Goal: Feedback & Contribution: Contribute content

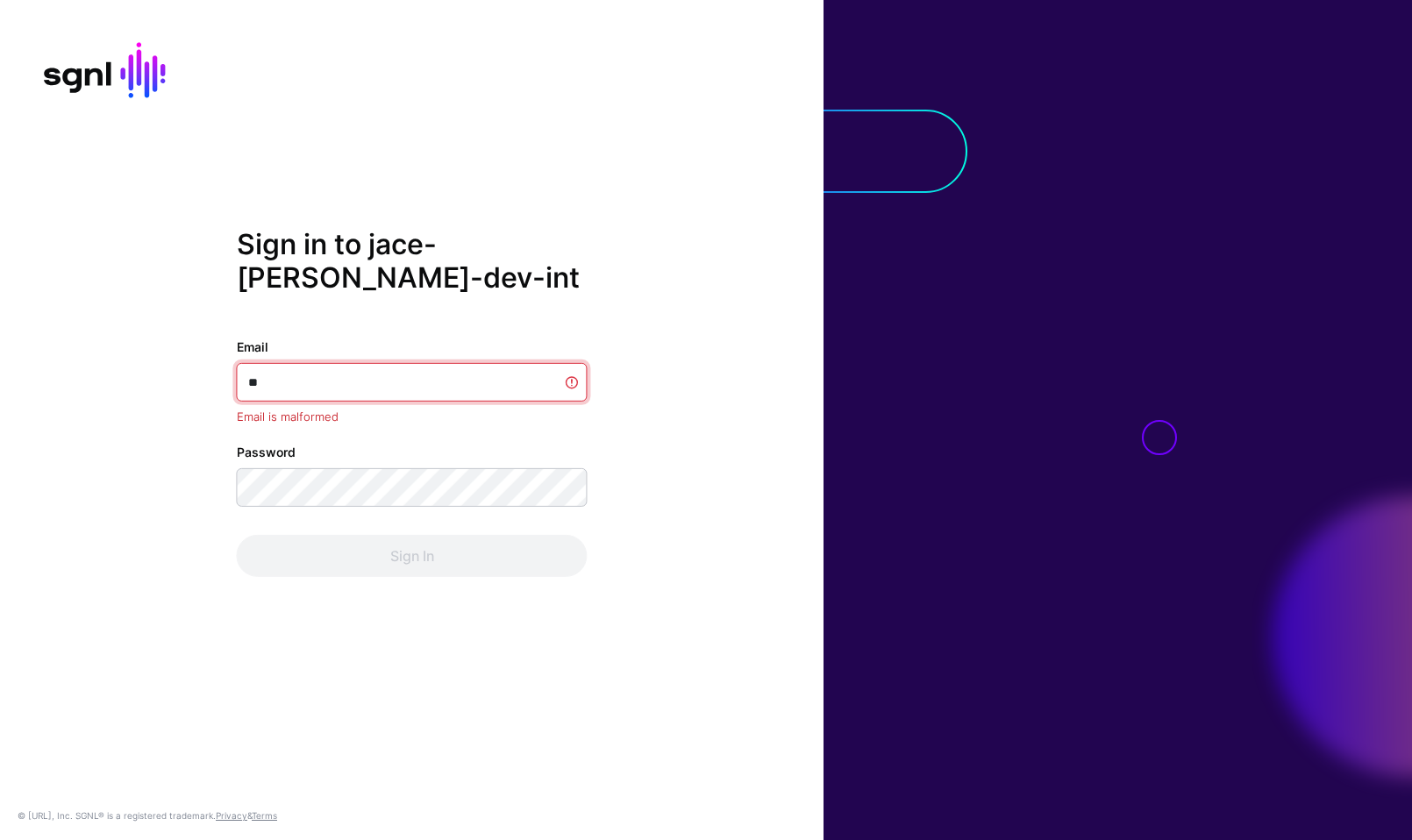
type input "*"
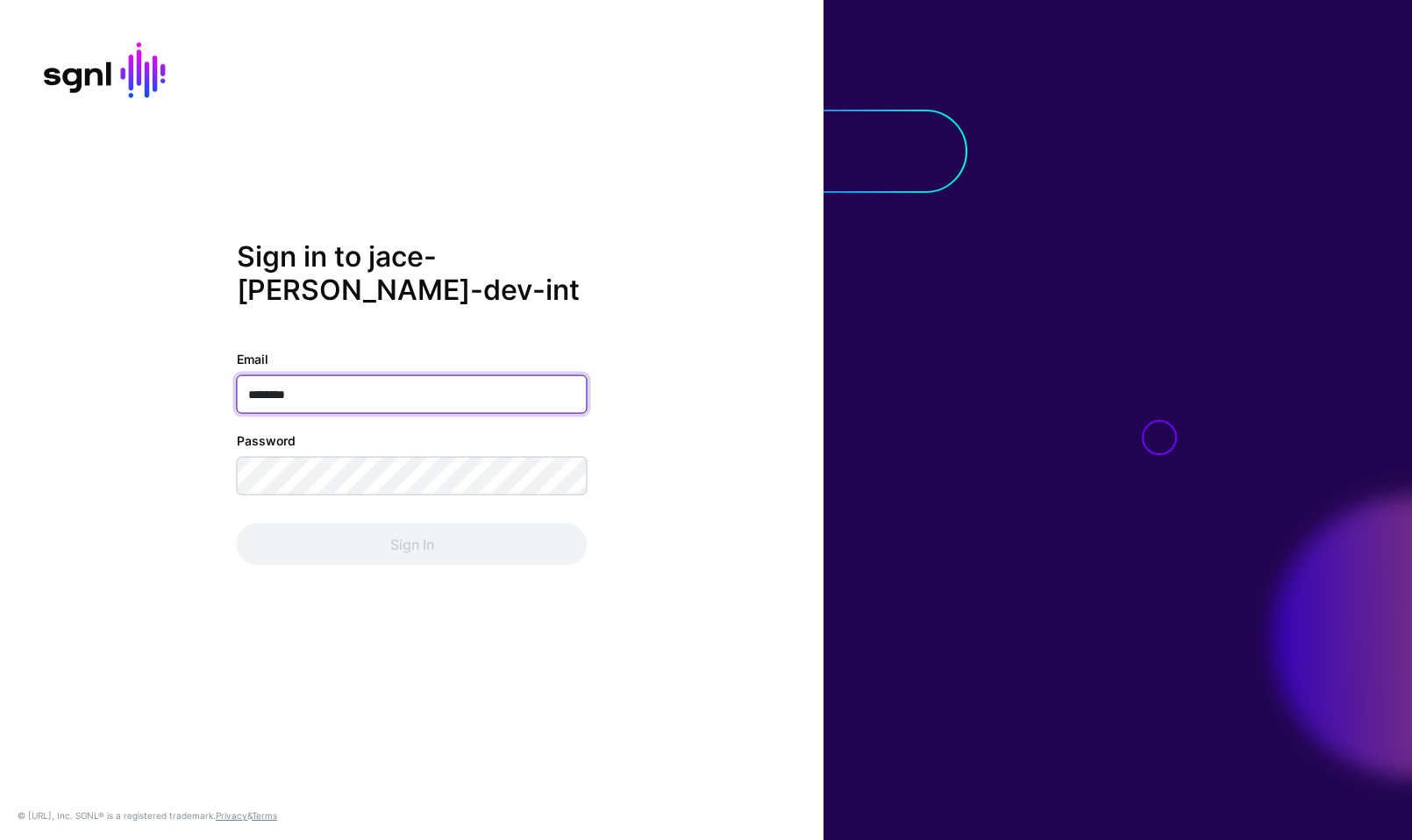
type input "*********"
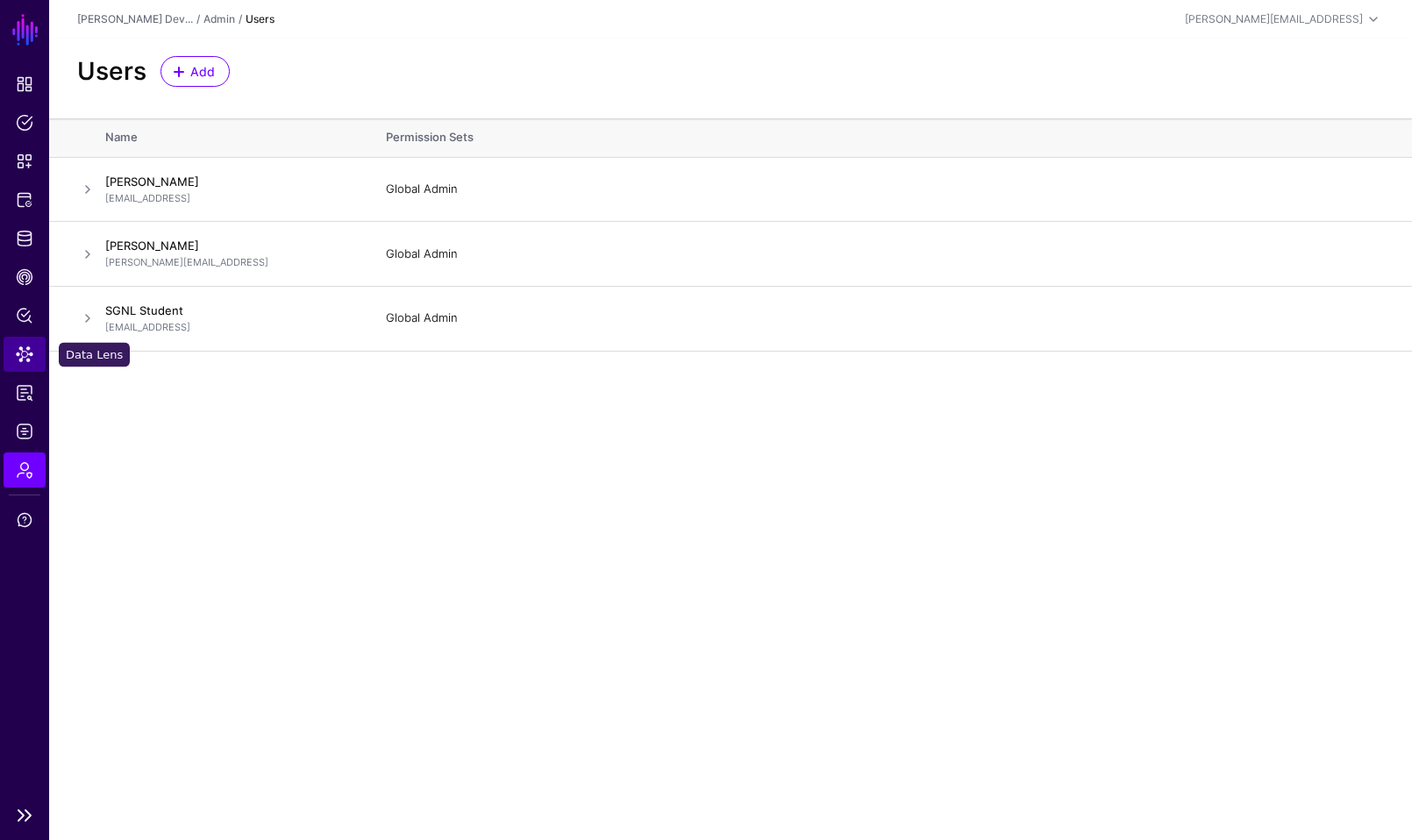
click at [19, 347] on span "Data Lens" at bounding box center [24, 354] width 17 height 17
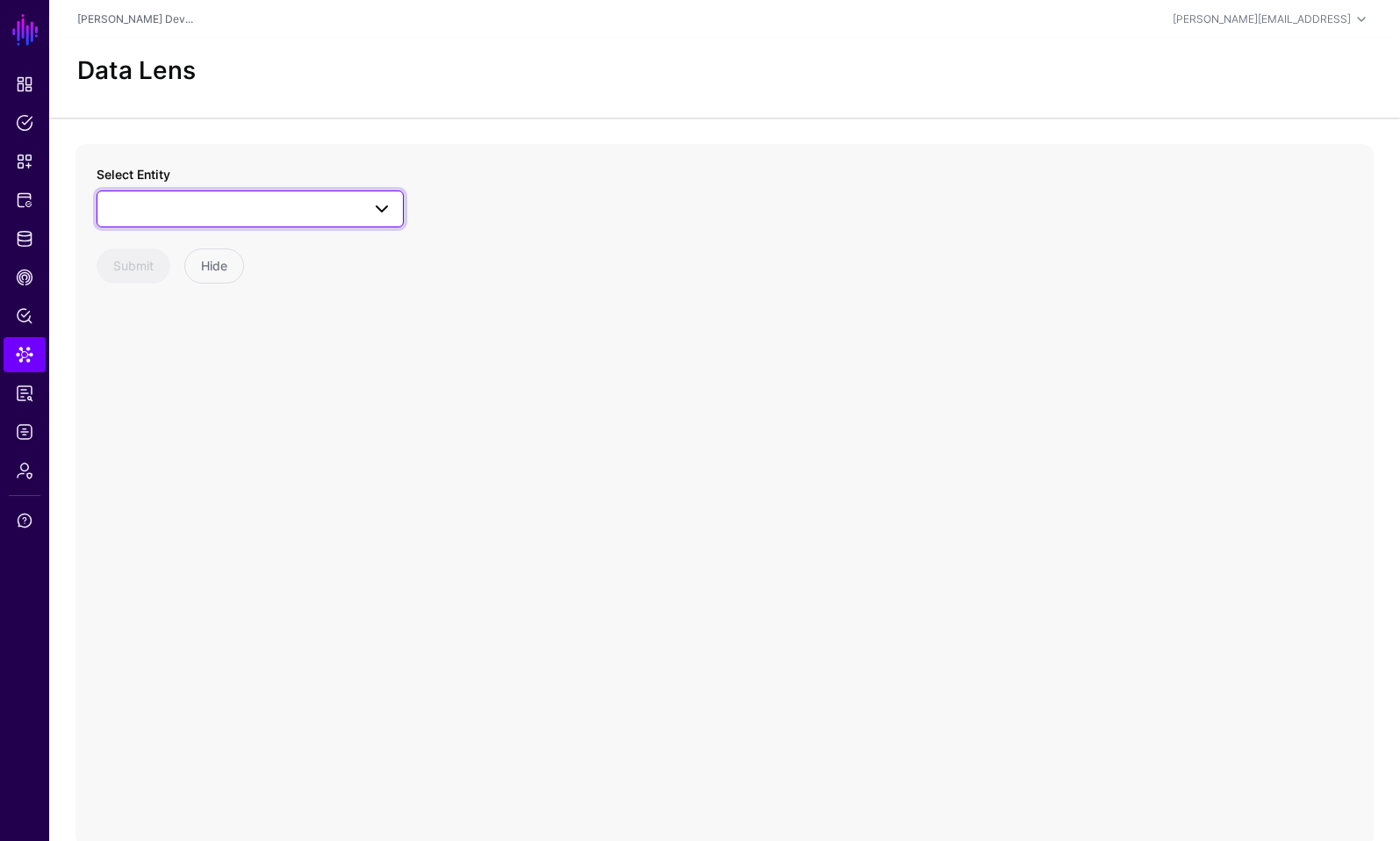
click at [234, 201] on span at bounding box center [250, 209] width 285 height 21
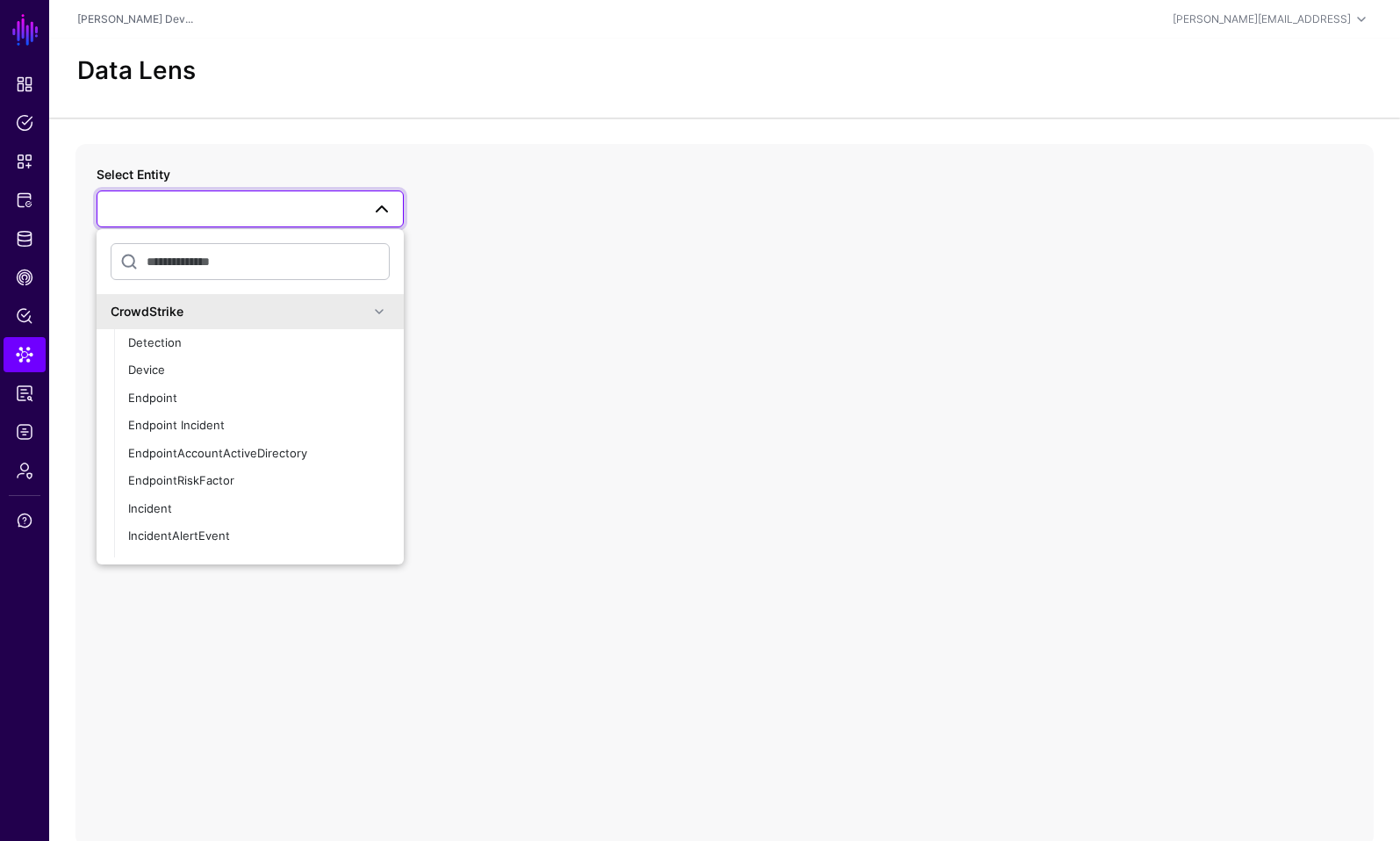
click at [266, 302] on div "CrowdStrike" at bounding box center [239, 311] width 258 height 18
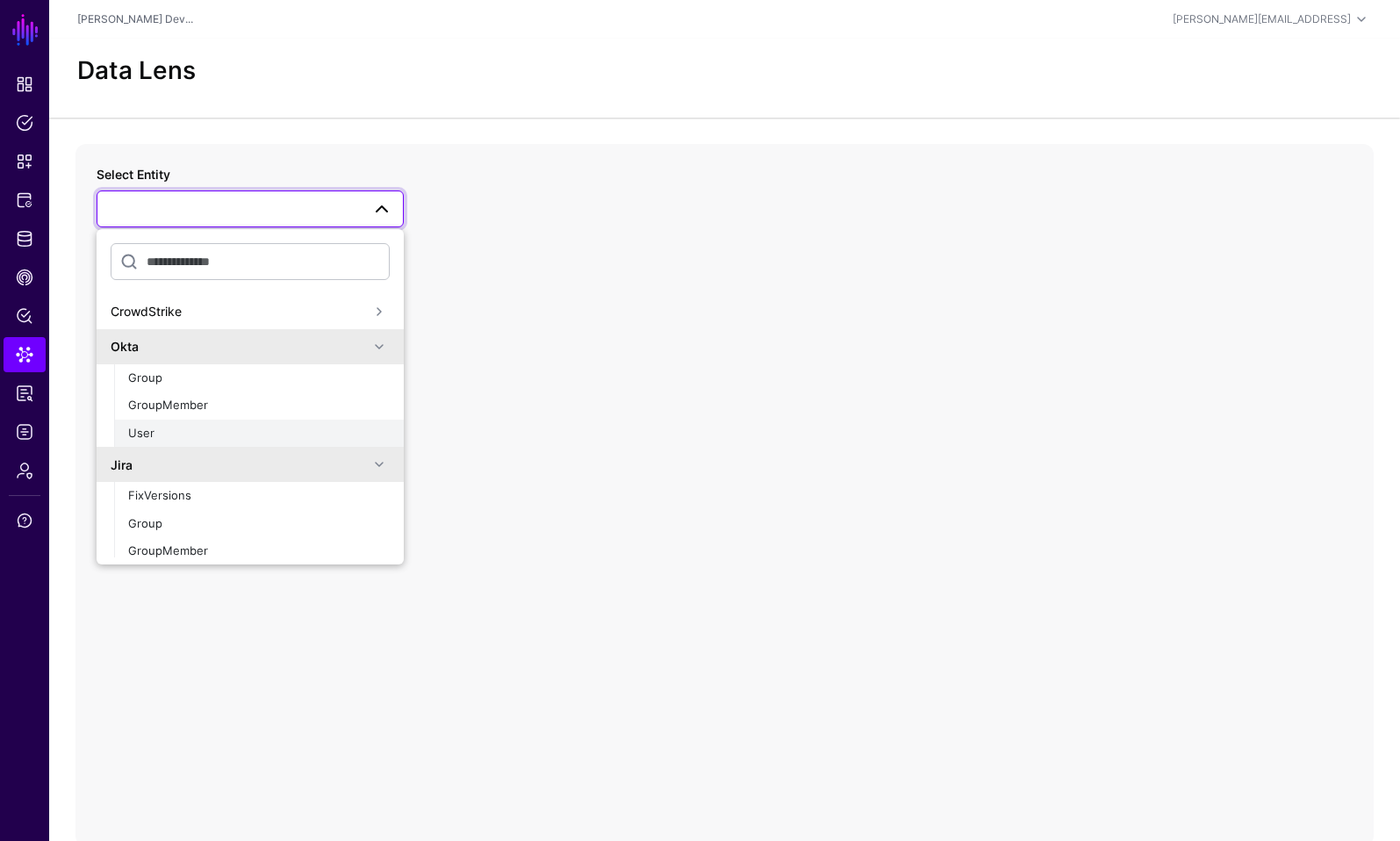
click at [201, 432] on div "User" at bounding box center [259, 434] width 262 height 17
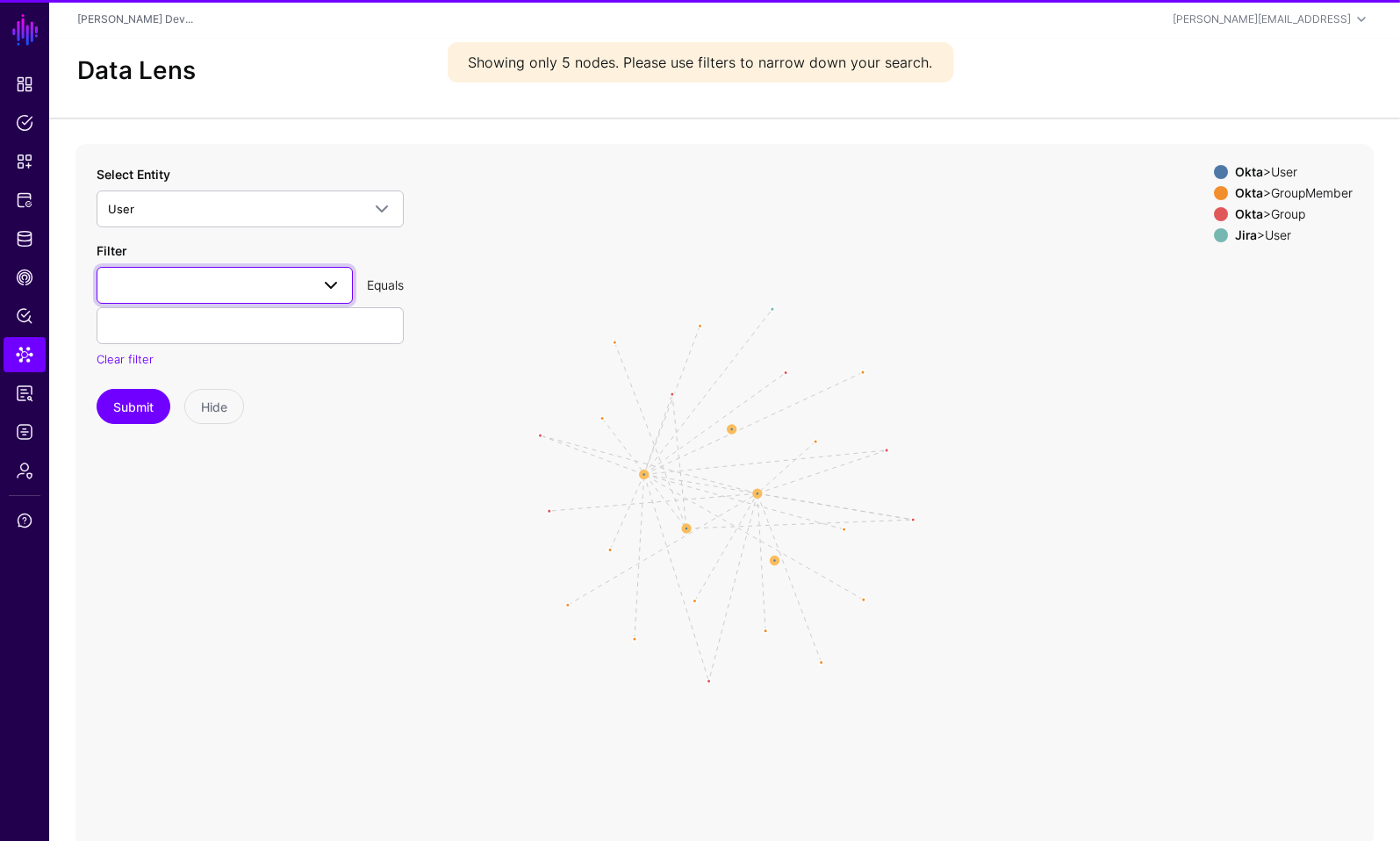
click at [251, 280] on span at bounding box center [224, 286] width 233 height 21
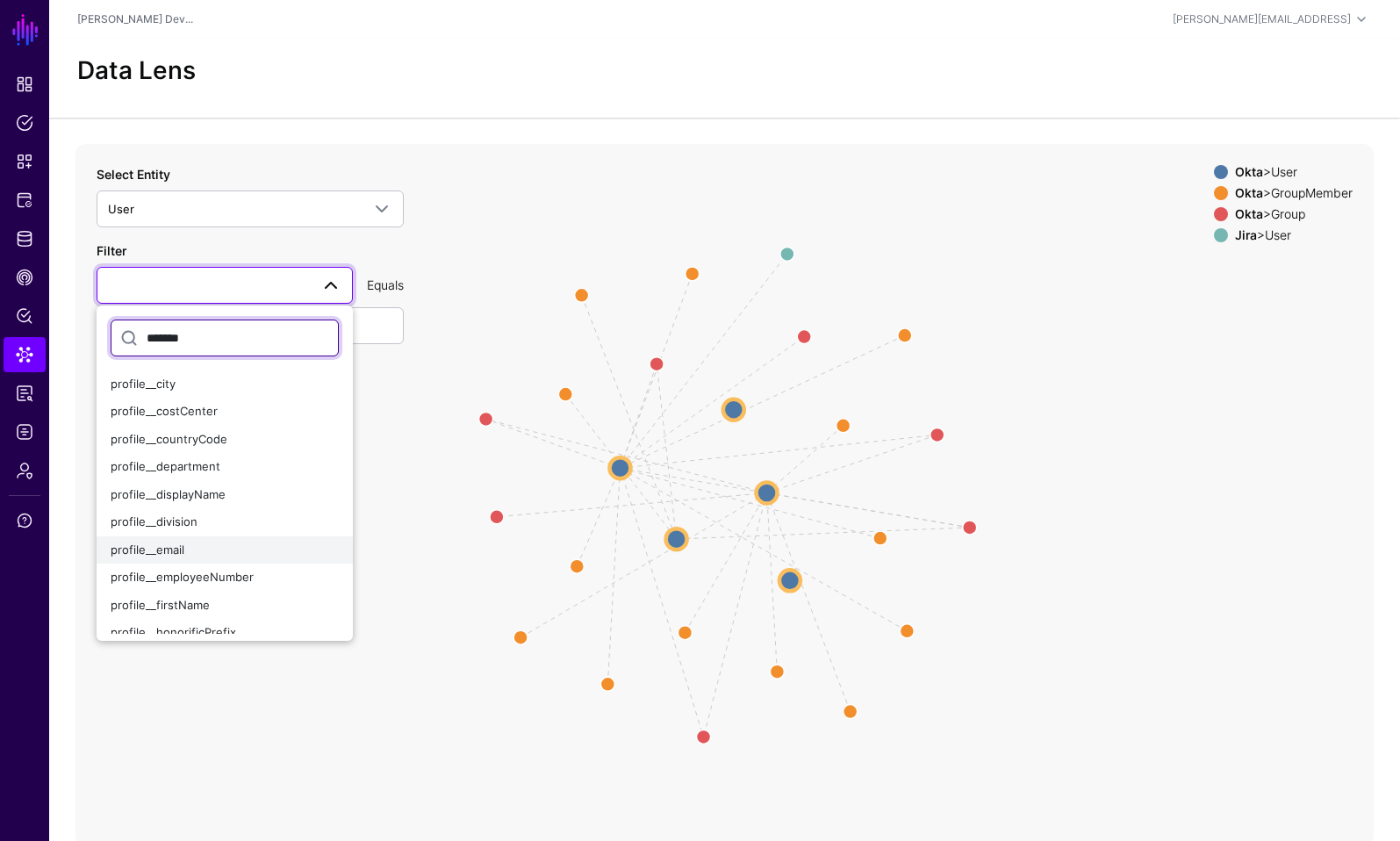
type input "*******"
click at [151, 551] on span "profile__email" at bounding box center [147, 549] width 74 height 15
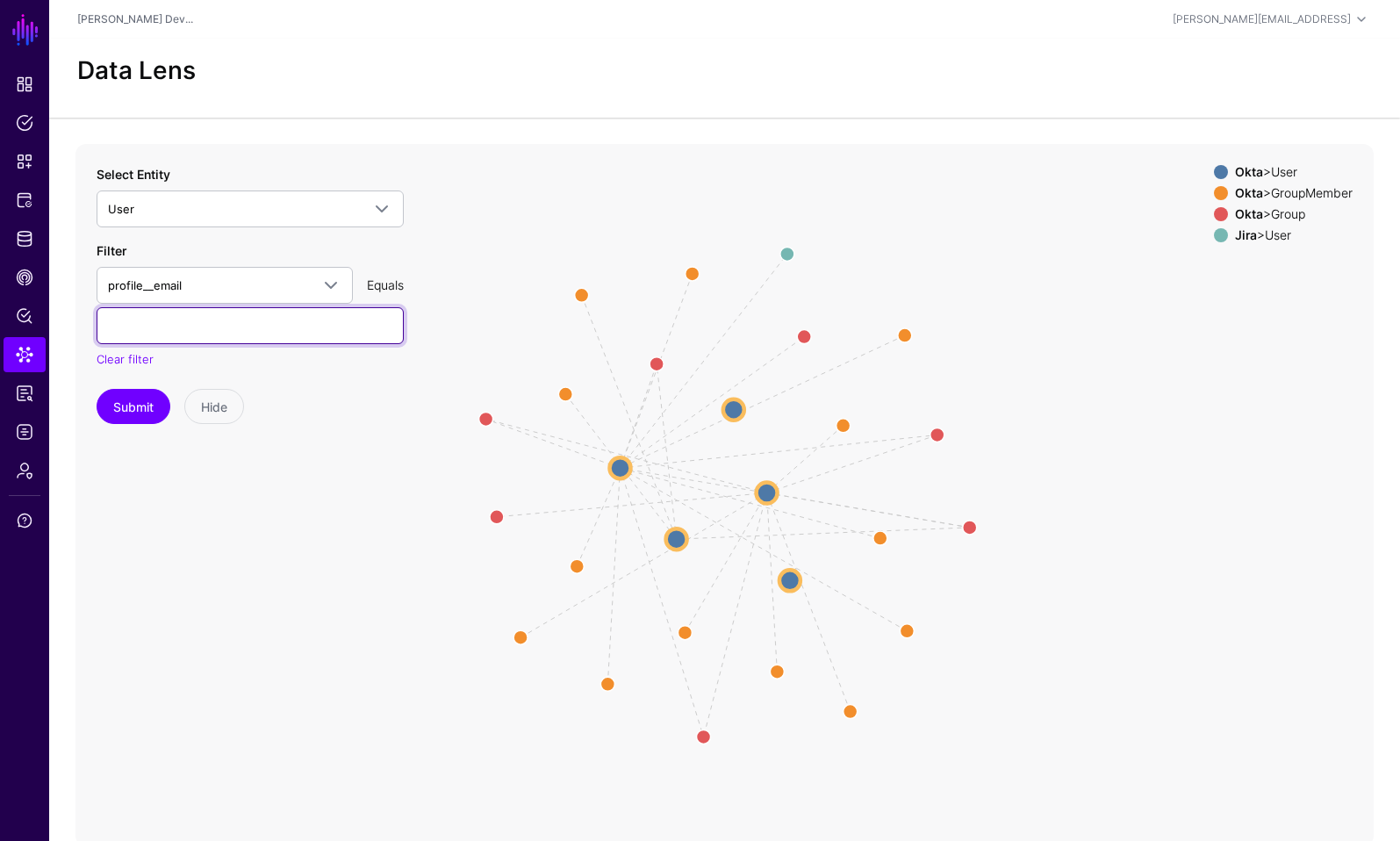
click at [164, 332] on input "text" at bounding box center [250, 326] width 307 height 37
type input "*"
type input "**********"
click at [97, 389] on button "Submit" at bounding box center [134, 406] width 74 height 35
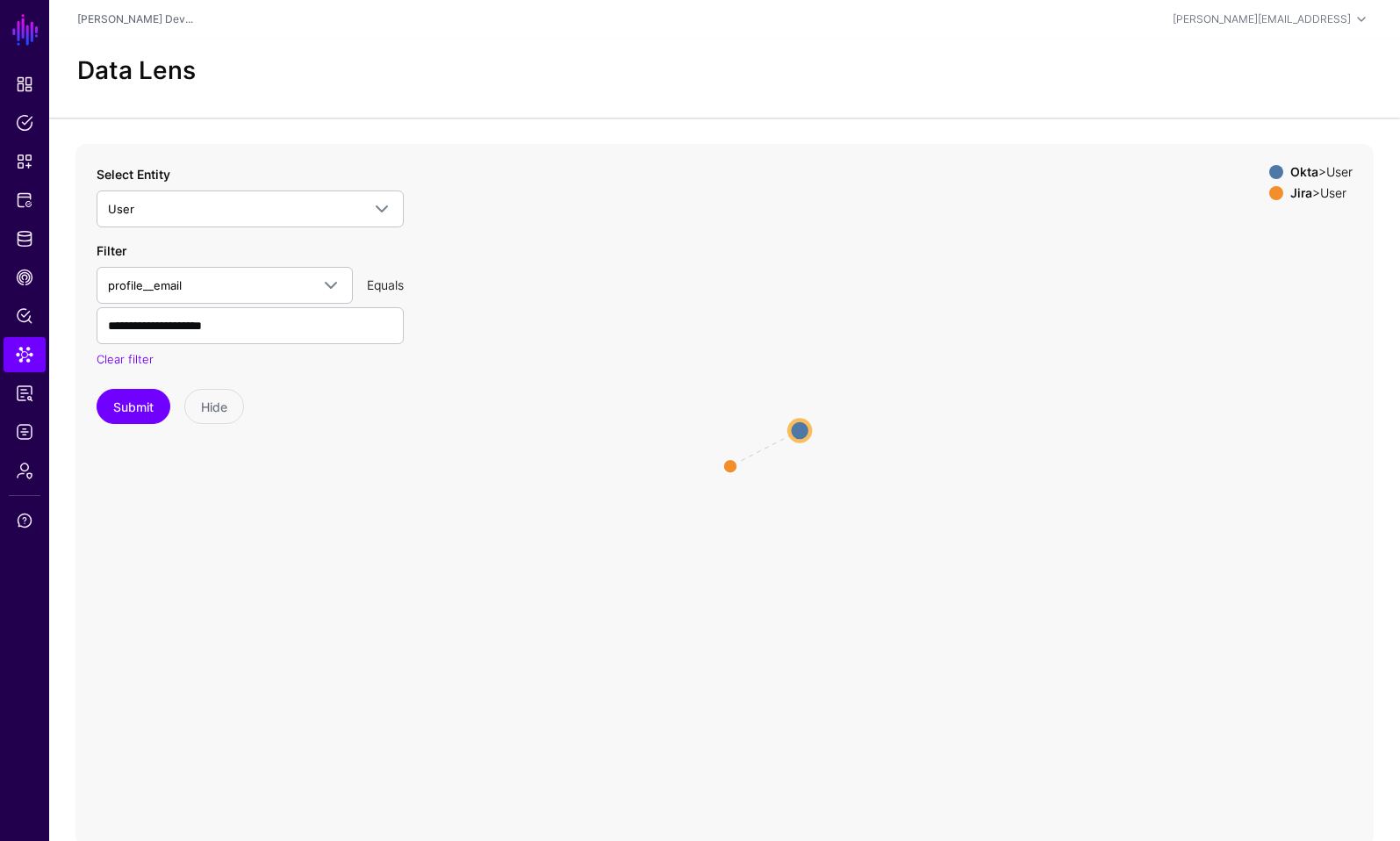
drag, startPoint x: 762, startPoint y: 468, endPoint x: 845, endPoint y: 406, distance: 103.6
click at [845, 406] on icon "same_as User User User User" at bounding box center [725, 495] width 1298 height 702
drag, startPoint x: 843, startPoint y: 417, endPoint x: 670, endPoint y: 478, distance: 183.4
click at [670, 467] on circle at bounding box center [664, 456] width 21 height 21
click at [670, 478] on circle at bounding box center [669, 479] width 21 height 21
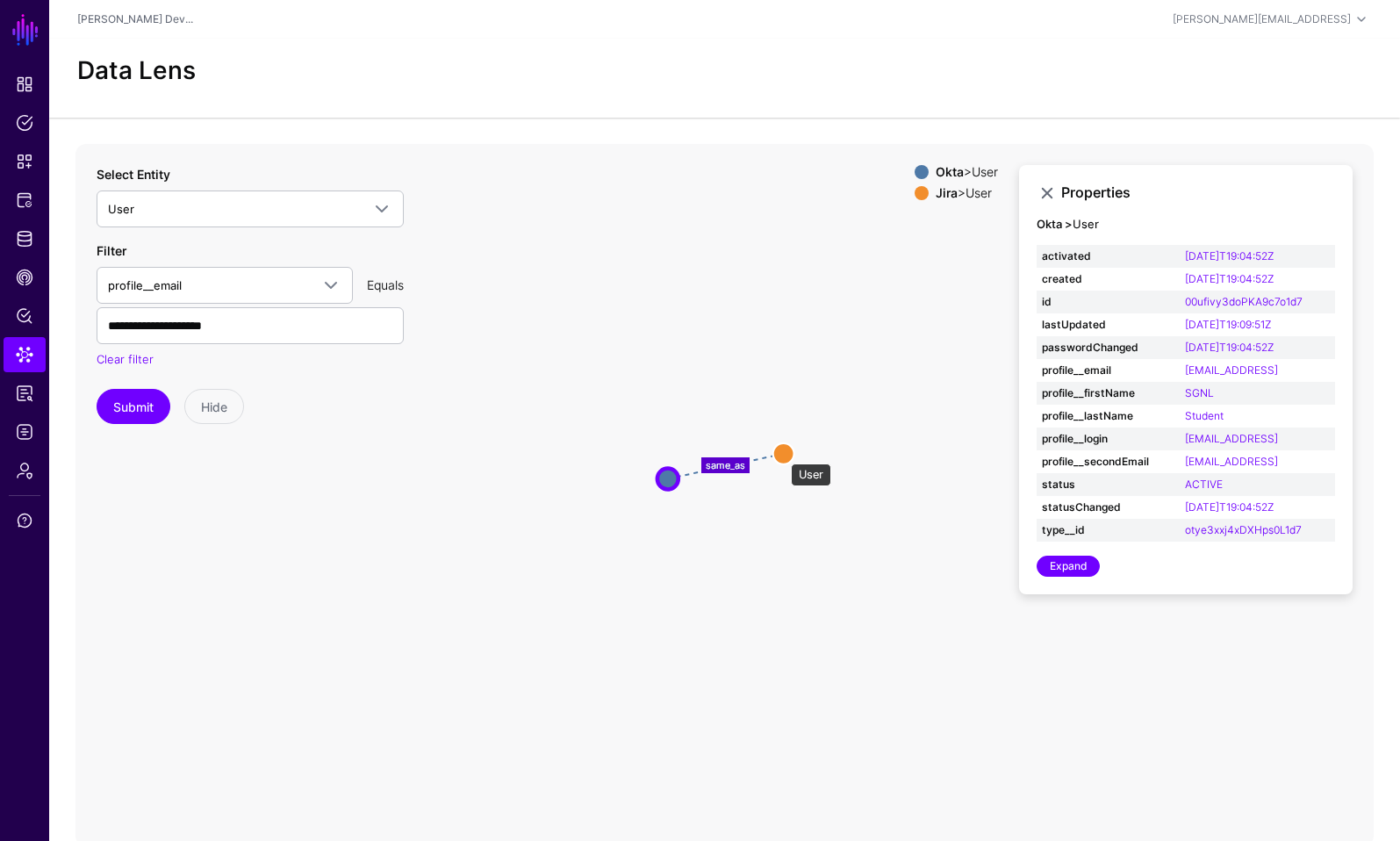
click at [782, 454] on circle at bounding box center [784, 453] width 21 height 21
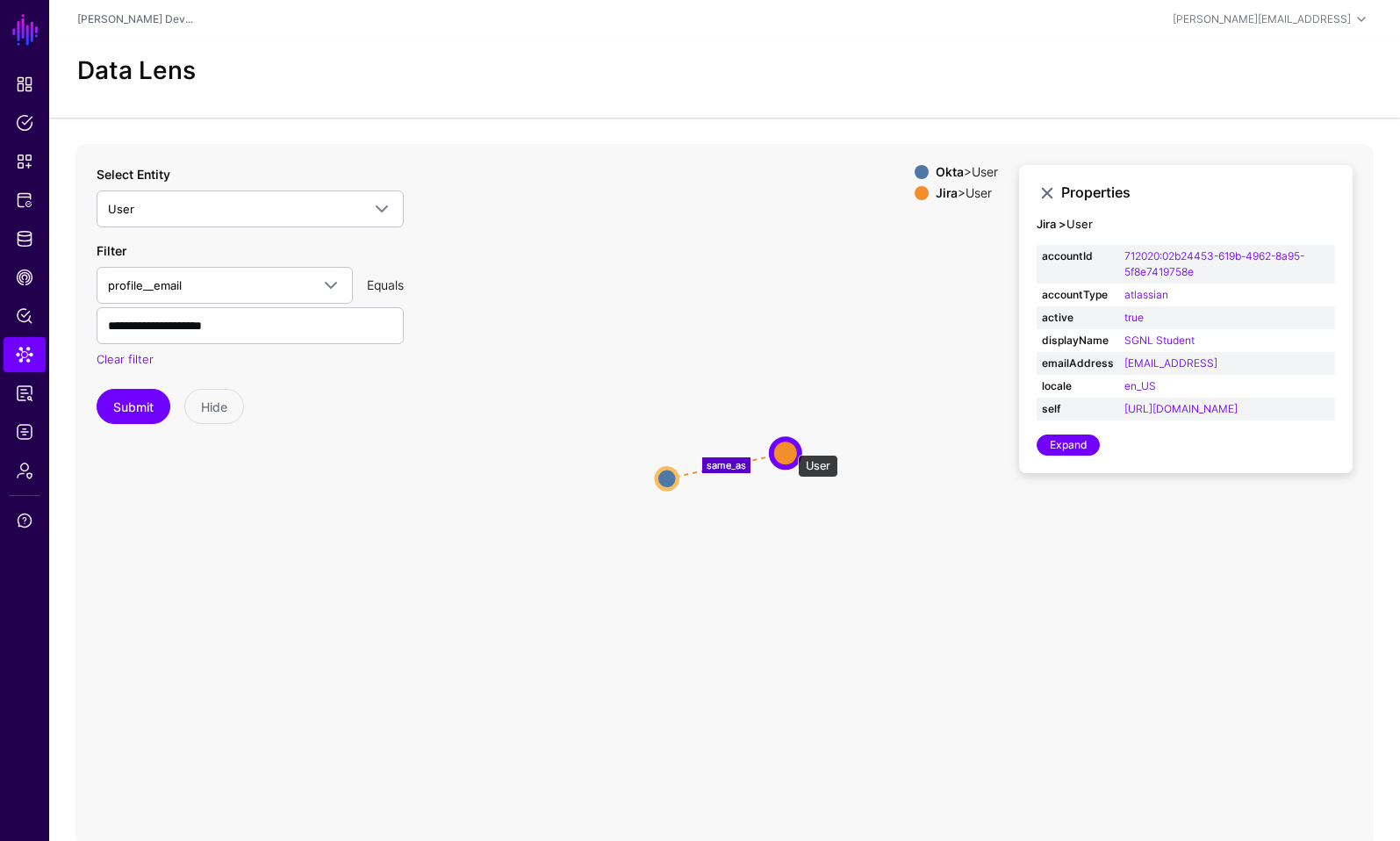
click at [790, 446] on circle at bounding box center [786, 452] width 28 height 28
click at [1077, 455] on link "Expand" at bounding box center [1068, 446] width 63 height 21
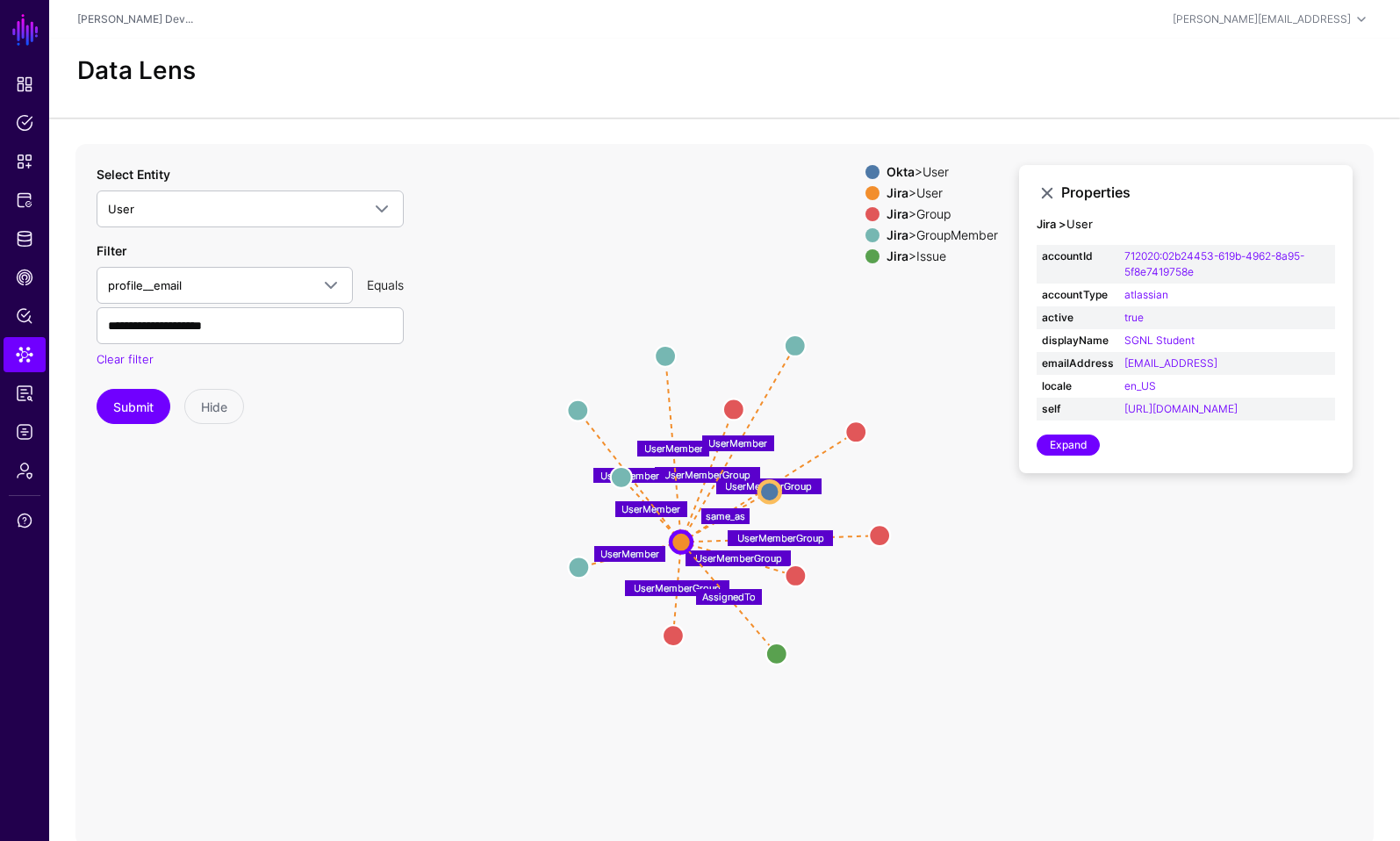
click at [866, 231] on span at bounding box center [873, 235] width 15 height 15
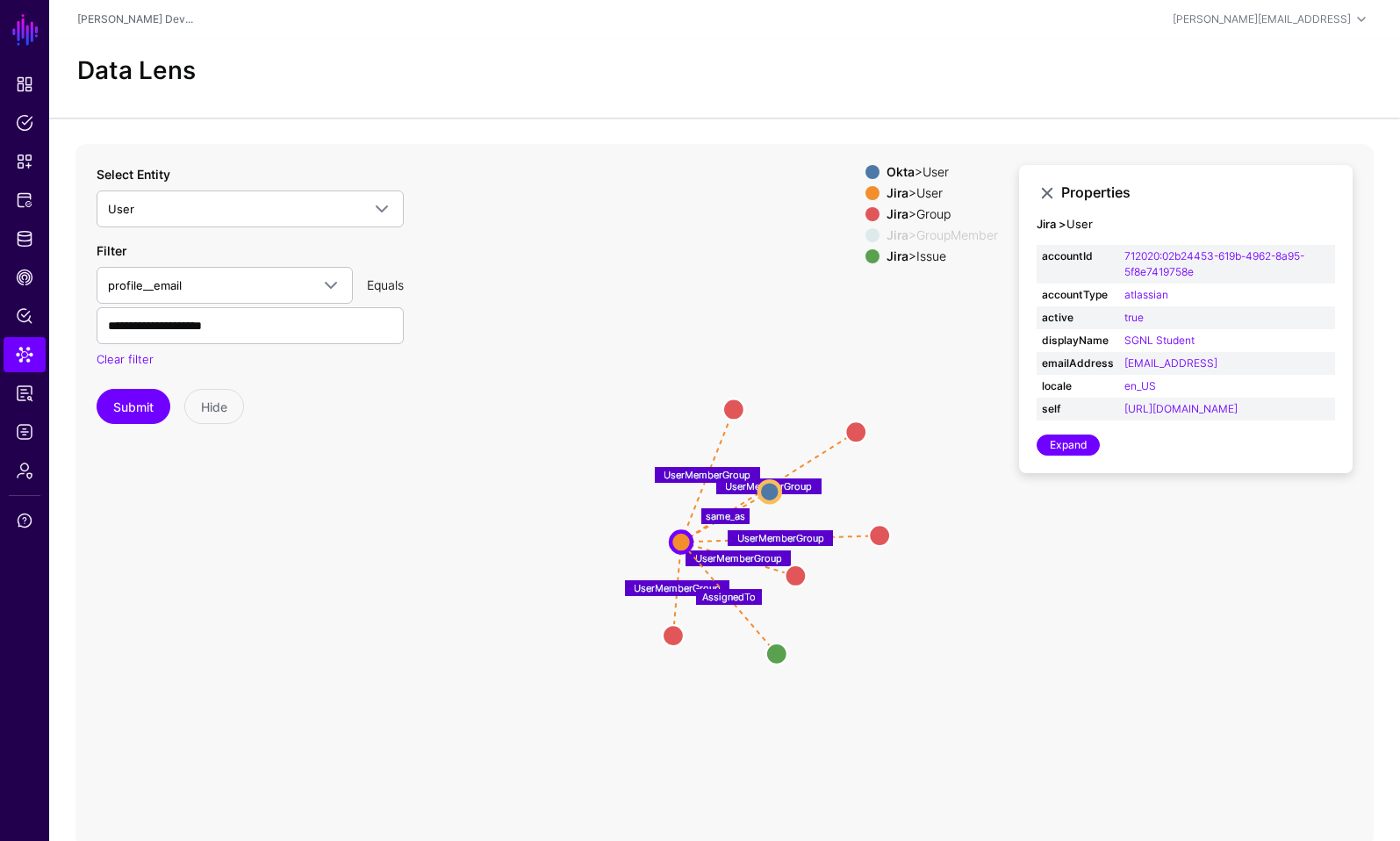
click at [866, 207] on span at bounding box center [873, 214] width 15 height 15
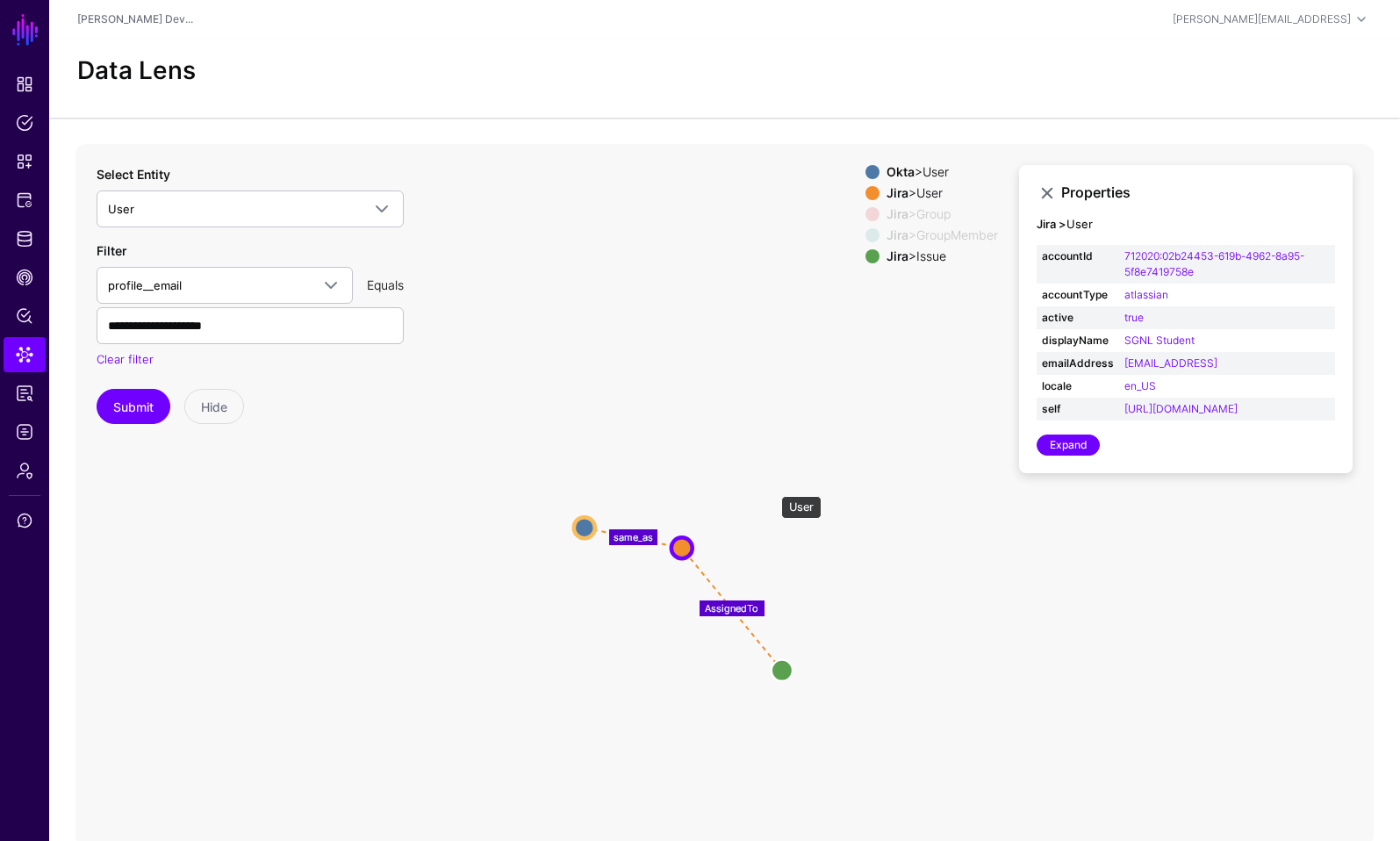
drag, startPoint x: 773, startPoint y: 487, endPoint x: 588, endPoint y: 523, distance: 188.5
click at [588, 523] on circle at bounding box center [585, 528] width 21 height 21
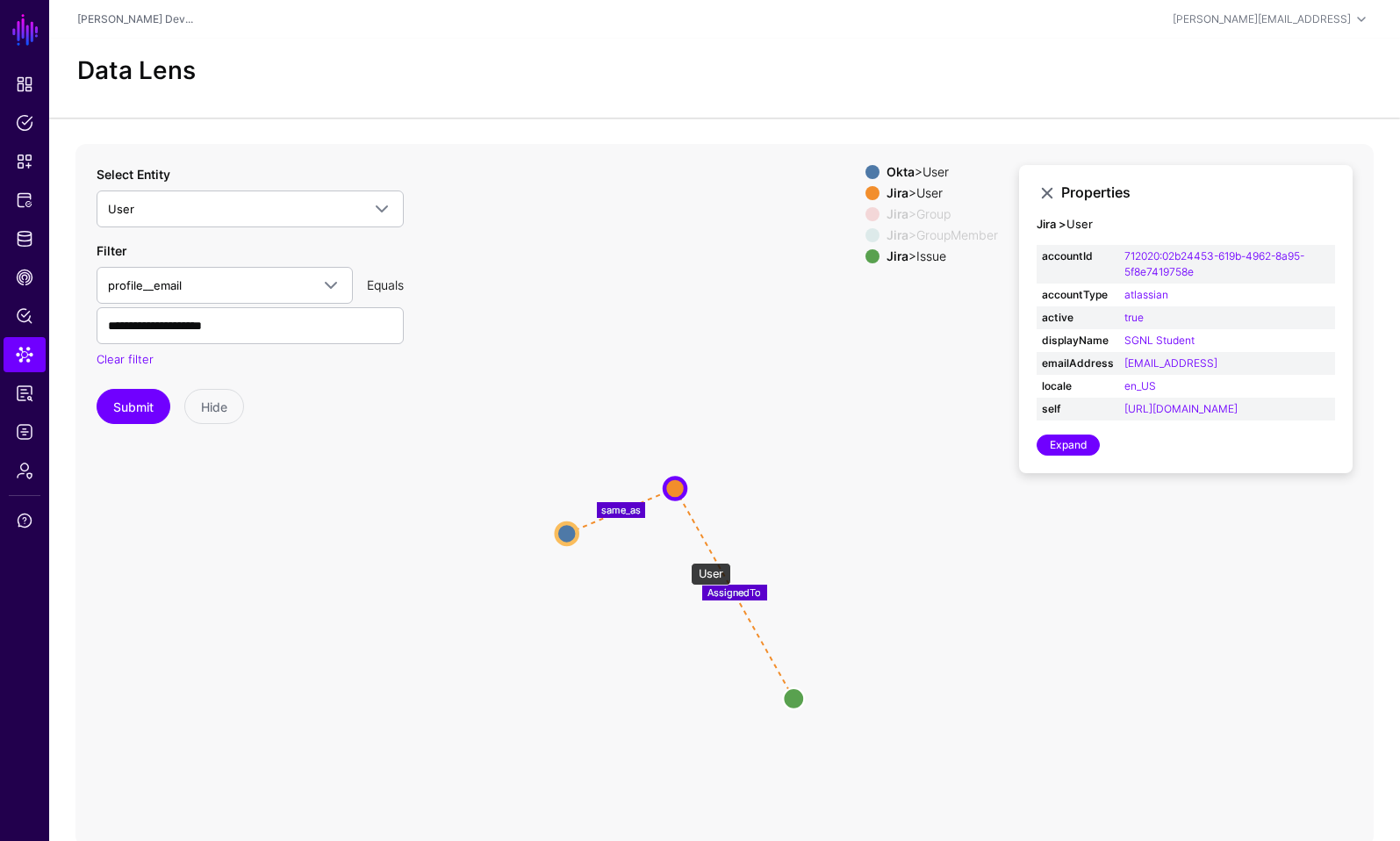
drag, startPoint x: 682, startPoint y: 554, endPoint x: 674, endPoint y: 490, distance: 64.5
click at [674, 490] on circle at bounding box center [675, 488] width 21 height 21
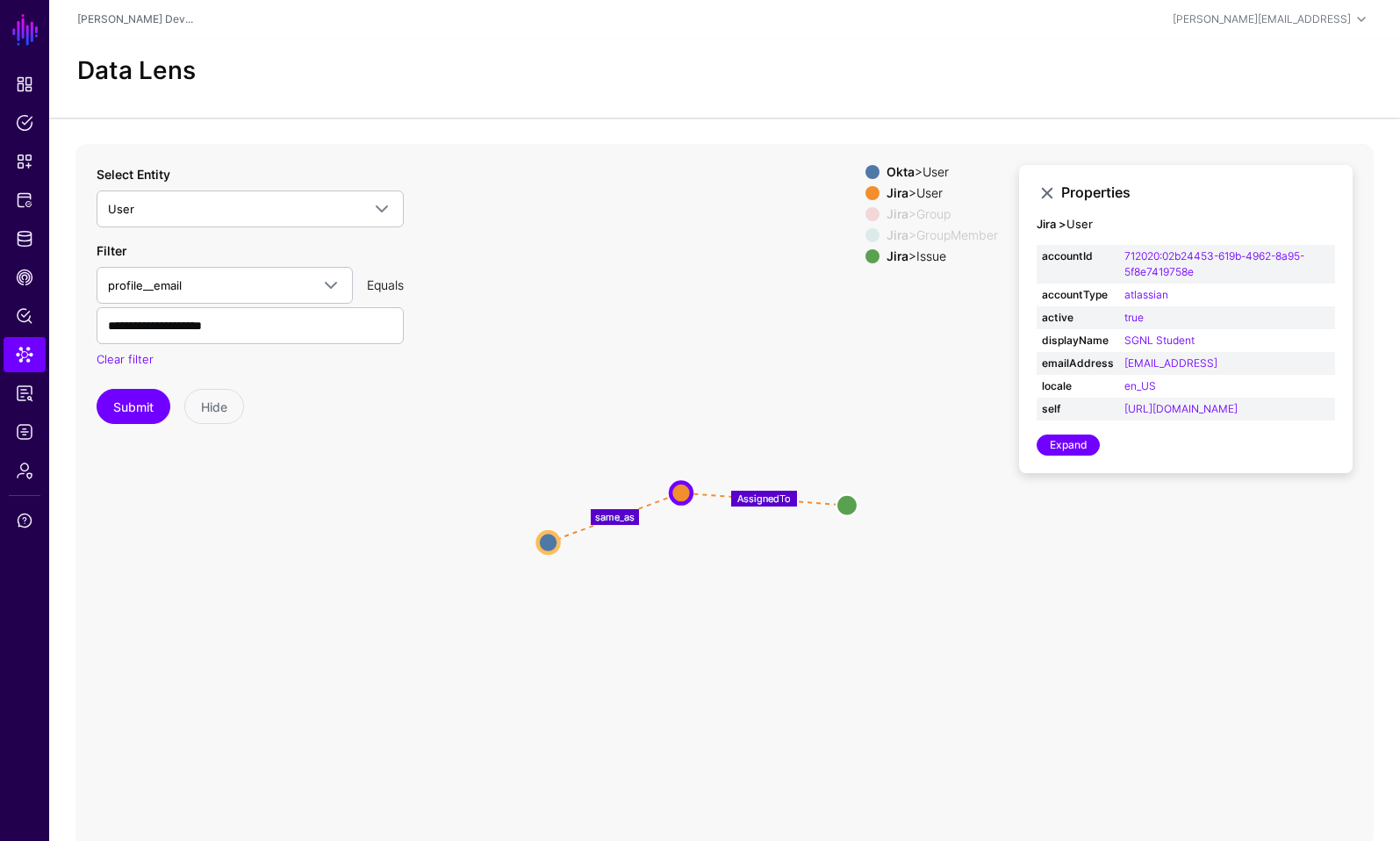
drag, startPoint x: 798, startPoint y: 709, endPoint x: 846, endPoint y: 506, distance: 208.6
click at [846, 506] on circle at bounding box center [848, 505] width 21 height 21
click at [846, 506] on circle at bounding box center [849, 506] width 21 height 21
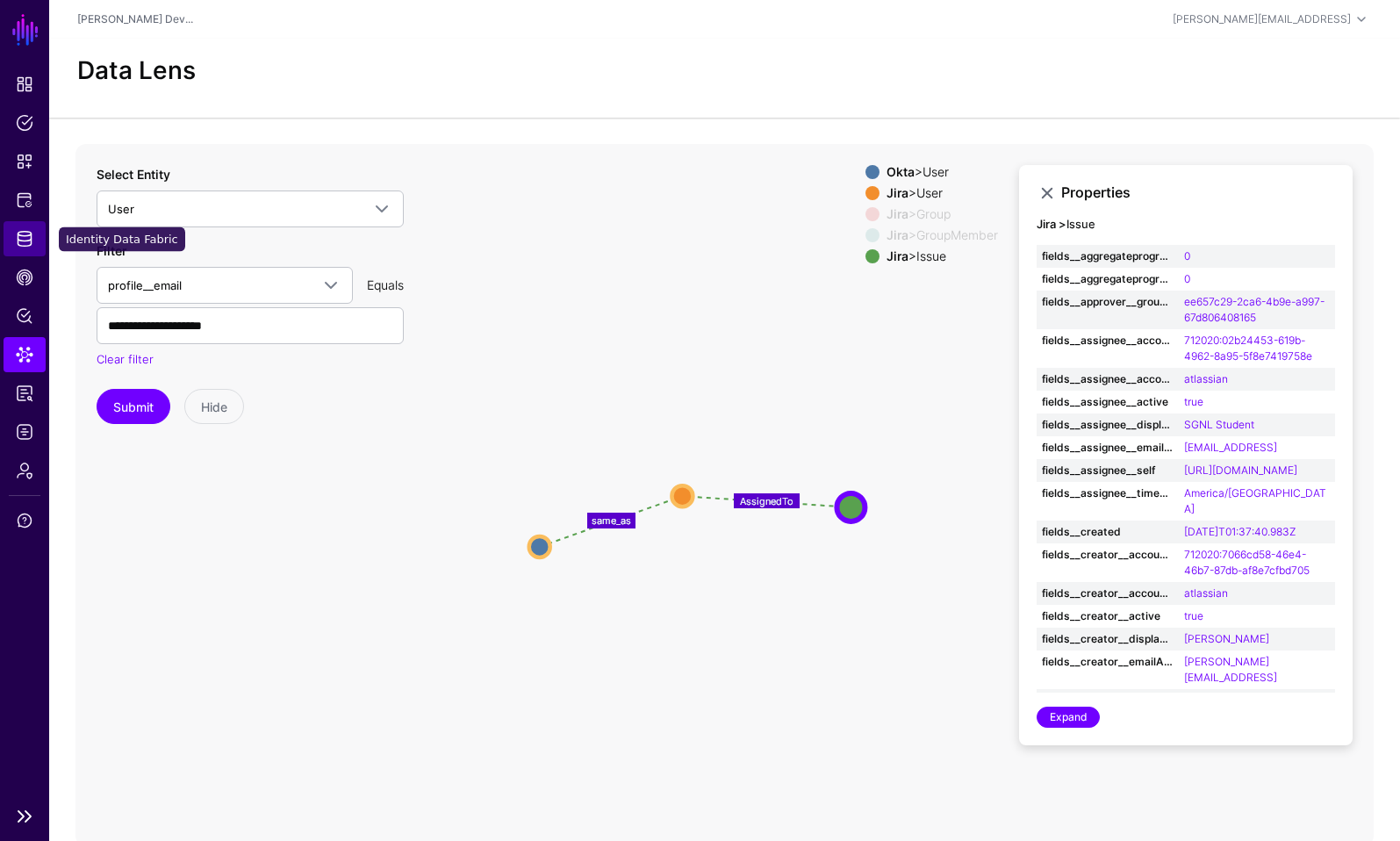
click at [28, 233] on span "Identity Data Fabric" at bounding box center [24, 238] width 17 height 17
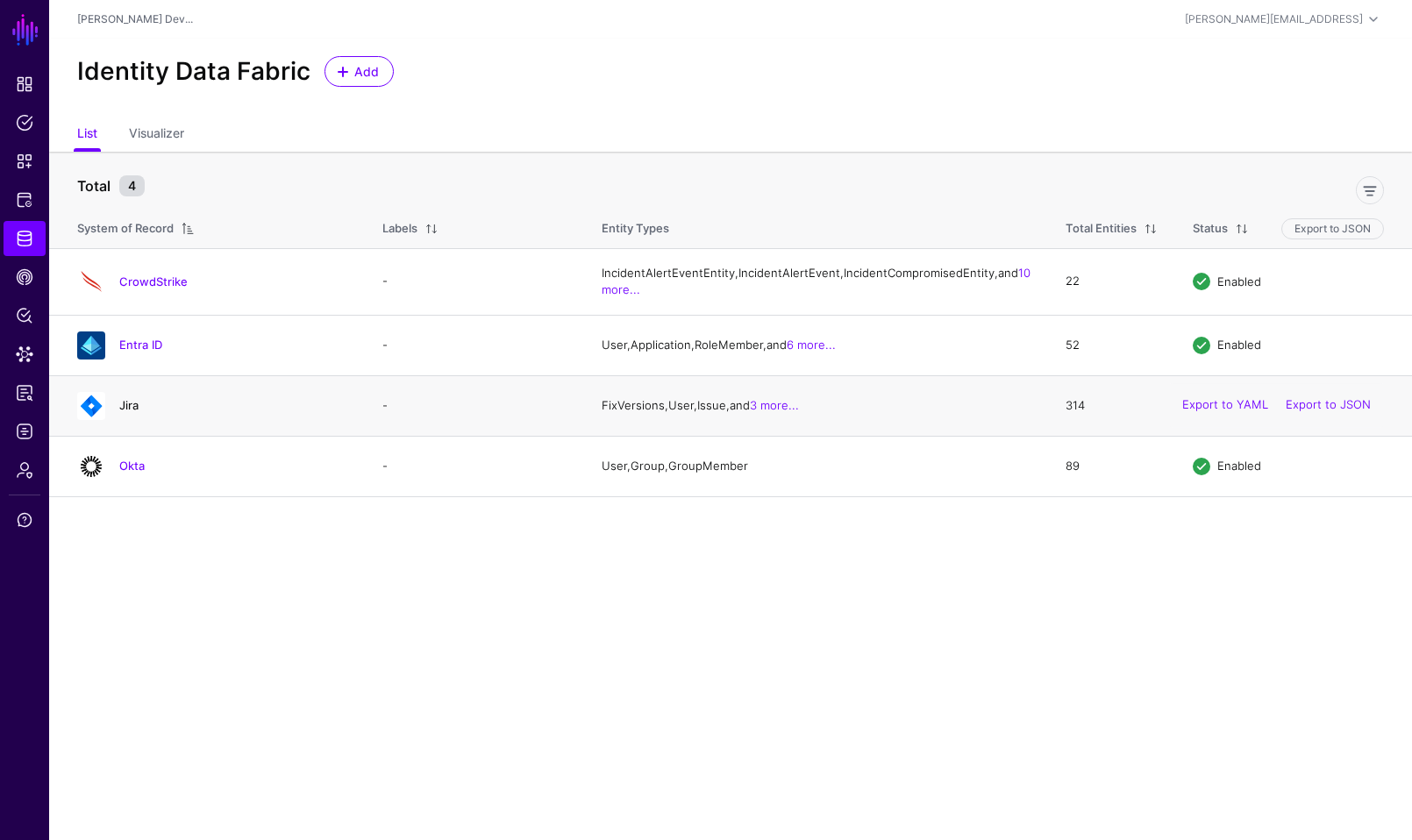
click at [129, 412] on link "Jira" at bounding box center [129, 405] width 19 height 15
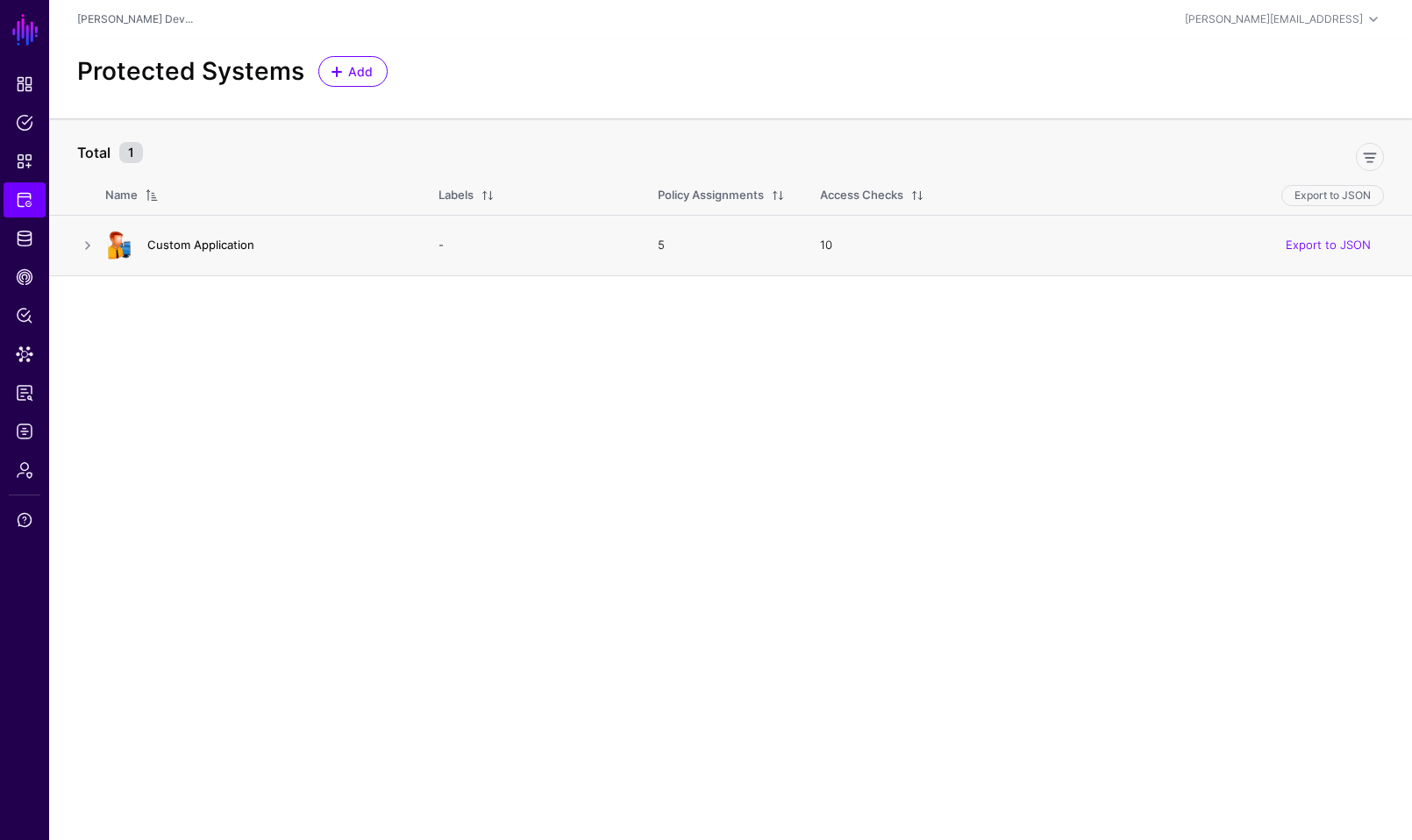
click at [186, 245] on link "Custom Application" at bounding box center [200, 245] width 107 height 15
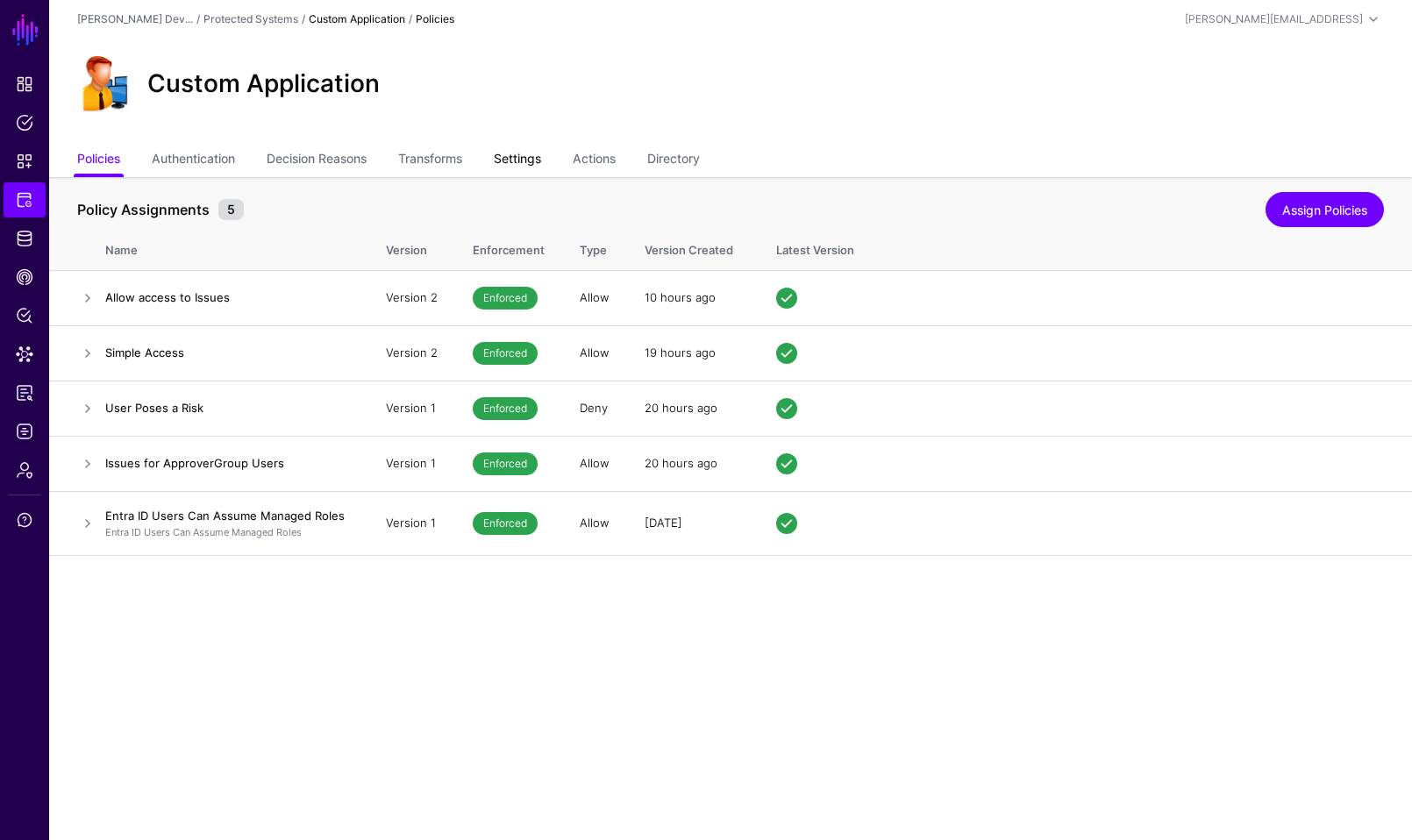
click at [525, 150] on link "Settings" at bounding box center [517, 161] width 47 height 33
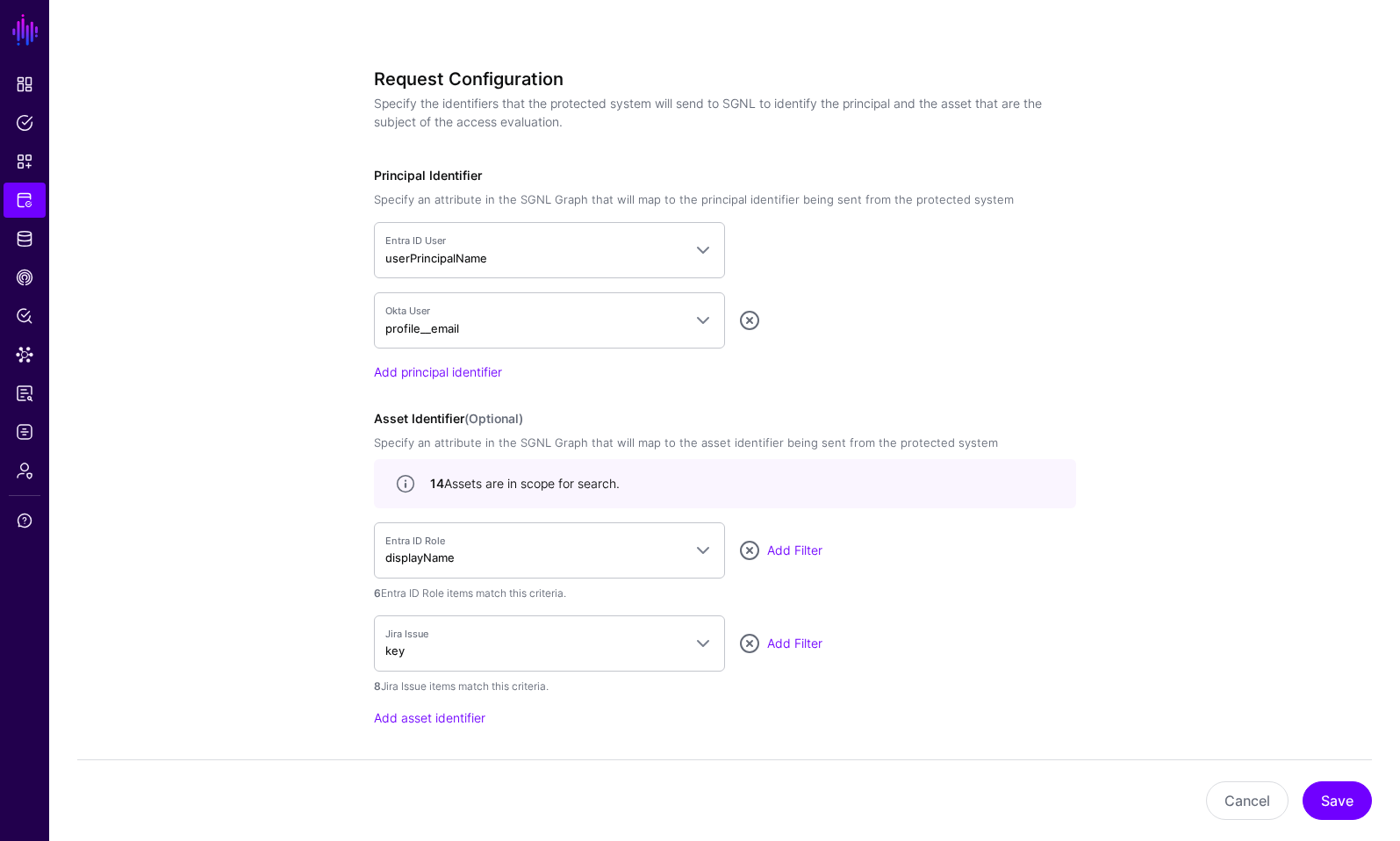
scroll to position [1288, 0]
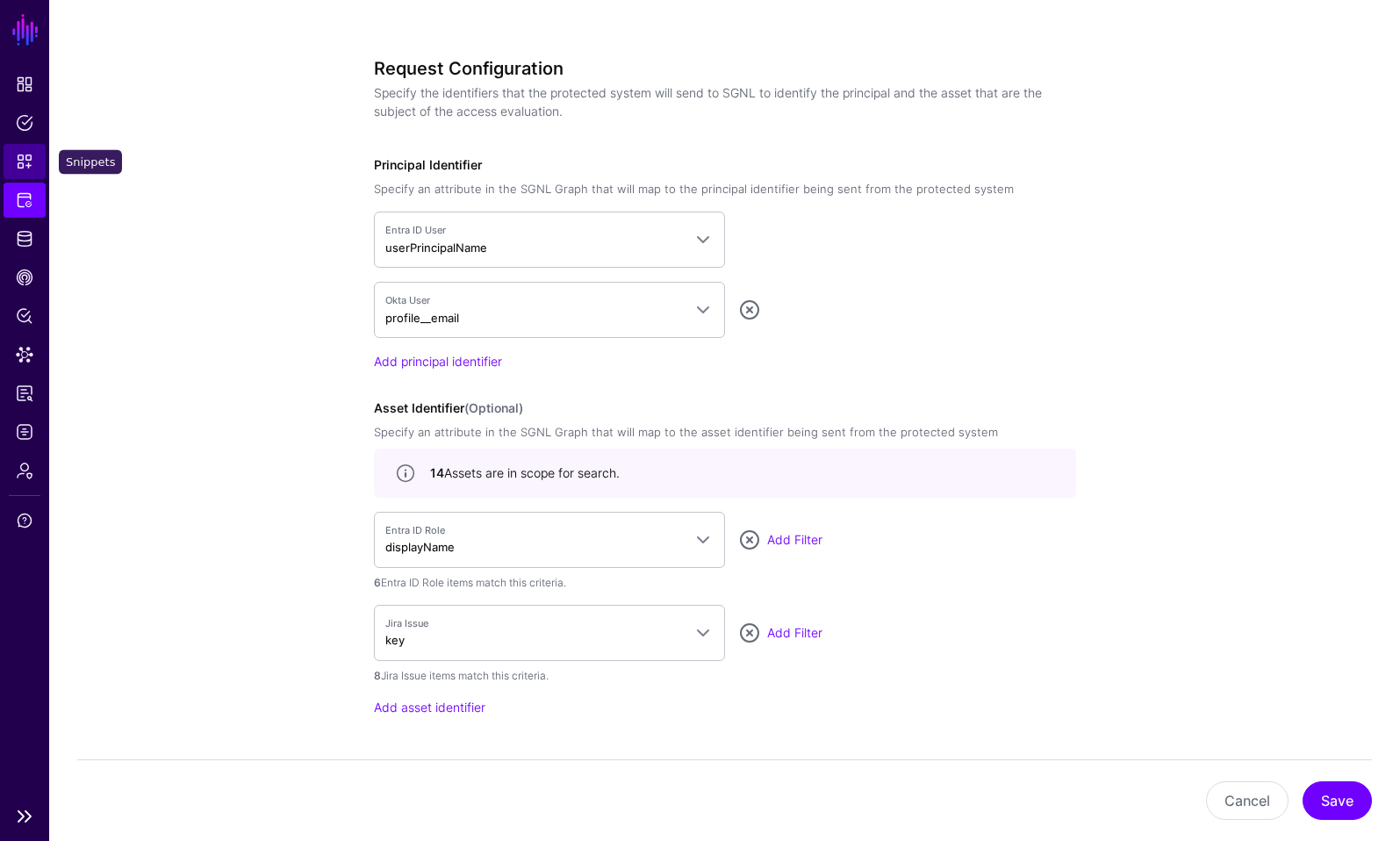
click at [23, 165] on span "Snippets" at bounding box center [24, 162] width 17 height 17
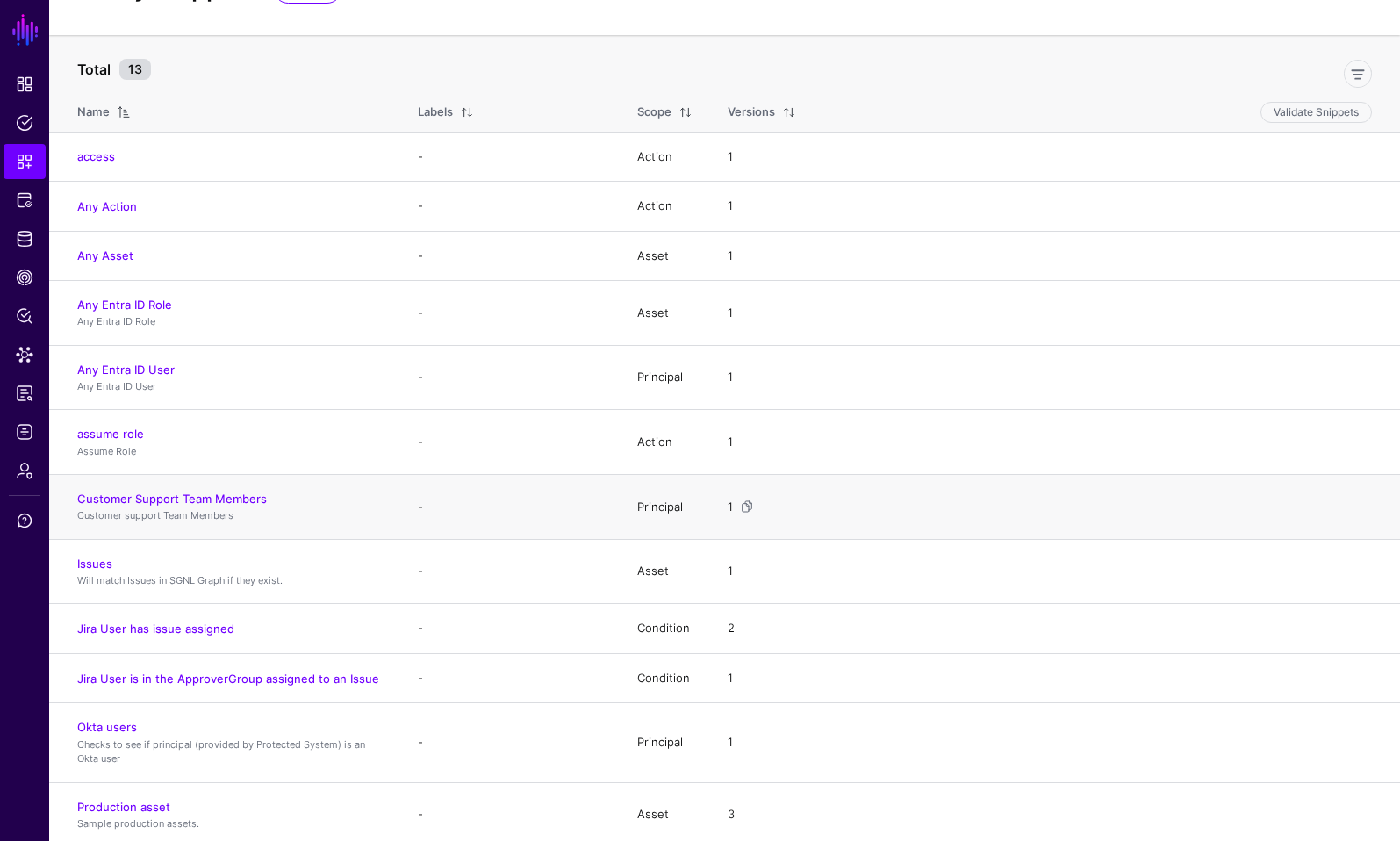
scroll to position [79, 0]
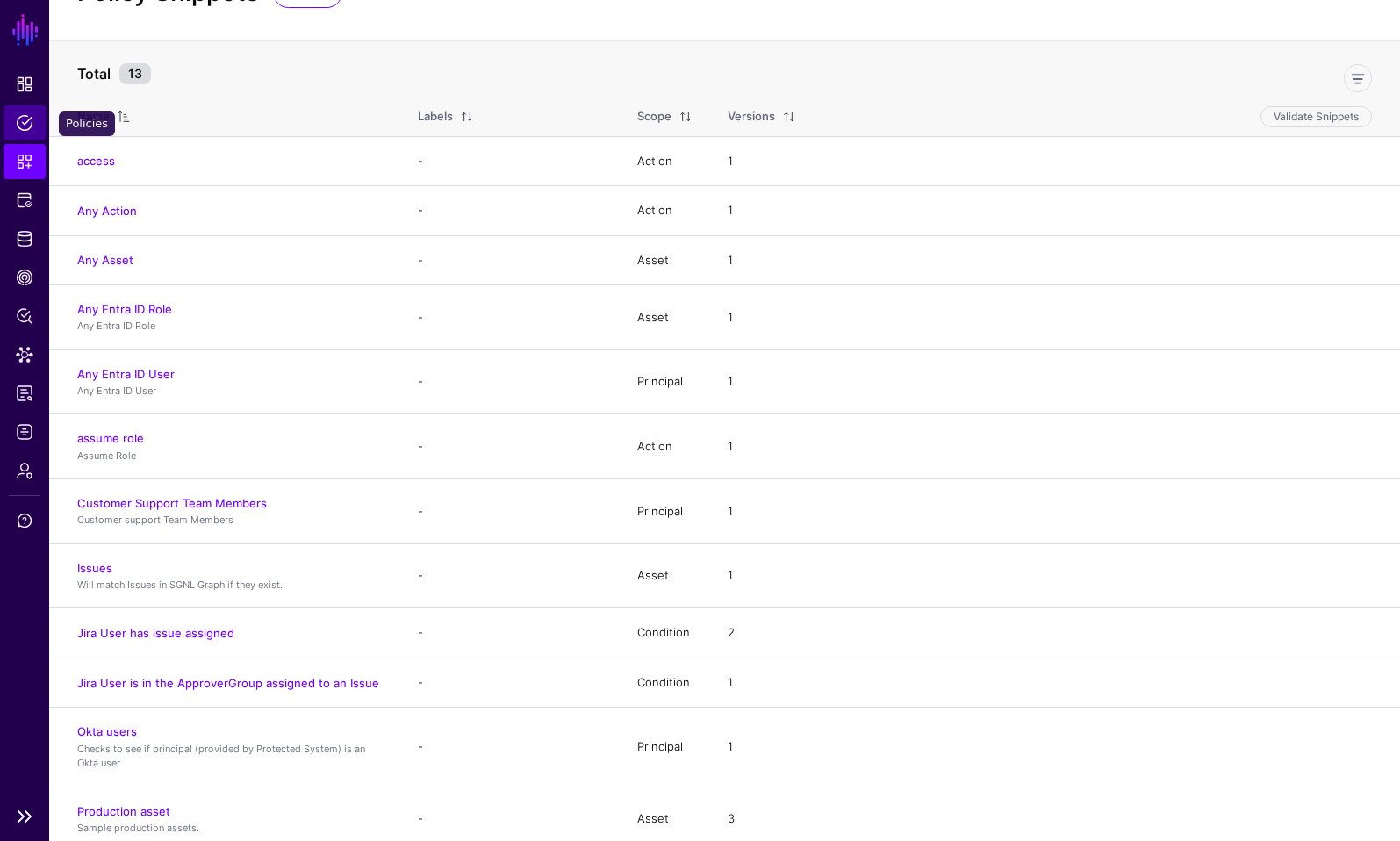
click at [23, 124] on span "Policies" at bounding box center [24, 123] width 17 height 17
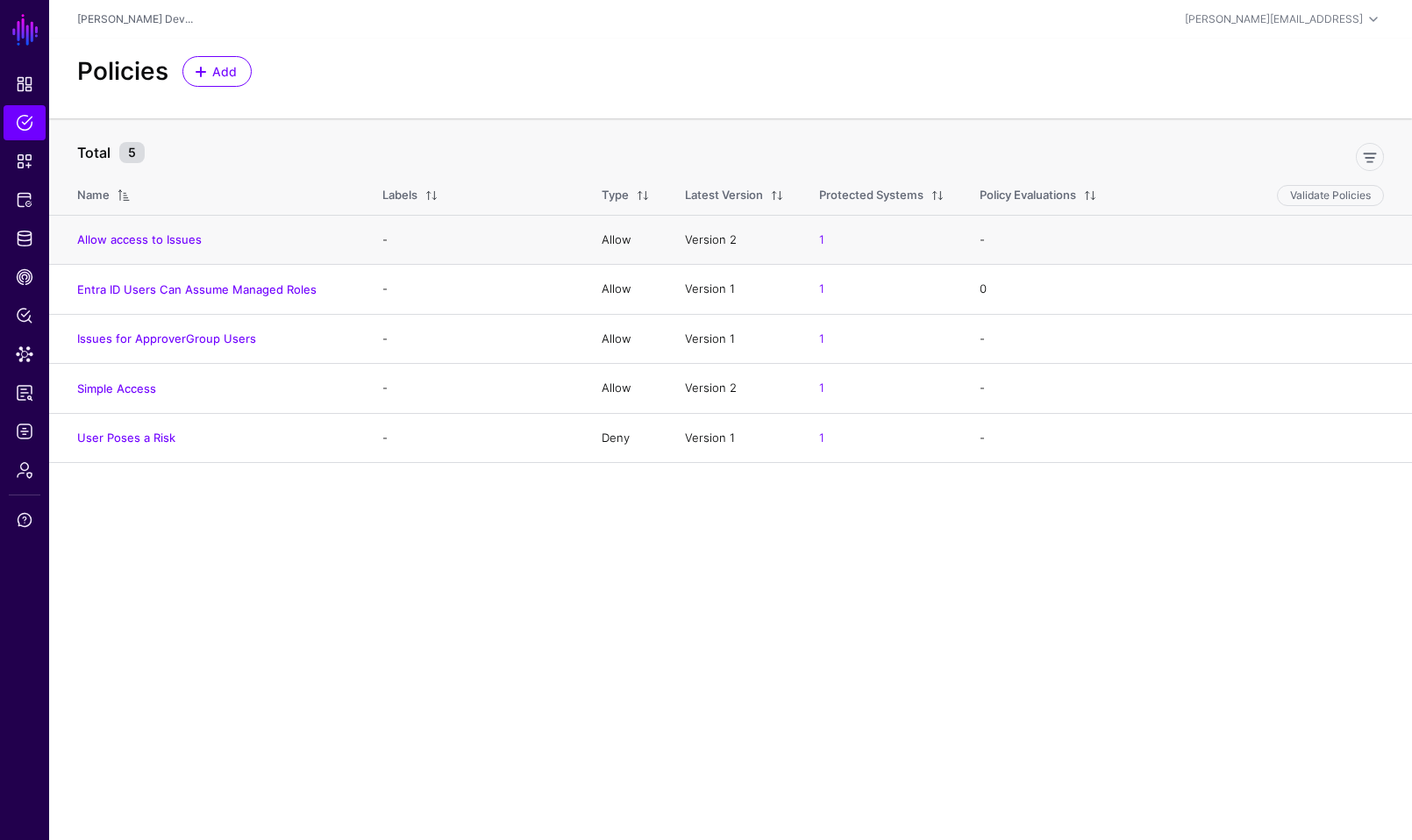
click at [734, 243] on td "Version 2" at bounding box center [735, 240] width 135 height 50
click at [185, 239] on link "Allow access to Issues" at bounding box center [139, 239] width 125 height 15
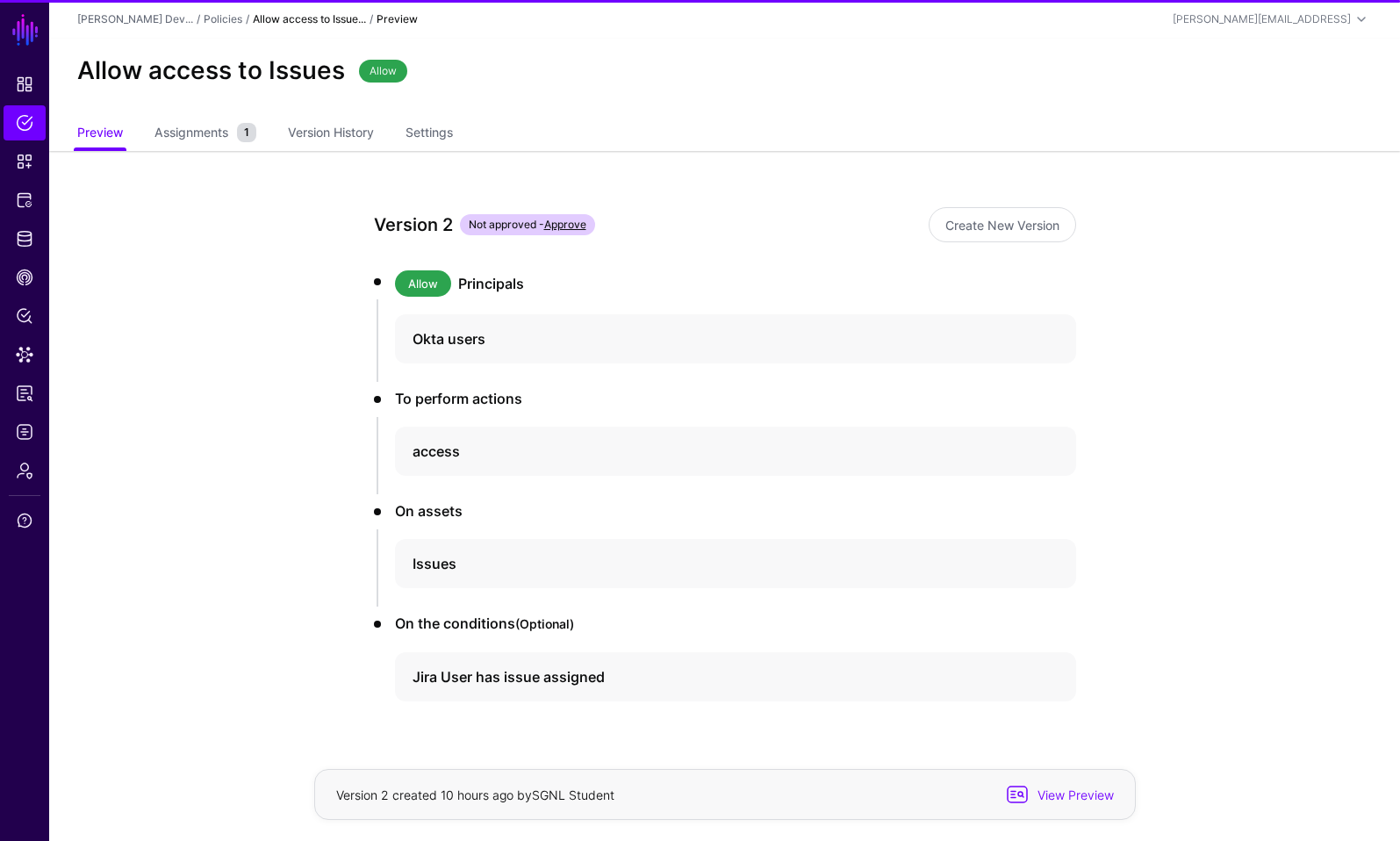
scroll to position [40, 0]
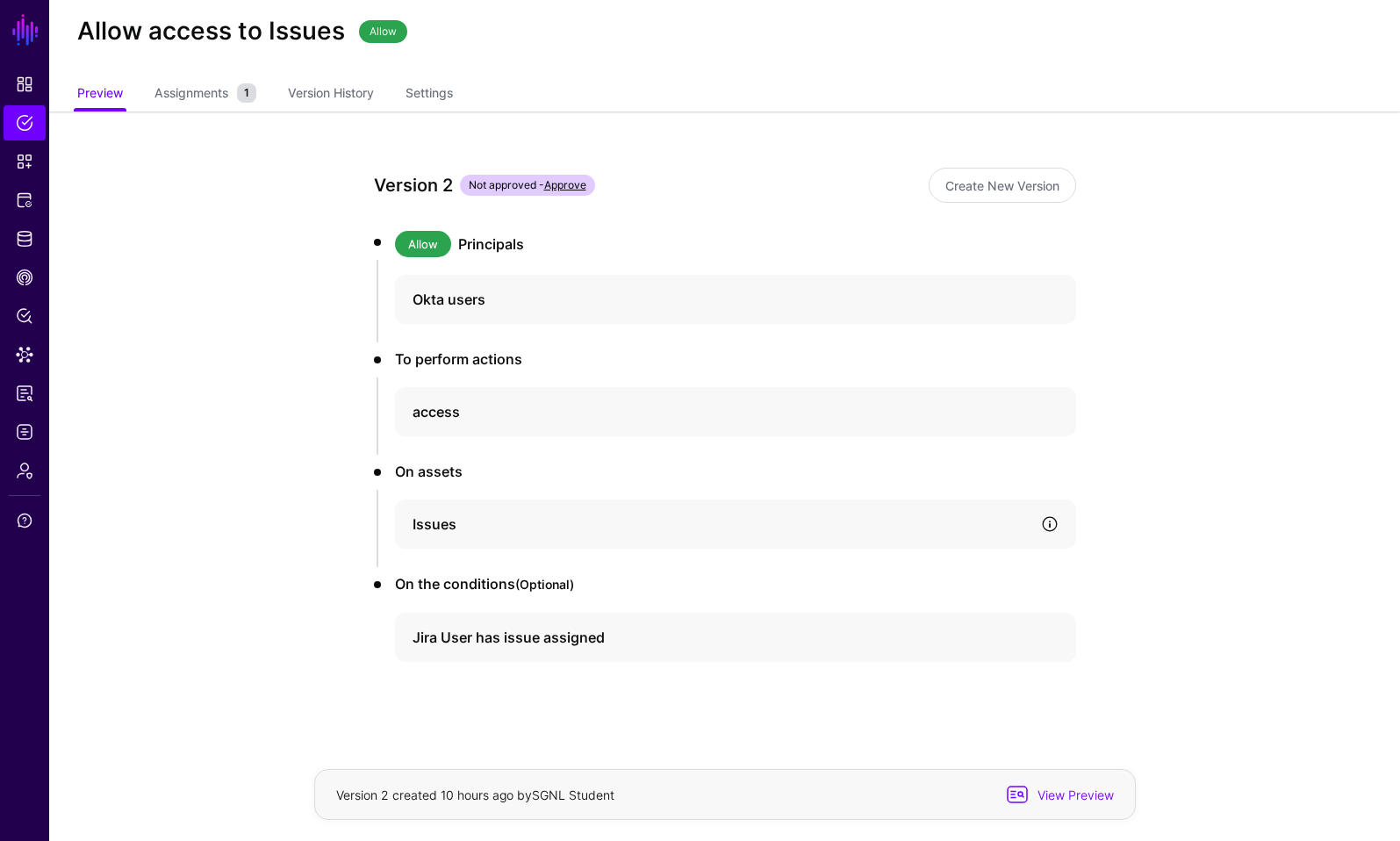
click at [1054, 518] on link at bounding box center [1050, 524] width 17 height 17
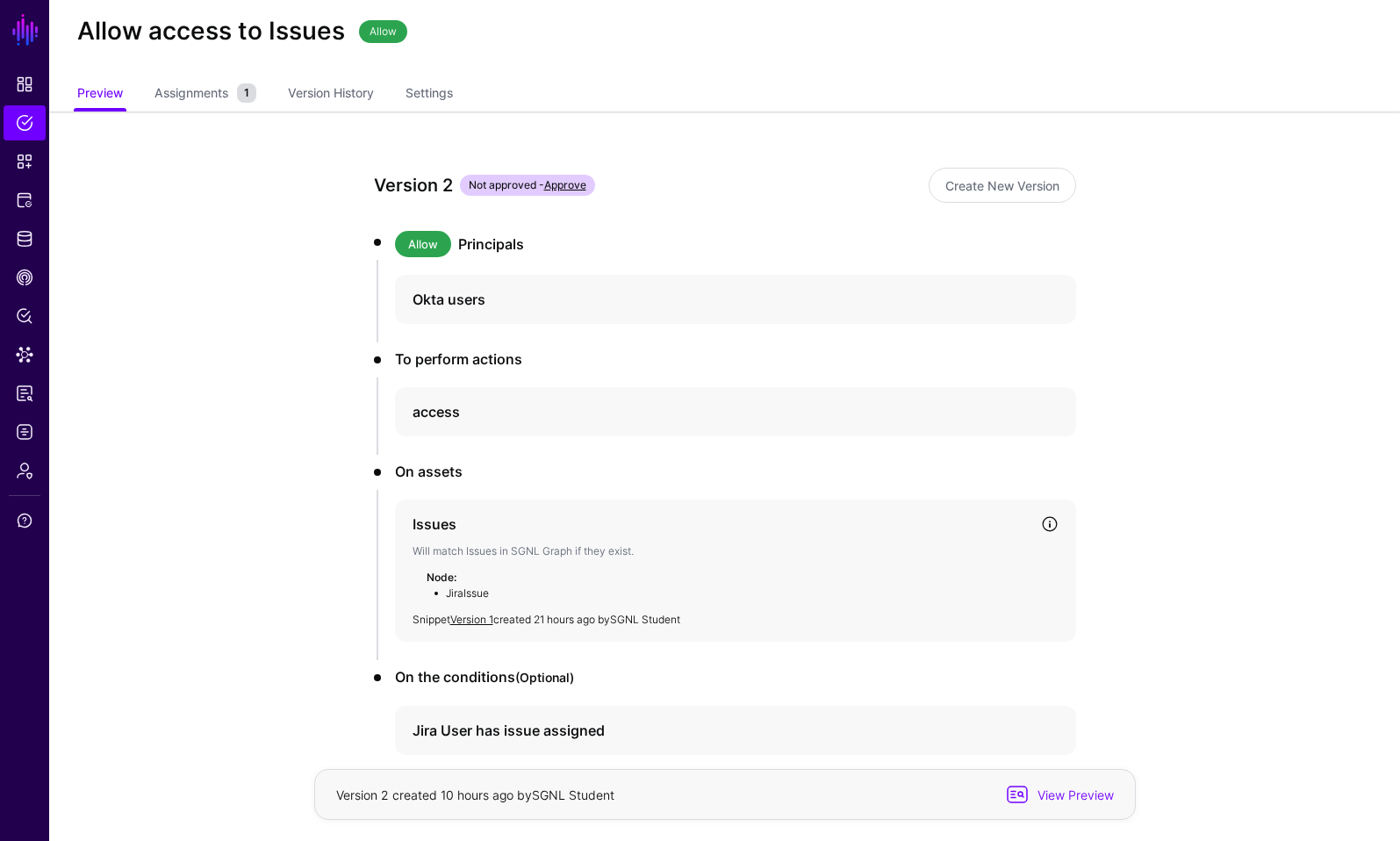
scroll to position [133, 0]
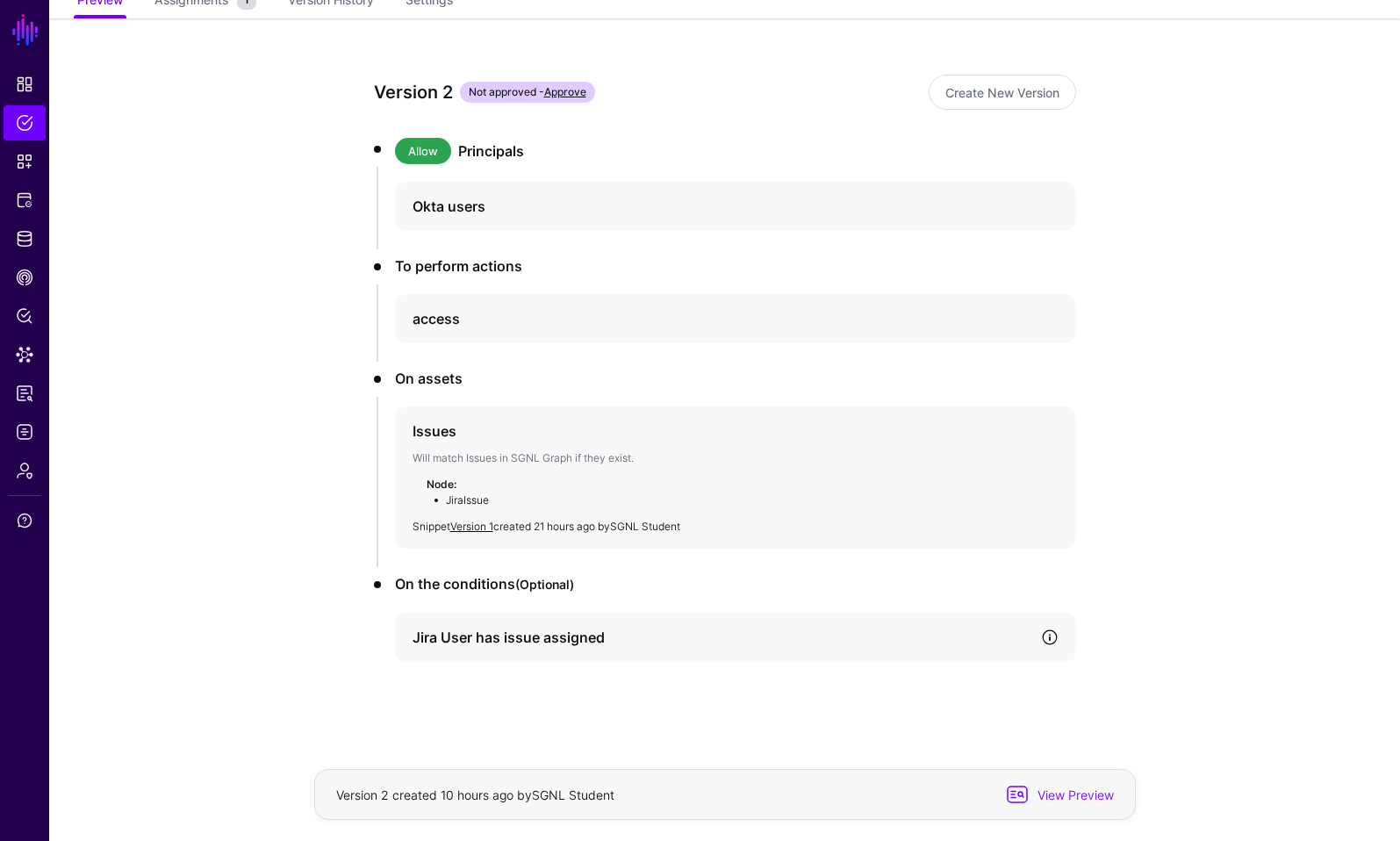
click at [1046, 634] on link at bounding box center [1050, 638] width 17 height 17
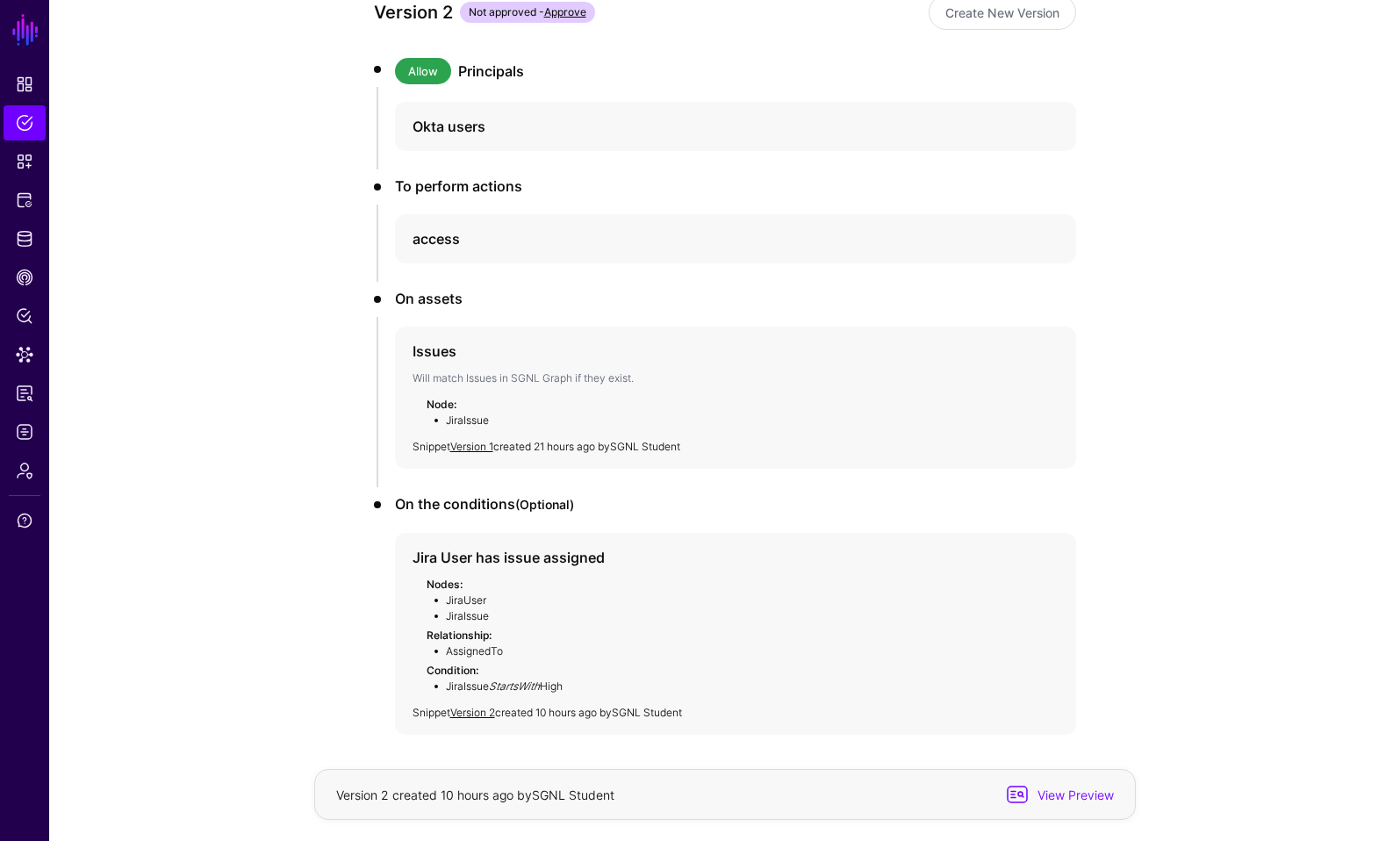
scroll to position [198, 0]
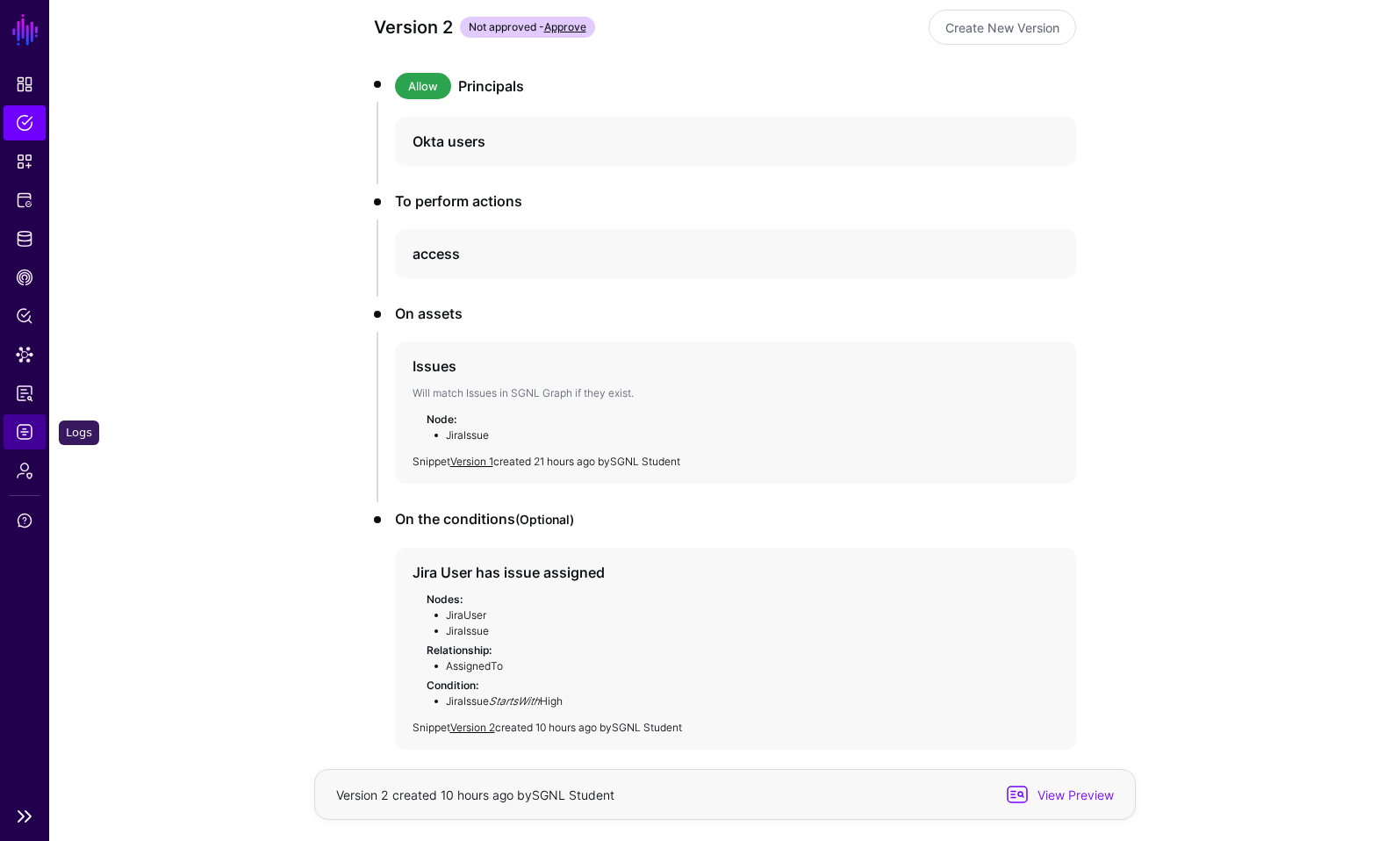
click at [18, 431] on span "Logs" at bounding box center [24, 432] width 17 height 17
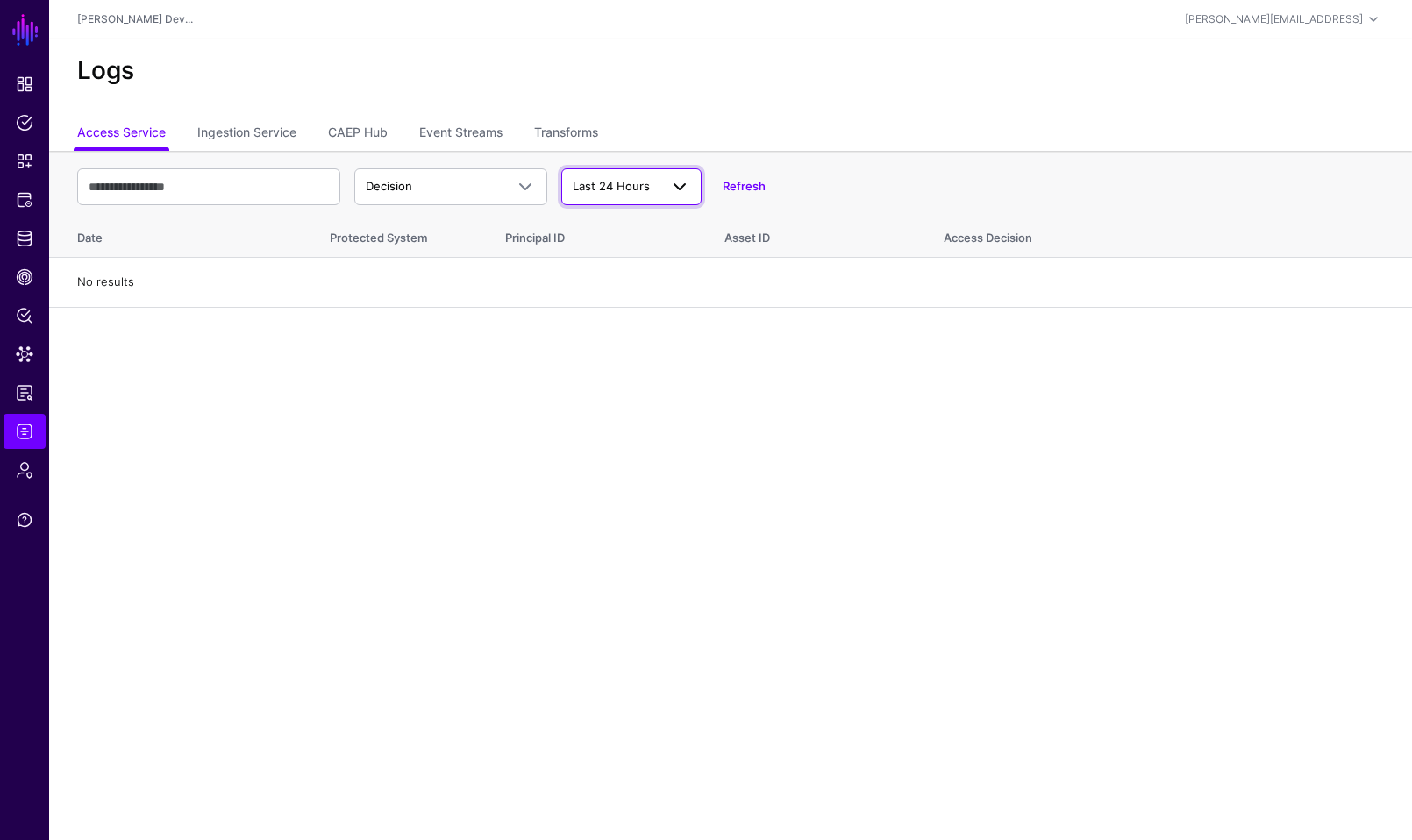
click at [650, 191] on span "Last 24 Hours" at bounding box center [616, 187] width 86 height 17
click at [615, 296] on button "Last 90 Days" at bounding box center [631, 310] width 140 height 28
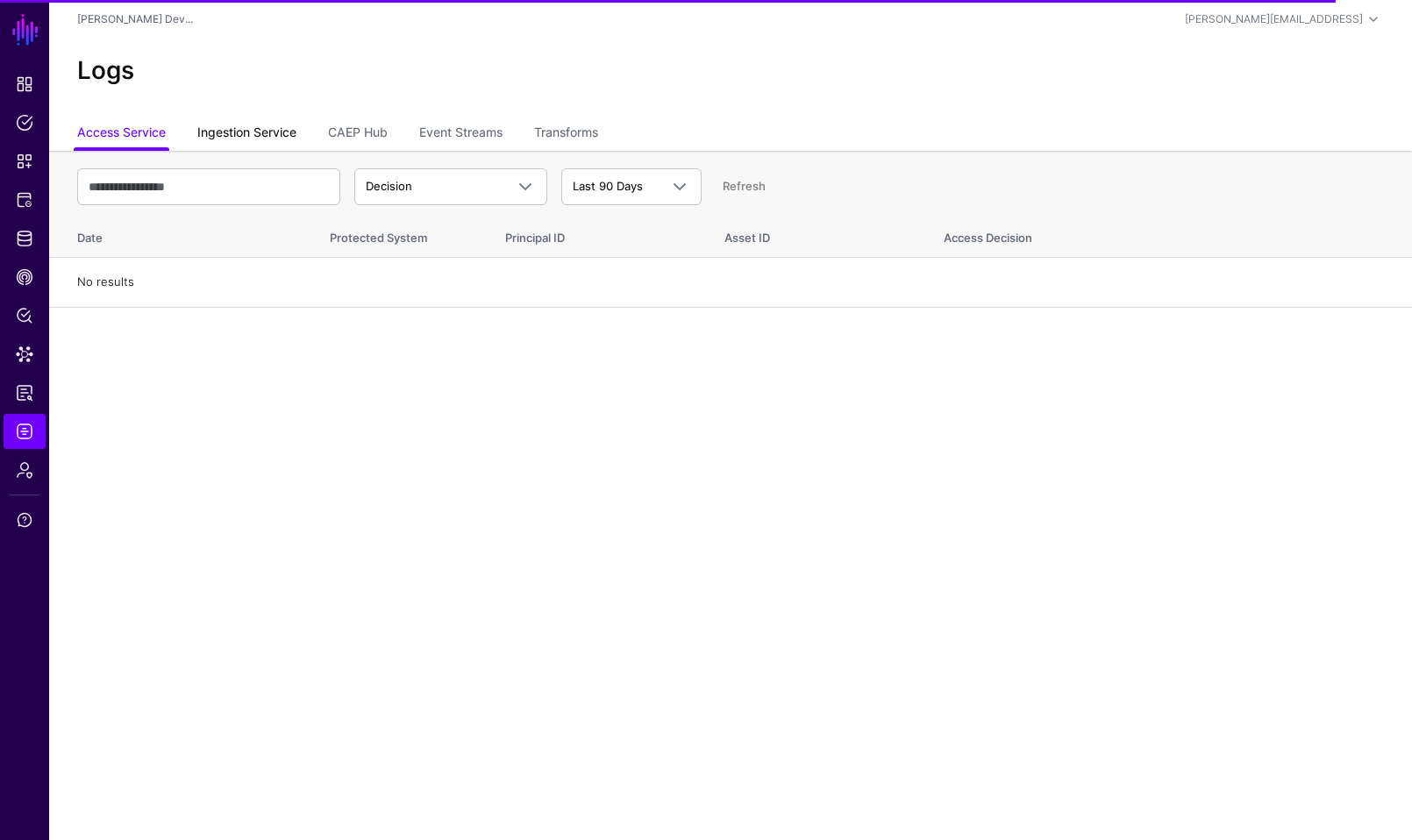
click at [275, 135] on link "Ingestion Service" at bounding box center [247, 134] width 99 height 33
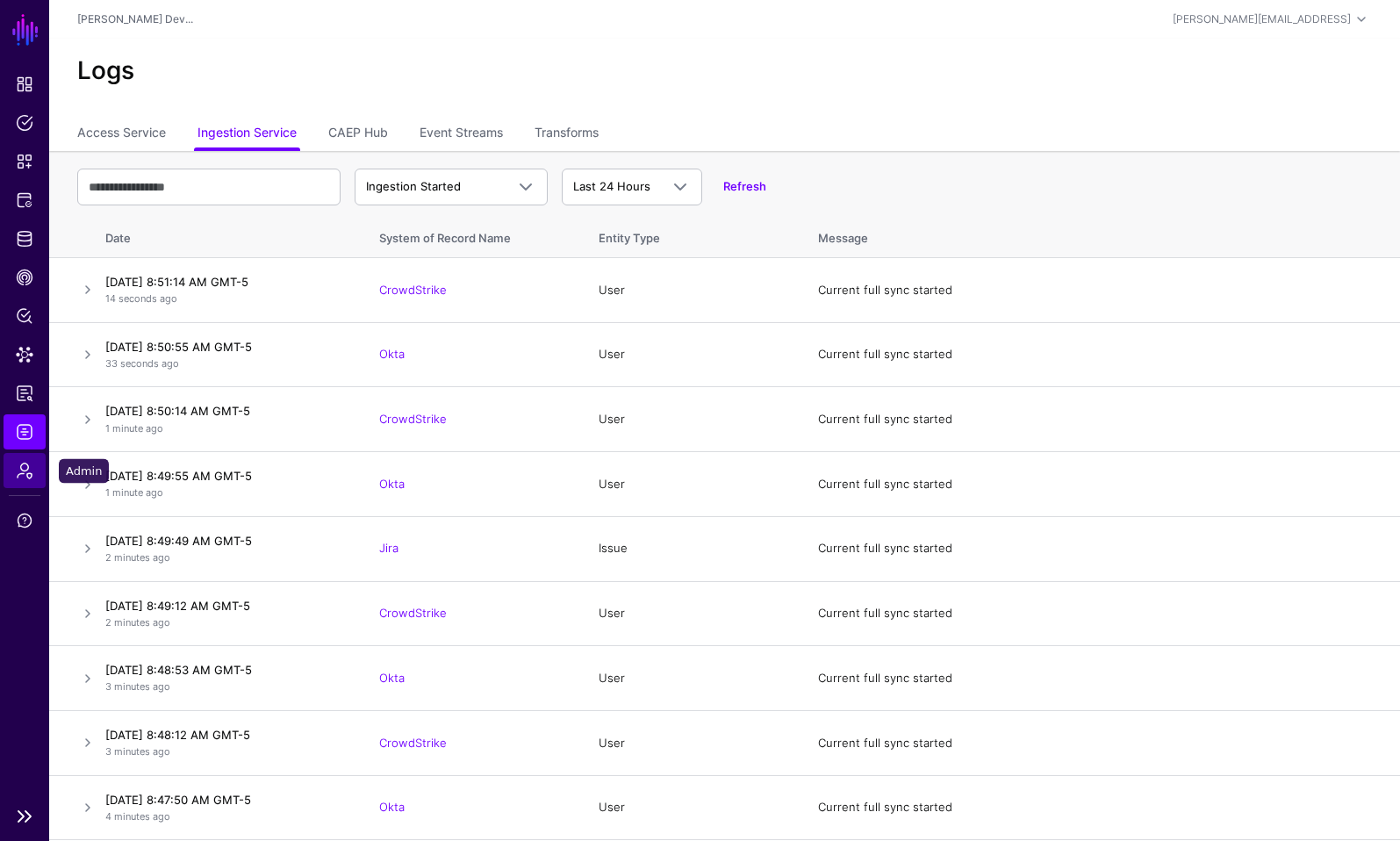
click at [23, 483] on link "Admin" at bounding box center [25, 471] width 43 height 35
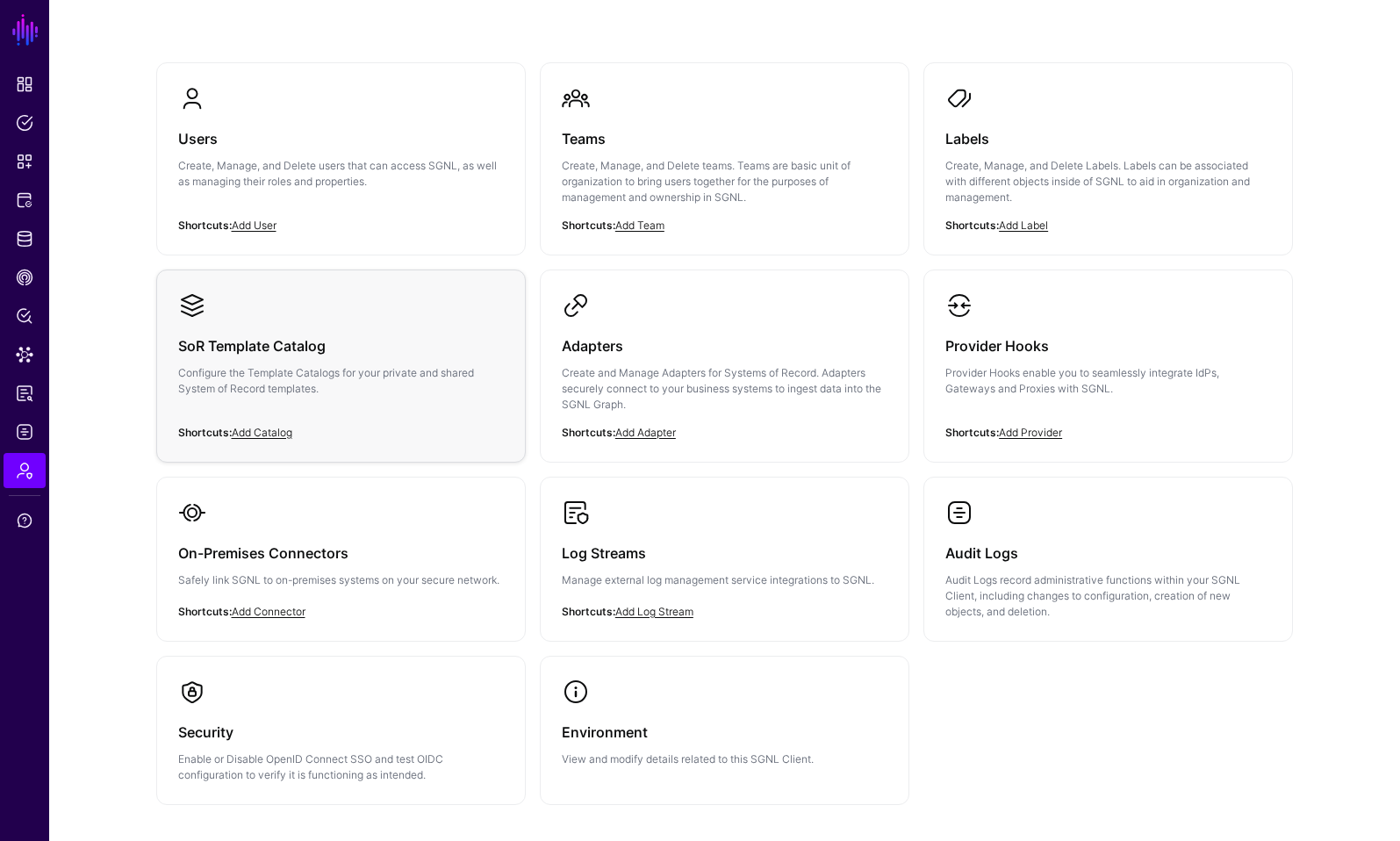
scroll to position [157, 0]
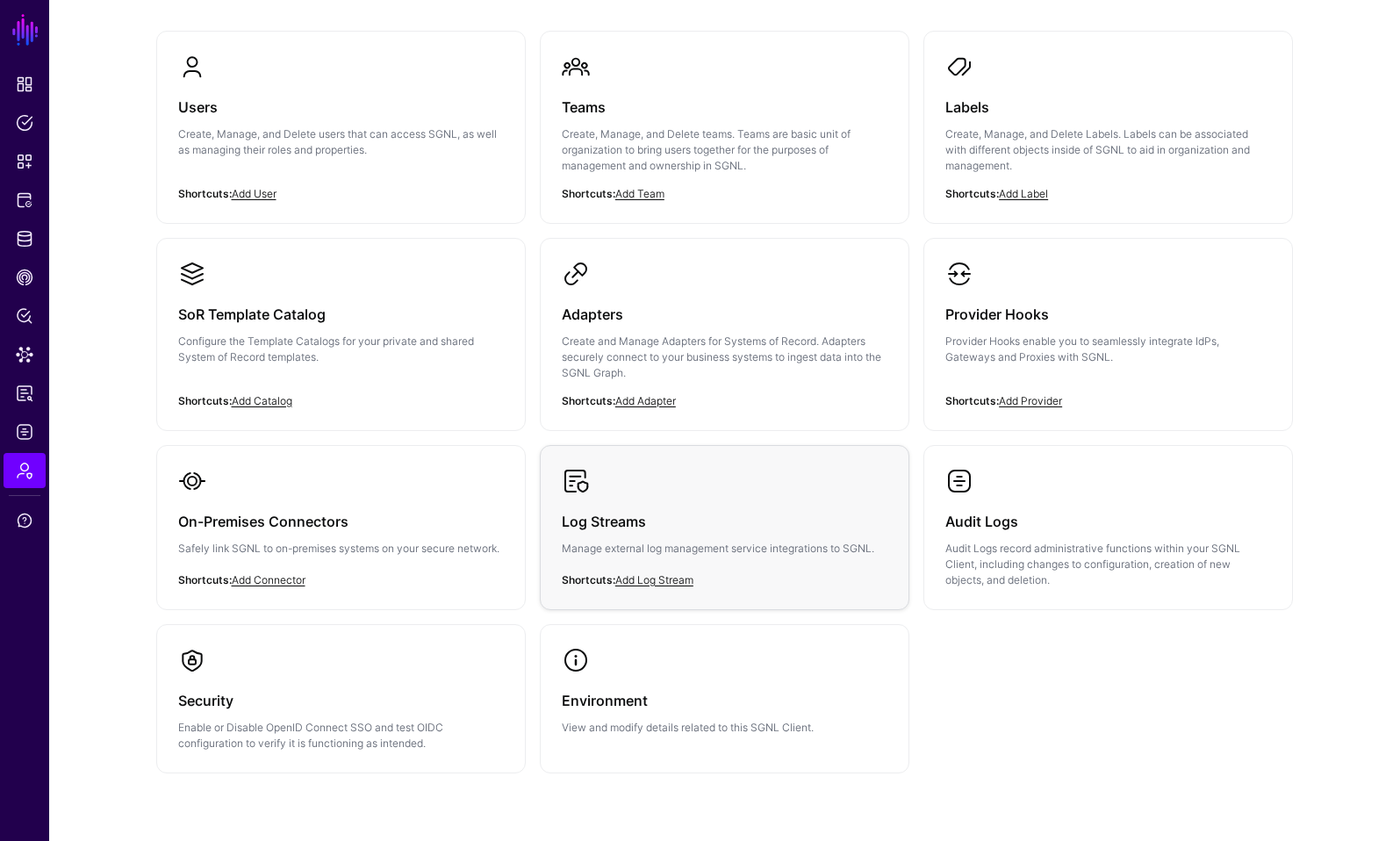
click at [677, 526] on h3 "Log Streams" at bounding box center [725, 521] width 326 height 24
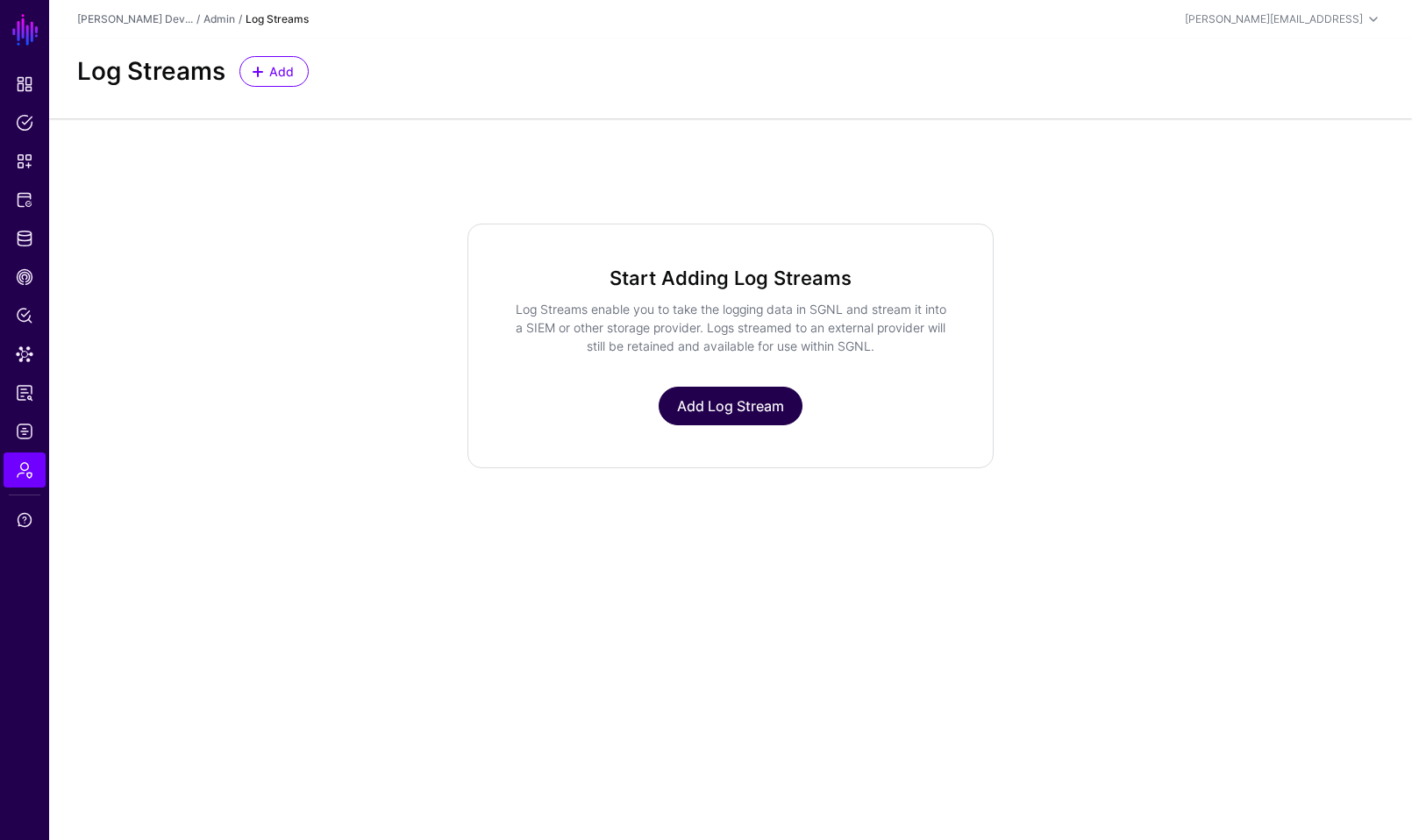
click at [744, 398] on link "Add Log Stream" at bounding box center [731, 406] width 144 height 39
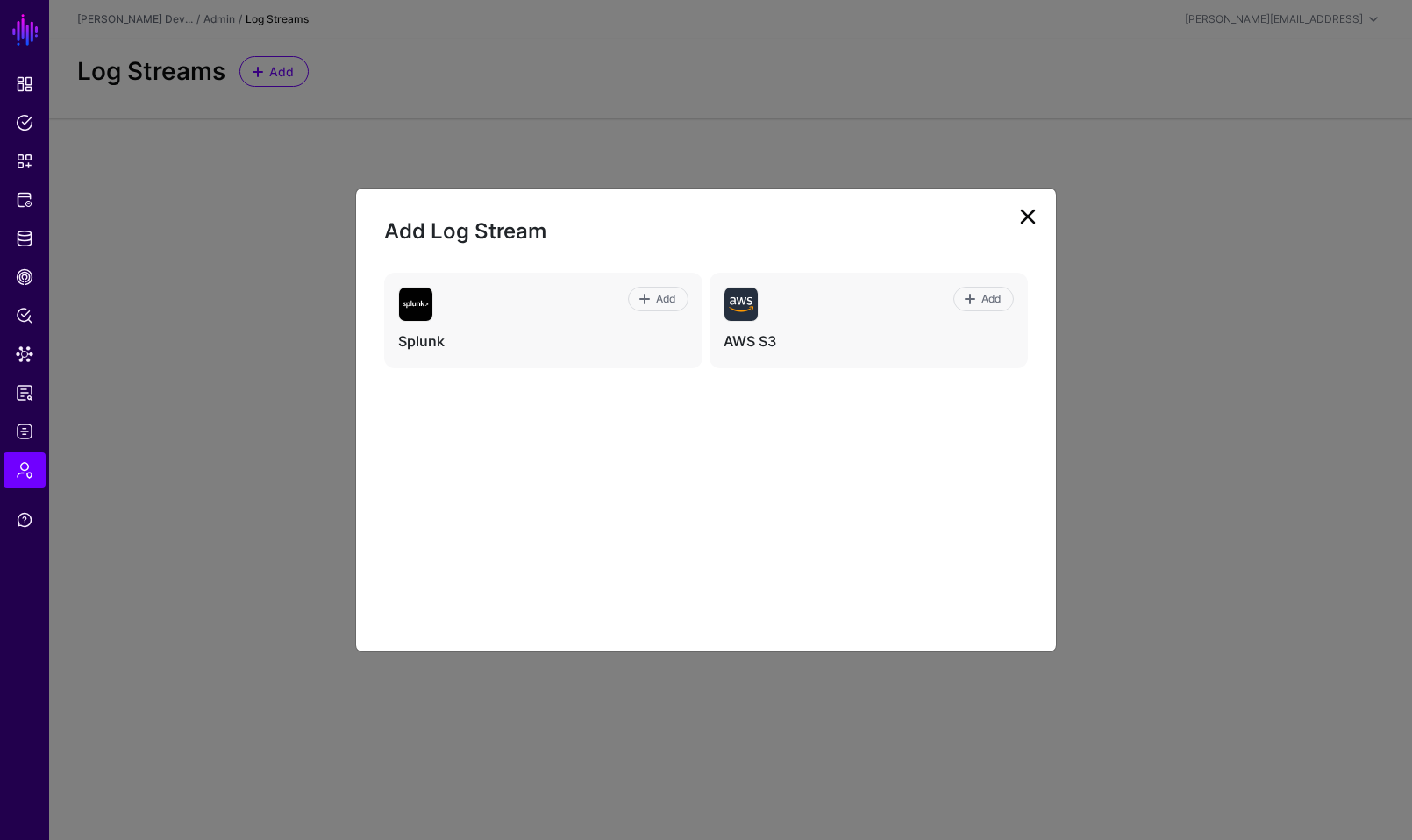
click at [1029, 214] on link at bounding box center [1028, 216] width 28 height 28
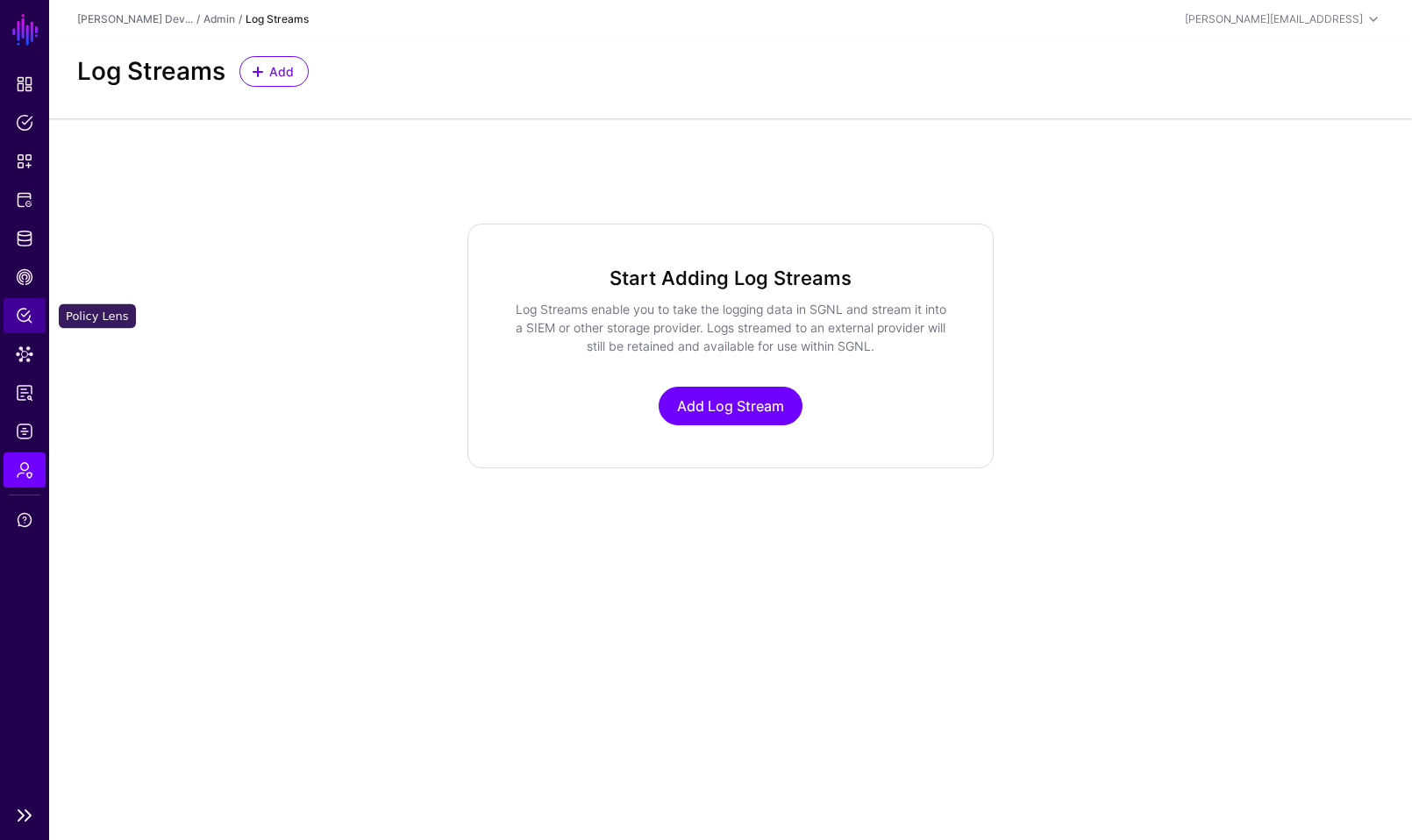
click at [27, 315] on span "Policy Lens" at bounding box center [24, 315] width 17 height 17
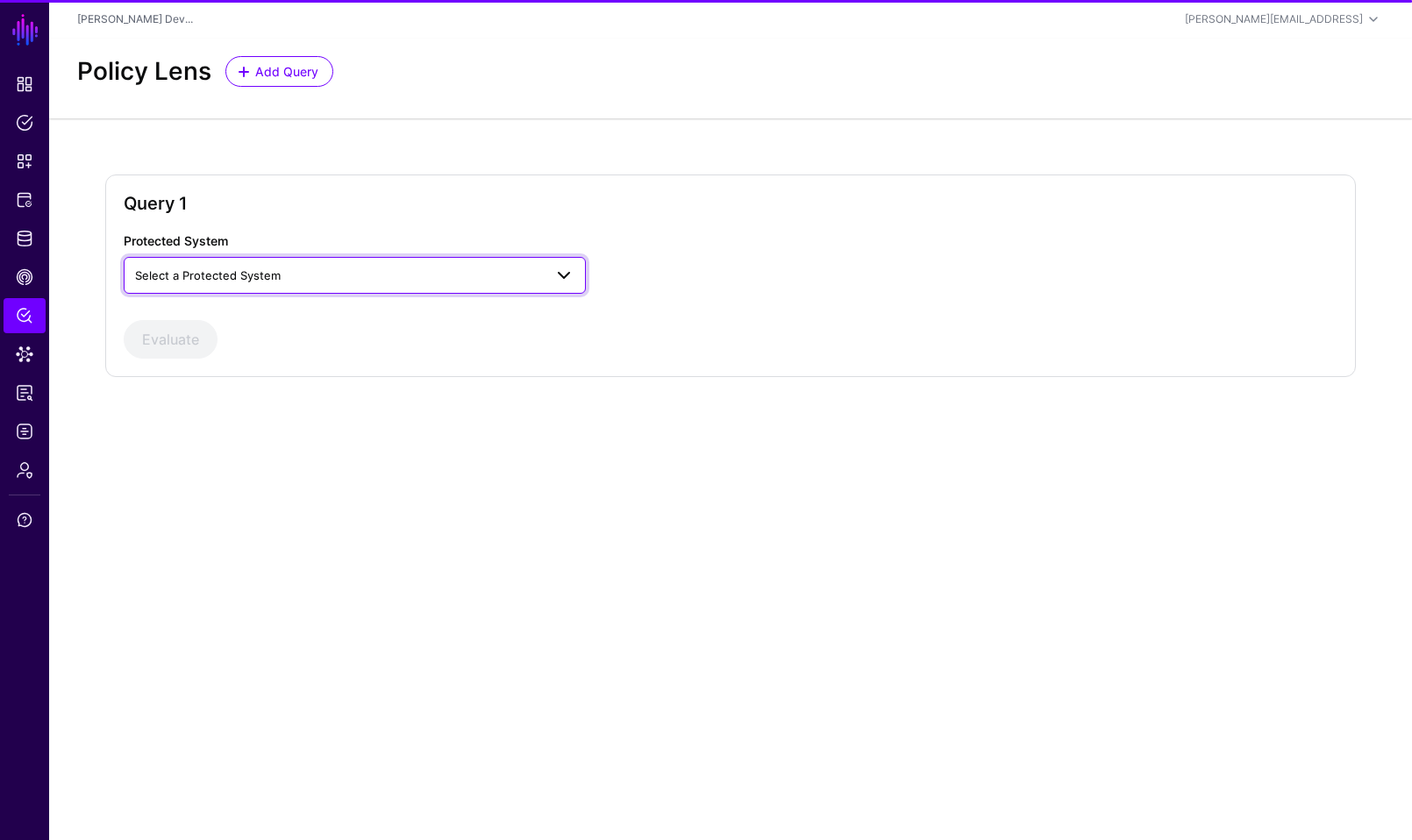
click at [400, 285] on link "Select a Protected System" at bounding box center [355, 276] width 463 height 37
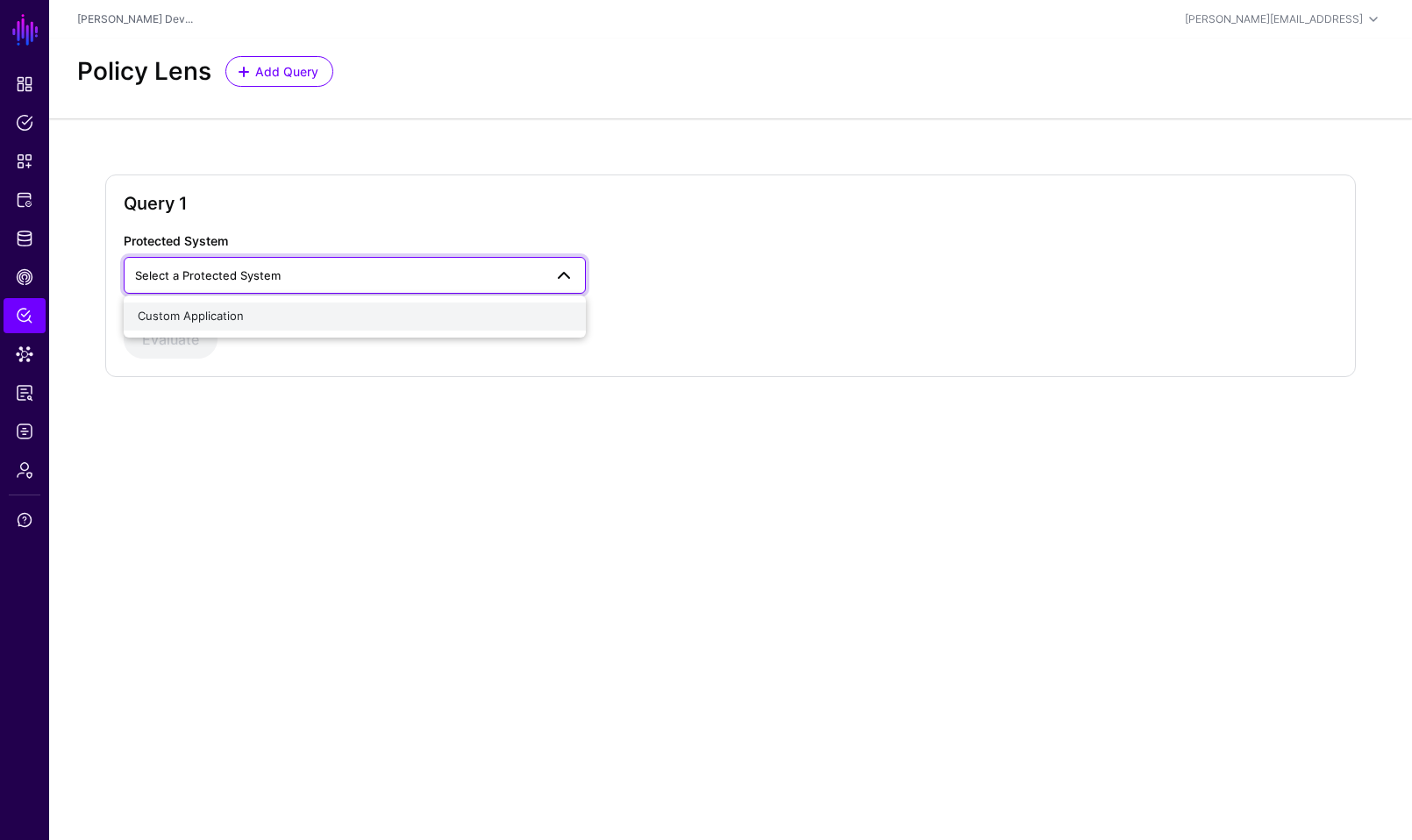
click at [351, 304] on button "Custom Application" at bounding box center [355, 316] width 463 height 28
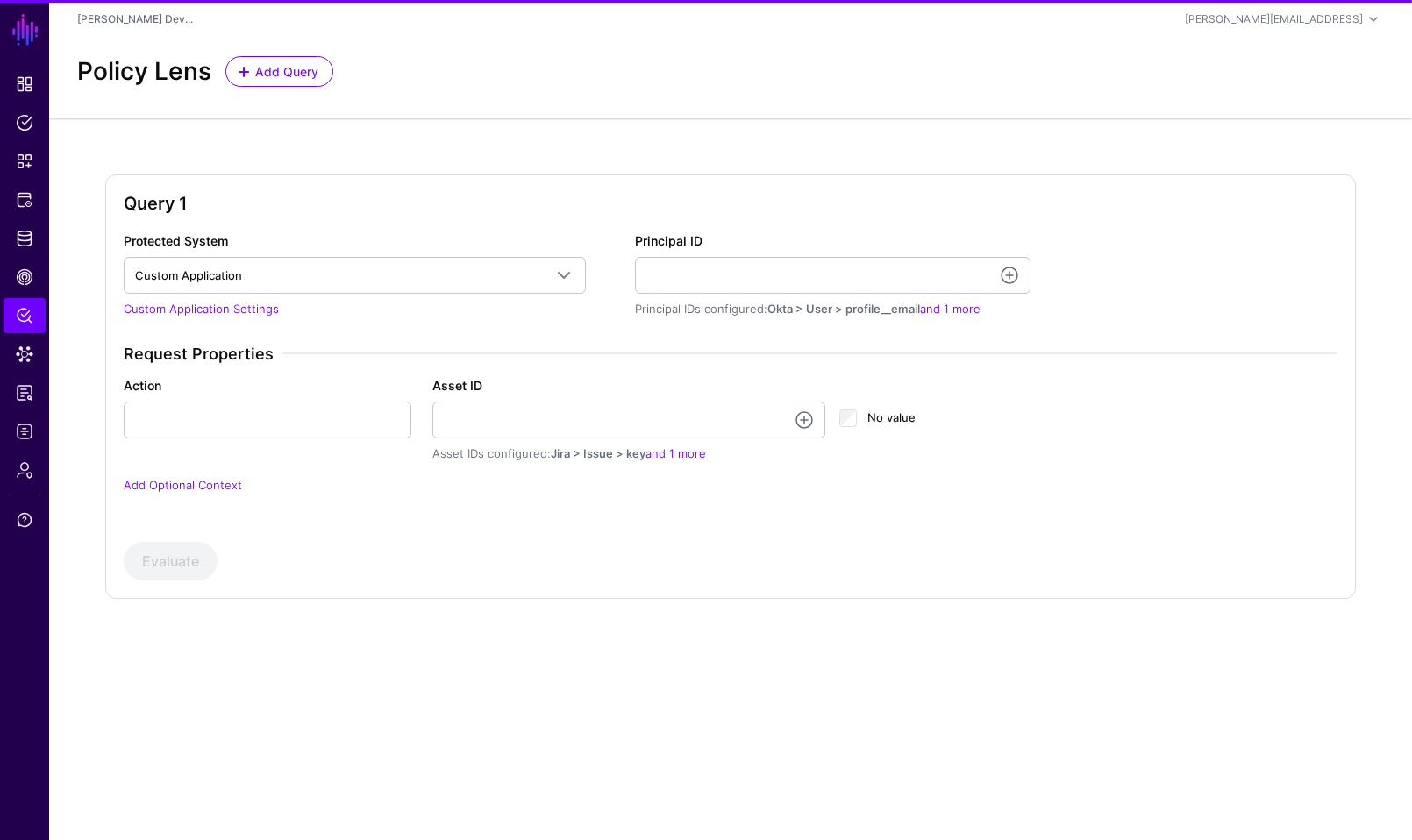
click at [719, 304] on div "Principal IDs configured: Okta > User > profile__email and 1 more" at bounding box center [832, 310] width 396 height 17
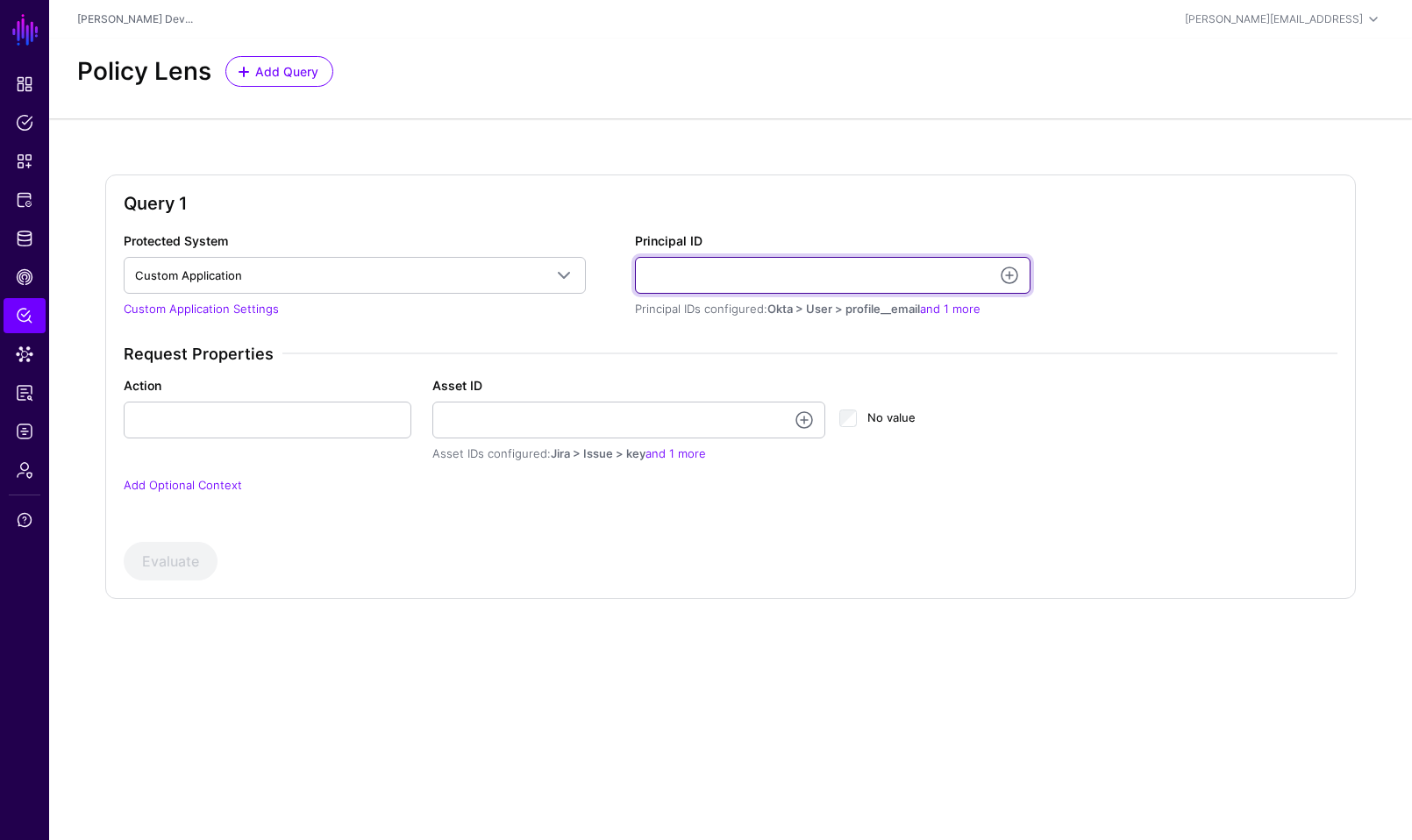
click at [722, 276] on input "Principal ID" at bounding box center [832, 276] width 396 height 37
type input "**********"
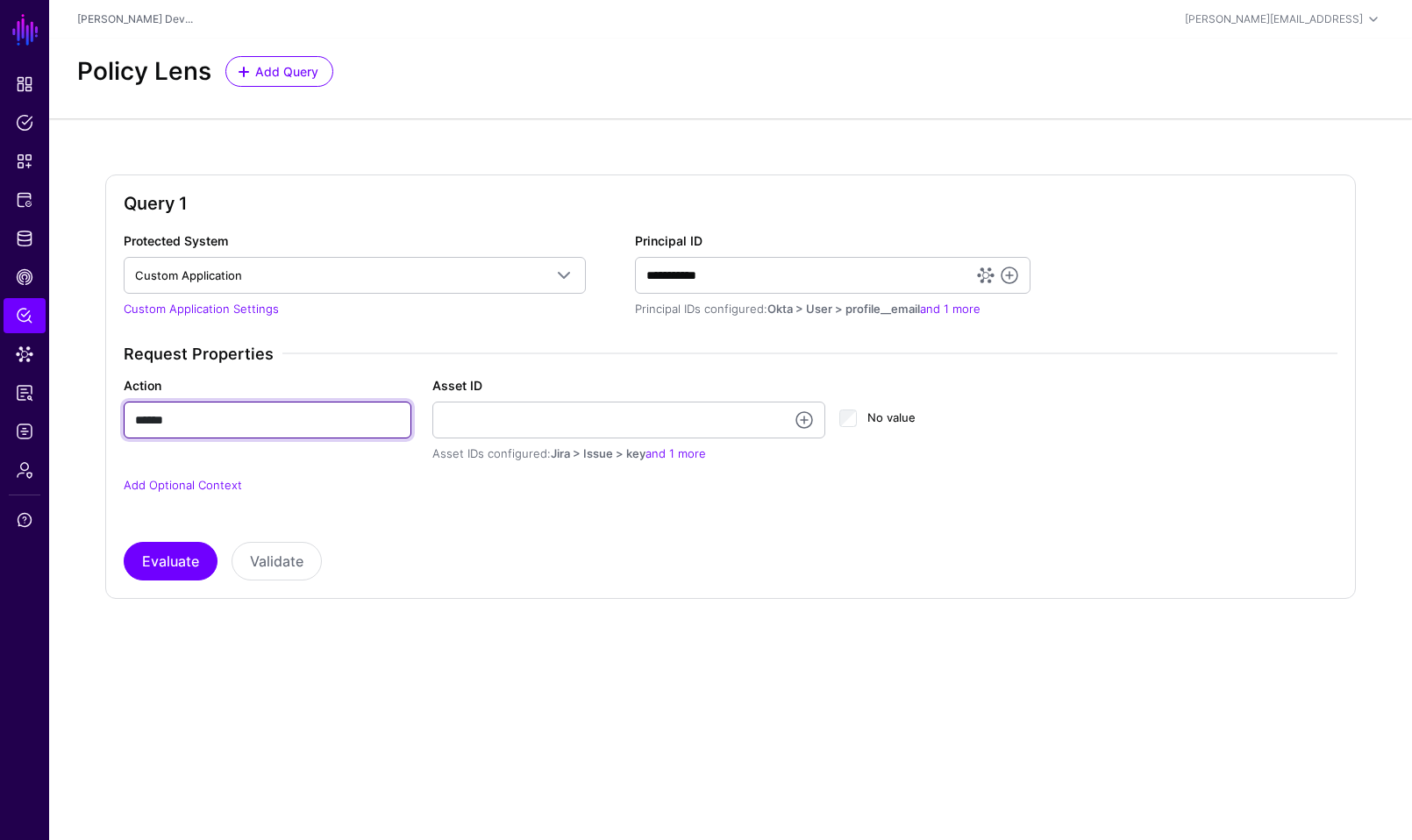
type input "******"
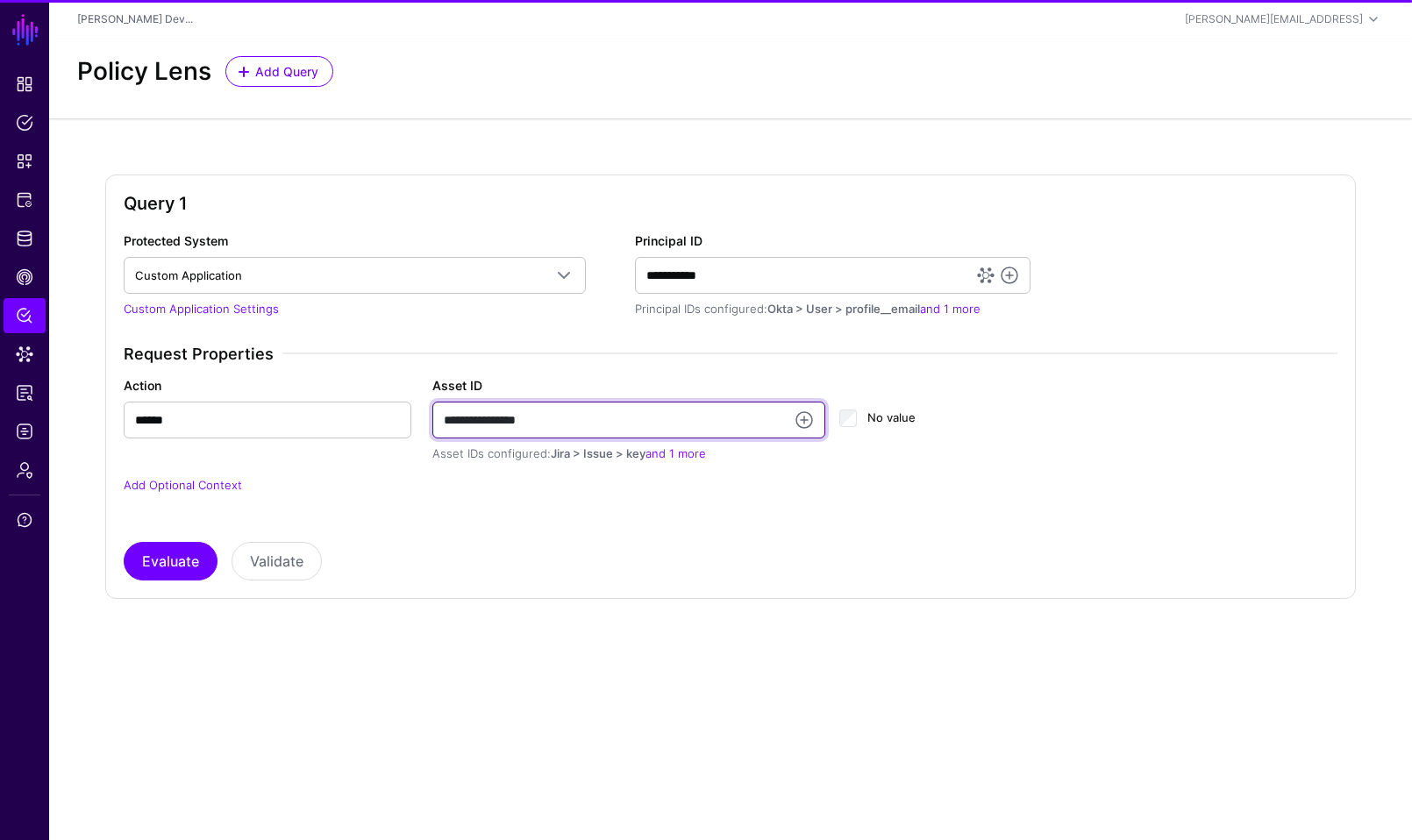
type input "**********"
click at [162, 585] on div "**********" at bounding box center [731, 386] width 1250 height 425
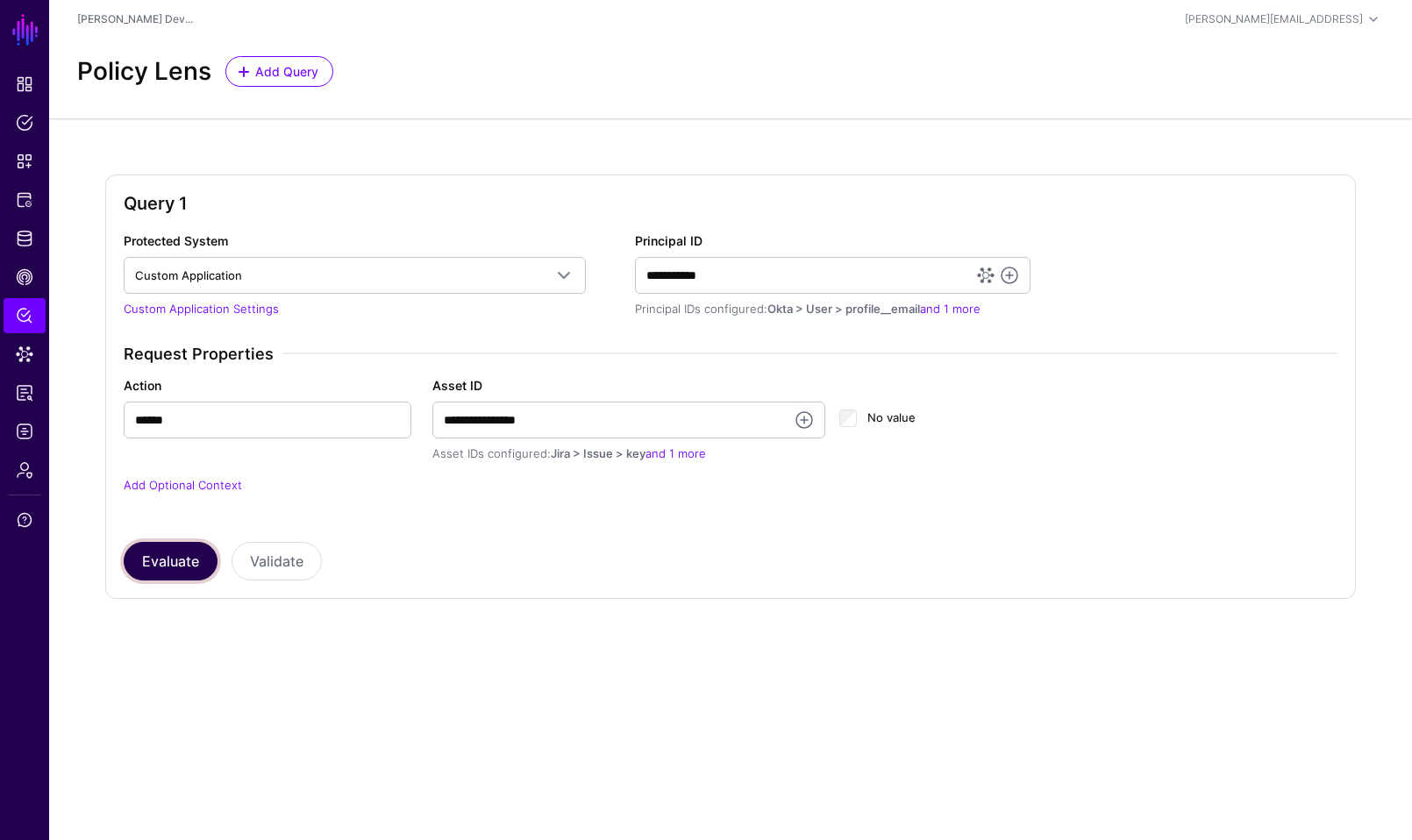
click at [173, 558] on button "Evaluate" at bounding box center [170, 561] width 94 height 39
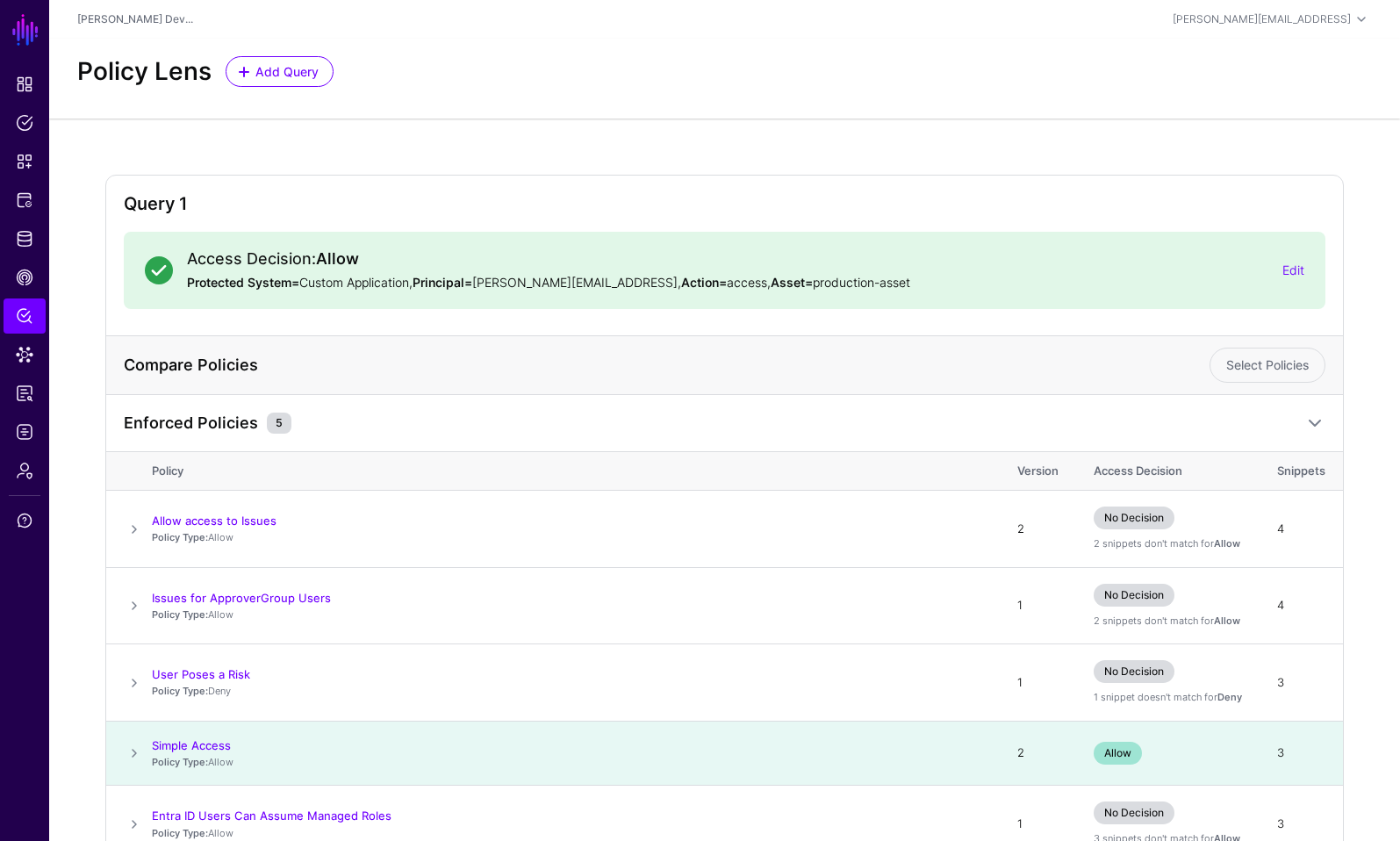
scroll to position [107, 0]
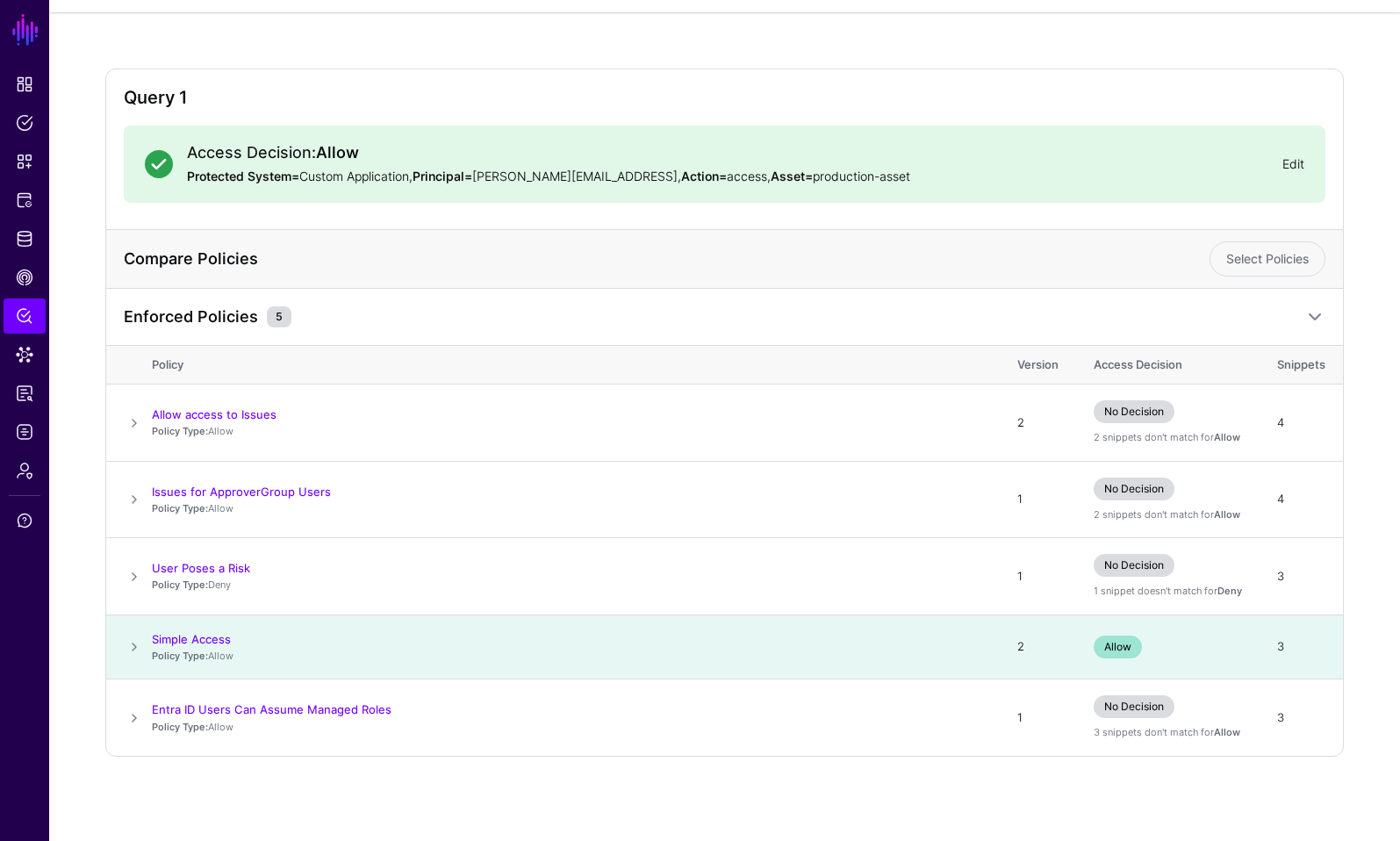
click at [1297, 163] on link "Edit" at bounding box center [1293, 163] width 22 height 15
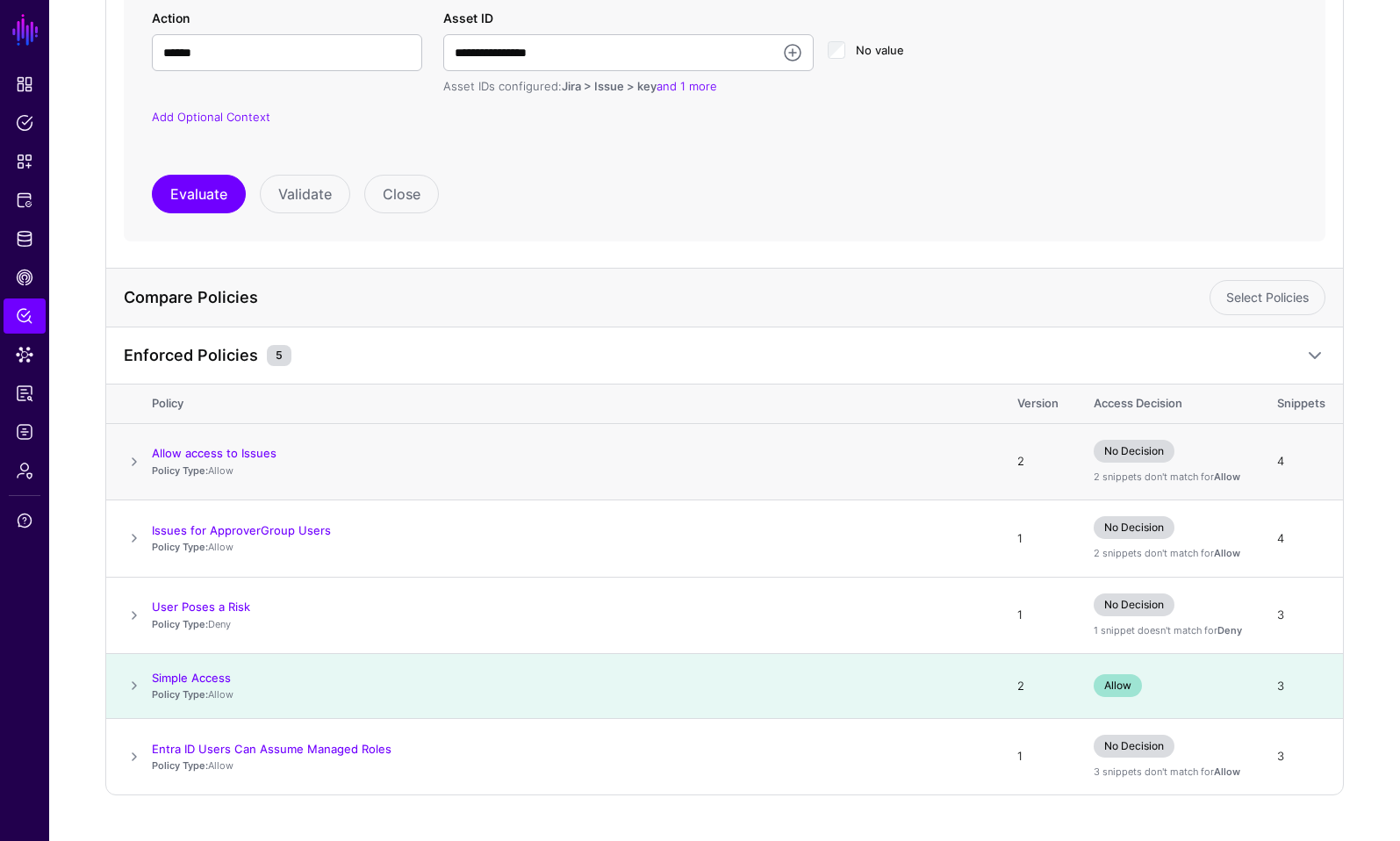
scroll to position [519, 0]
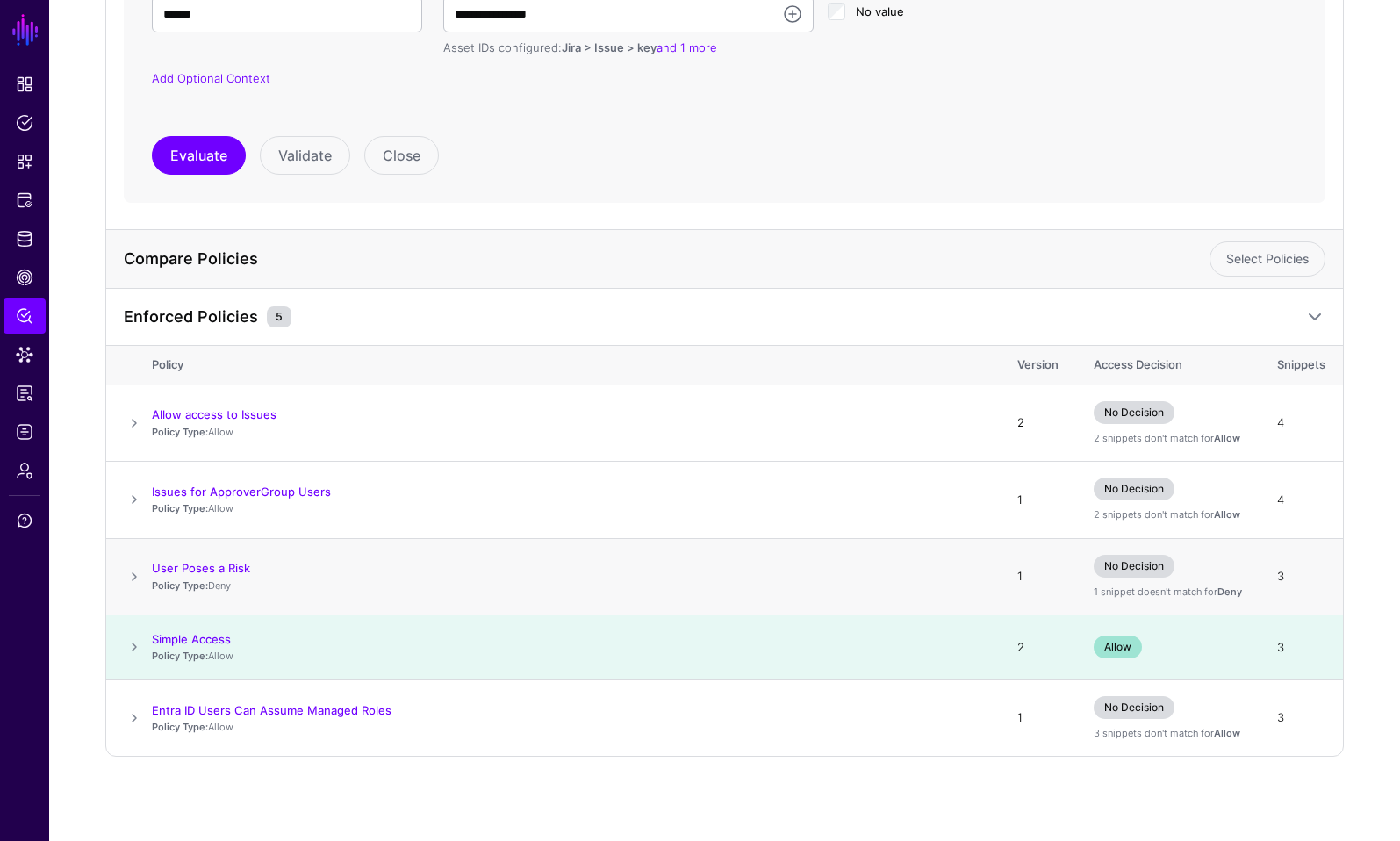
click at [218, 591] on p "Policy Type: Deny" at bounding box center [567, 585] width 830 height 15
click at [219, 589] on p "Policy Type: Deny" at bounding box center [567, 585] width 830 height 15
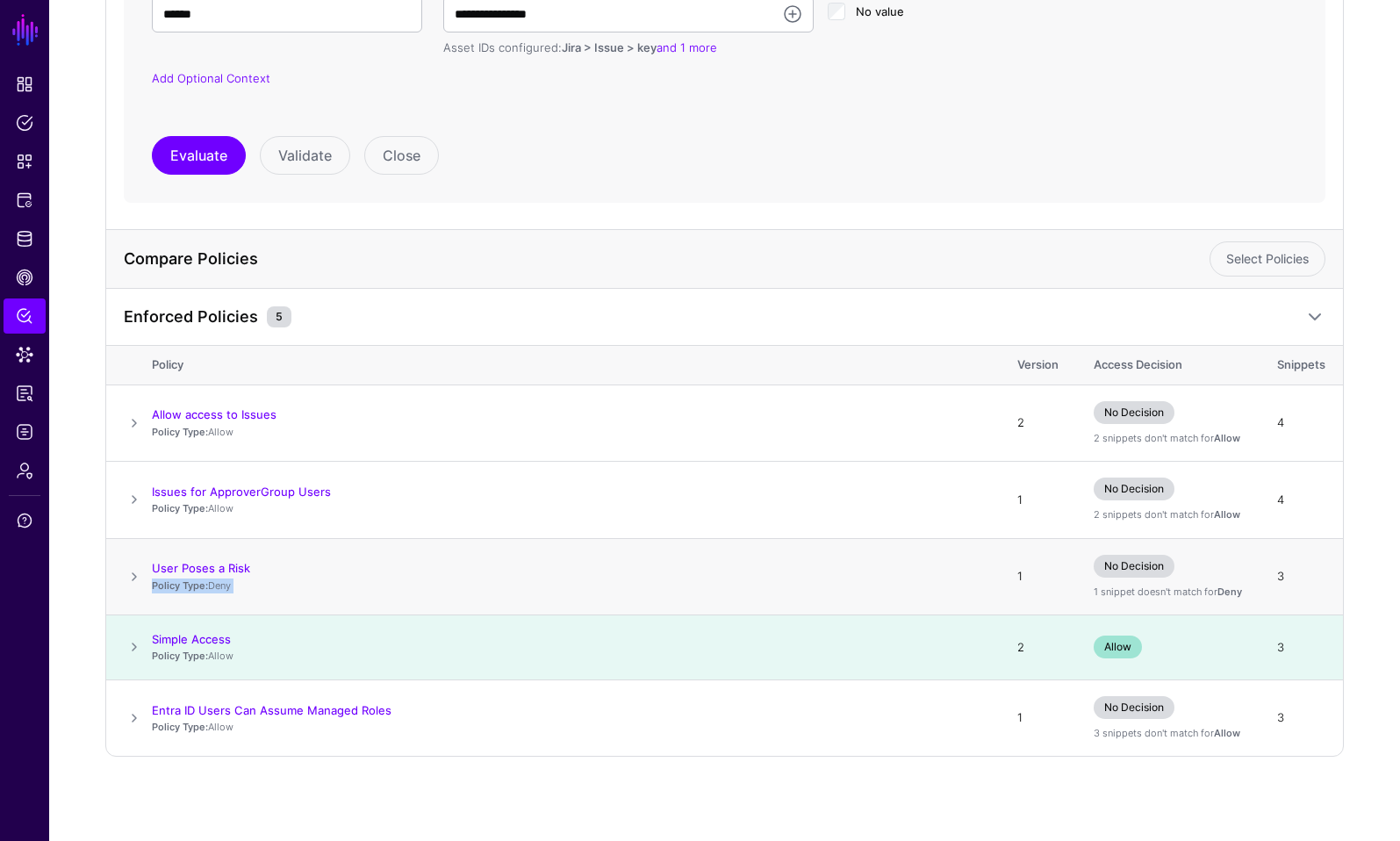
click at [219, 589] on p "Policy Type: Deny" at bounding box center [567, 585] width 830 height 15
drag, startPoint x: 248, startPoint y: 586, endPoint x: 205, endPoint y: 586, distance: 43.0
click at [205, 586] on p "Policy Type: Deny" at bounding box center [567, 585] width 830 height 15
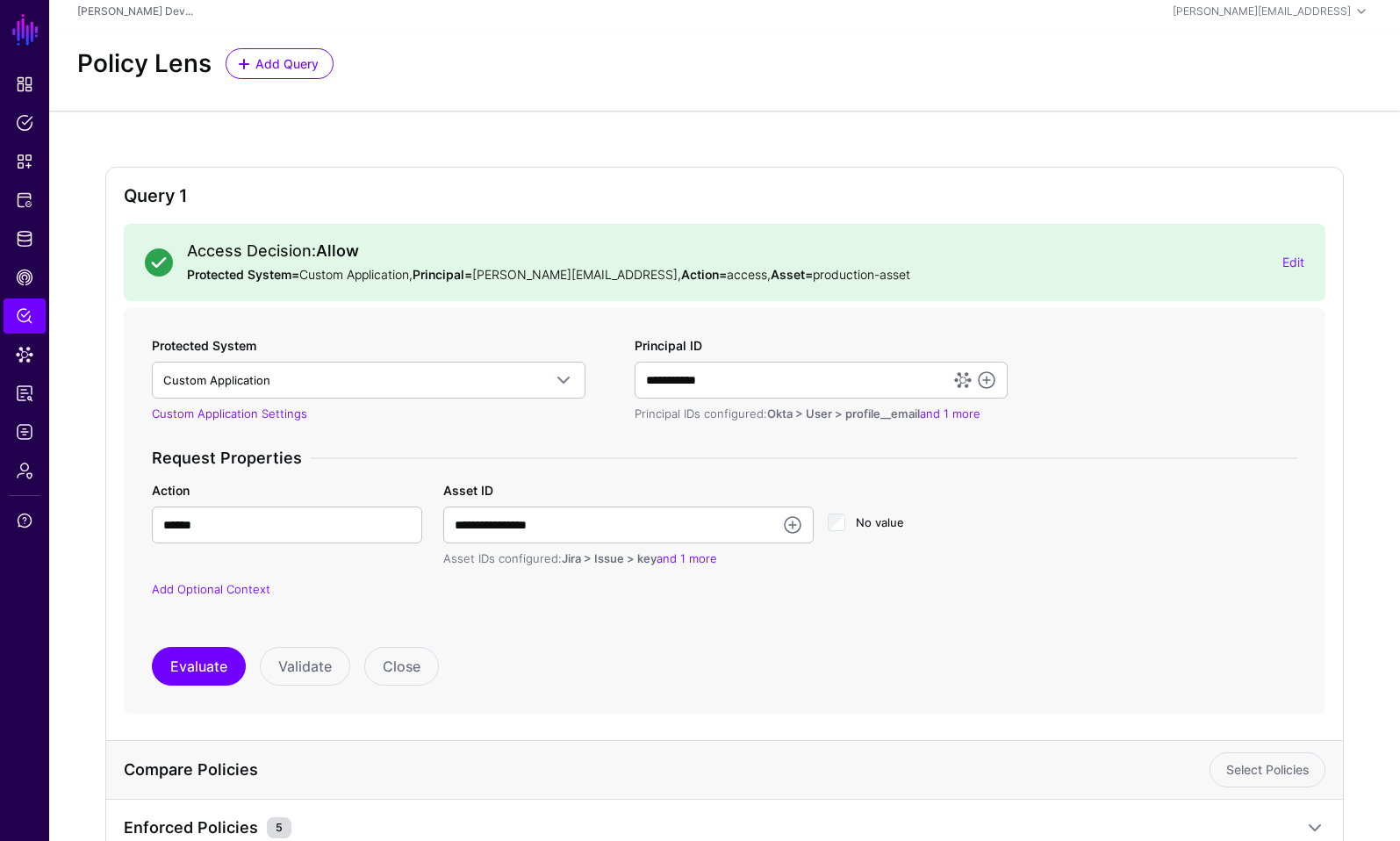
scroll to position [0, 0]
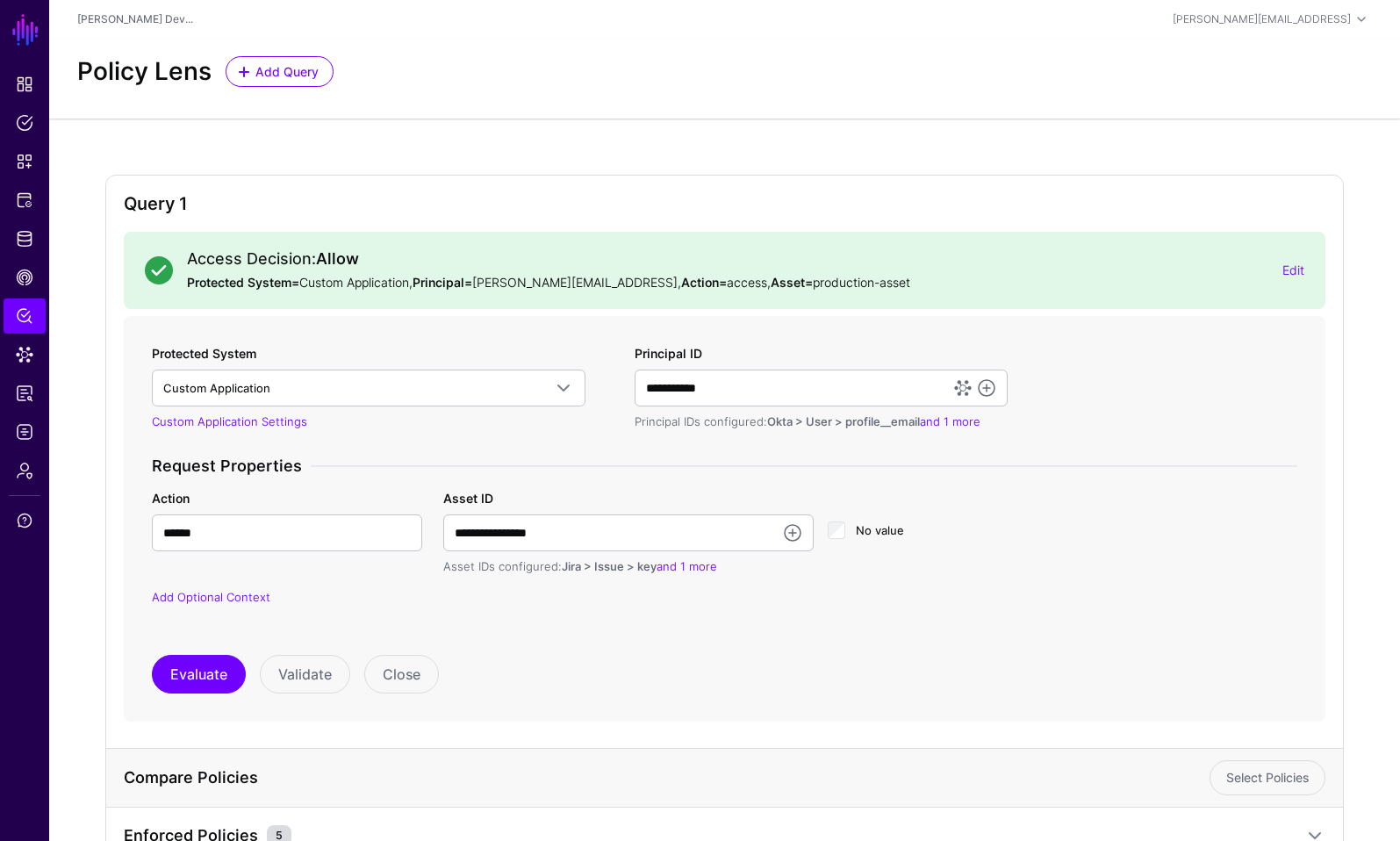
click at [340, 258] on strong "Allow" at bounding box center [337, 258] width 43 height 18
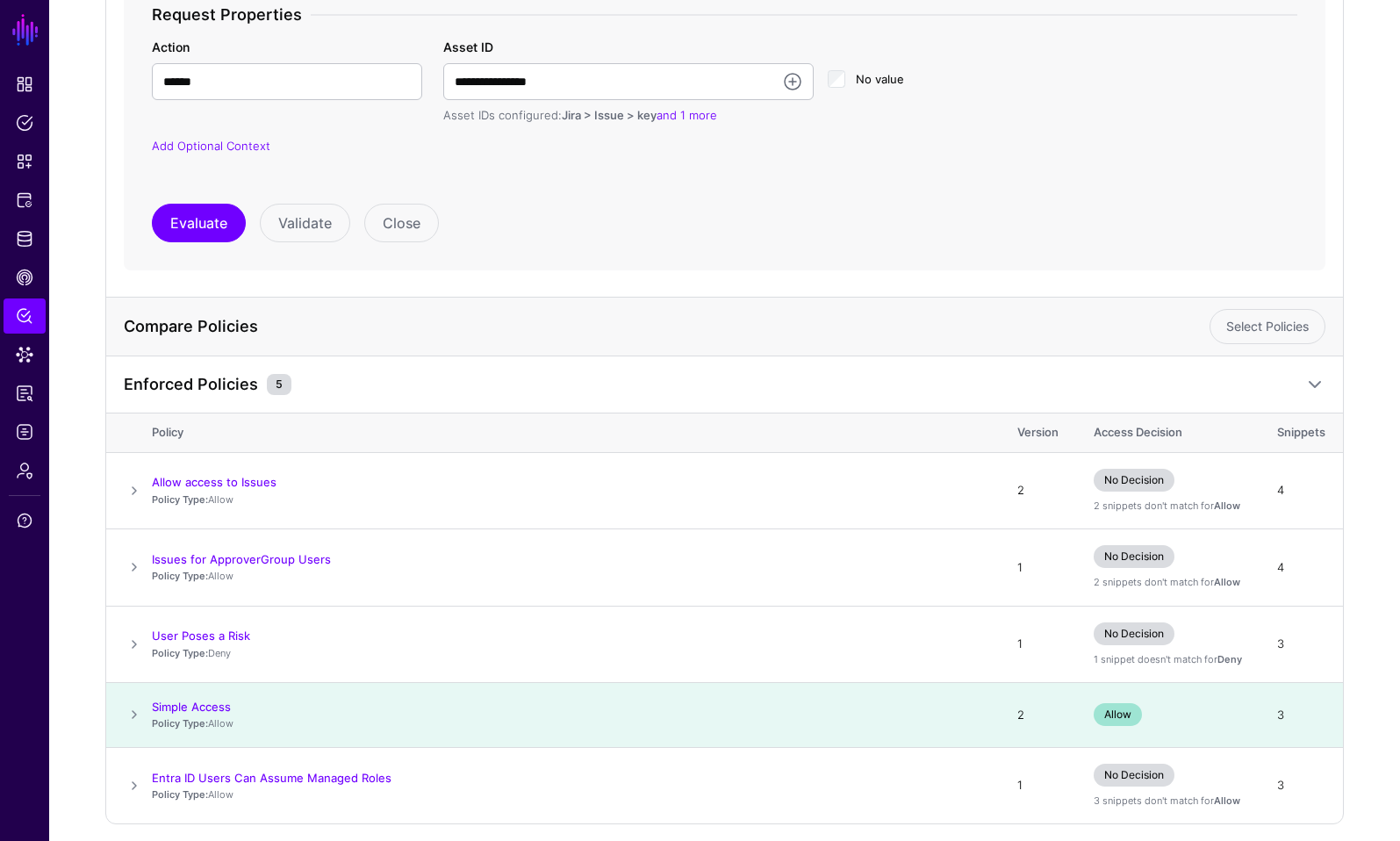
scroll to position [519, 0]
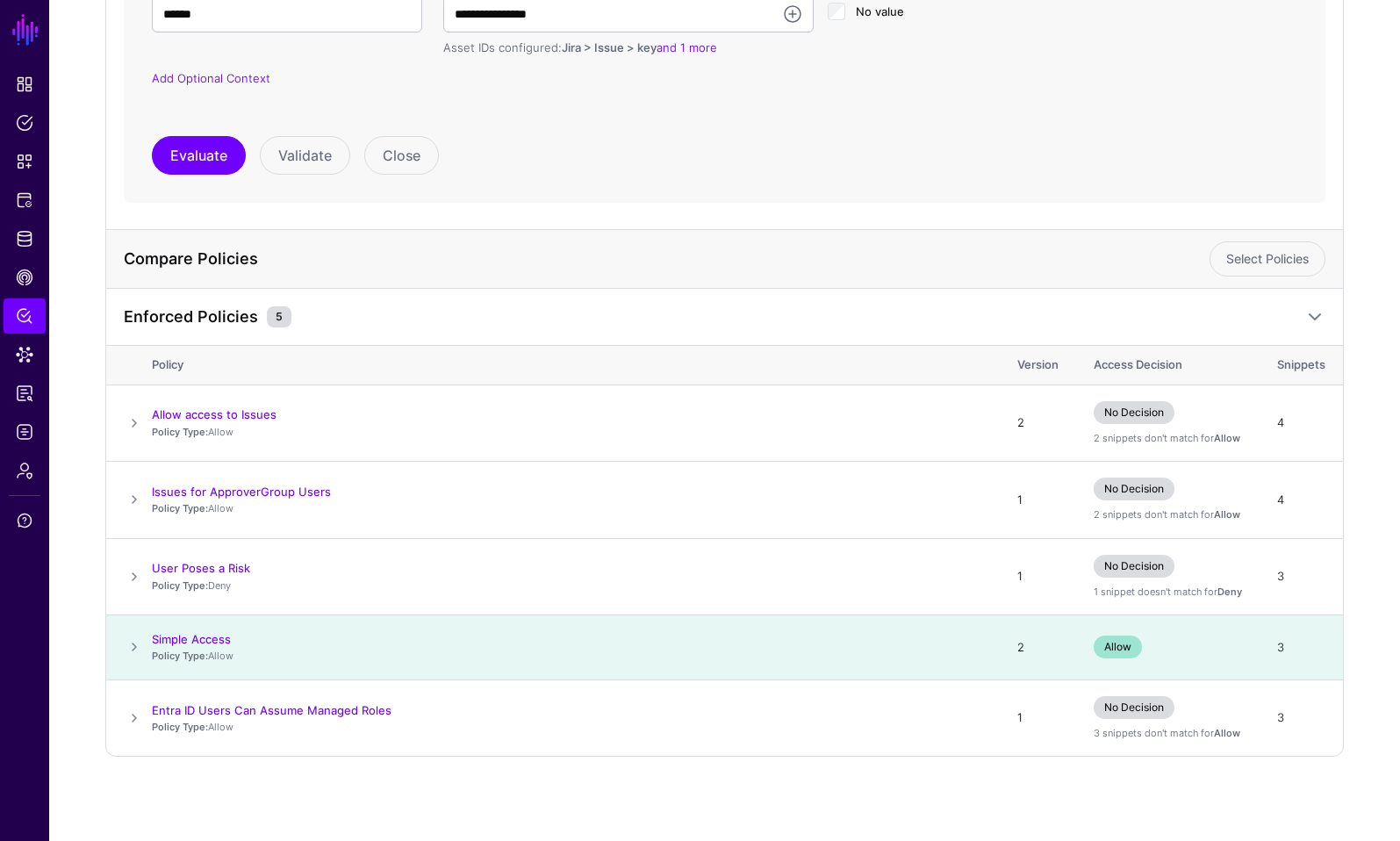
click at [137, 639] on span at bounding box center [135, 647] width 21 height 21
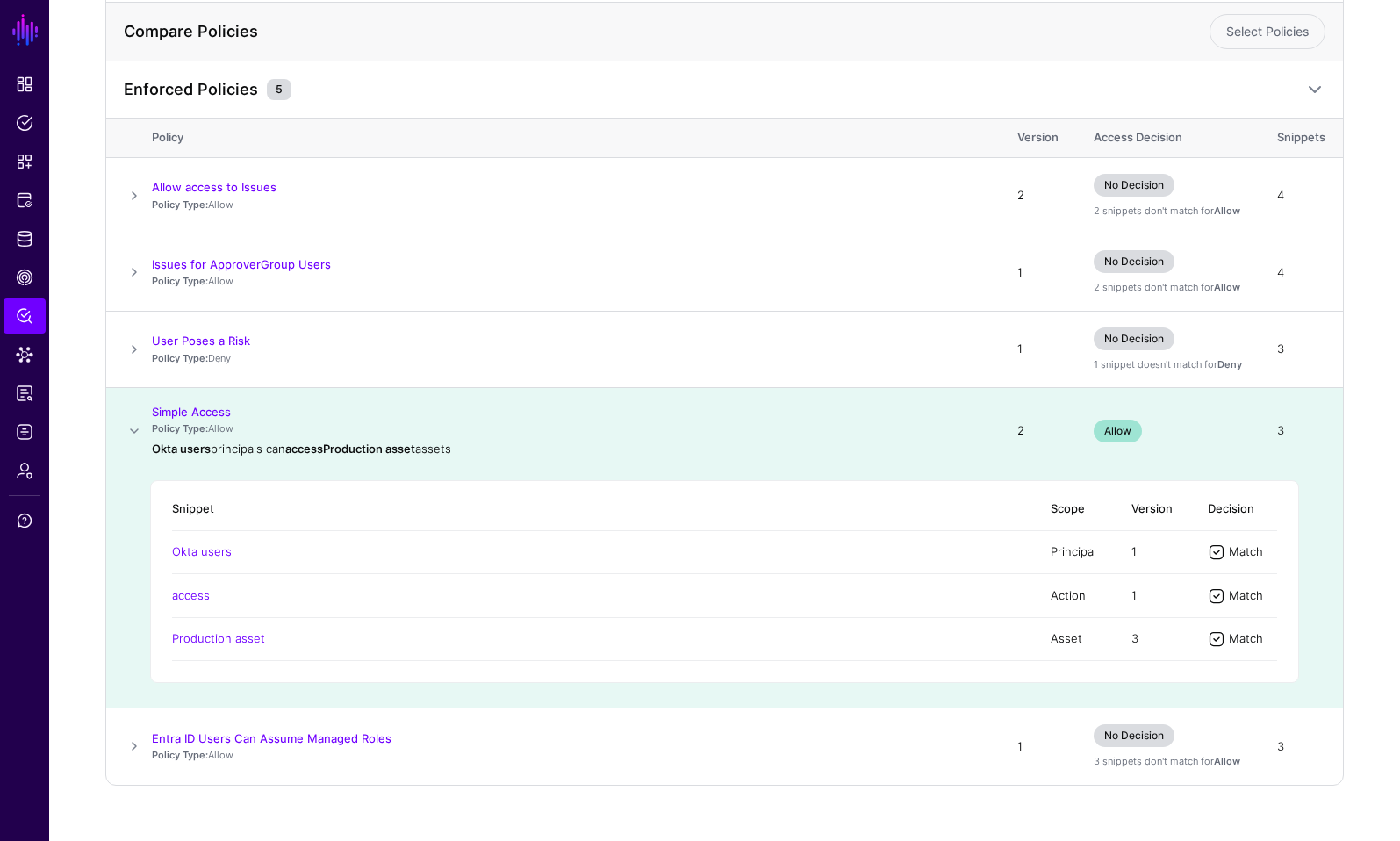
scroll to position [775, 0]
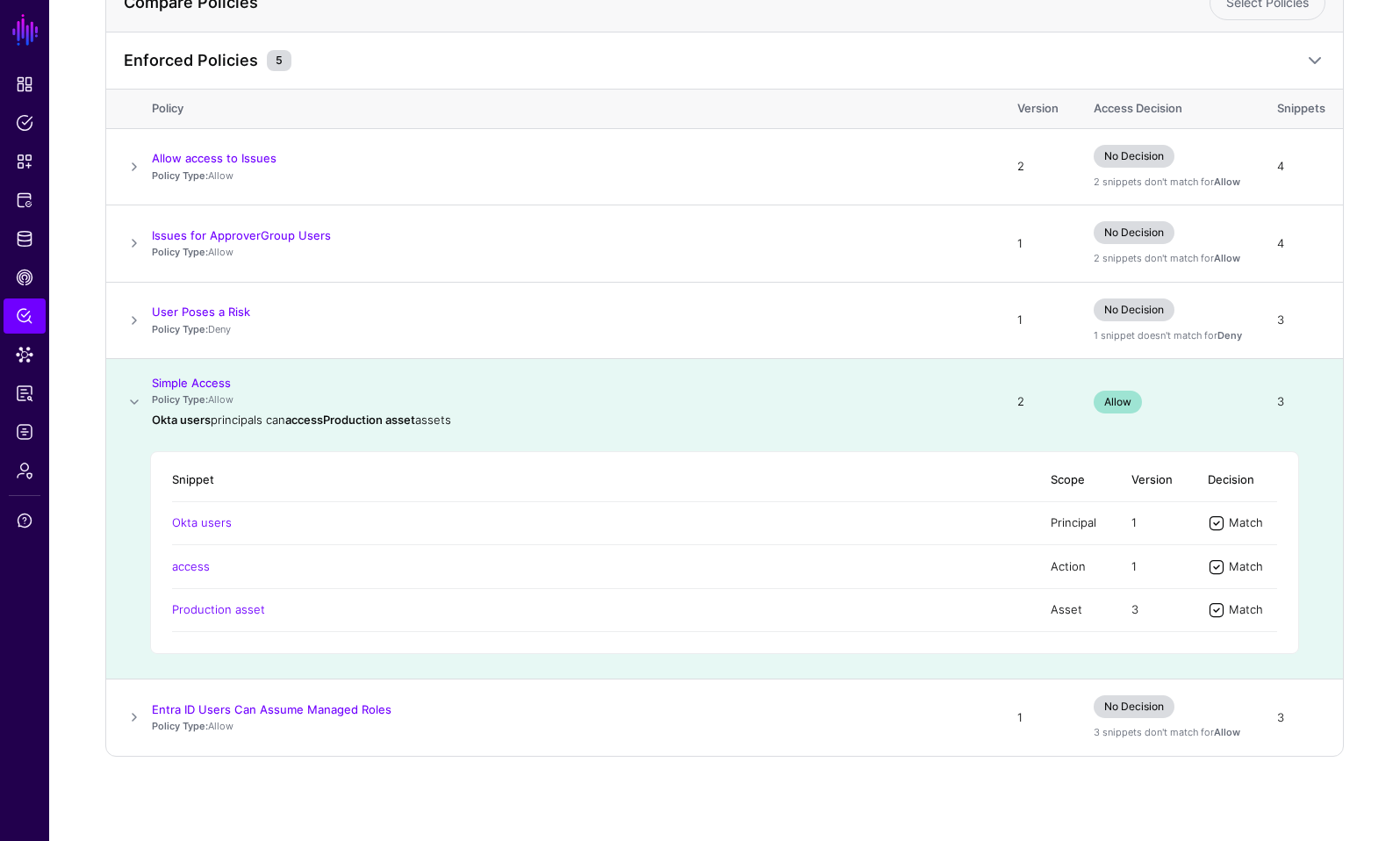
click at [223, 401] on p "Policy Type: Allow" at bounding box center [567, 399] width 830 height 15
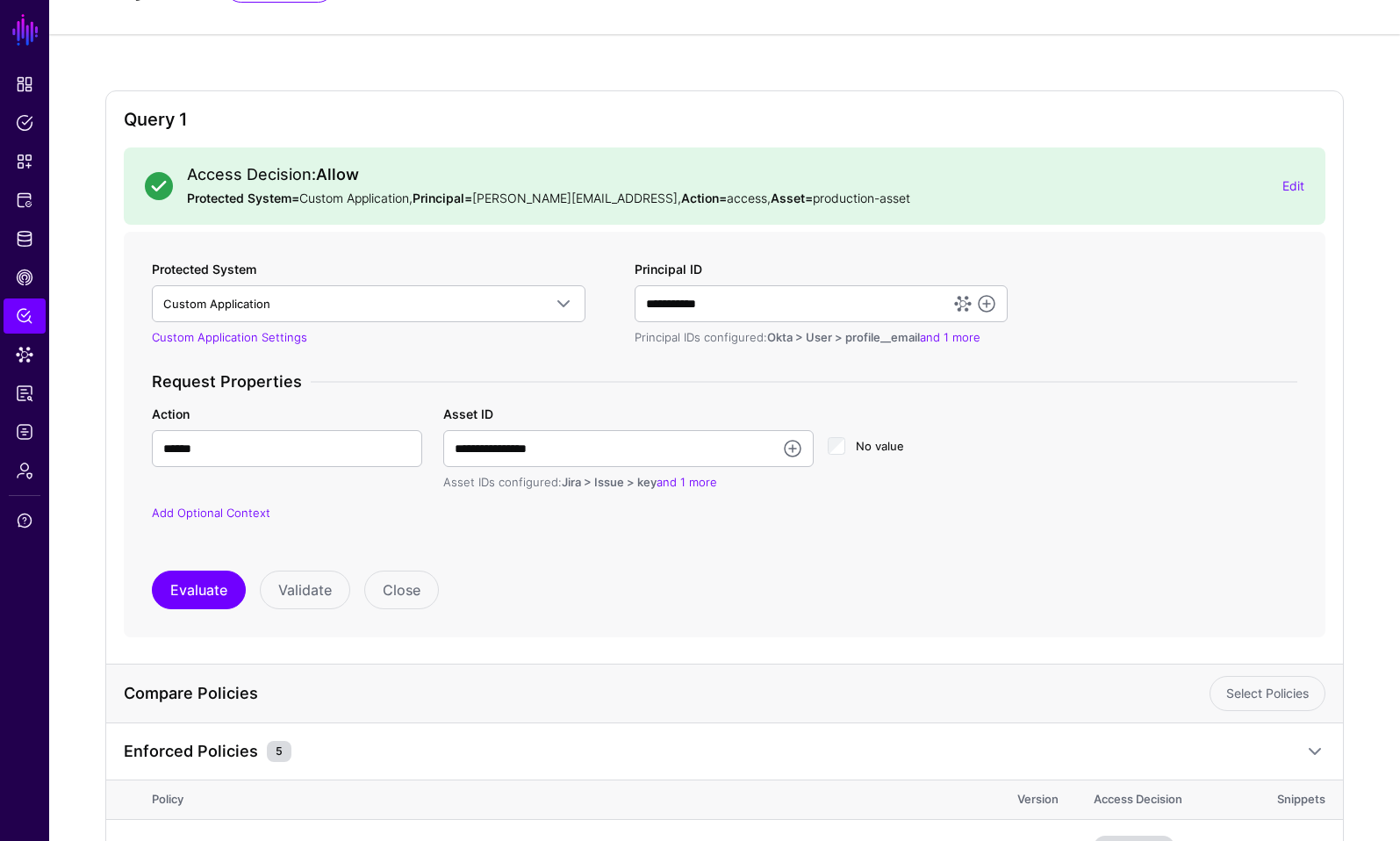
scroll to position [0, 0]
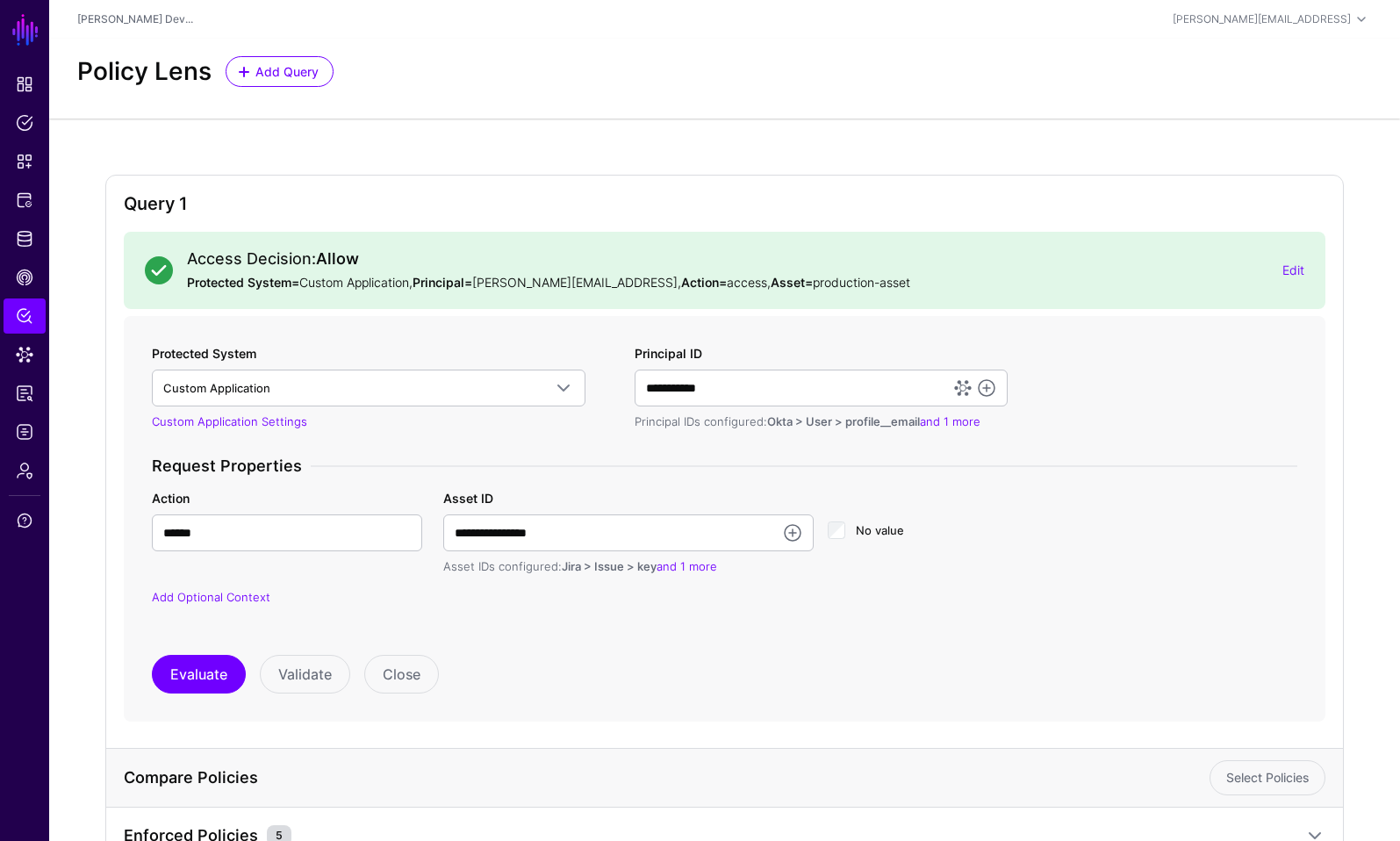
click at [336, 249] on strong "Allow" at bounding box center [337, 258] width 43 height 18
click at [332, 271] on div "Access Decision: Allow Protected System= Custom Application, Principal= joe@sgn…" at bounding box center [729, 270] width 1110 height 43
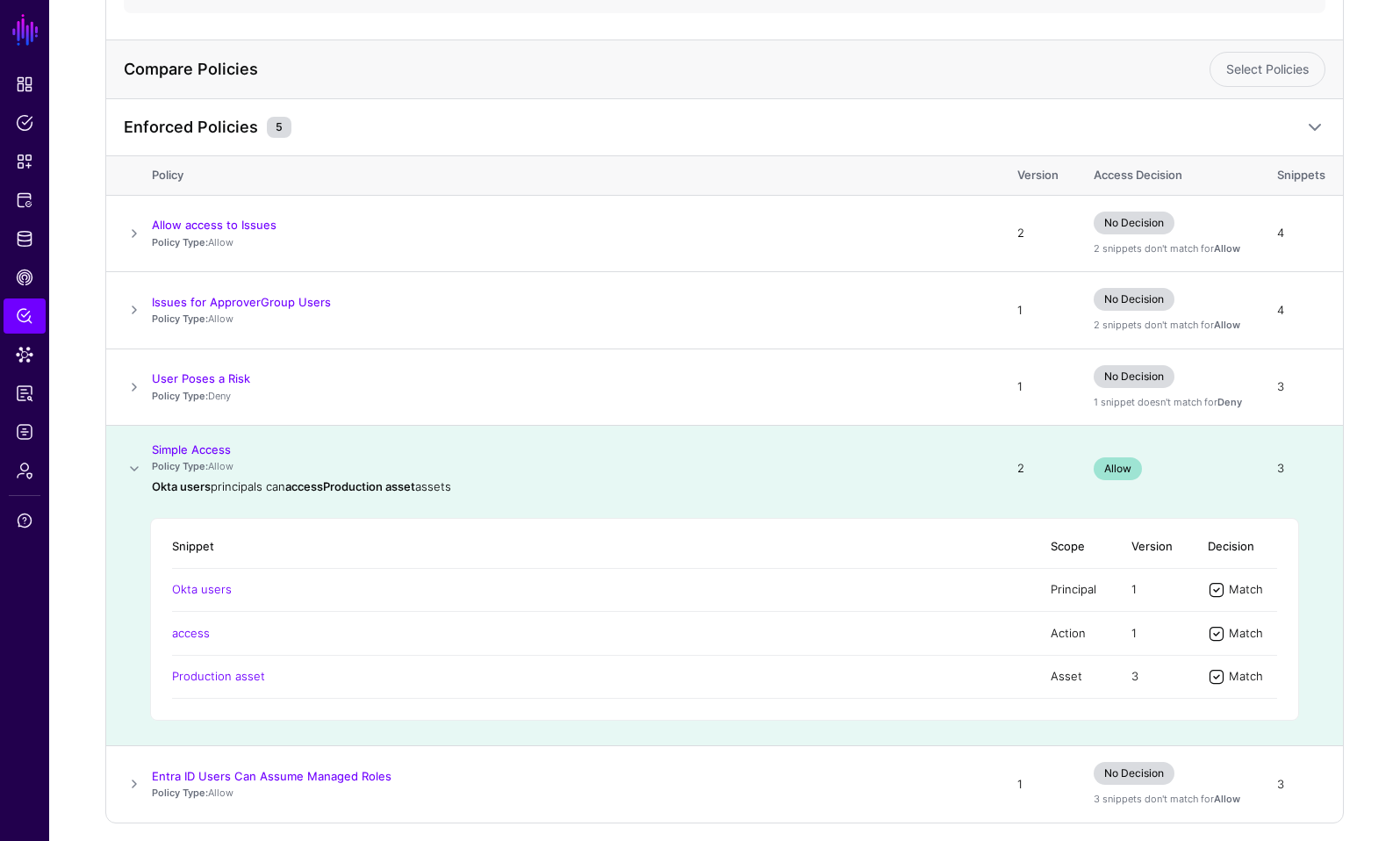
scroll to position [701, 0]
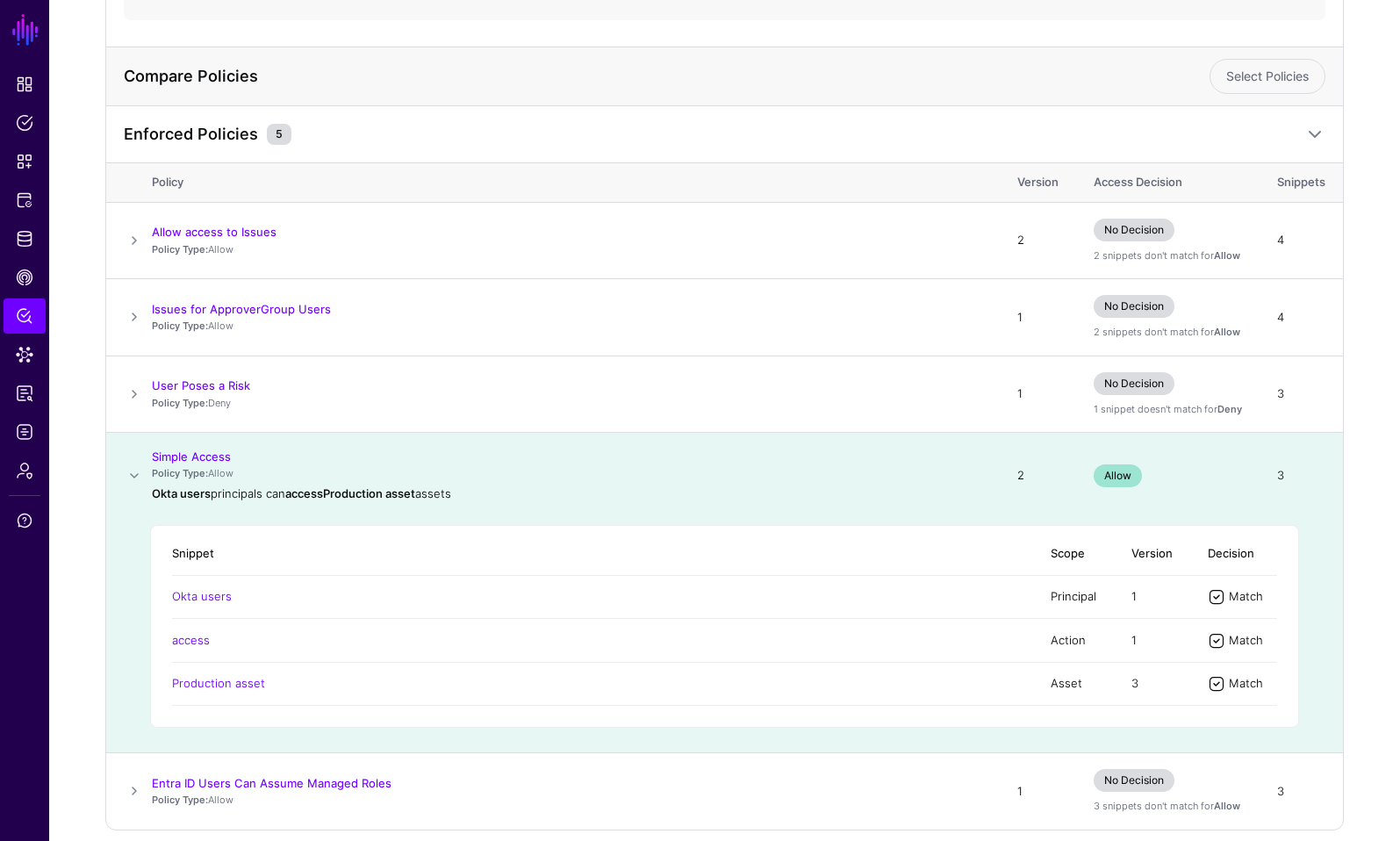
click at [138, 474] on span at bounding box center [135, 476] width 21 height 21
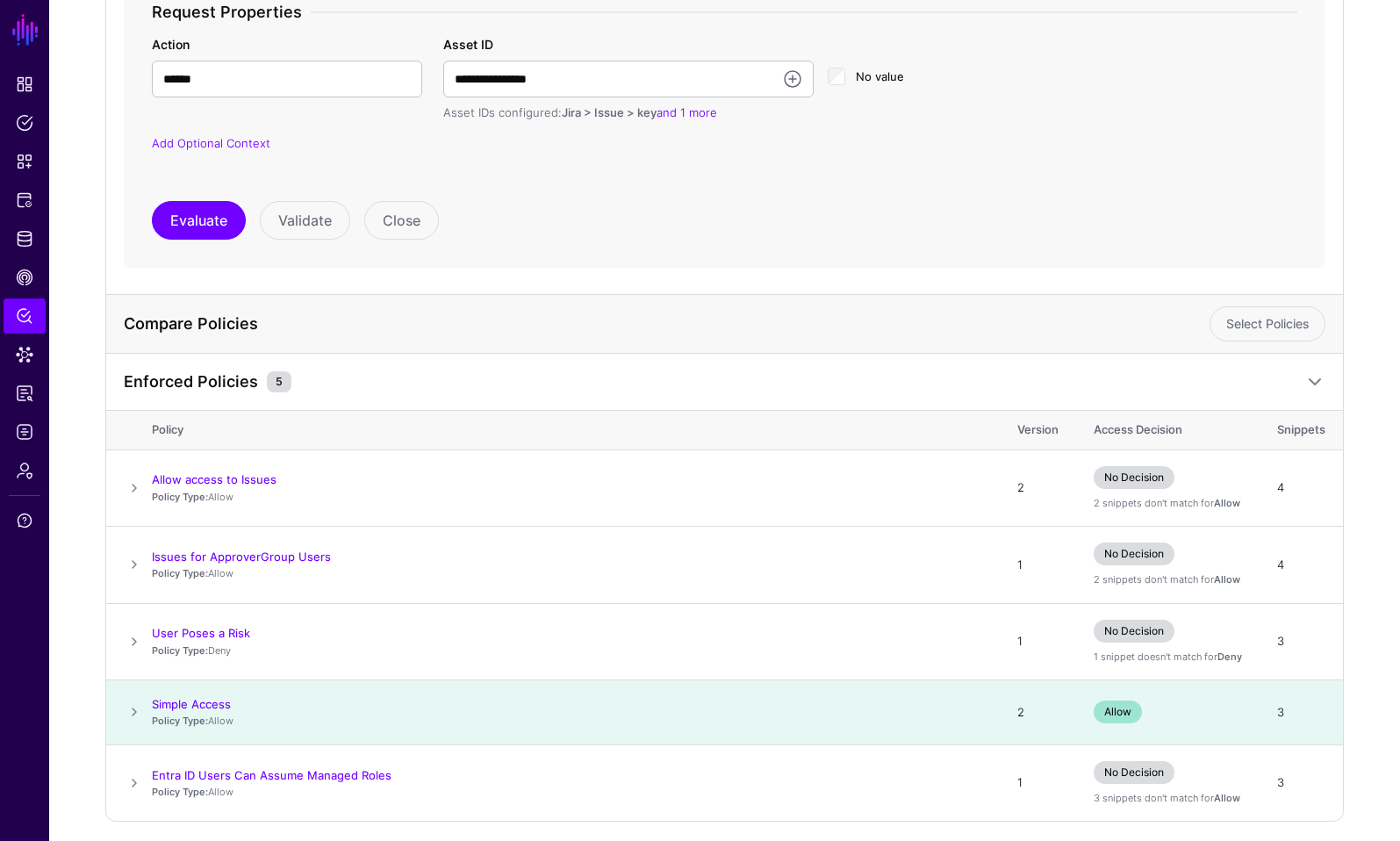
scroll to position [449, 0]
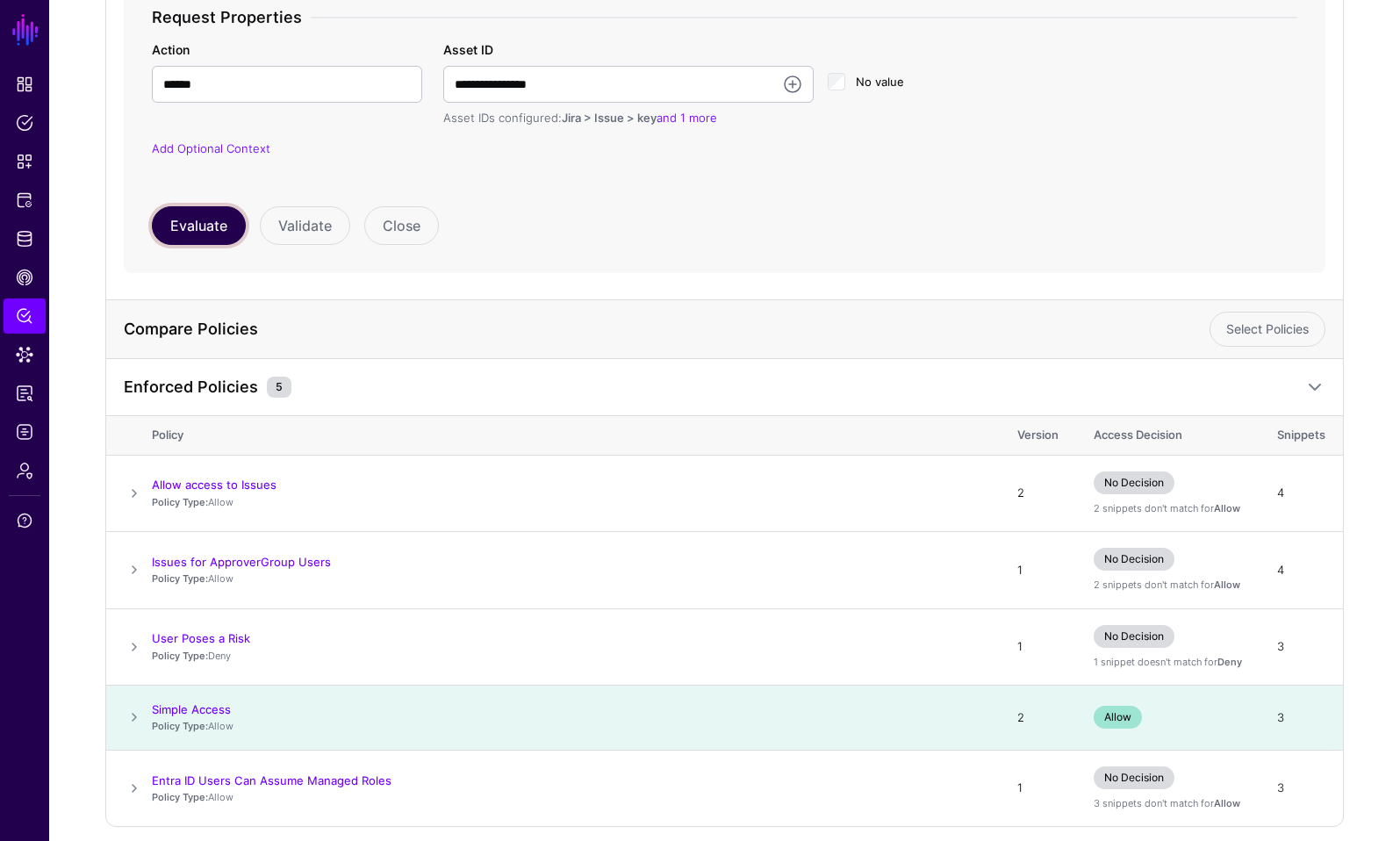
click at [183, 228] on button "Evaluate" at bounding box center [199, 226] width 94 height 39
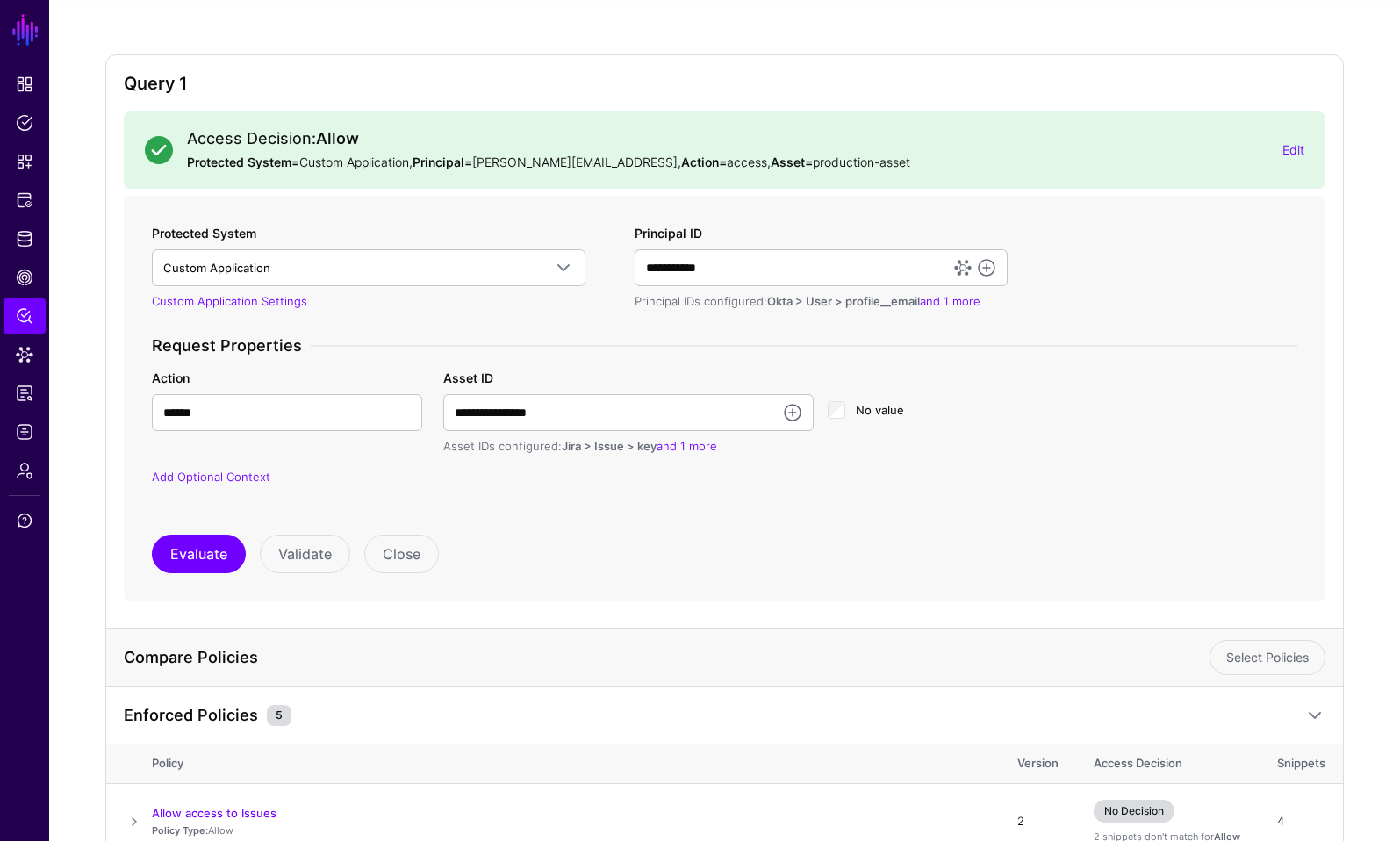
scroll to position [109, 0]
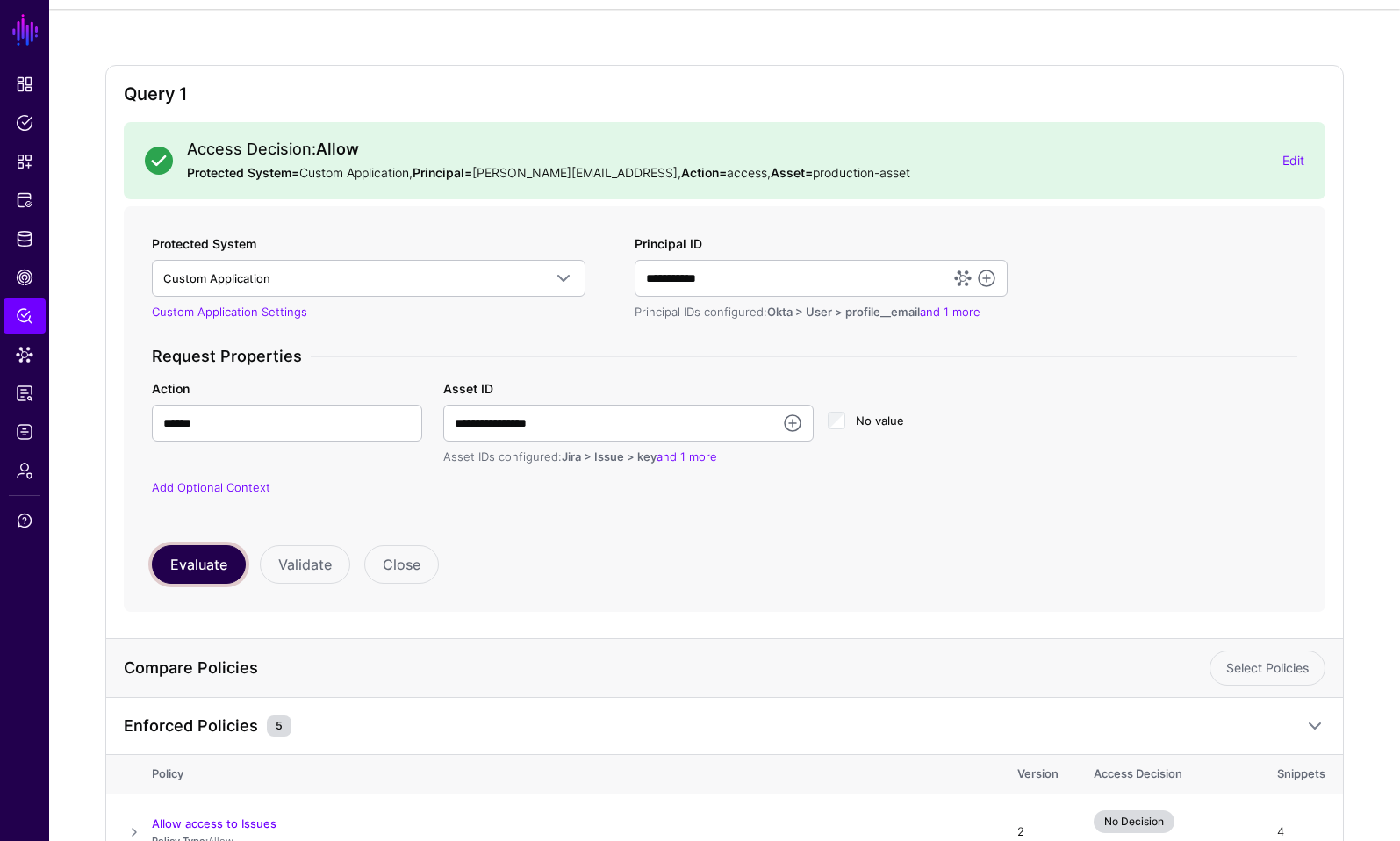
click at [202, 566] on button "Evaluate" at bounding box center [199, 565] width 94 height 39
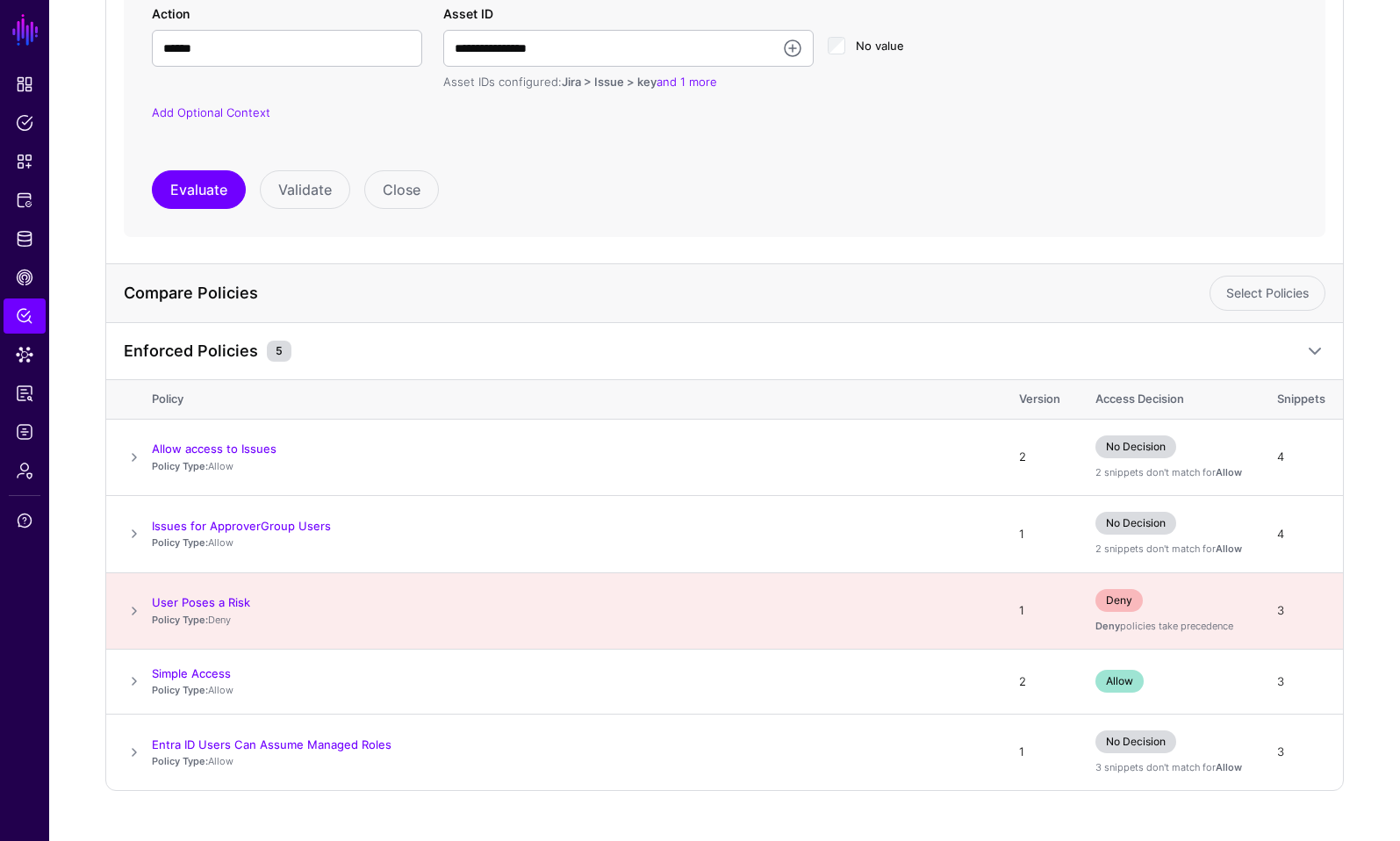
scroll to position [519, 0]
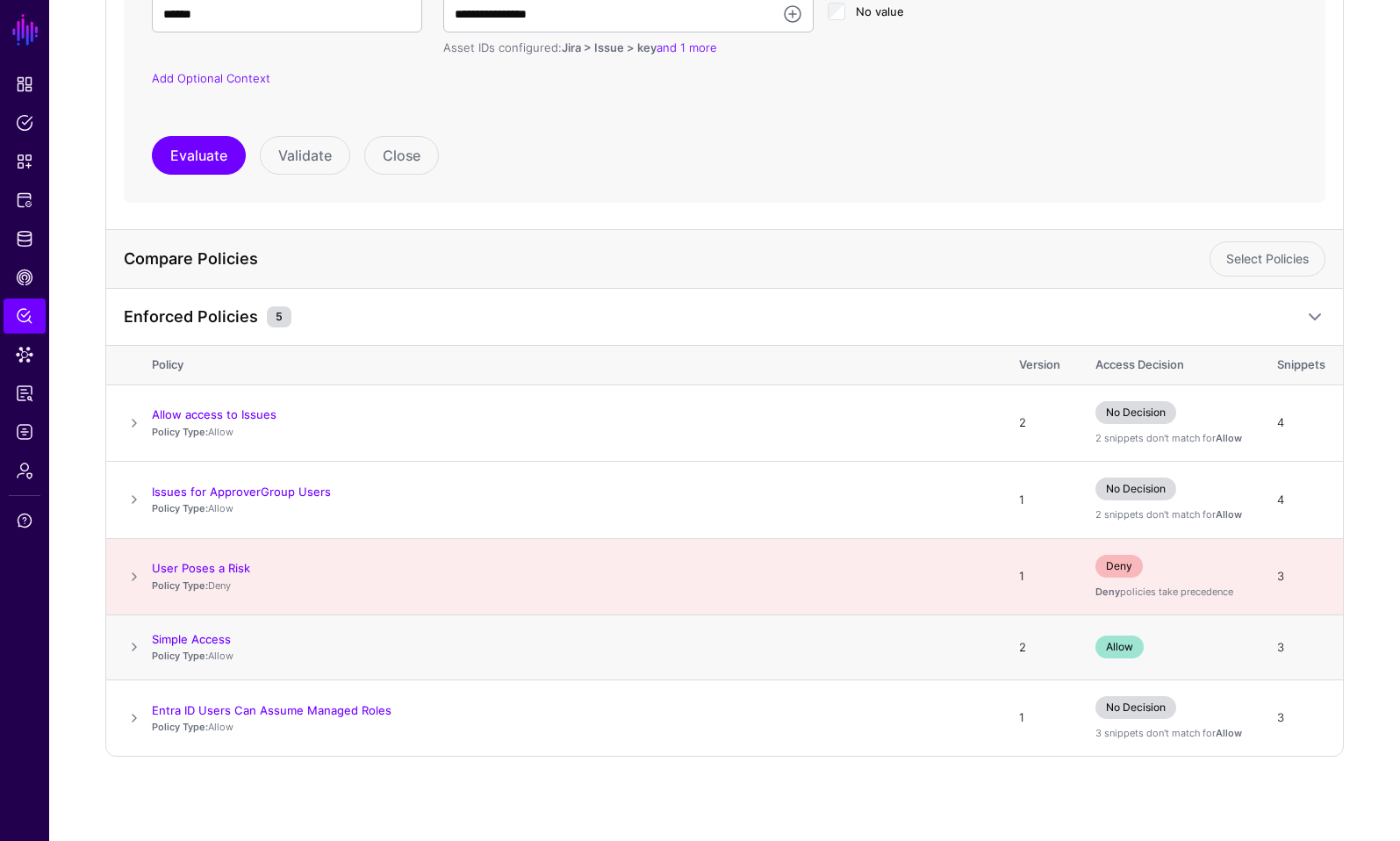
click at [1132, 650] on span "Allow" at bounding box center [1120, 647] width 48 height 23
click at [1147, 650] on div "Allow" at bounding box center [1168, 647] width 146 height 23
click at [126, 579] on span at bounding box center [135, 577] width 21 height 21
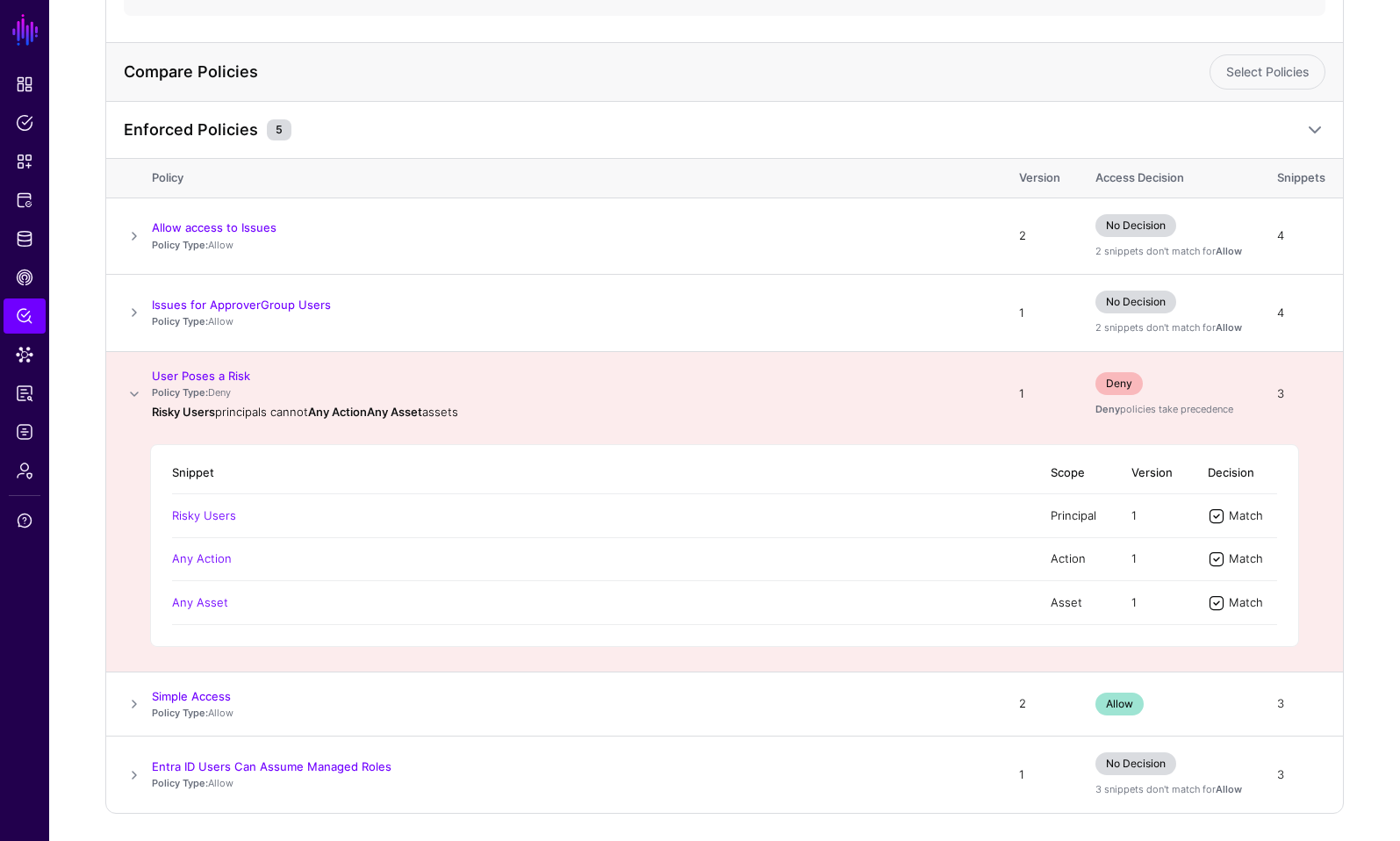
scroll to position [722, 0]
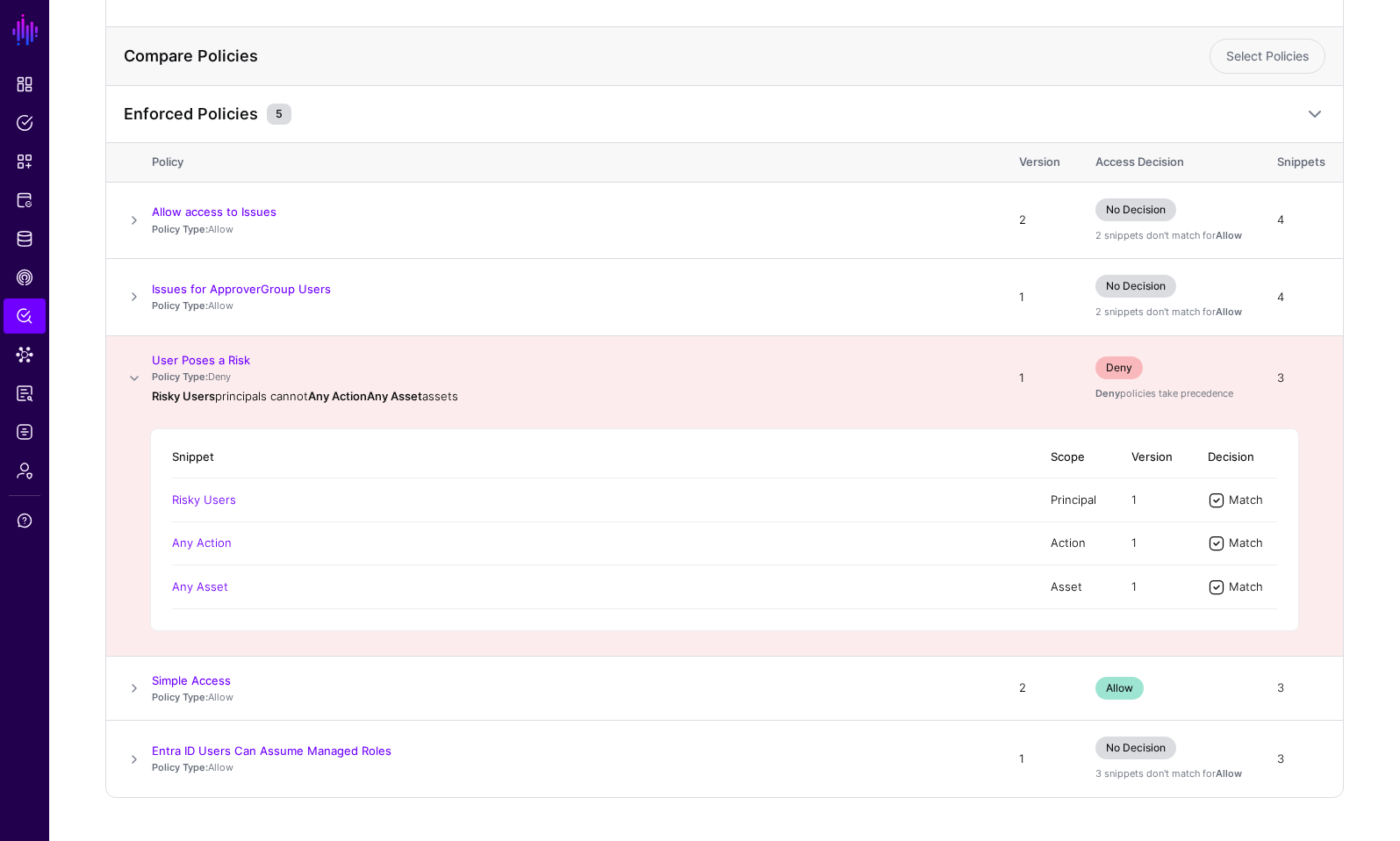
click at [222, 382] on p "Policy Type: Deny" at bounding box center [568, 377] width 832 height 15
click at [134, 378] on span at bounding box center [135, 379] width 21 height 21
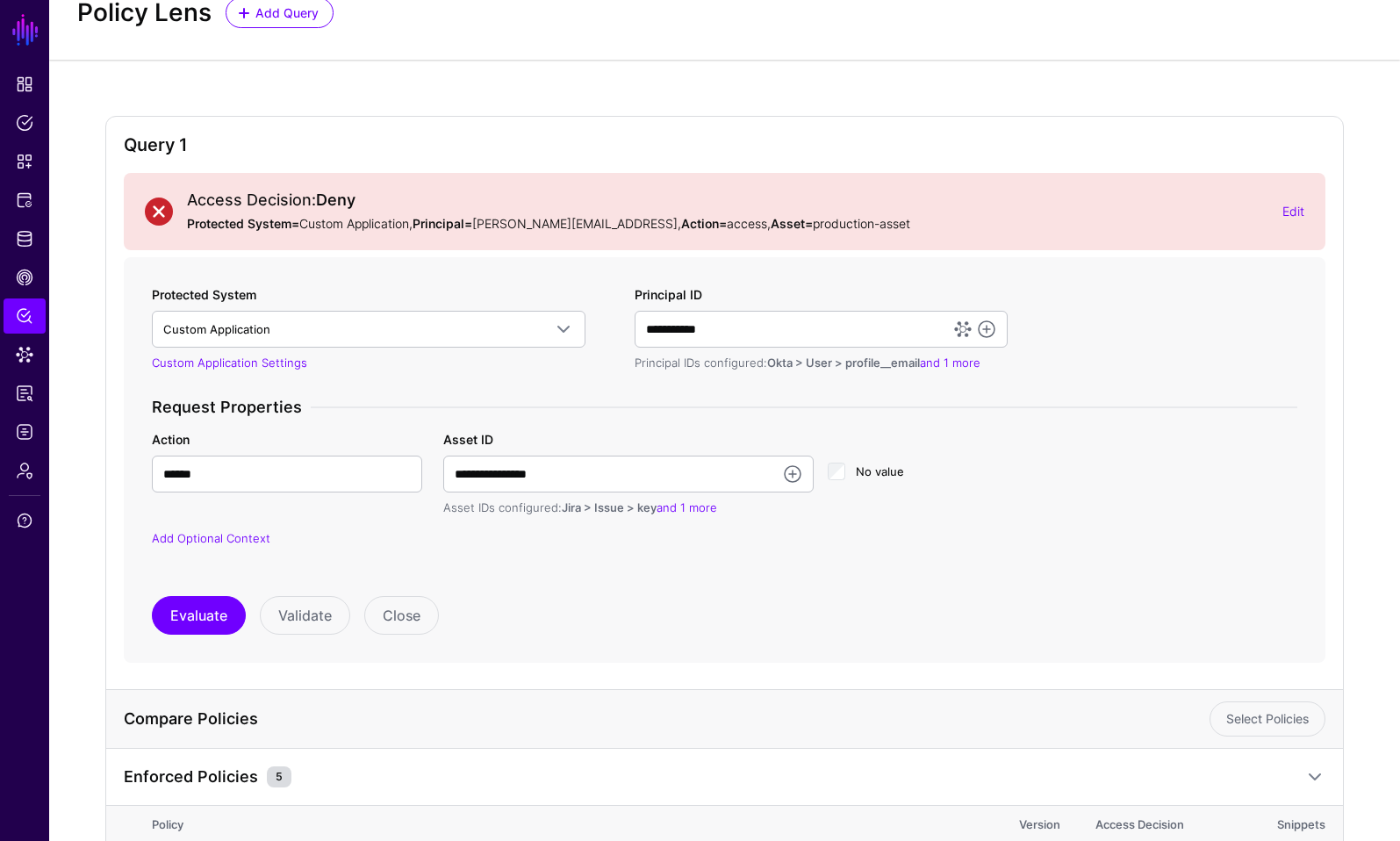
scroll to position [0, 0]
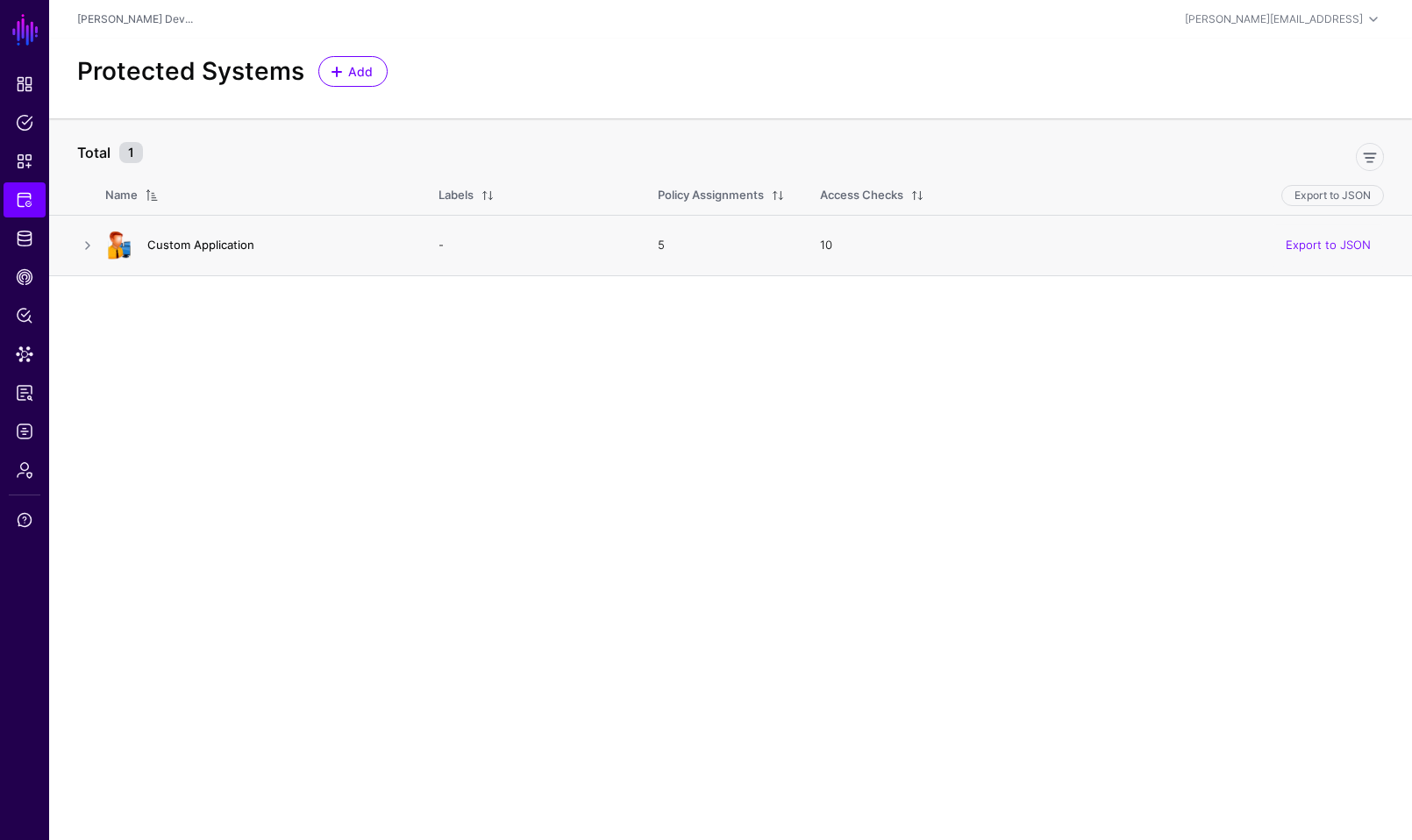
click at [217, 248] on link "Custom Application" at bounding box center [200, 245] width 107 height 15
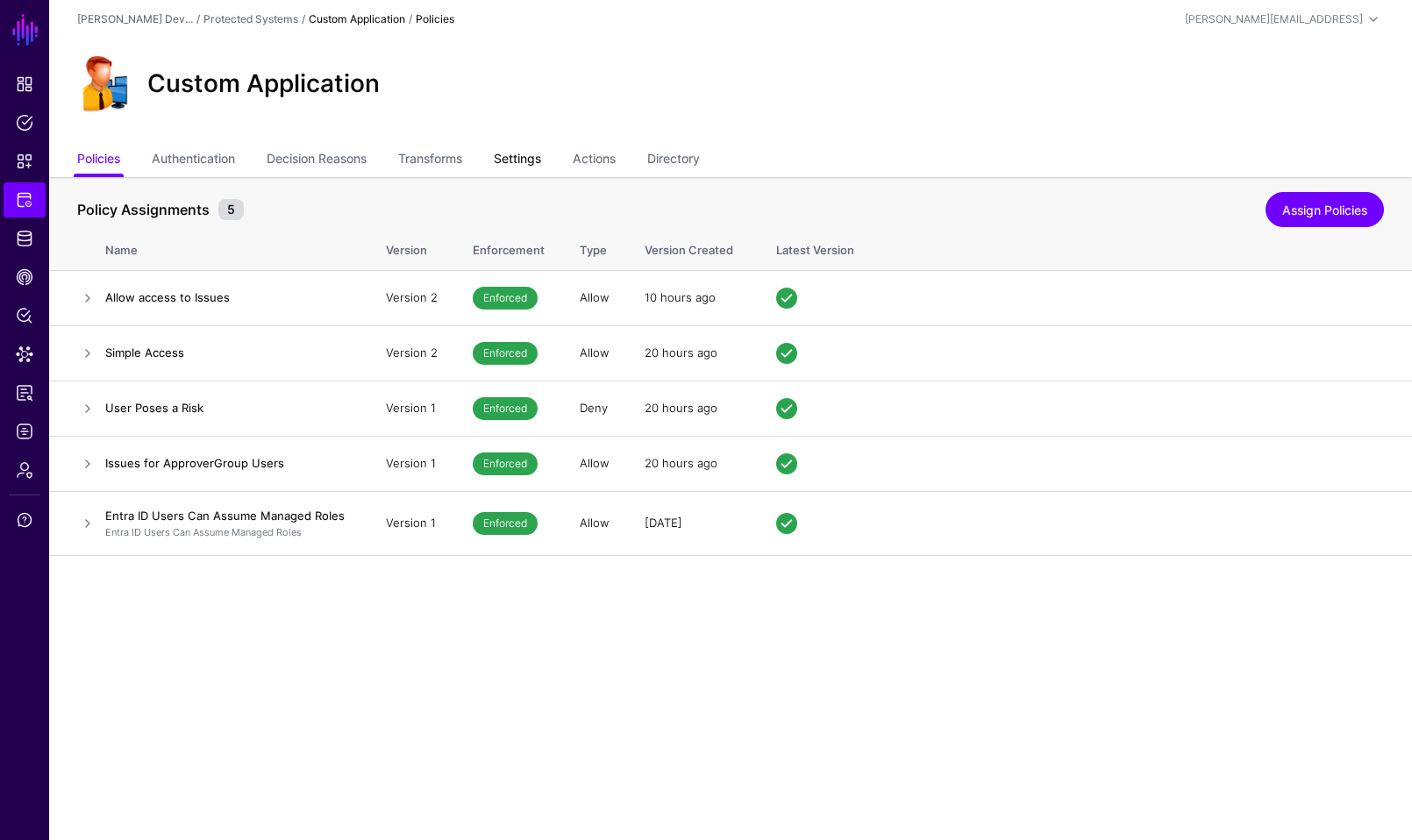
click at [538, 159] on link "Settings" at bounding box center [517, 161] width 47 height 33
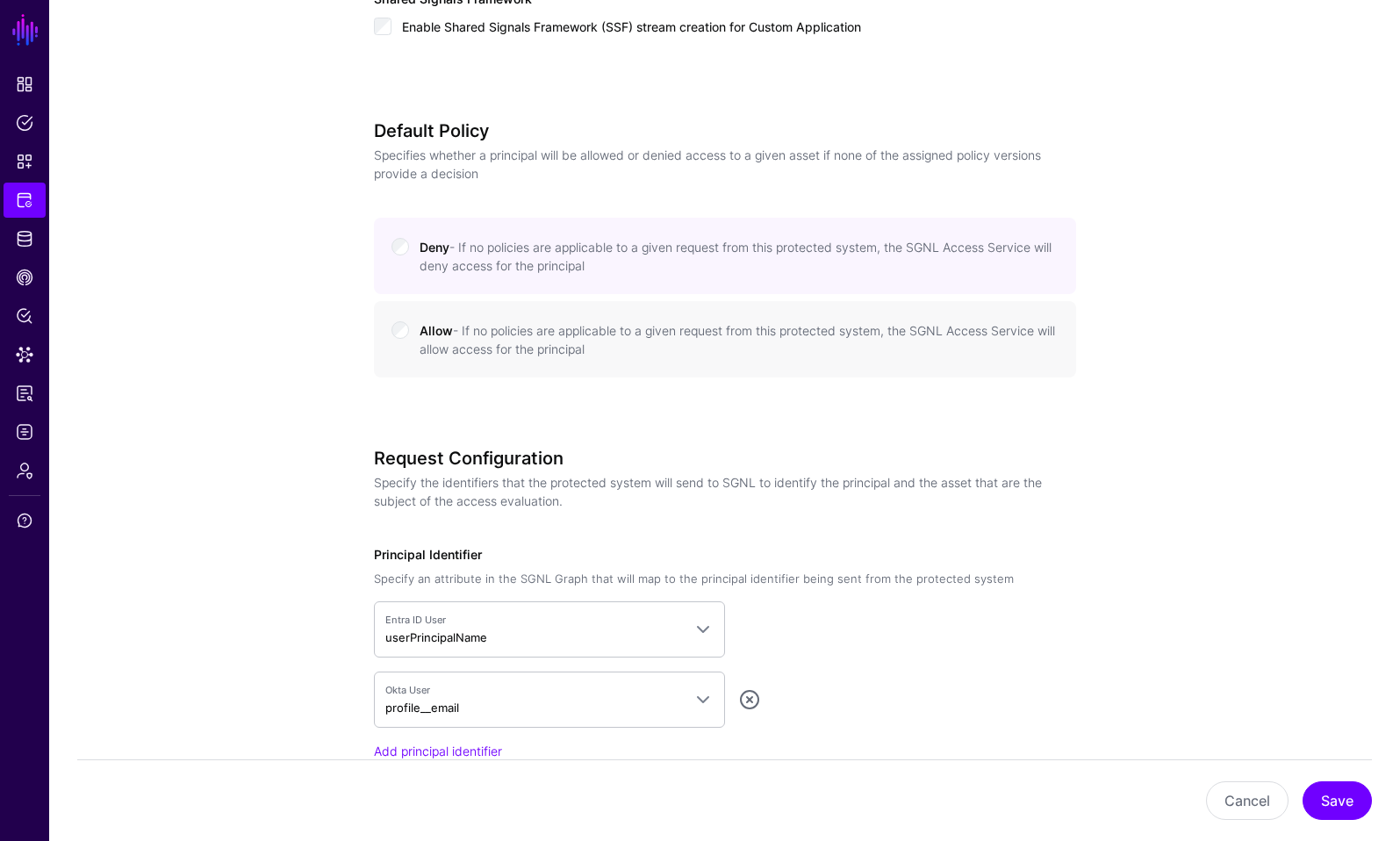
scroll to position [903, 0]
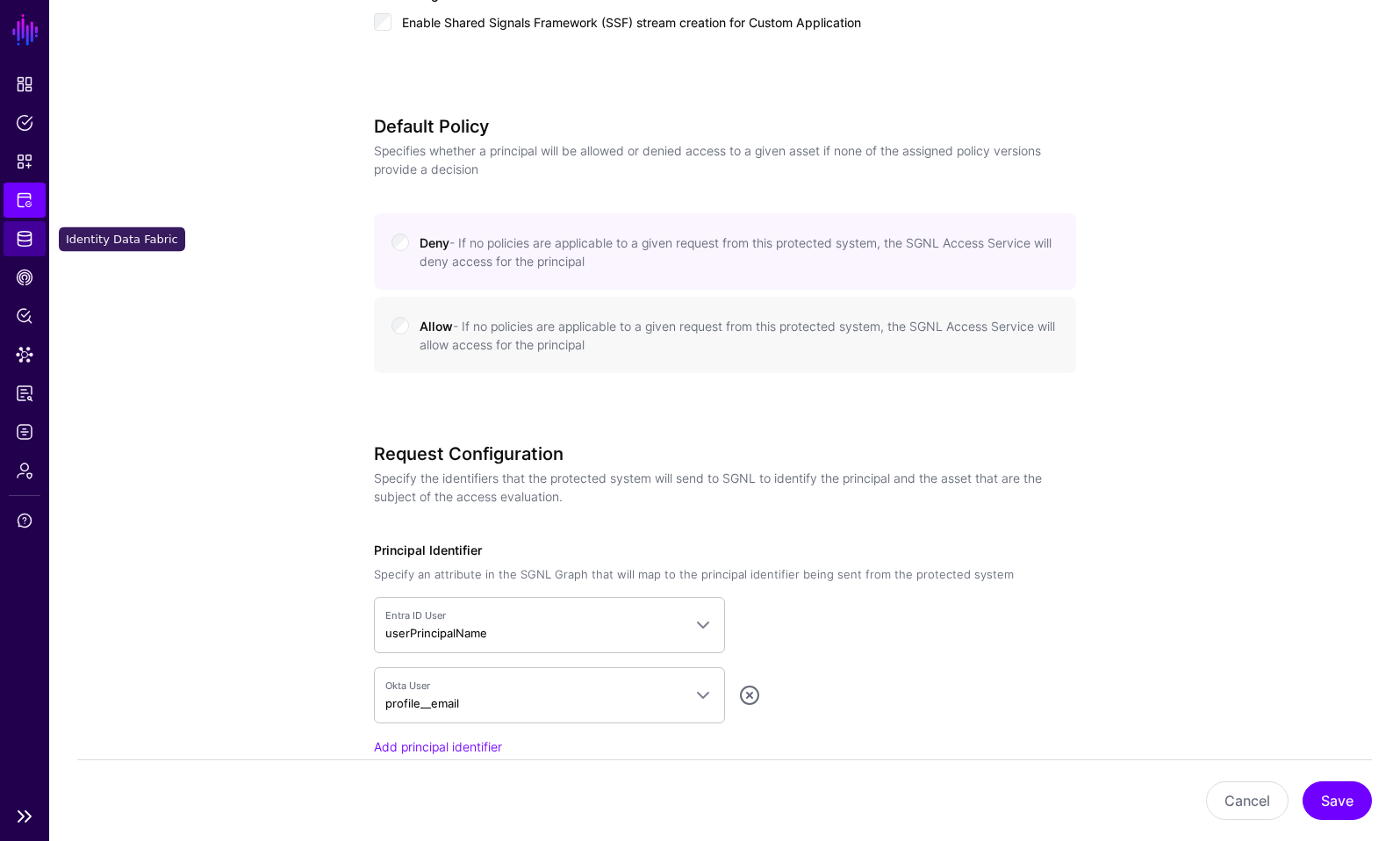
click at [23, 248] on link "Identity Data Fabric" at bounding box center [25, 238] width 43 height 35
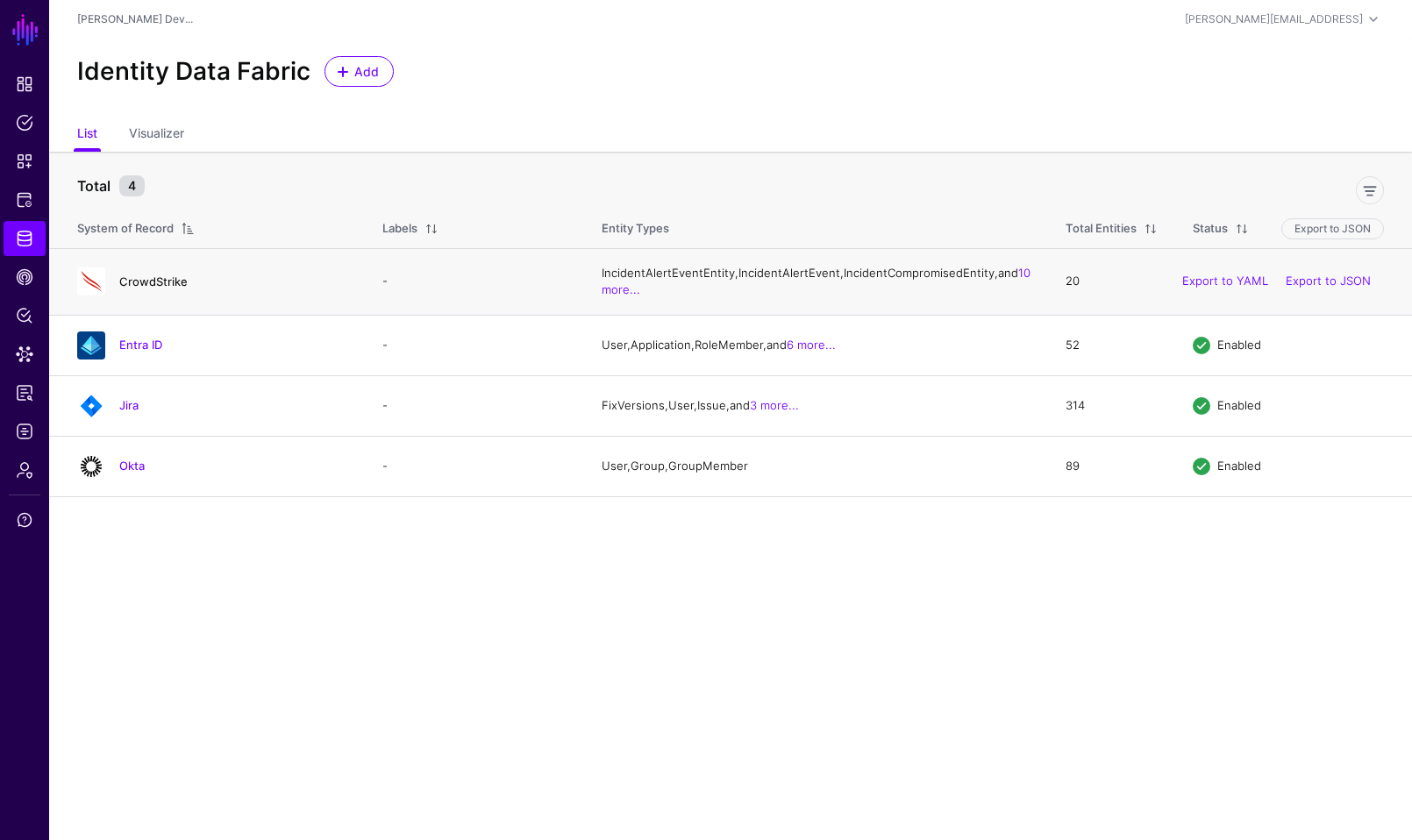
click at [158, 288] on link "CrowdStrike" at bounding box center [153, 282] width 69 height 15
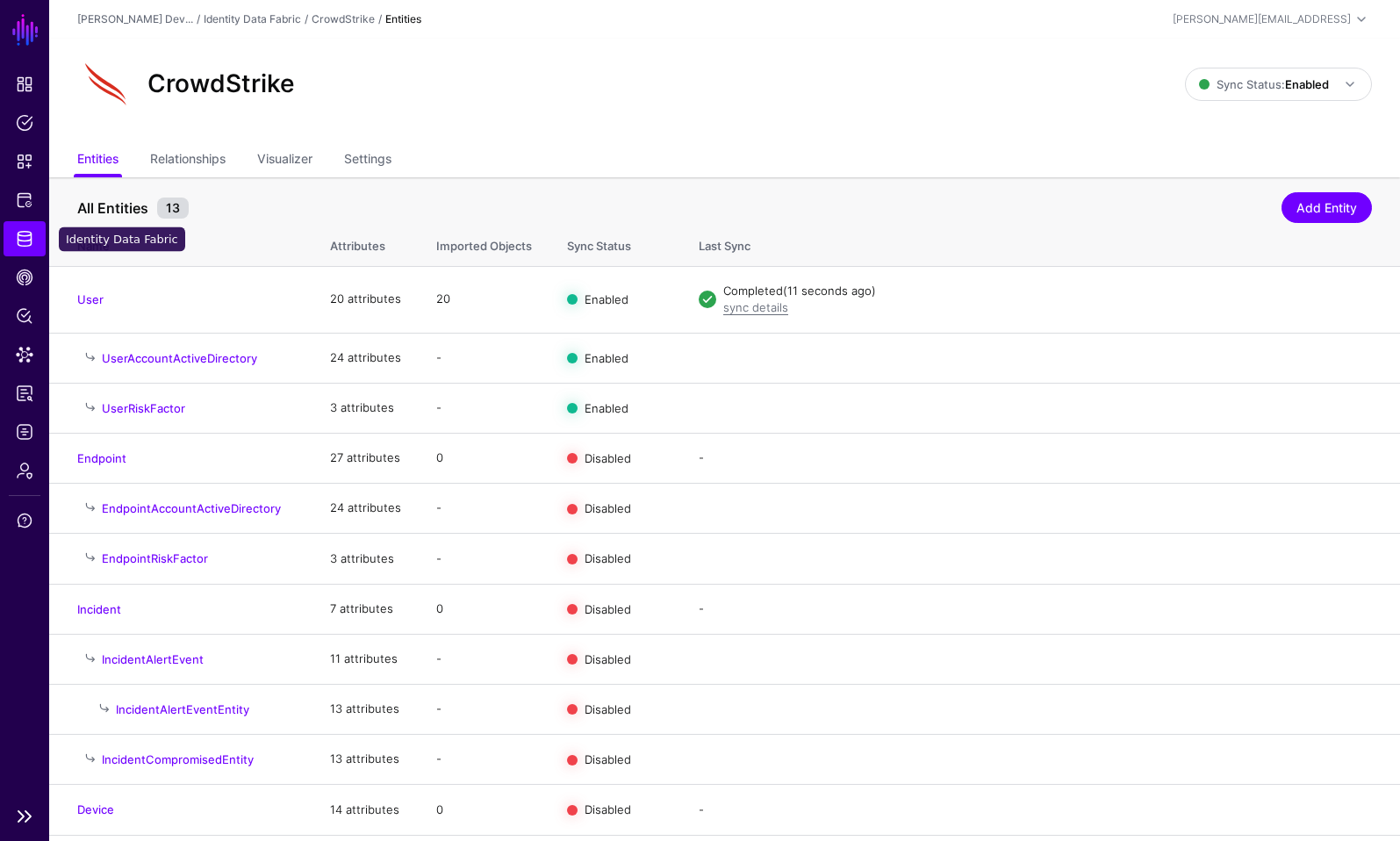
click at [24, 231] on span "Identity Data Fabric" at bounding box center [24, 238] width 17 height 17
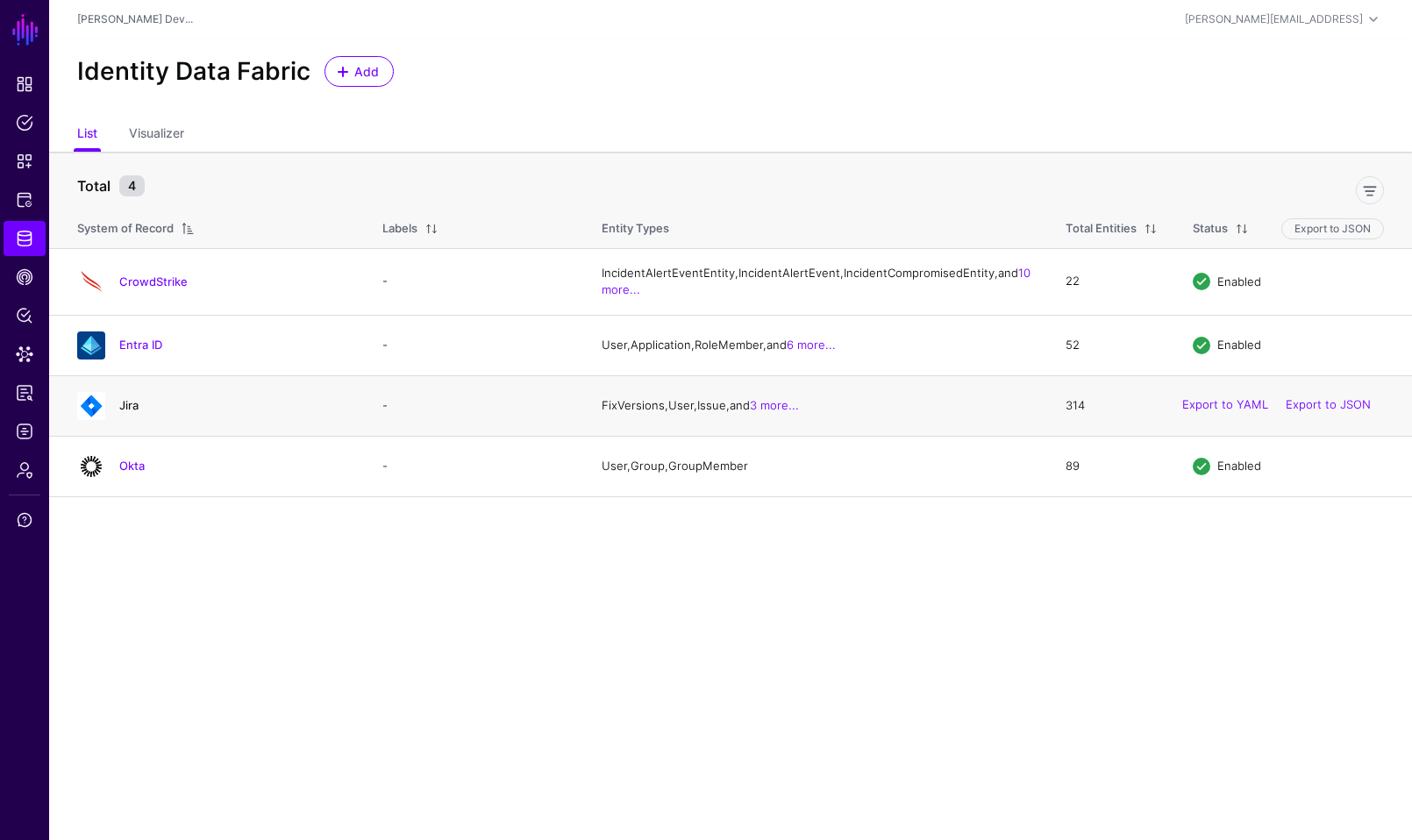
click at [122, 412] on link "Jira" at bounding box center [129, 405] width 19 height 15
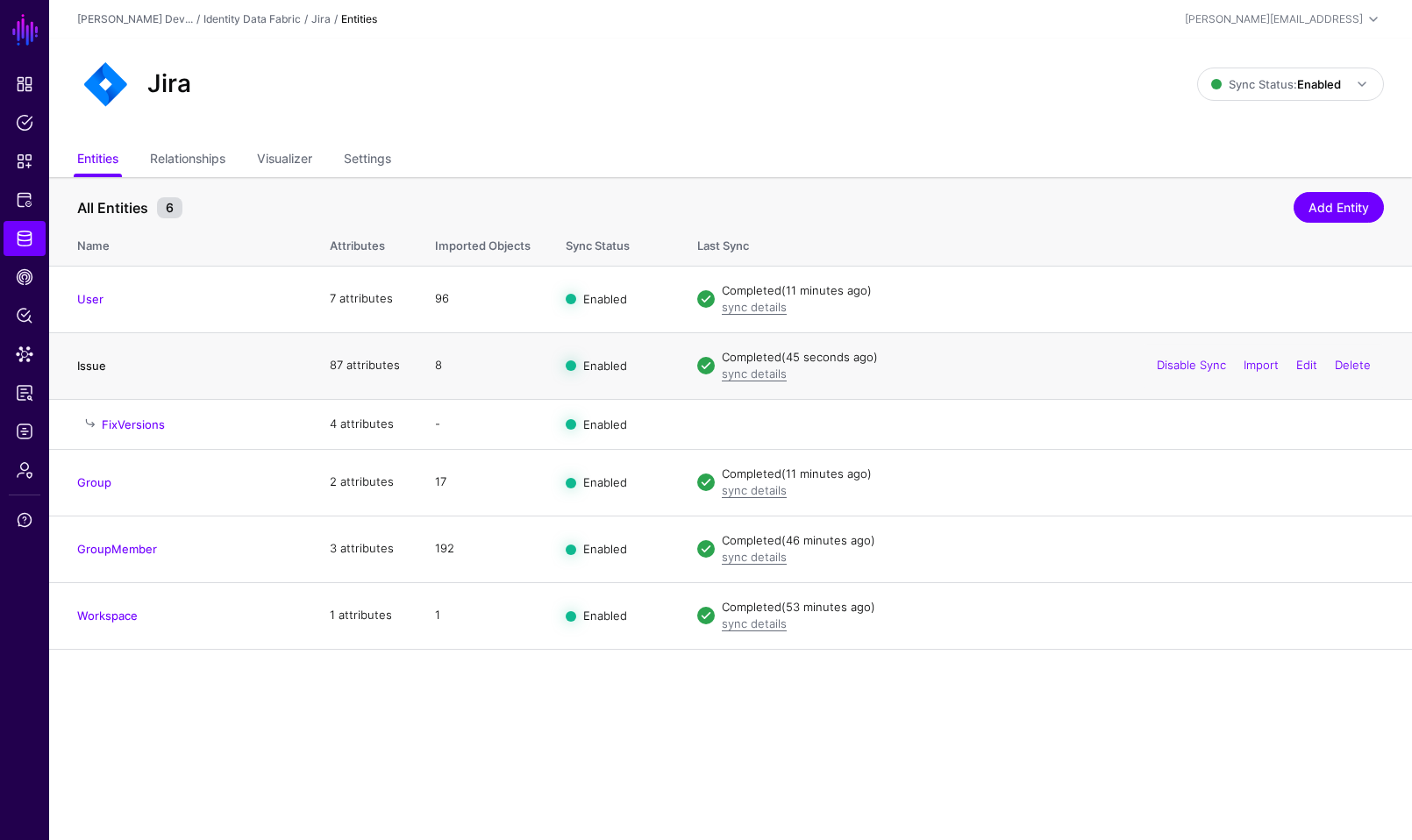
click at [95, 365] on link "Issue" at bounding box center [92, 366] width 29 height 15
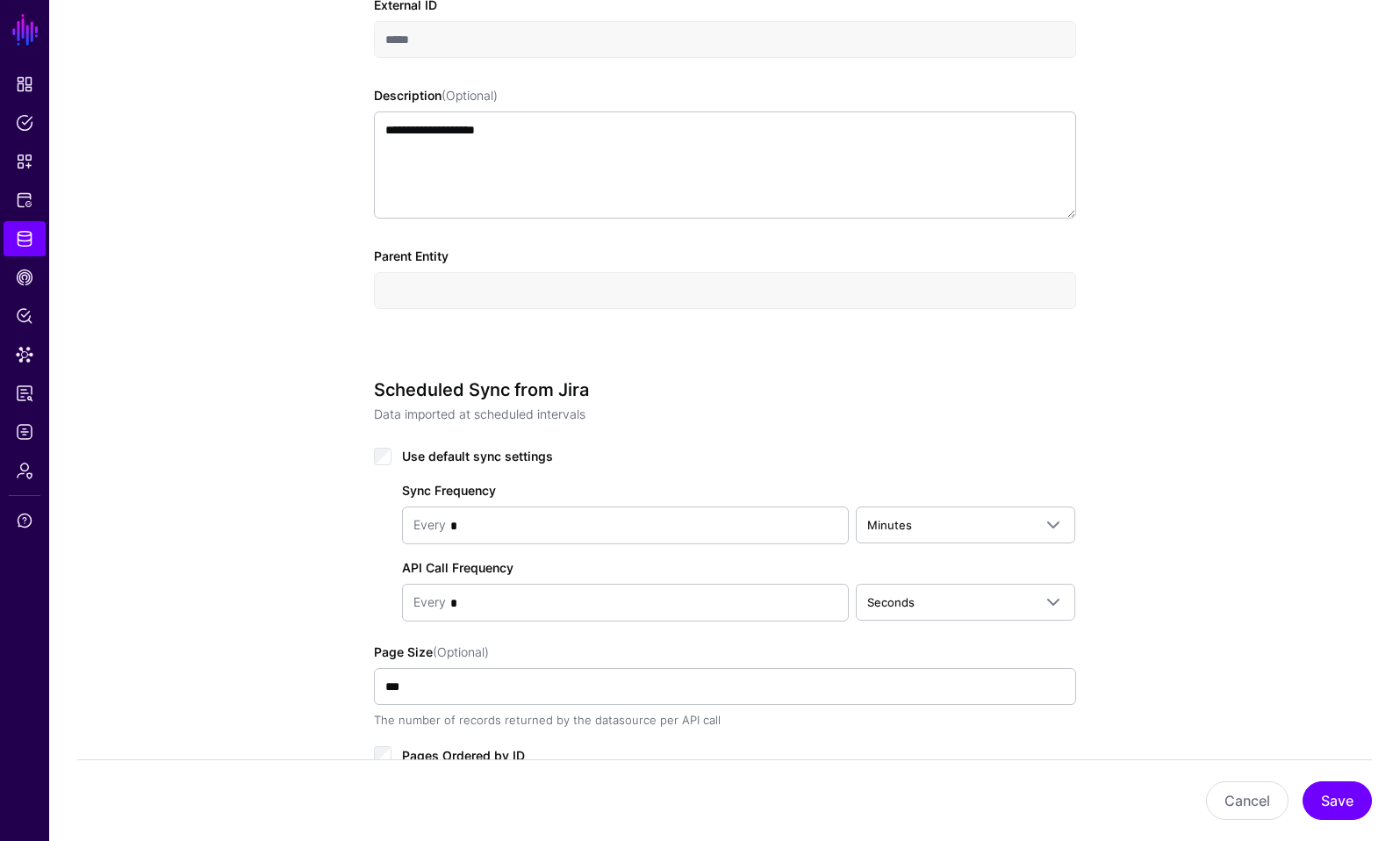
scroll to position [651, 0]
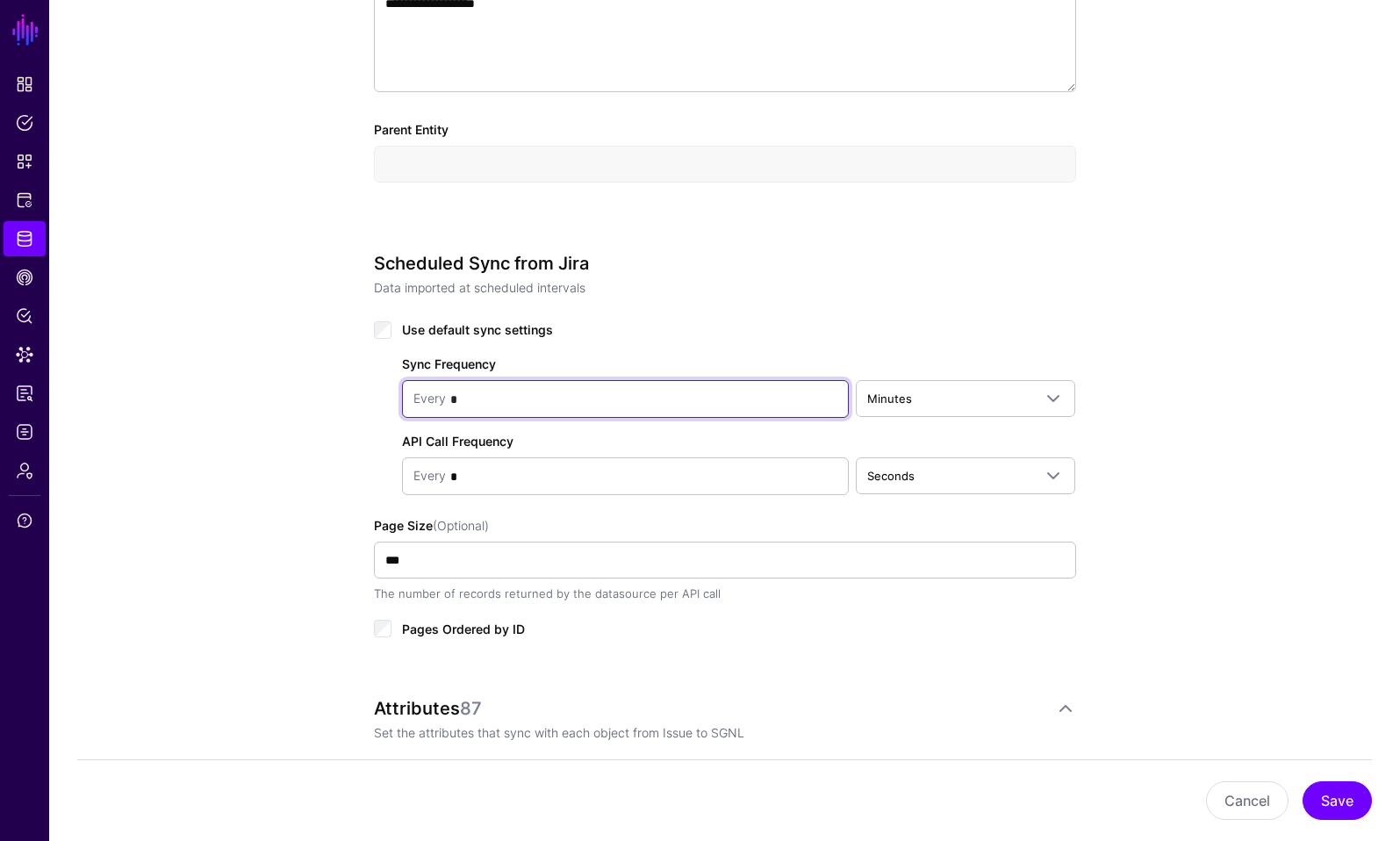
click at [545, 400] on input "*" at bounding box center [641, 399] width 391 height 35
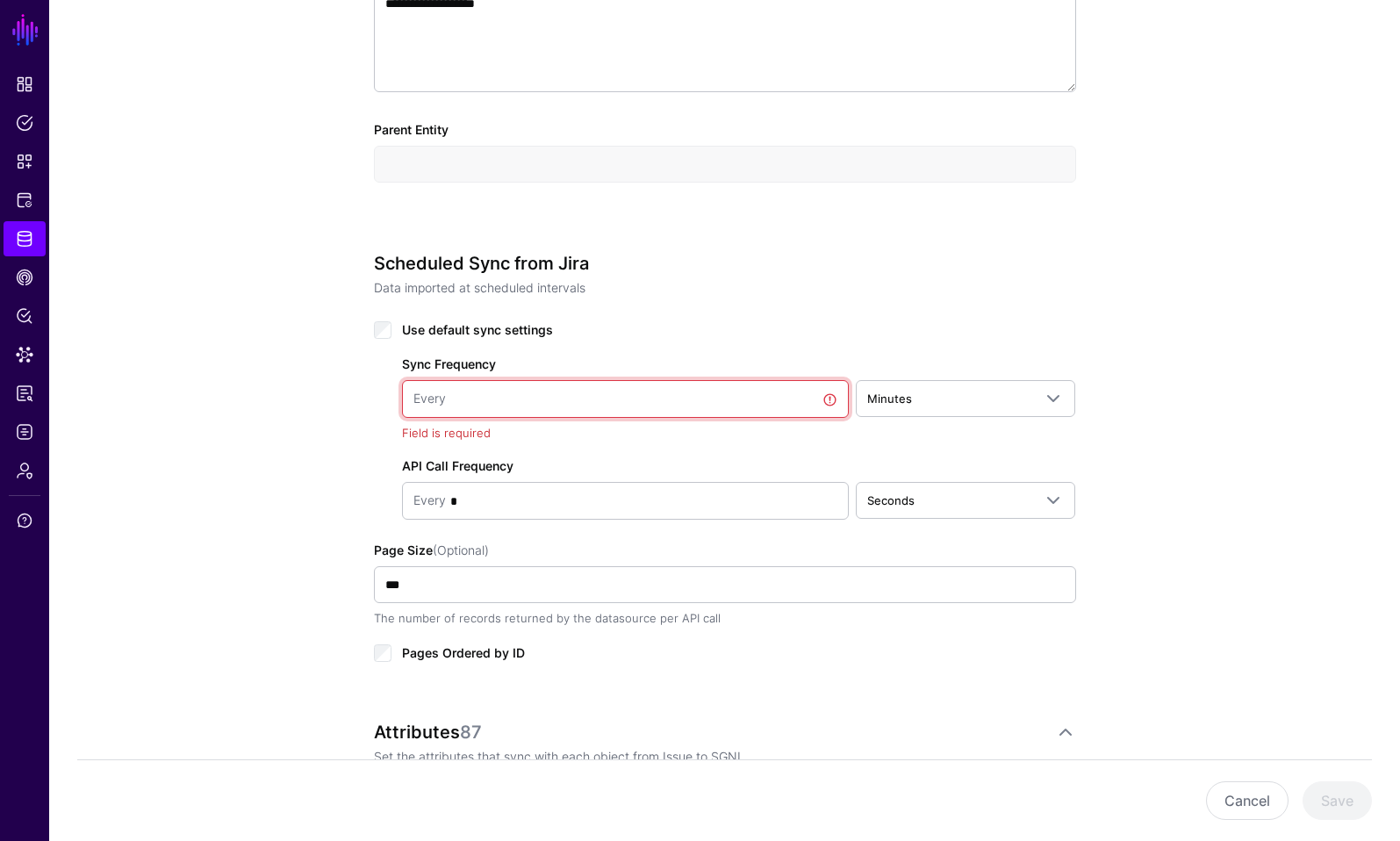
type input "*"
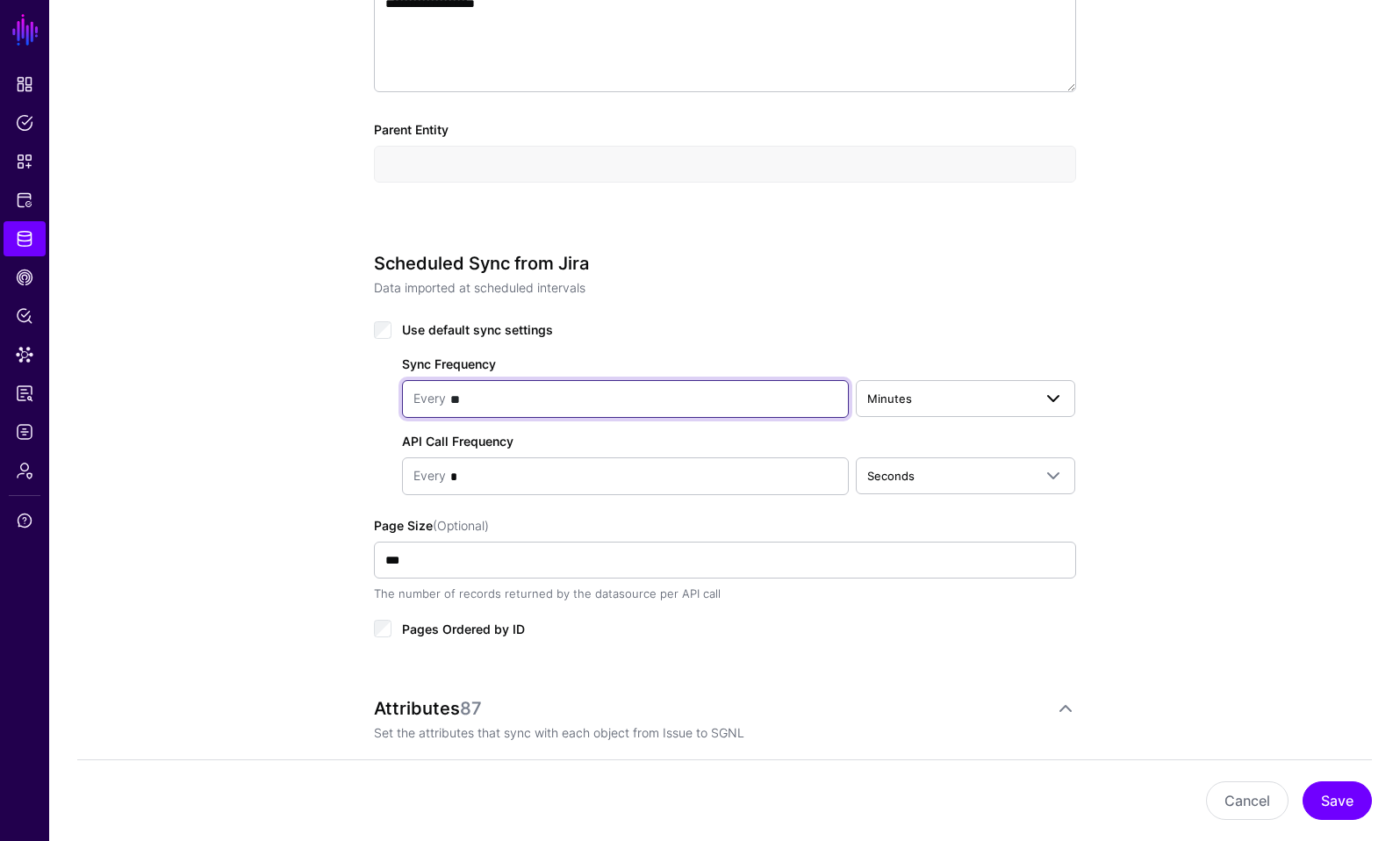
type input "**"
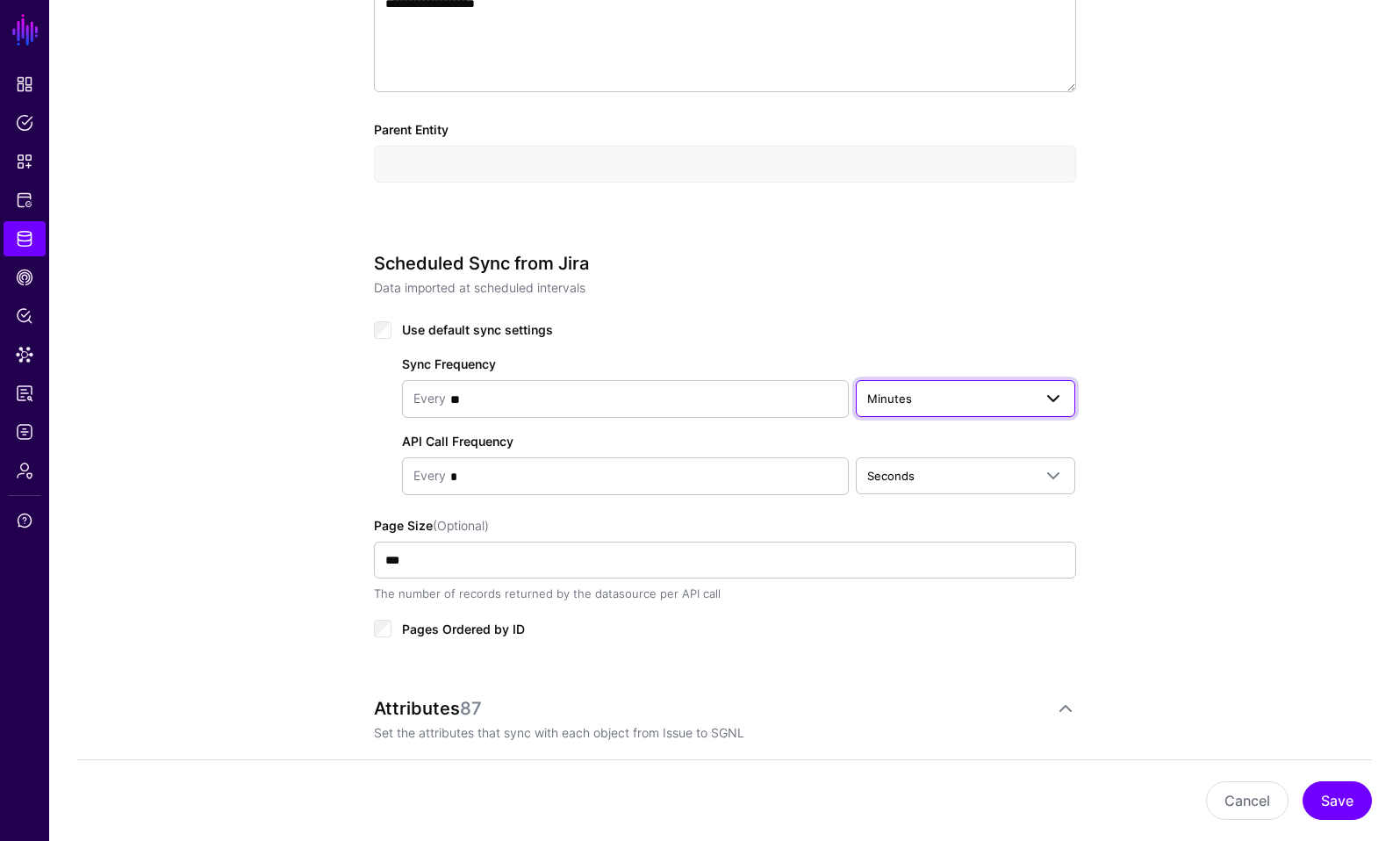
click at [945, 401] on span "Minutes" at bounding box center [949, 398] width 166 height 19
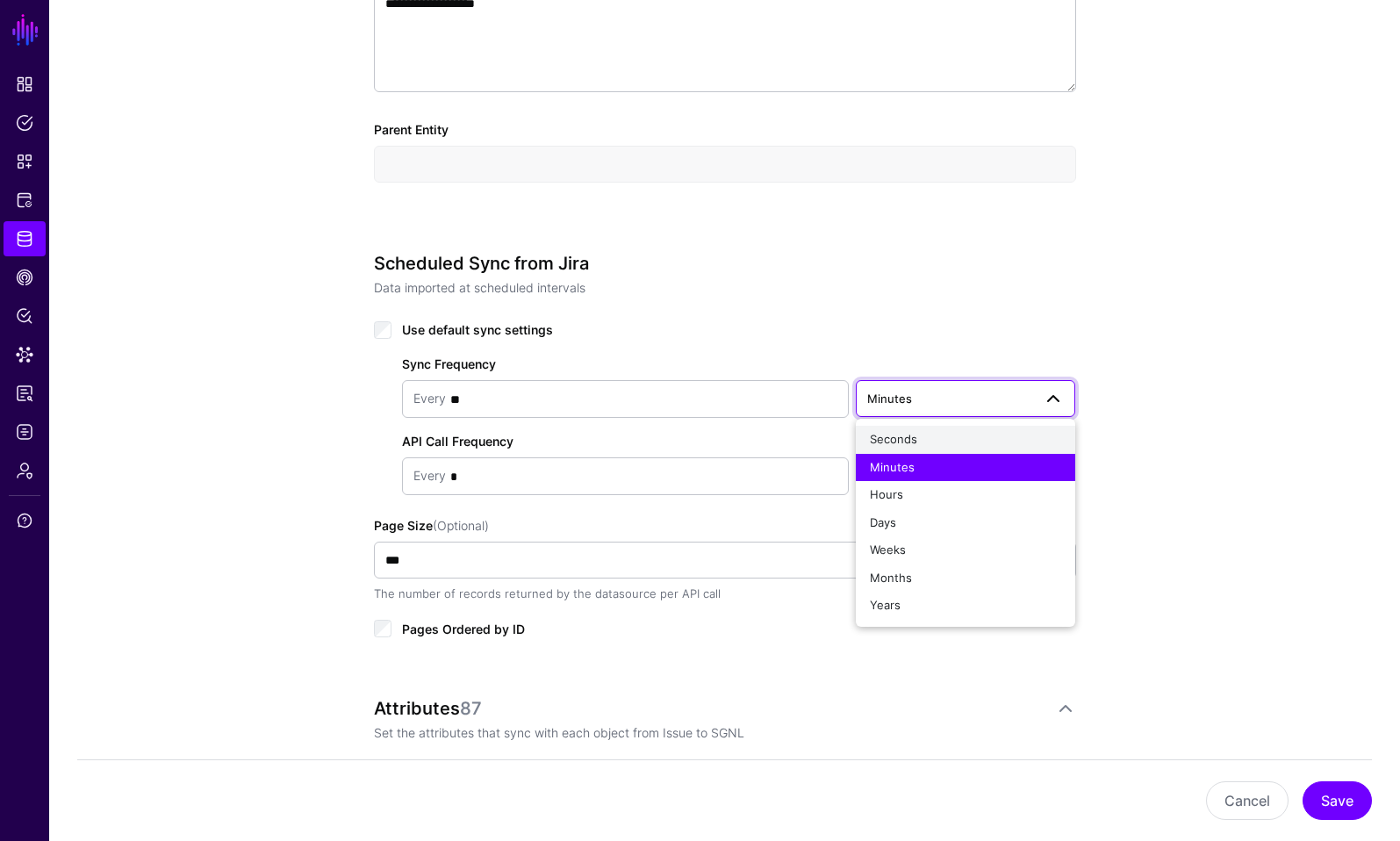
click at [915, 445] on span "Seconds" at bounding box center [893, 439] width 47 height 15
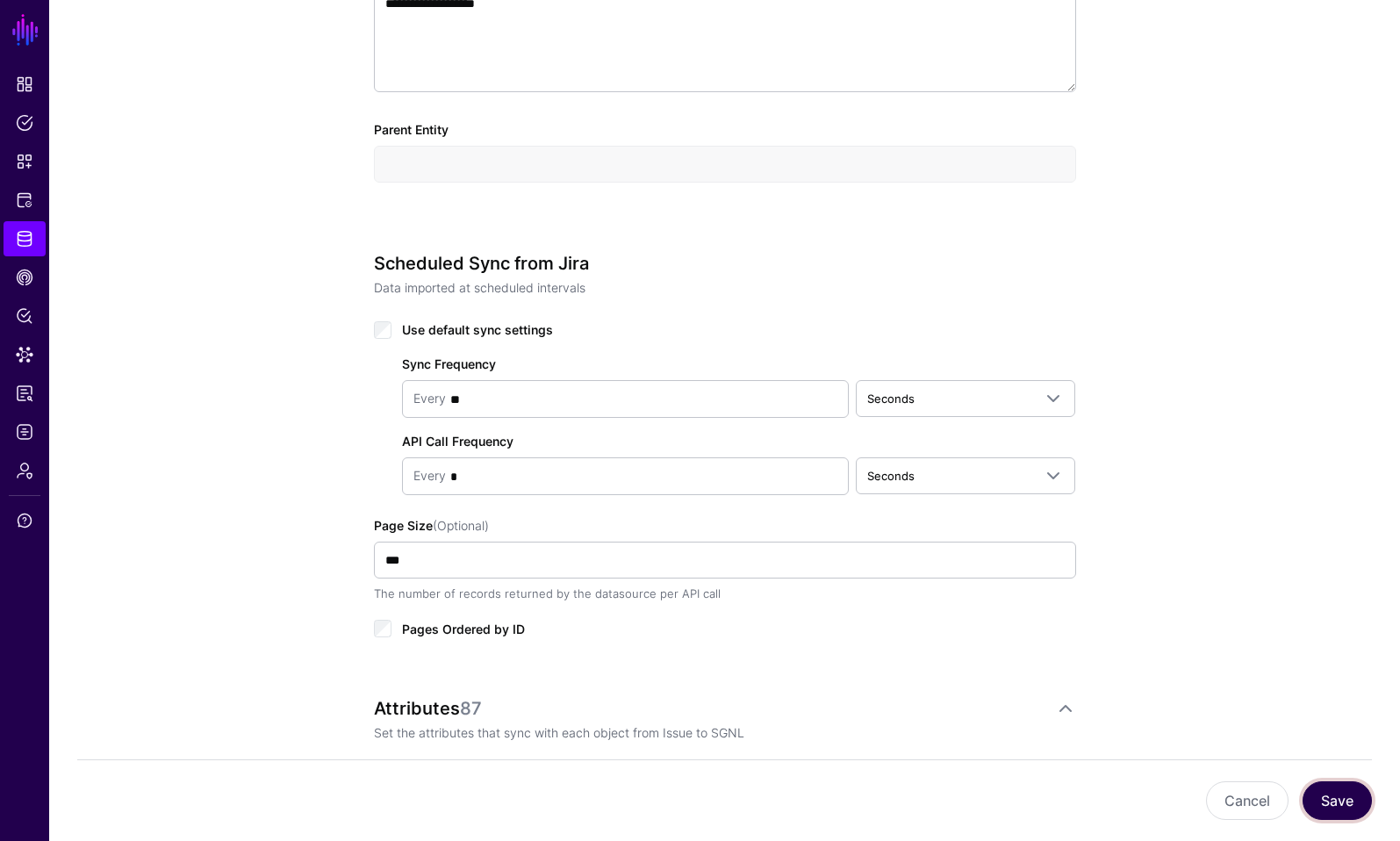
click at [1336, 806] on button "Save" at bounding box center [1338, 801] width 70 height 39
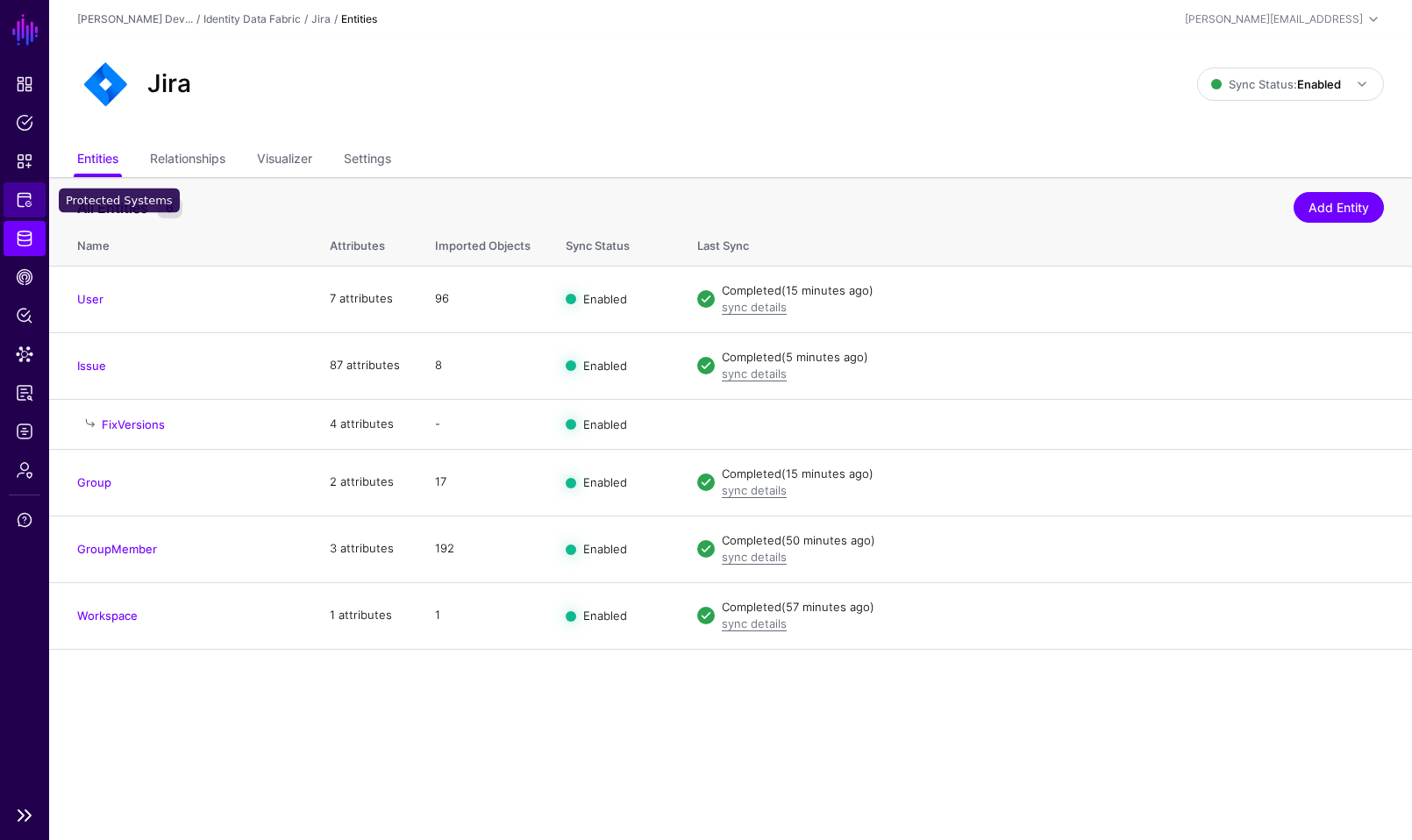
click at [27, 206] on span "Protected Systems" at bounding box center [24, 200] width 17 height 17
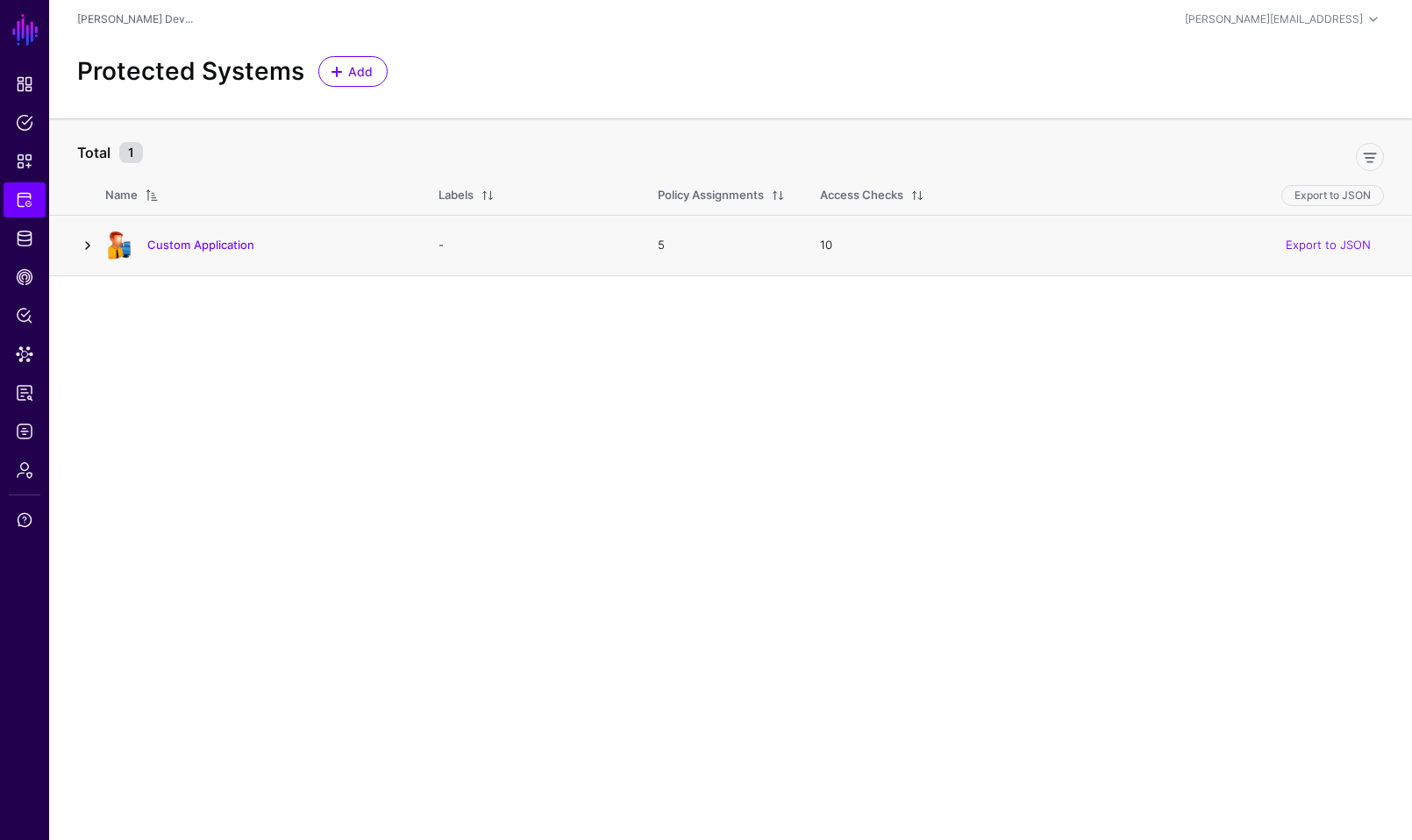
click at [87, 248] on link at bounding box center [88, 246] width 21 height 21
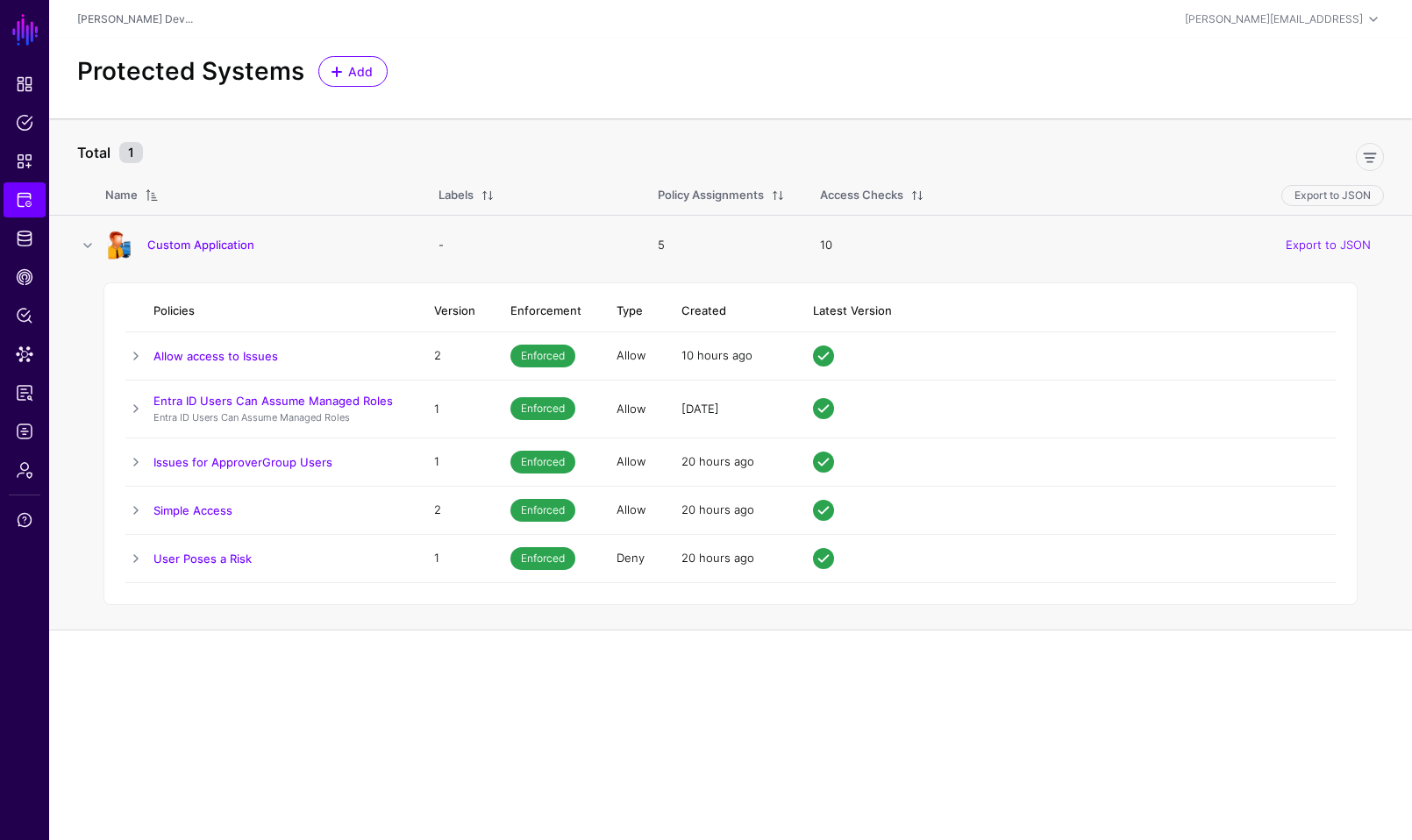
click at [555, 350] on span "Enforced" at bounding box center [542, 356] width 65 height 23
click at [495, 634] on main "SGNL Dashboard Policies Snippets Protected Systems Identity Data Fabric CAEP Hu…" at bounding box center [706, 420] width 1412 height 840
click at [131, 352] on link at bounding box center [136, 356] width 21 height 21
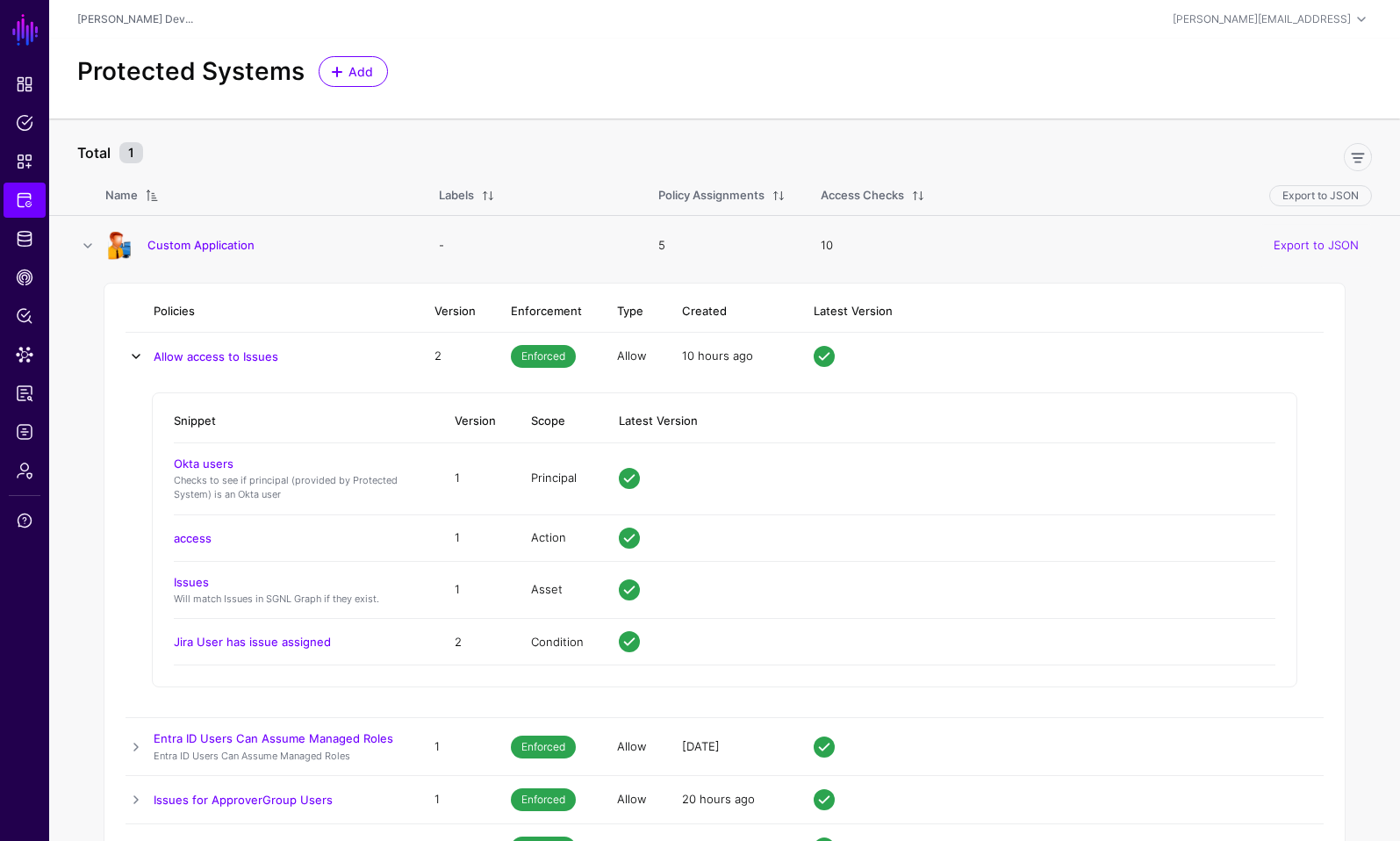
click at [127, 356] on link at bounding box center [137, 357] width 21 height 21
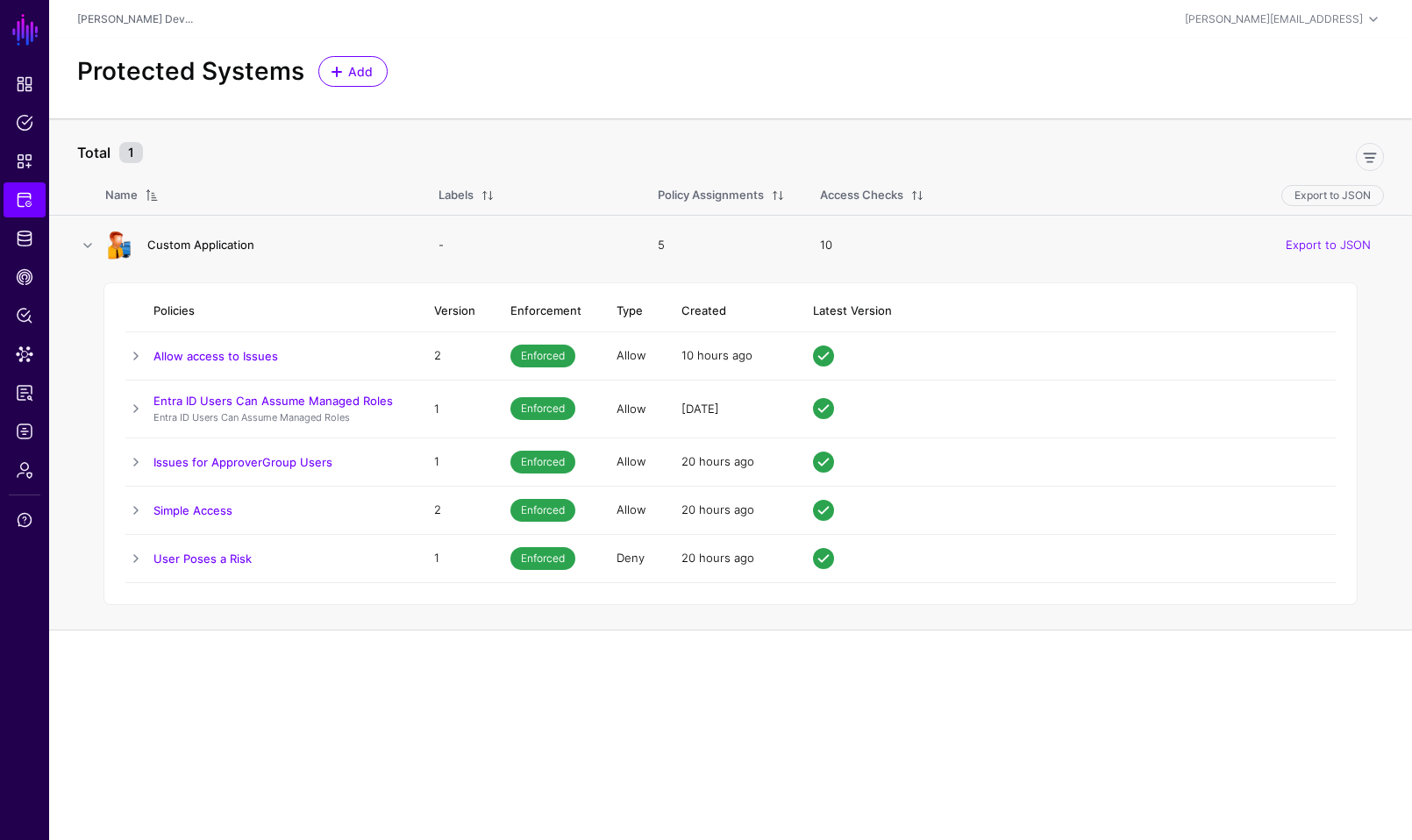
click at [240, 239] on link "Custom Application" at bounding box center [200, 245] width 107 height 15
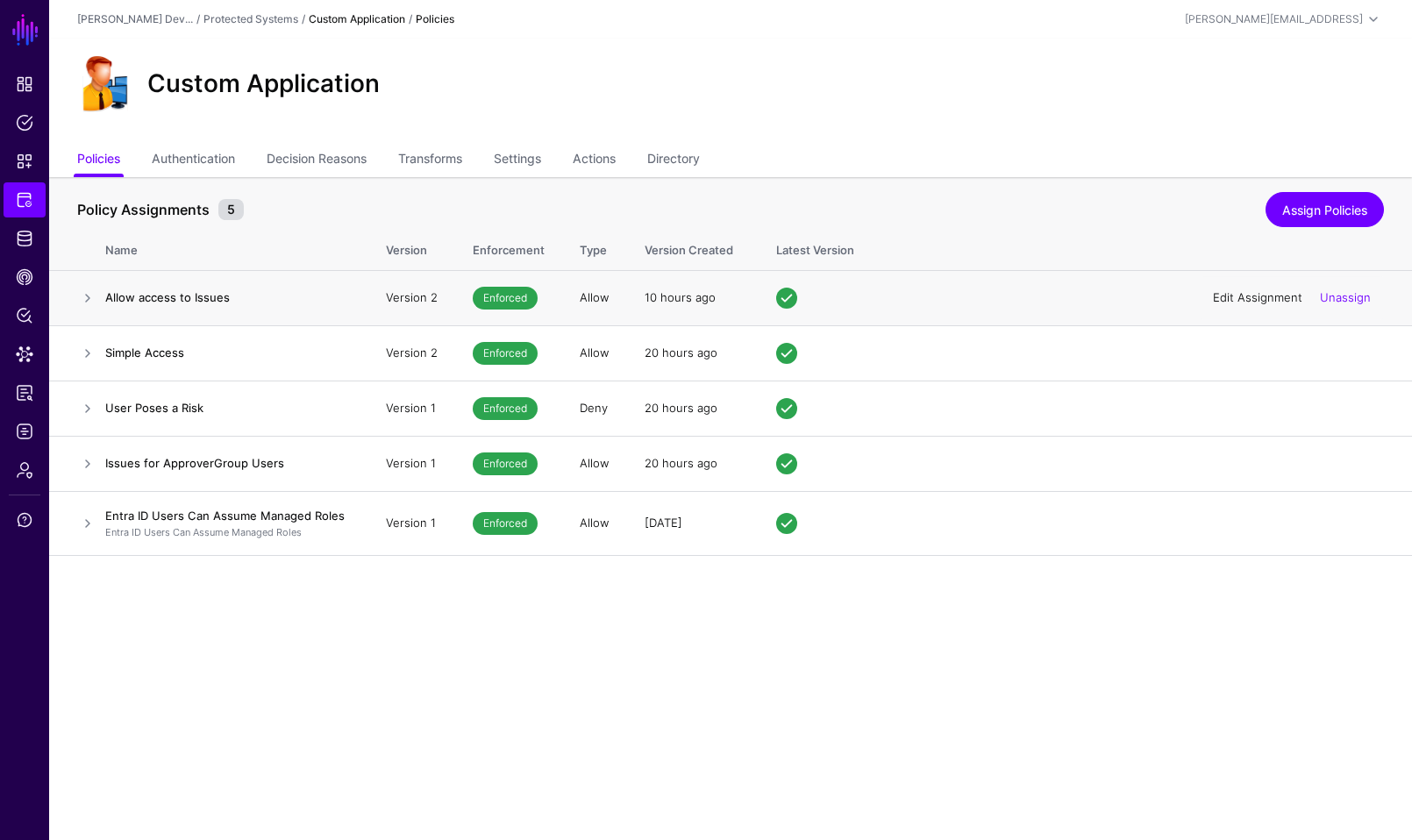
click at [1257, 295] on link "Edit Assignment" at bounding box center [1257, 297] width 89 height 15
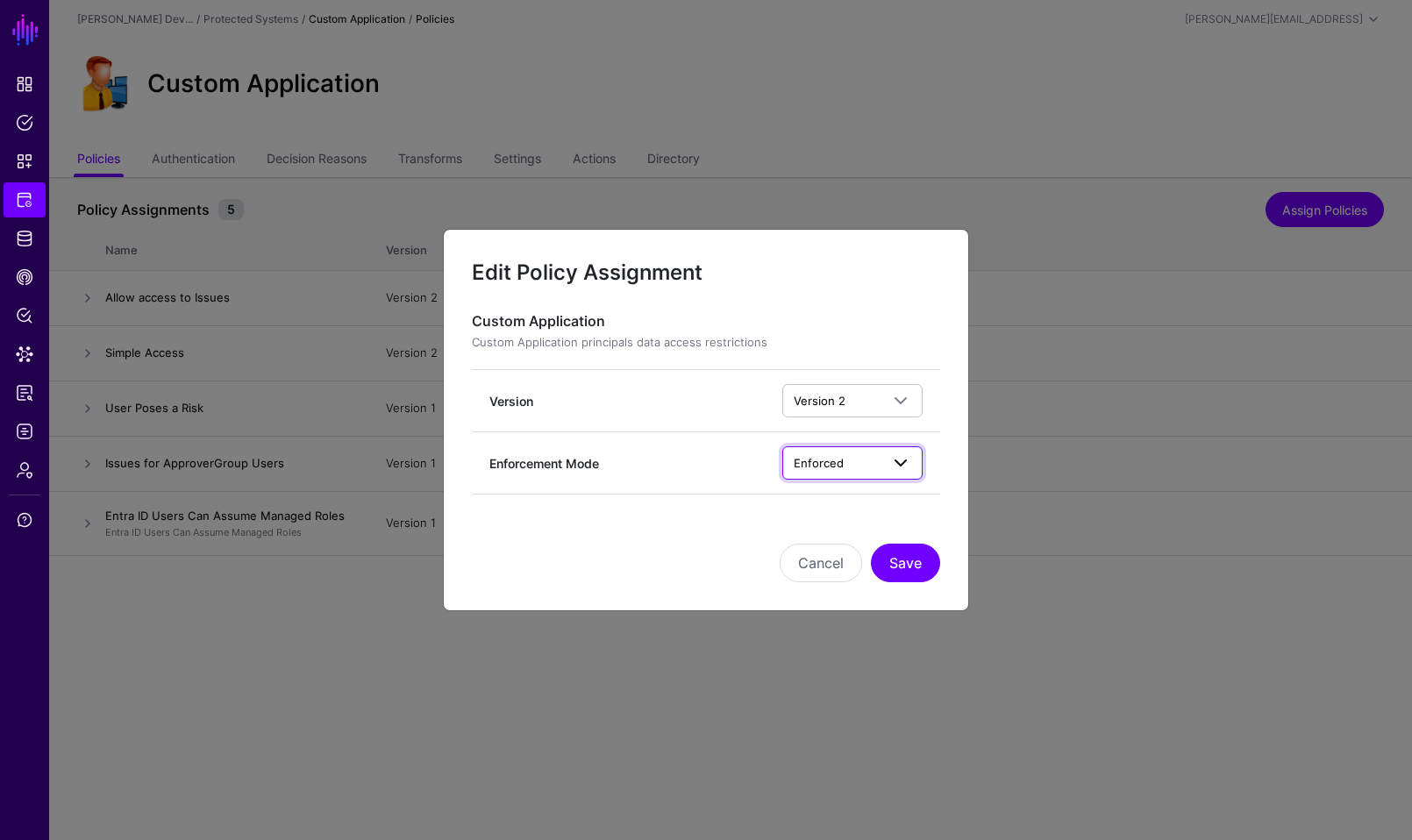
click at [871, 457] on span "Enforced" at bounding box center [836, 464] width 86 height 19
click at [949, 441] on div "Custom Application Custom Application principals data access restrictions Versi…" at bounding box center [706, 405] width 525 height 182
drag, startPoint x: 807, startPoint y: 567, endPoint x: 657, endPoint y: 571, distance: 150.1
click at [657, 571] on div "Cancel Save" at bounding box center [706, 563] width 468 height 39
click at [799, 566] on button "Cancel" at bounding box center [821, 563] width 82 height 39
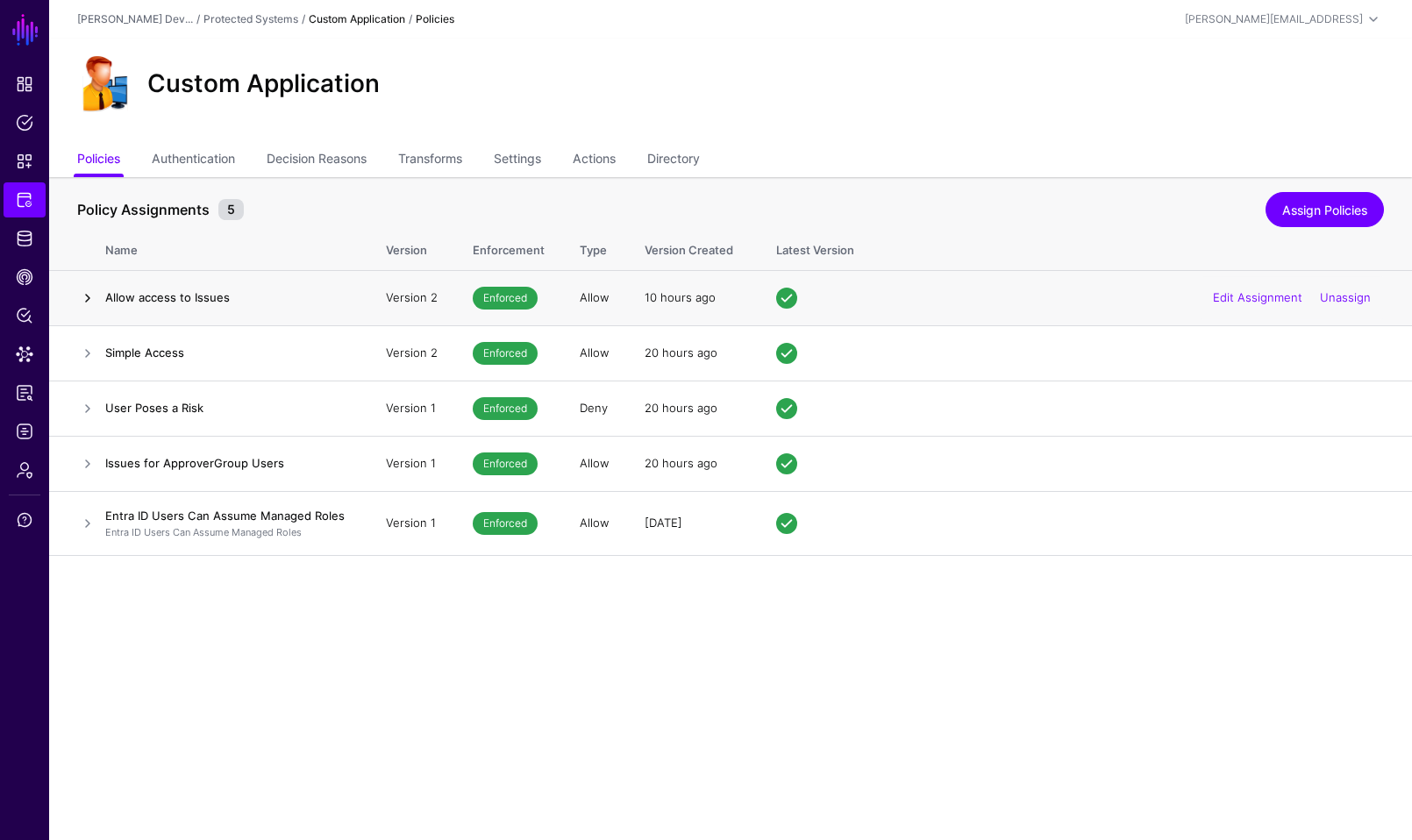
click at [89, 301] on link at bounding box center [88, 298] width 21 height 21
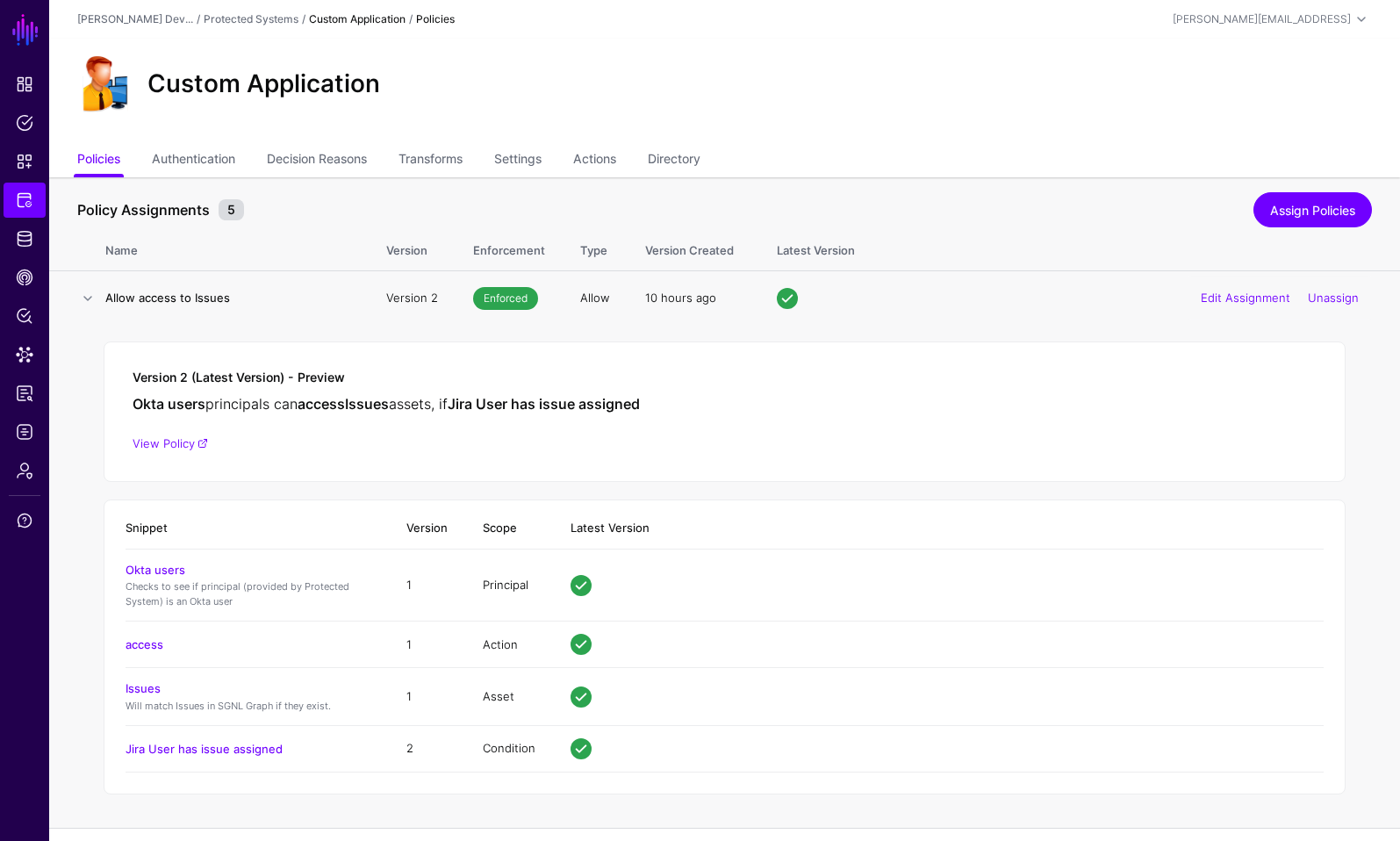
click at [184, 454] on div "Version 2 (Latest Version) - Preview Okta users principals can access Issues as…" at bounding box center [725, 412] width 1242 height 140
click at [187, 444] on link "View Policy" at bounding box center [171, 443] width 76 height 15
click at [23, 467] on span "Admin" at bounding box center [24, 471] width 17 height 17
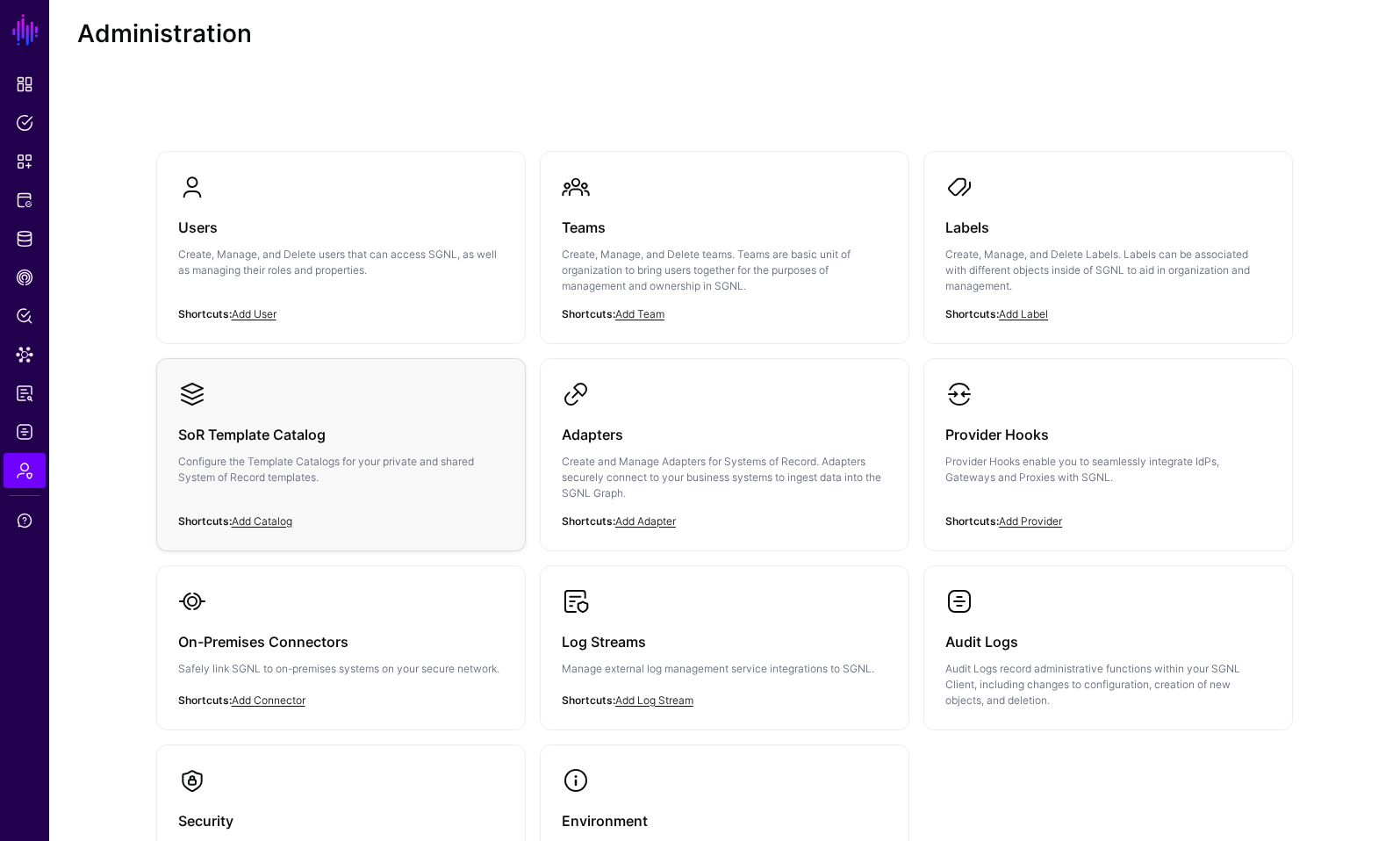
scroll to position [50, 0]
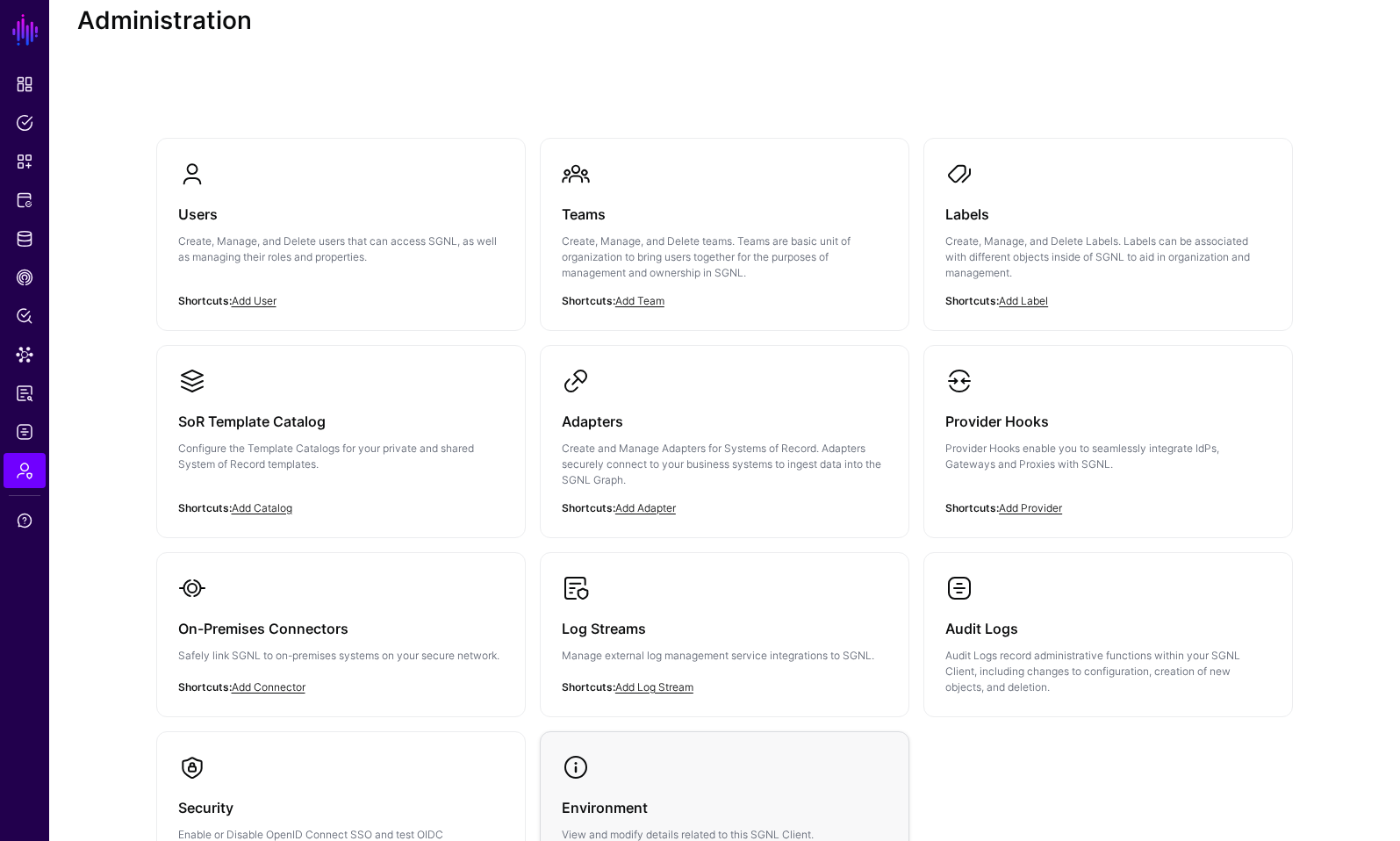
click at [616, 757] on link "Environment View and modify details related to this SGNL Client." at bounding box center [725, 798] width 368 height 132
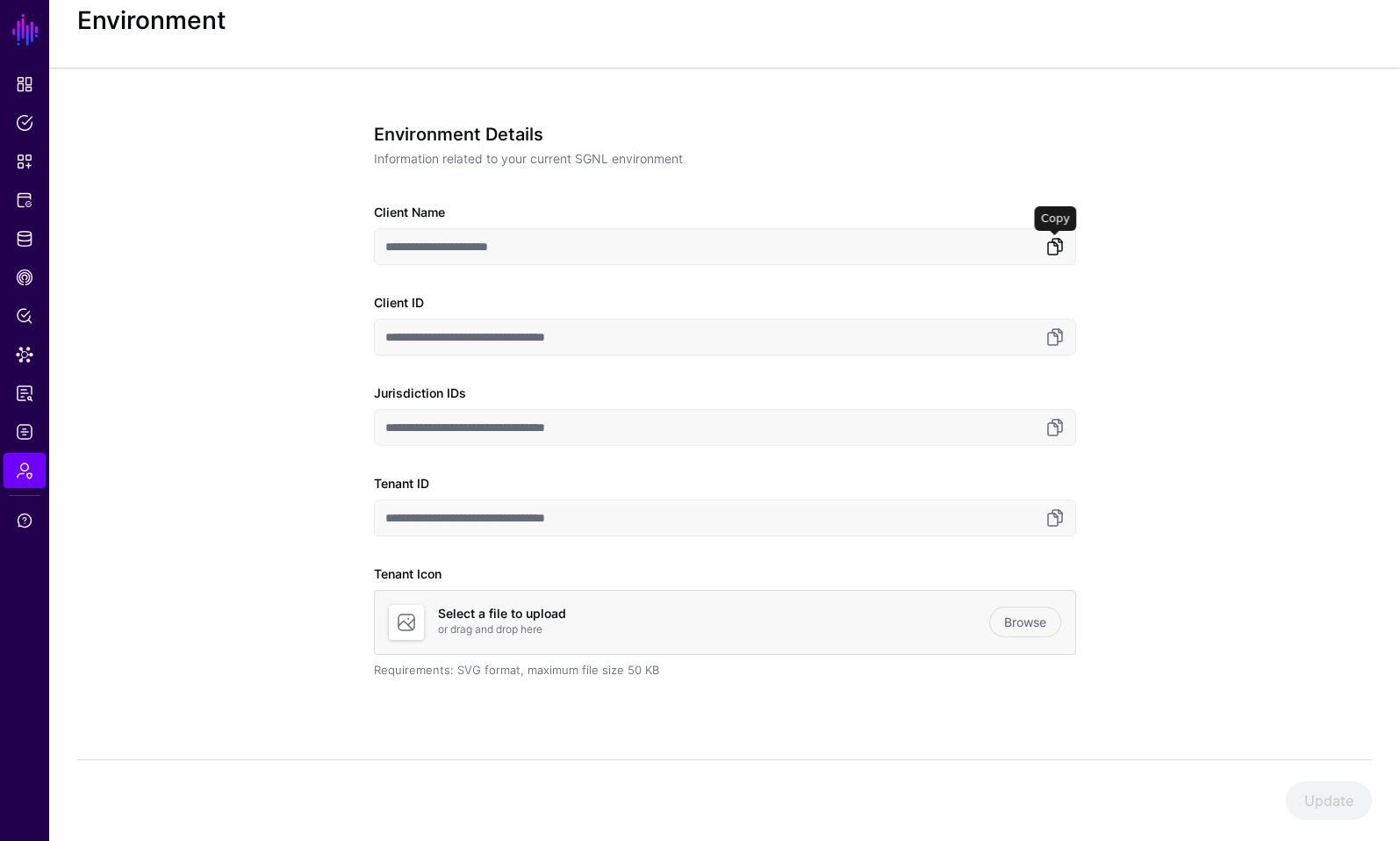
click at [1054, 246] on link at bounding box center [1055, 247] width 21 height 21
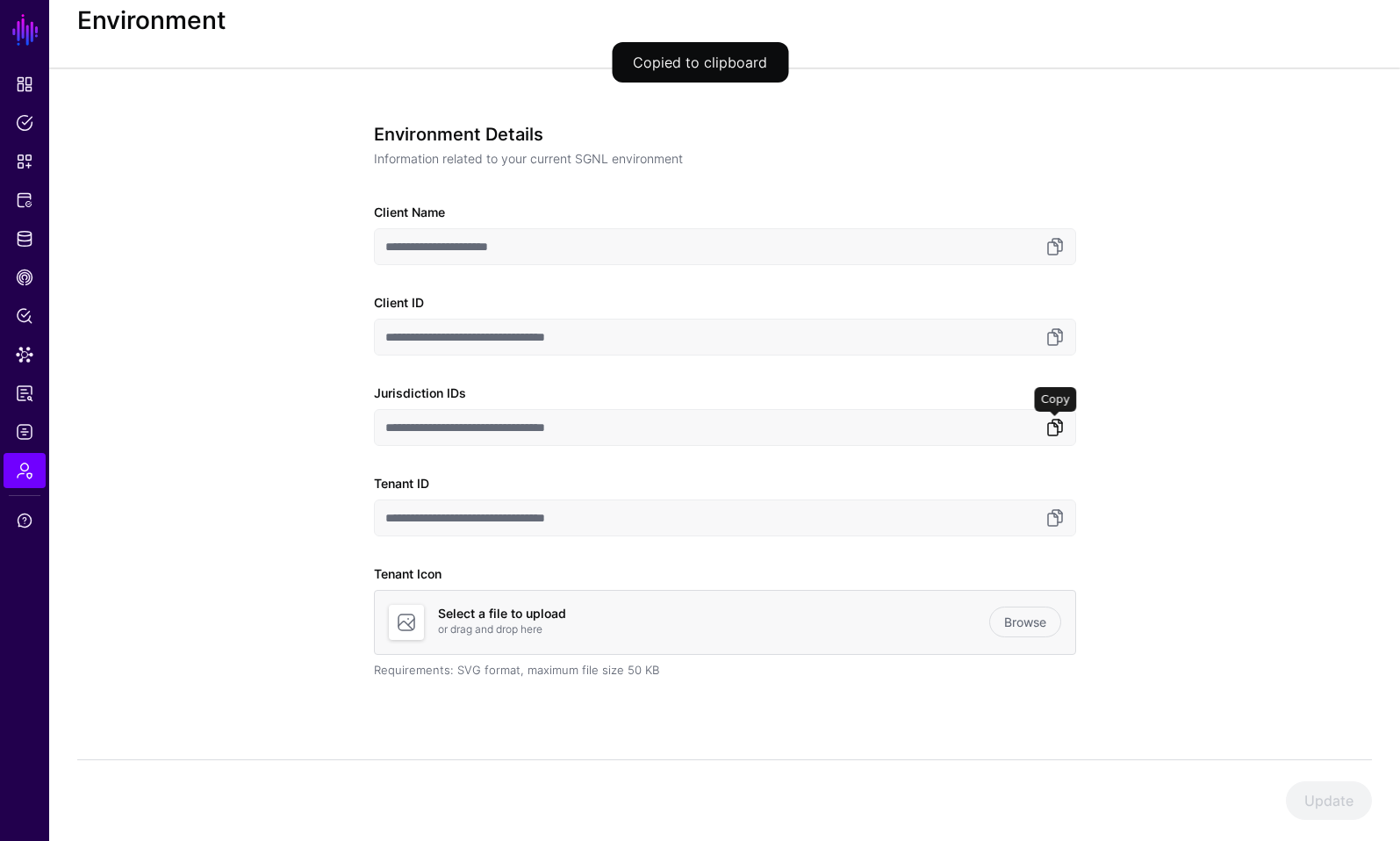
click at [1054, 421] on link at bounding box center [1055, 427] width 21 height 21
click at [1054, 515] on link at bounding box center [1055, 518] width 21 height 21
click at [40, 214] on link "Protected Systems" at bounding box center [25, 201] width 43 height 35
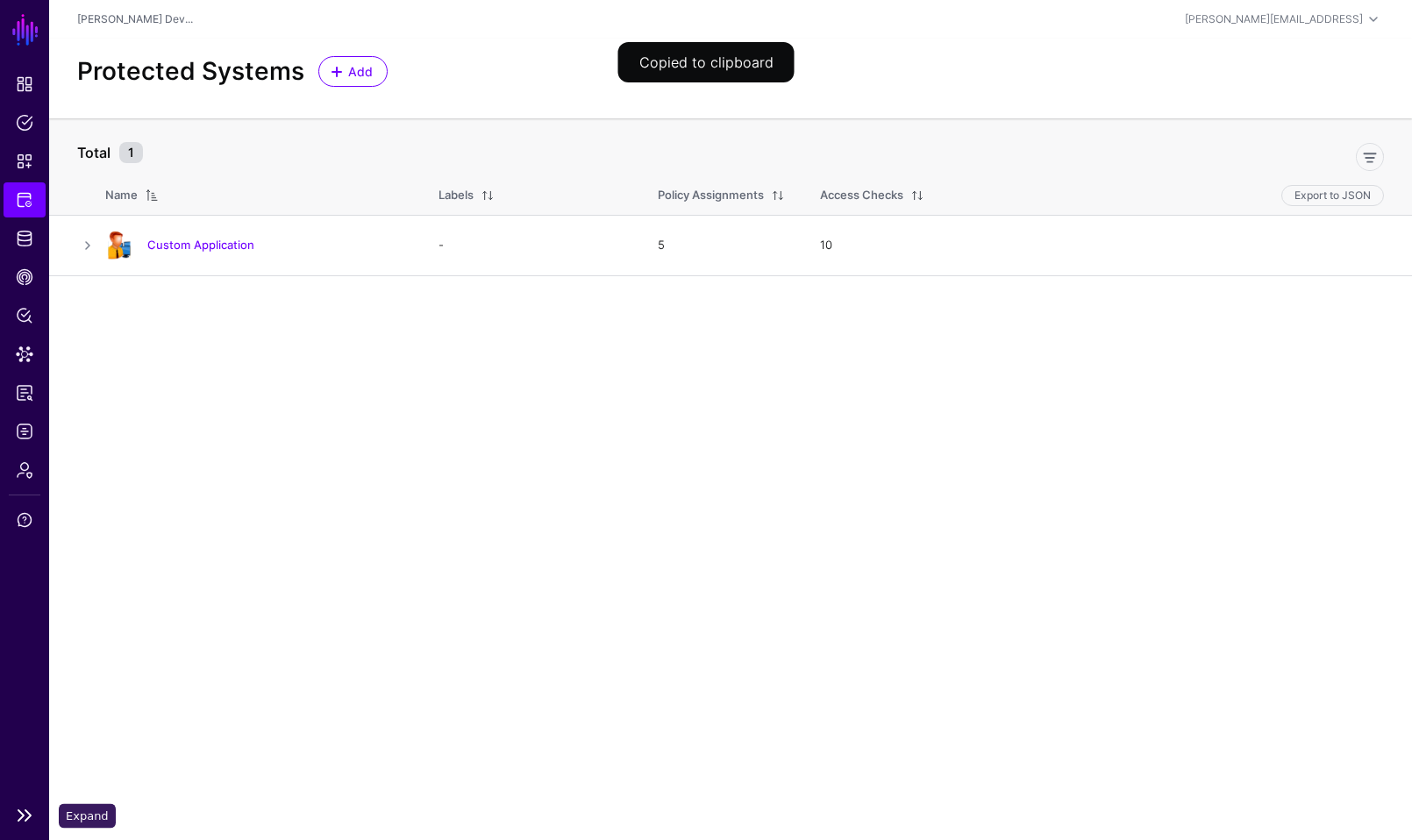
click at [22, 814] on link at bounding box center [24, 816] width 49 height 21
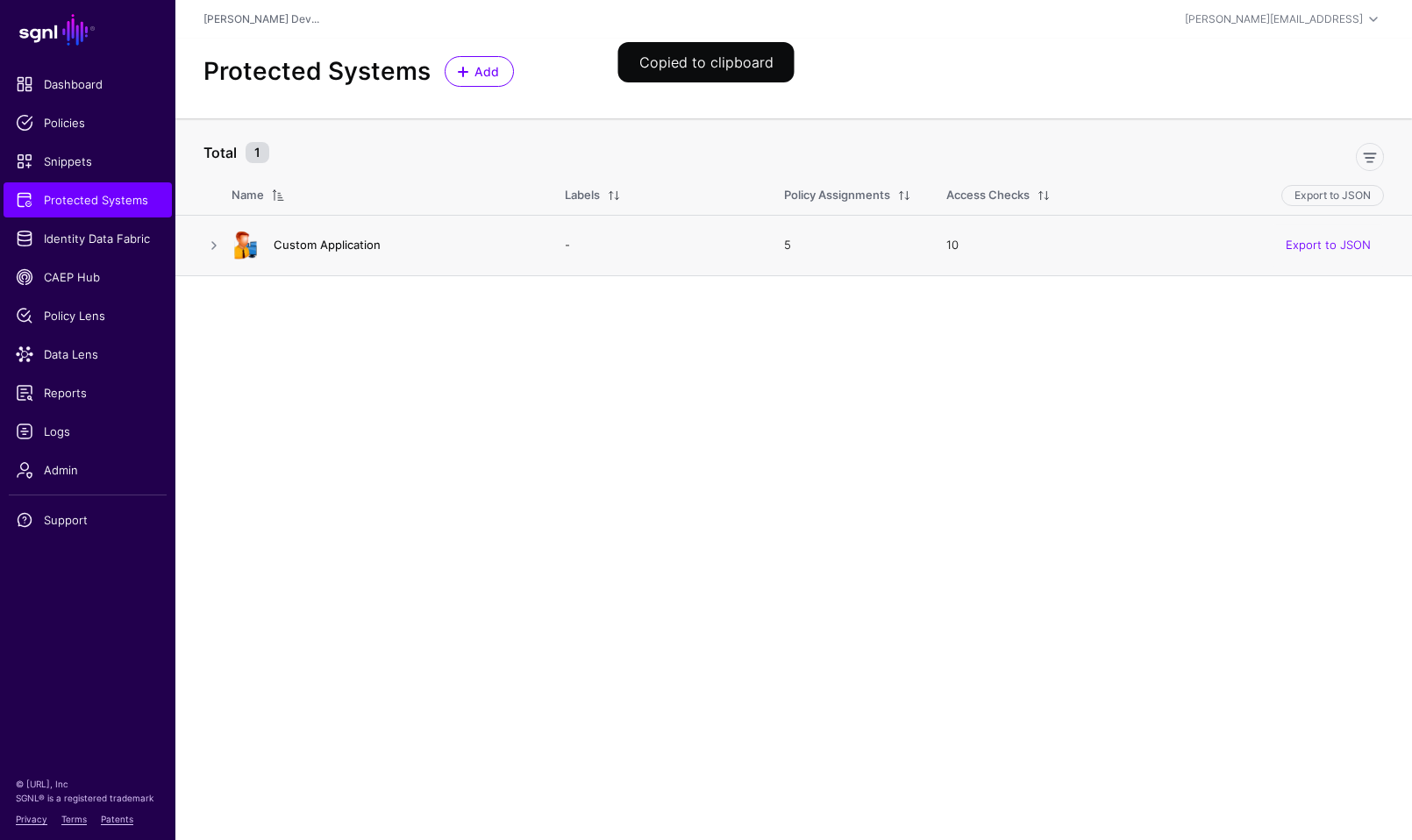
click at [315, 239] on link "Custom Application" at bounding box center [327, 245] width 107 height 15
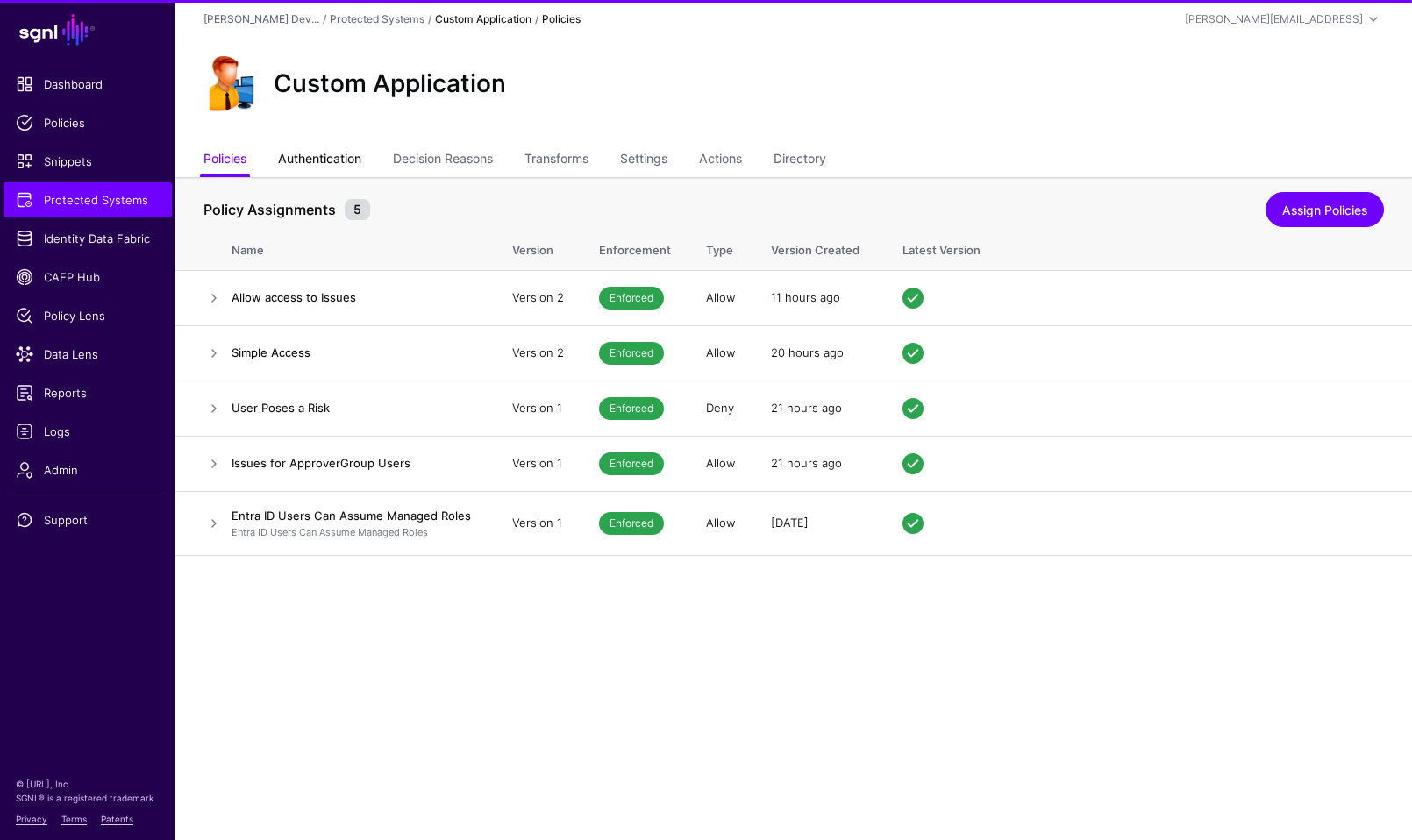
click at [348, 155] on link "Authentication" at bounding box center [319, 161] width 83 height 33
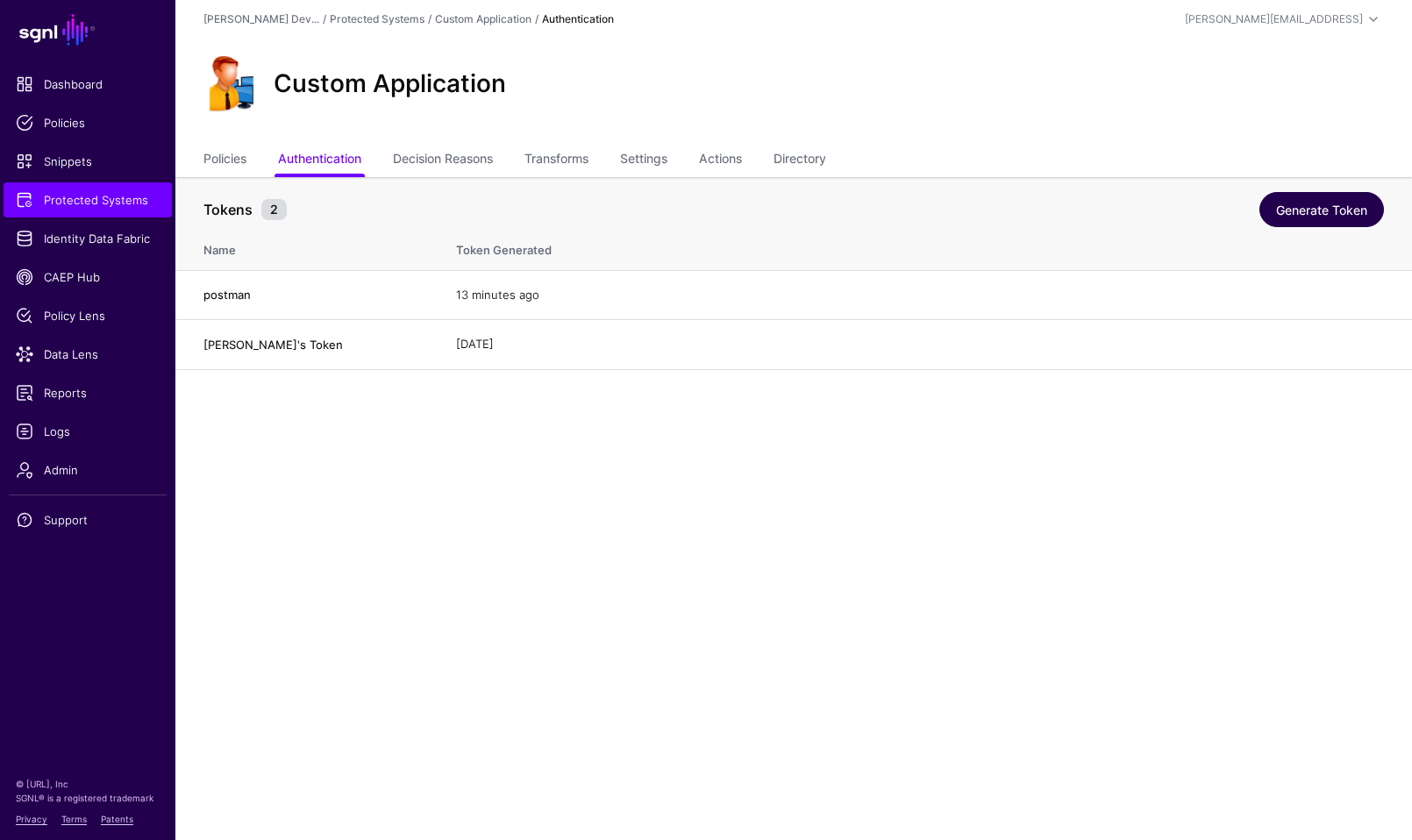
click at [1288, 205] on link "Generate Token" at bounding box center [1321, 209] width 125 height 35
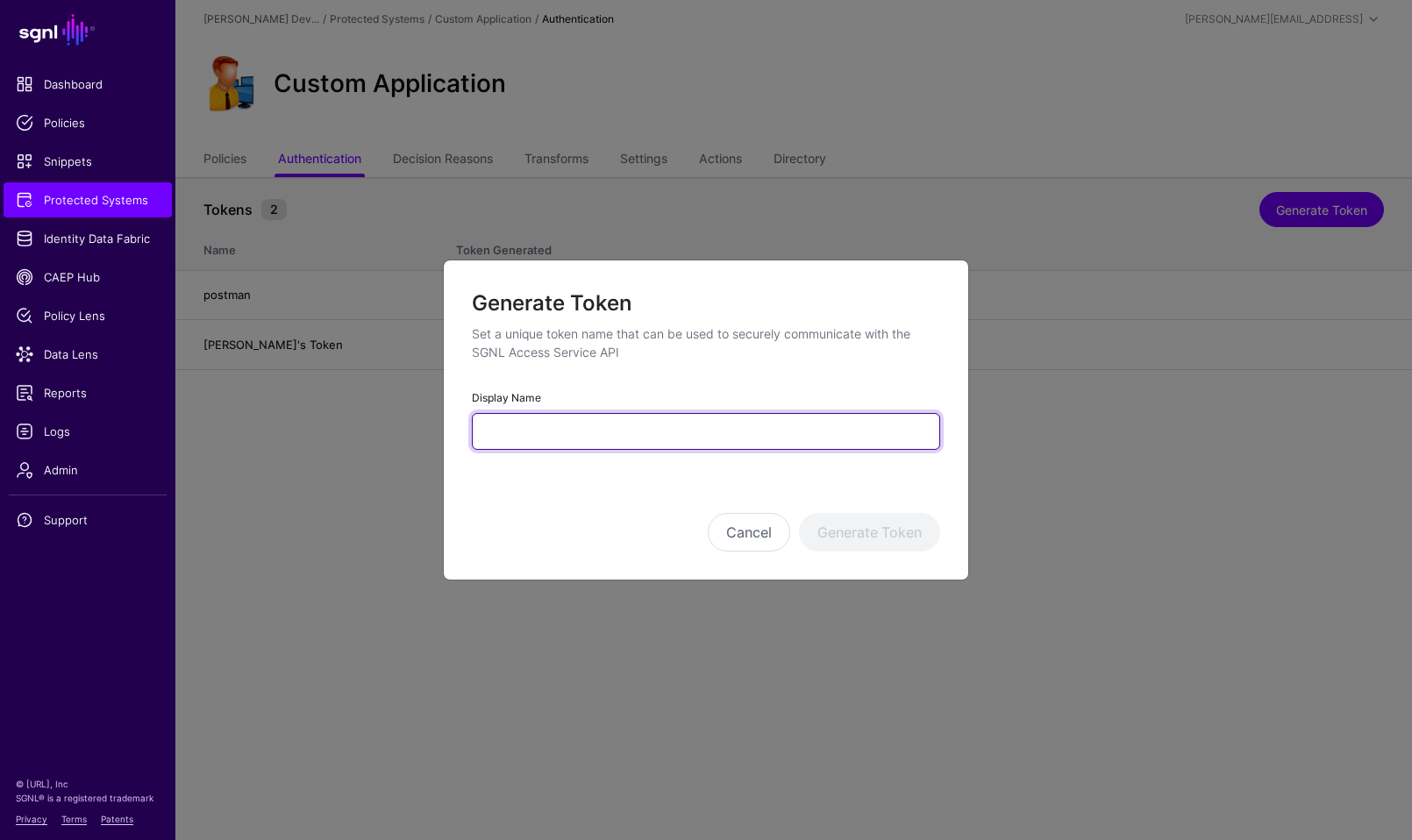
click at [632, 444] on input "Display Name" at bounding box center [706, 432] width 468 height 37
type input "**********"
click at [799, 513] on button "Generate Token" at bounding box center [870, 532] width 141 height 39
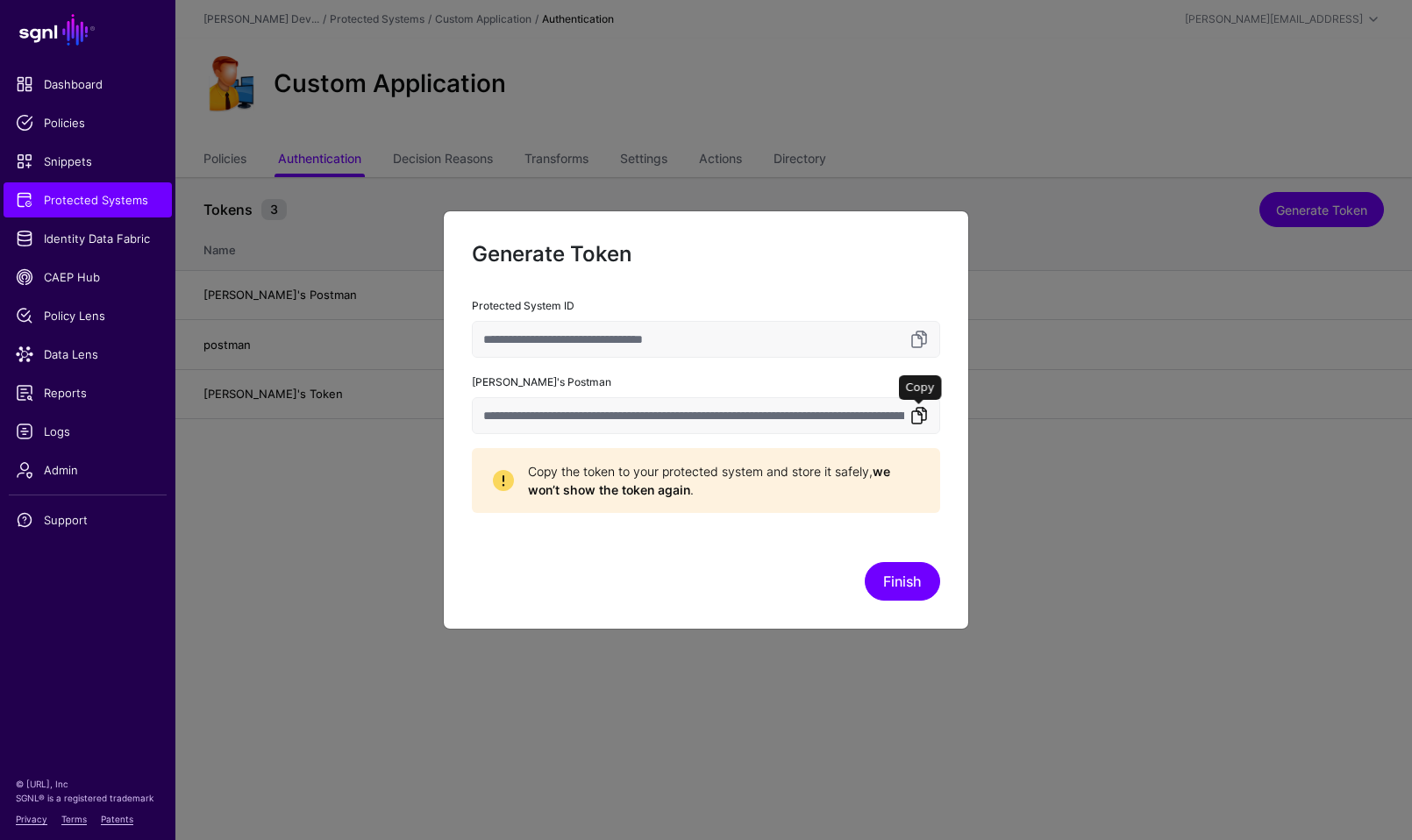
click at [925, 420] on link at bounding box center [919, 416] width 21 height 21
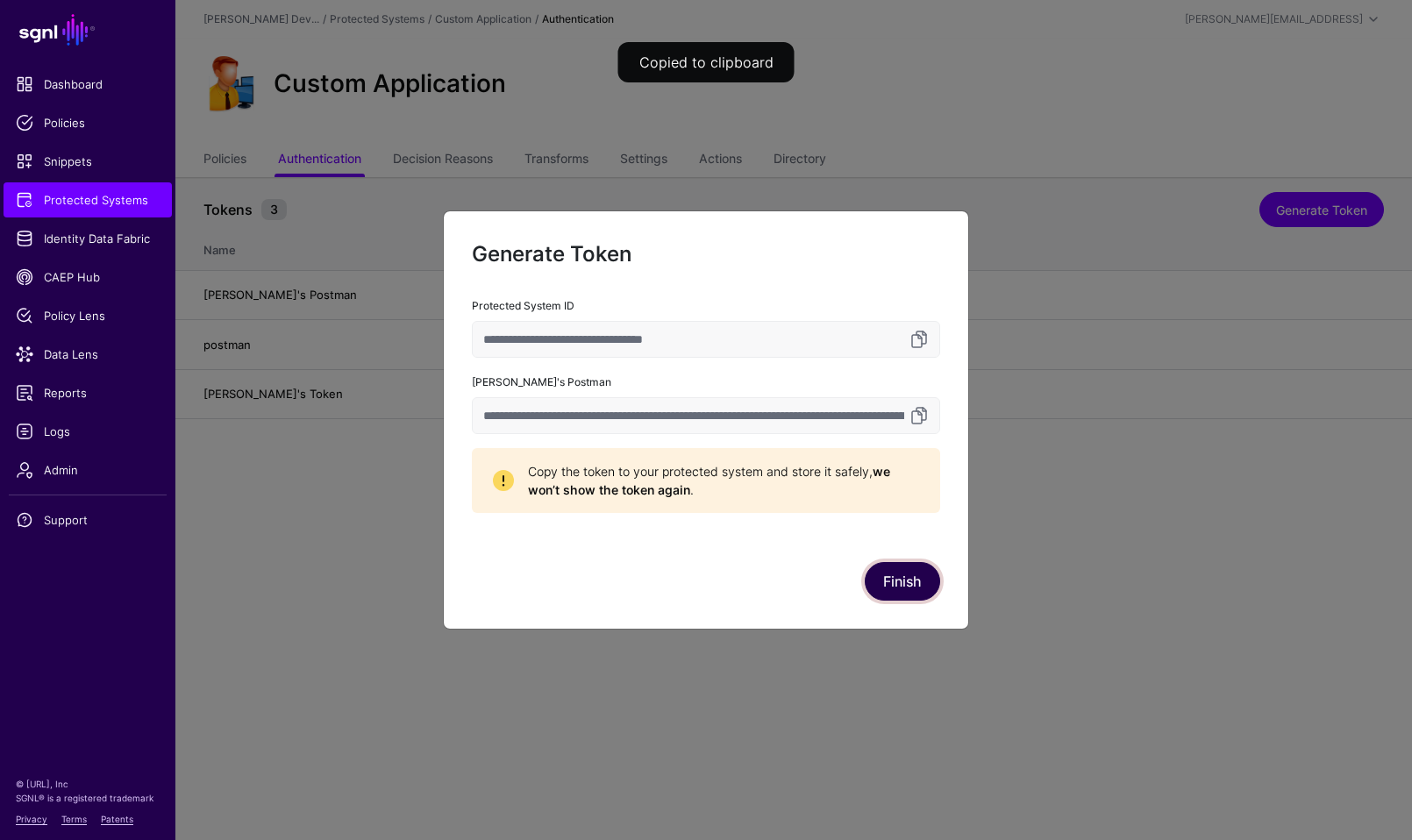
click at [905, 588] on button "Finish" at bounding box center [903, 582] width 75 height 39
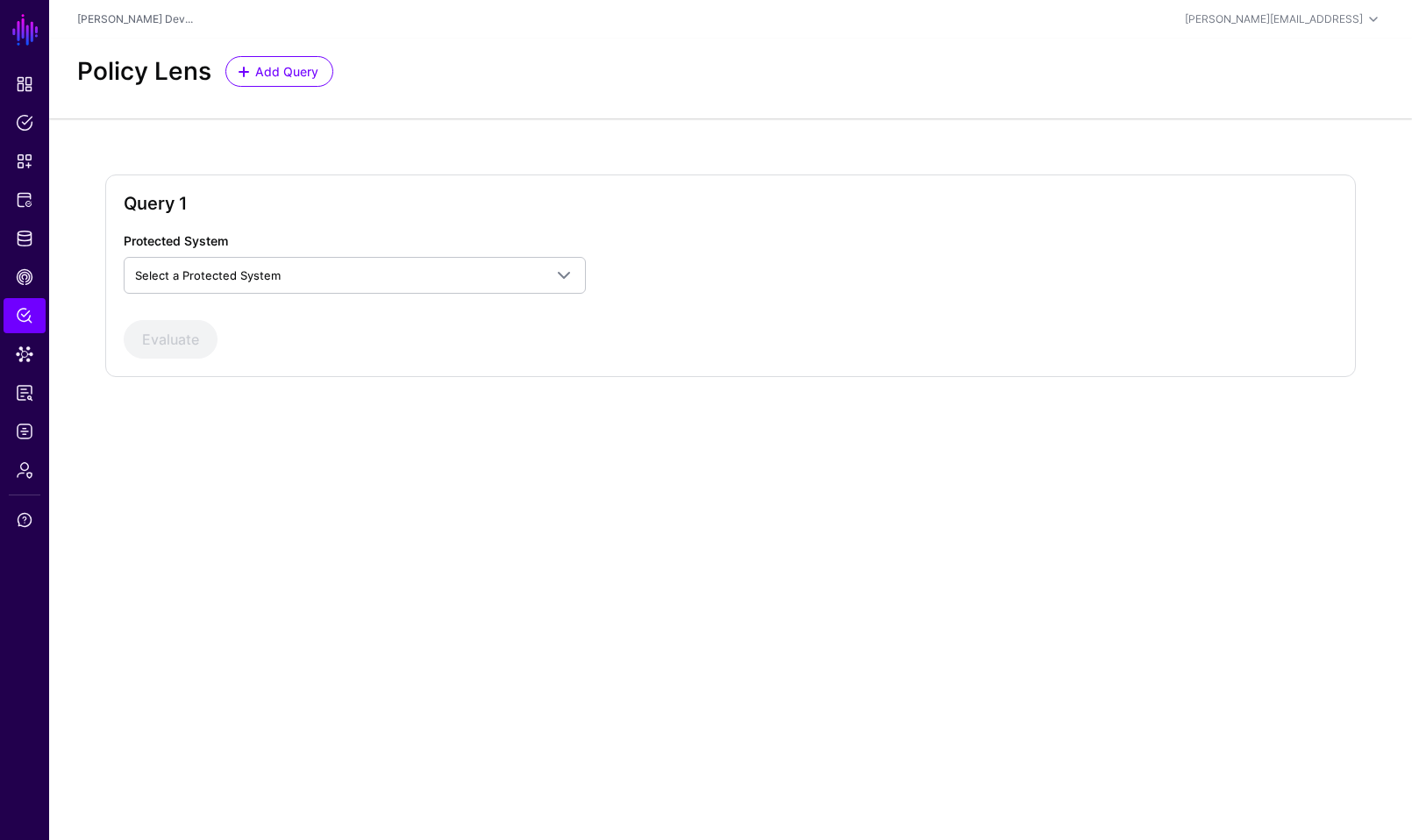
click at [402, 241] on div "Protected System Select a Protected System Custom Application" at bounding box center [373, 262] width 511 height 62
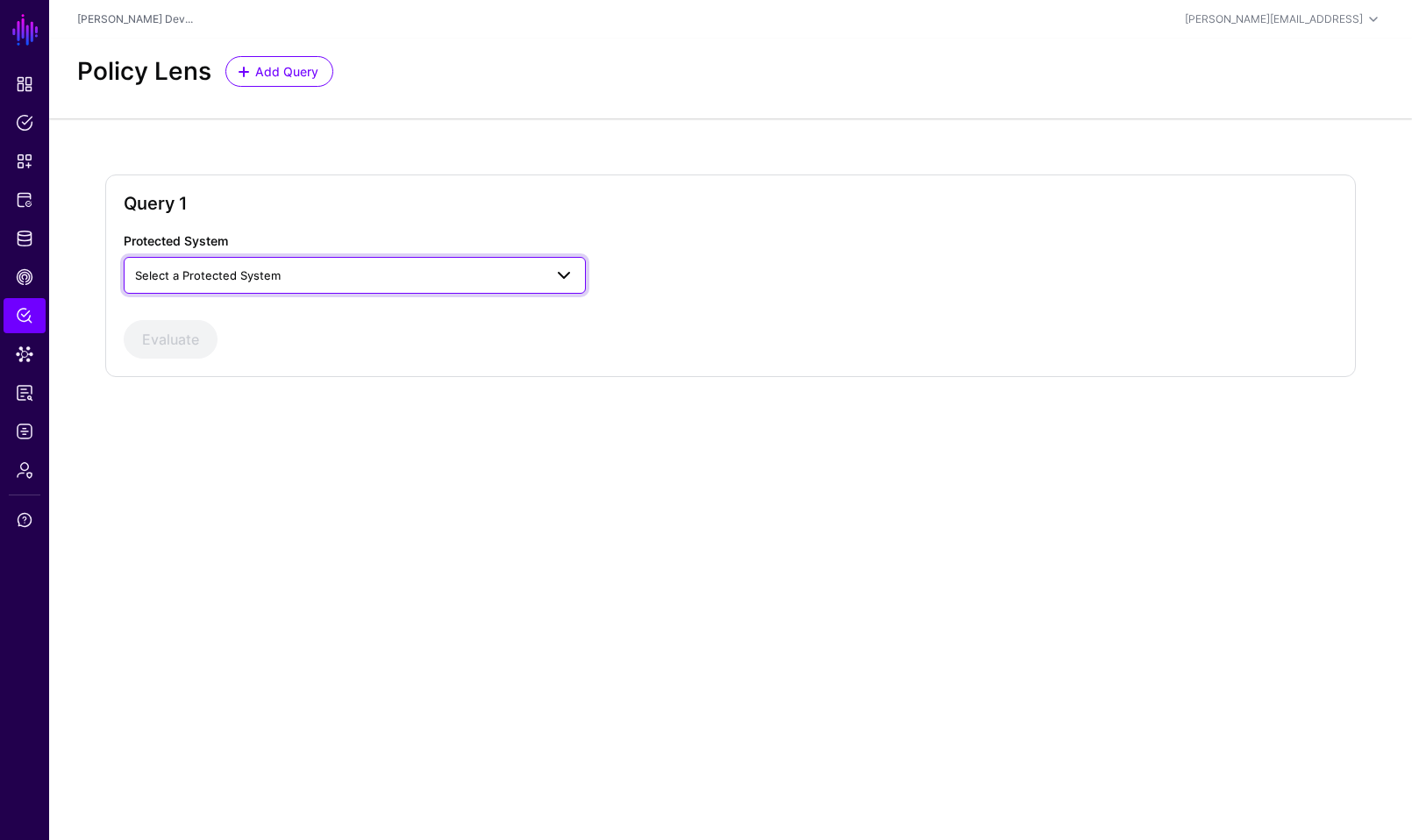
click at [387, 275] on span "Select a Protected System" at bounding box center [339, 276] width 407 height 19
click at [360, 323] on div "Custom Application" at bounding box center [354, 316] width 435 height 17
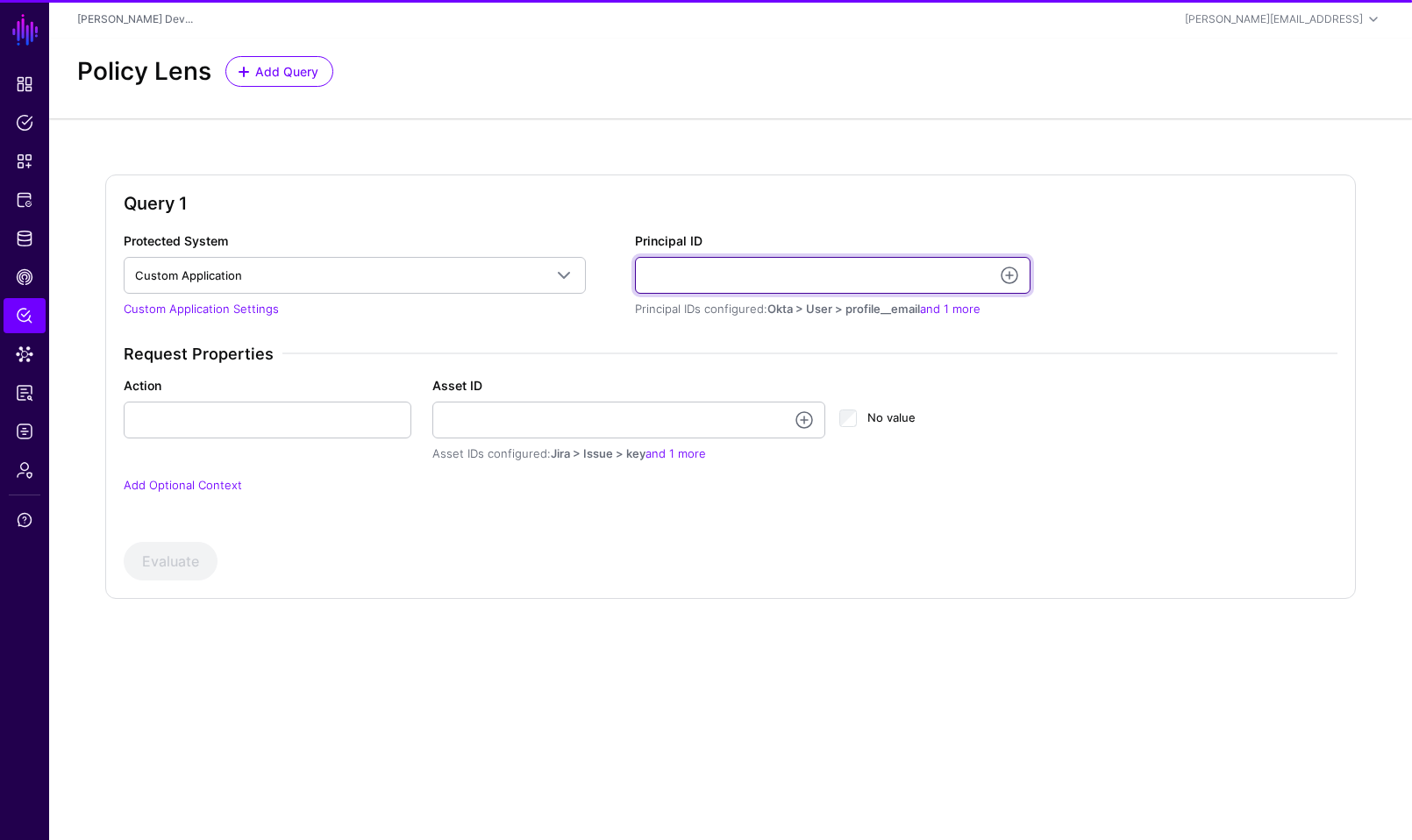
click at [851, 281] on input "Principal ID" at bounding box center [832, 276] width 396 height 37
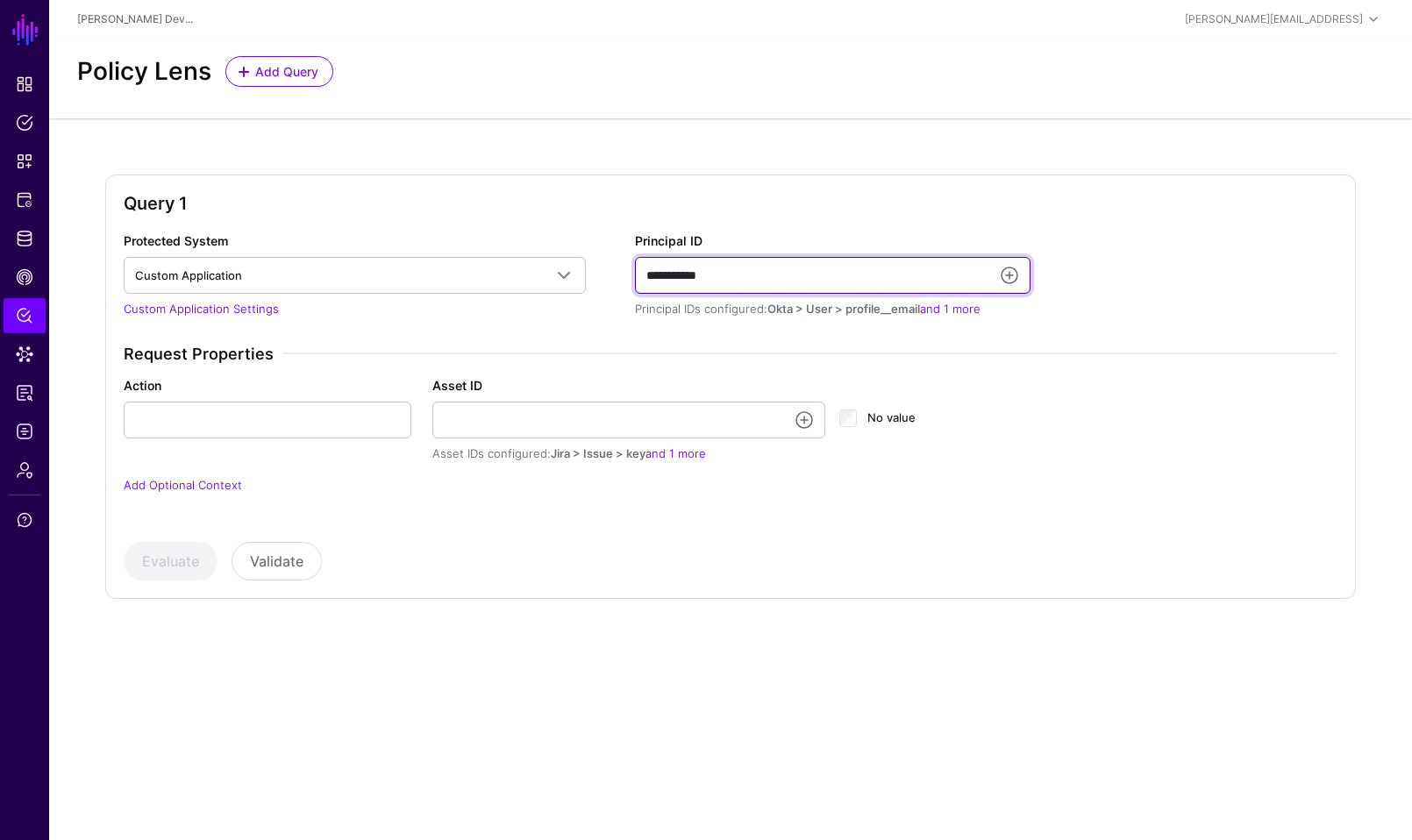
type input "**********"
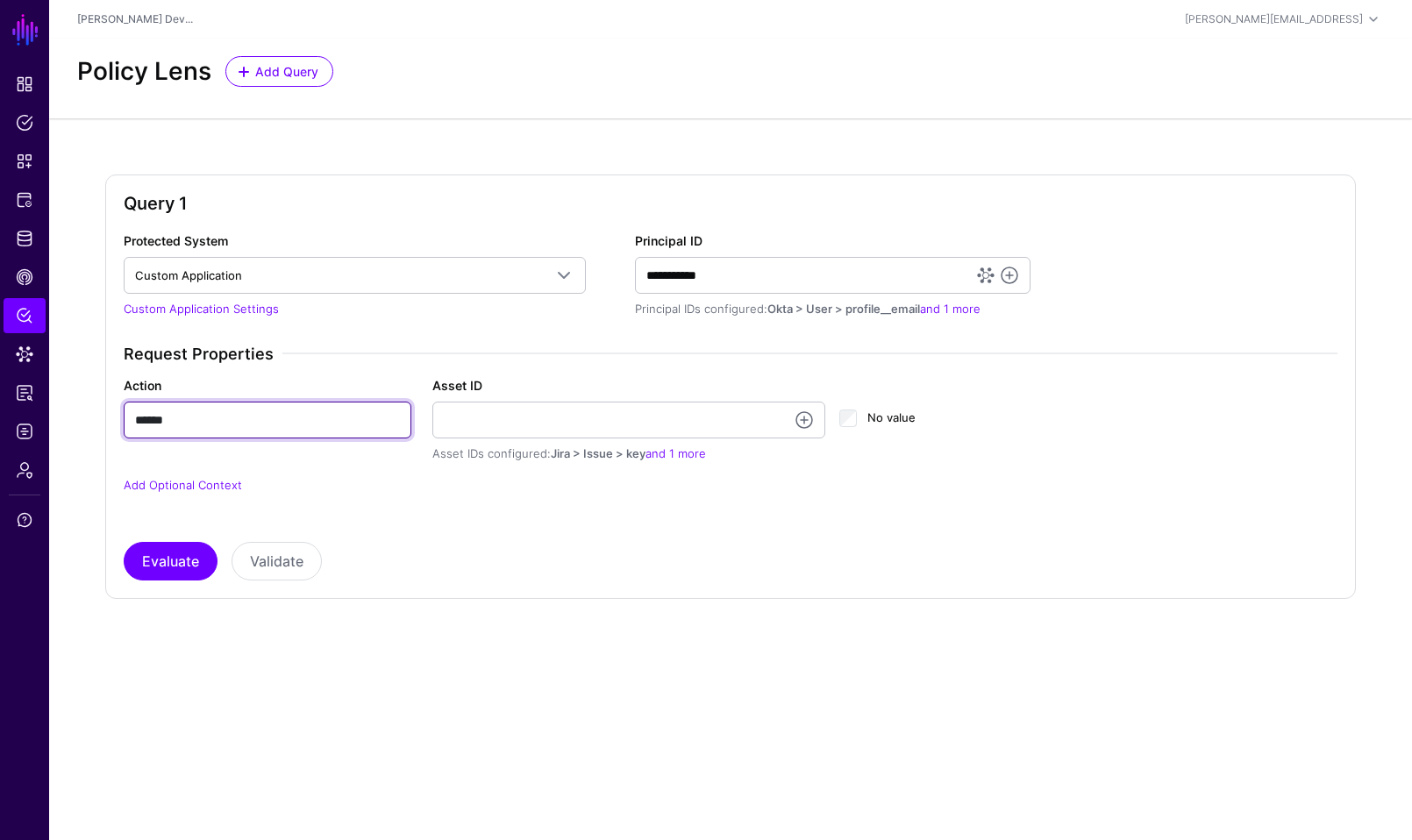
type input "******"
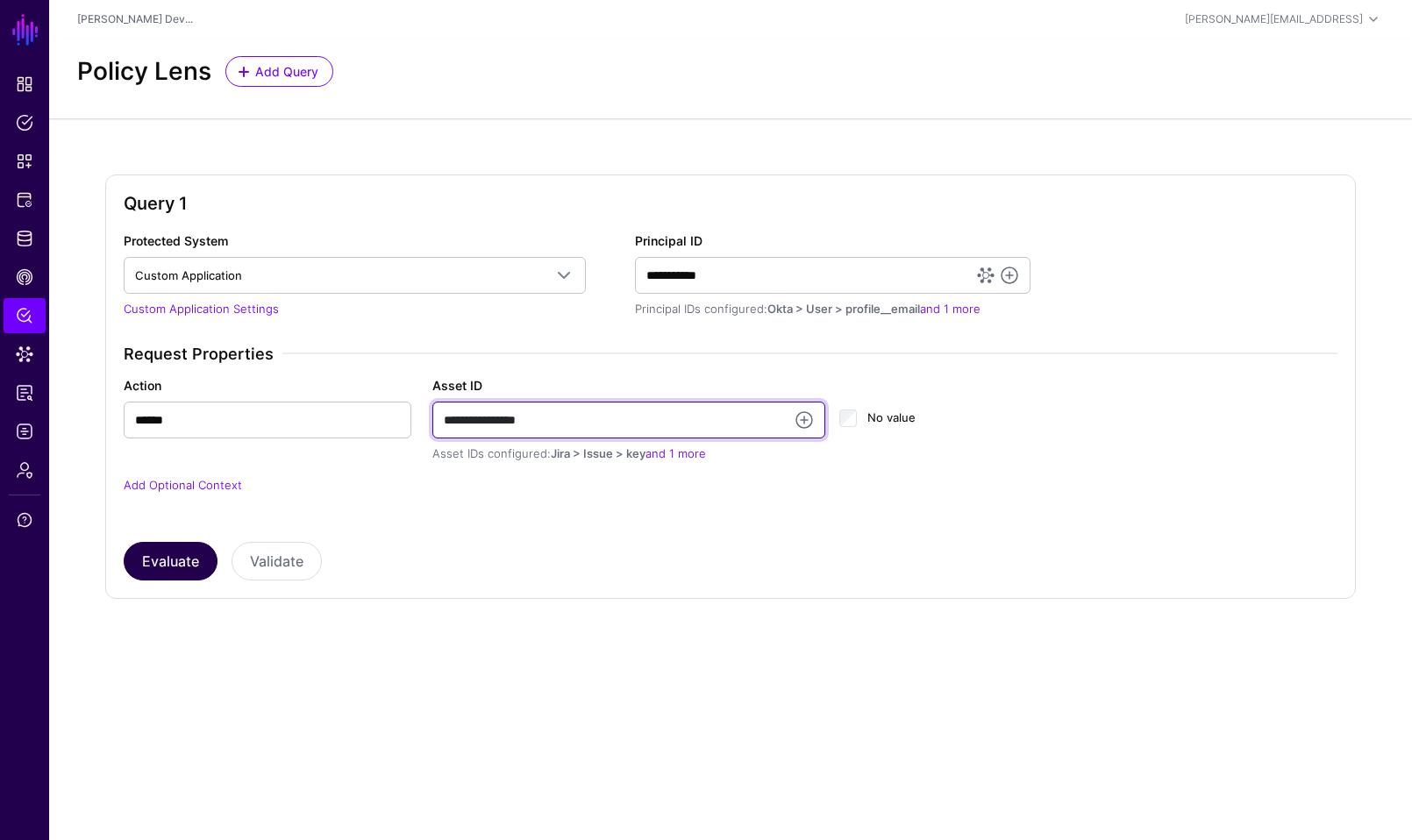
type input "**********"
click at [158, 555] on button "Evaluate" at bounding box center [170, 561] width 94 height 39
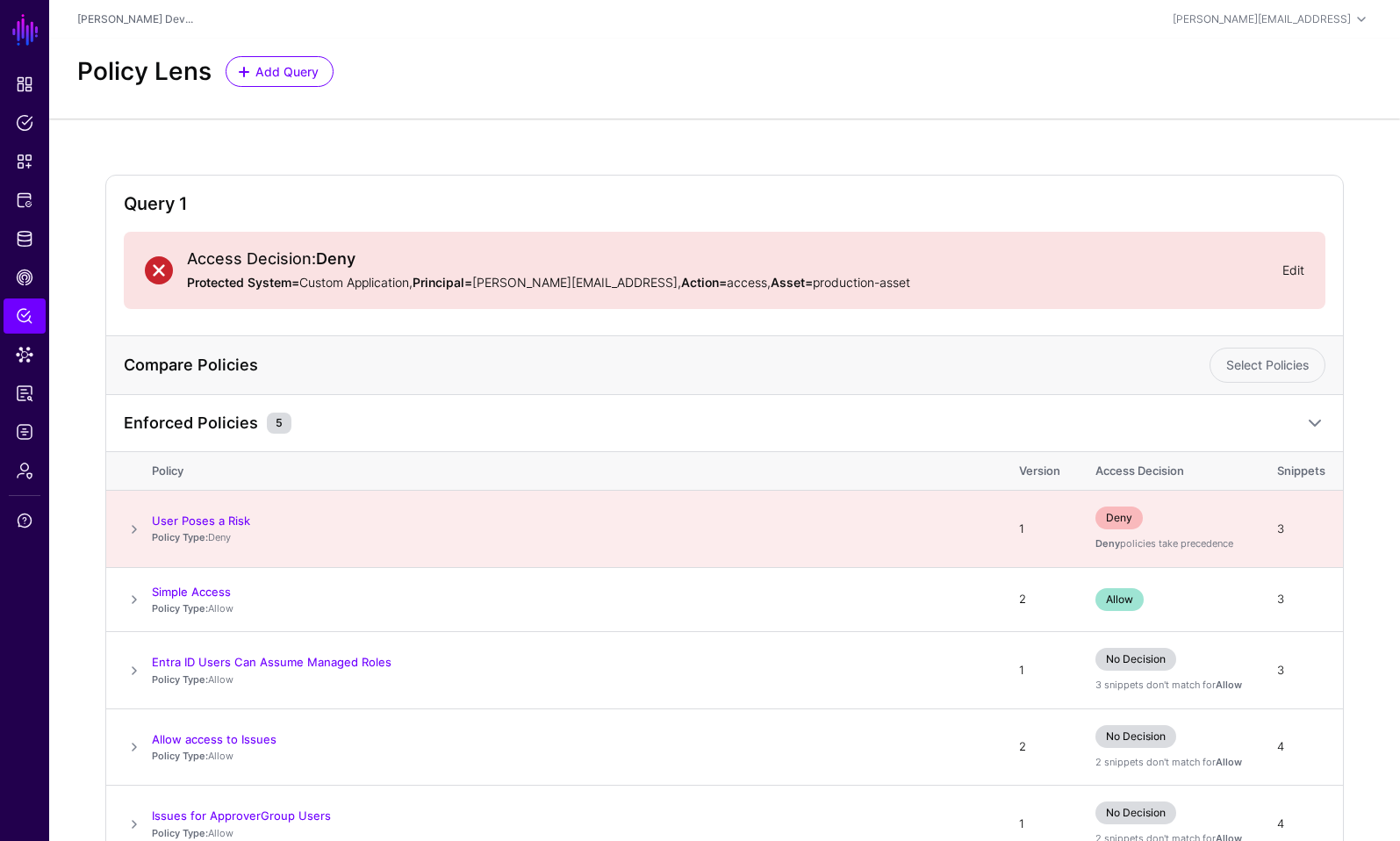
click at [1295, 267] on link "Edit" at bounding box center [1293, 269] width 22 height 15
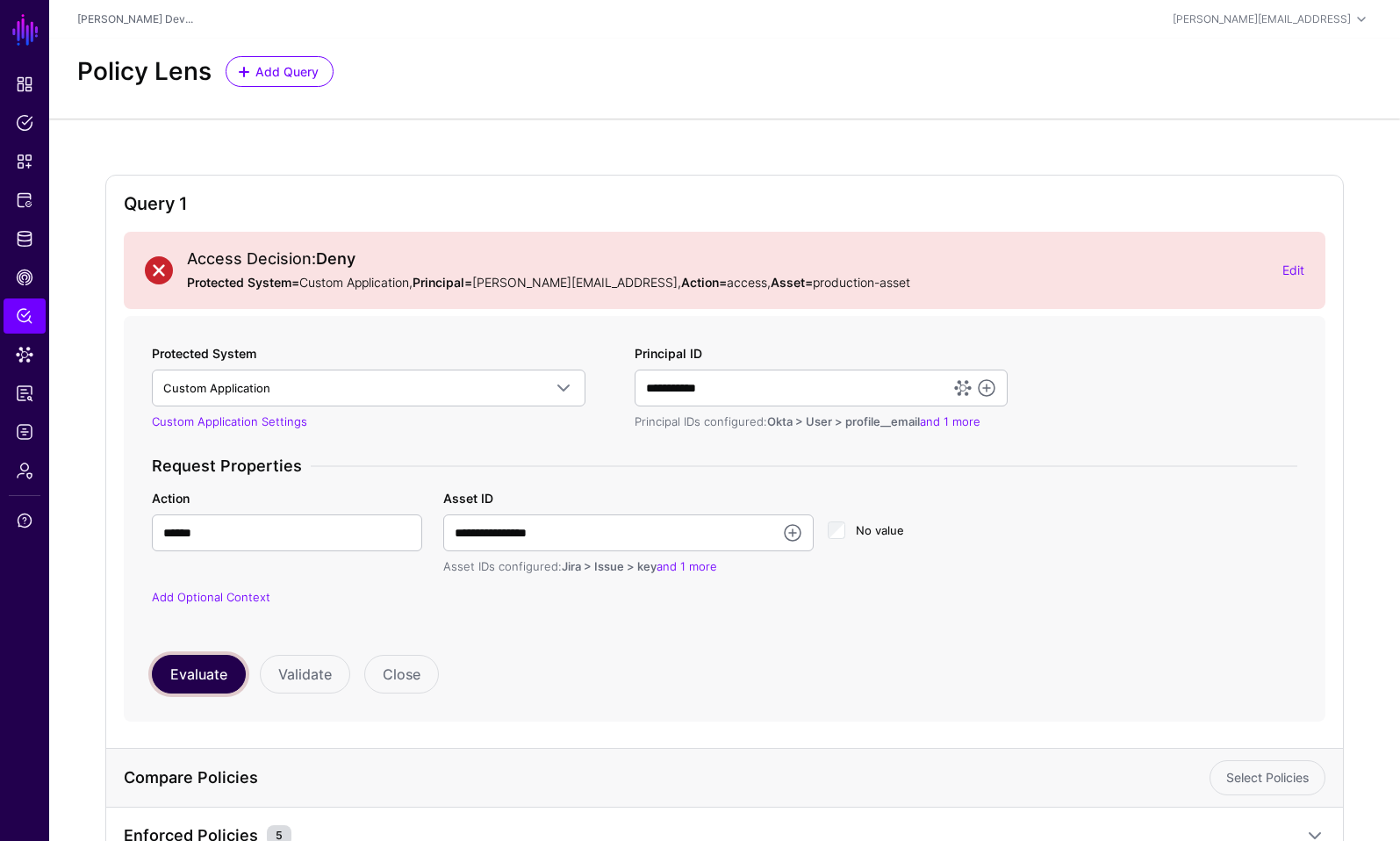
click at [226, 679] on button "Evaluate" at bounding box center [199, 674] width 94 height 39
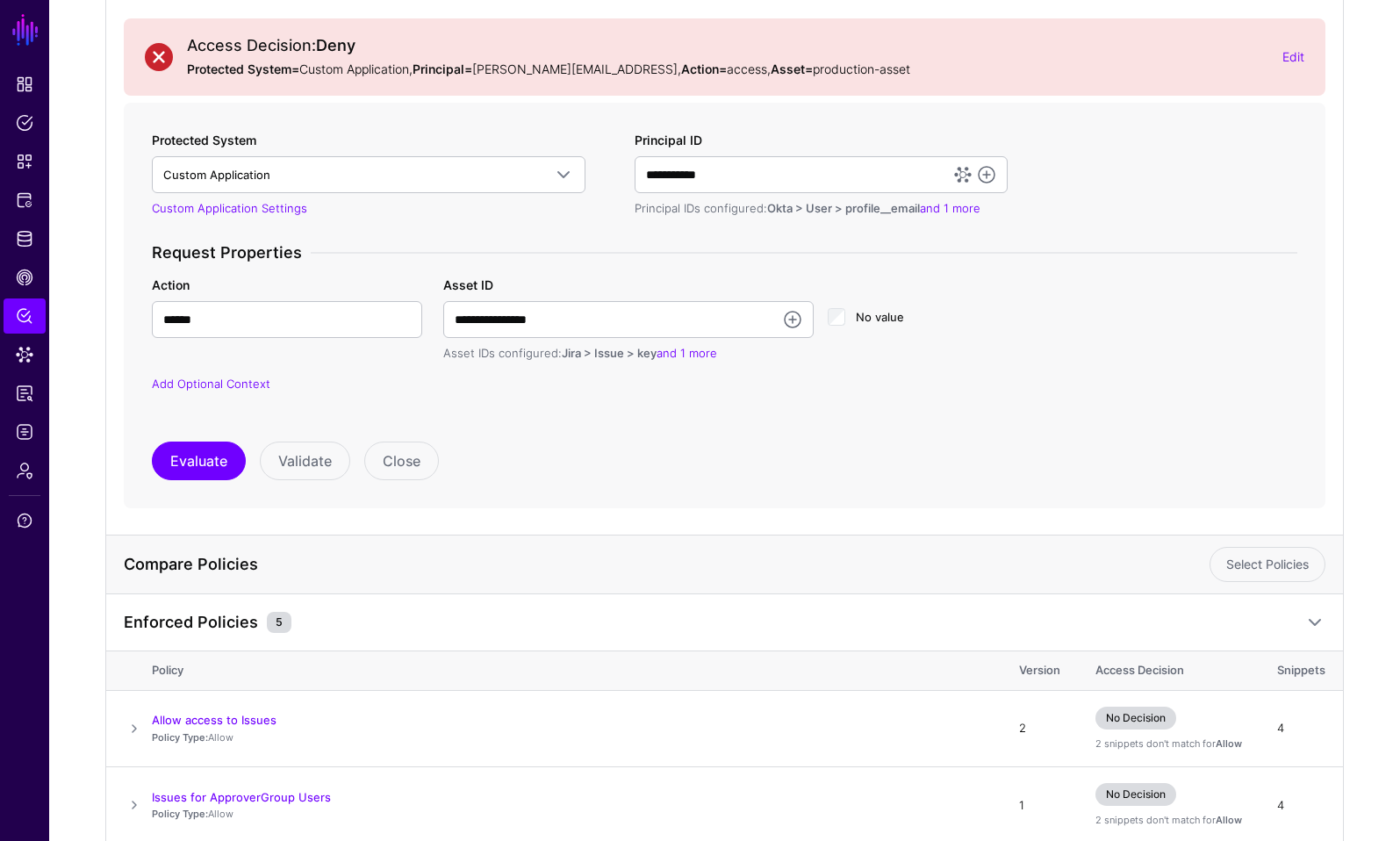
scroll to position [268, 0]
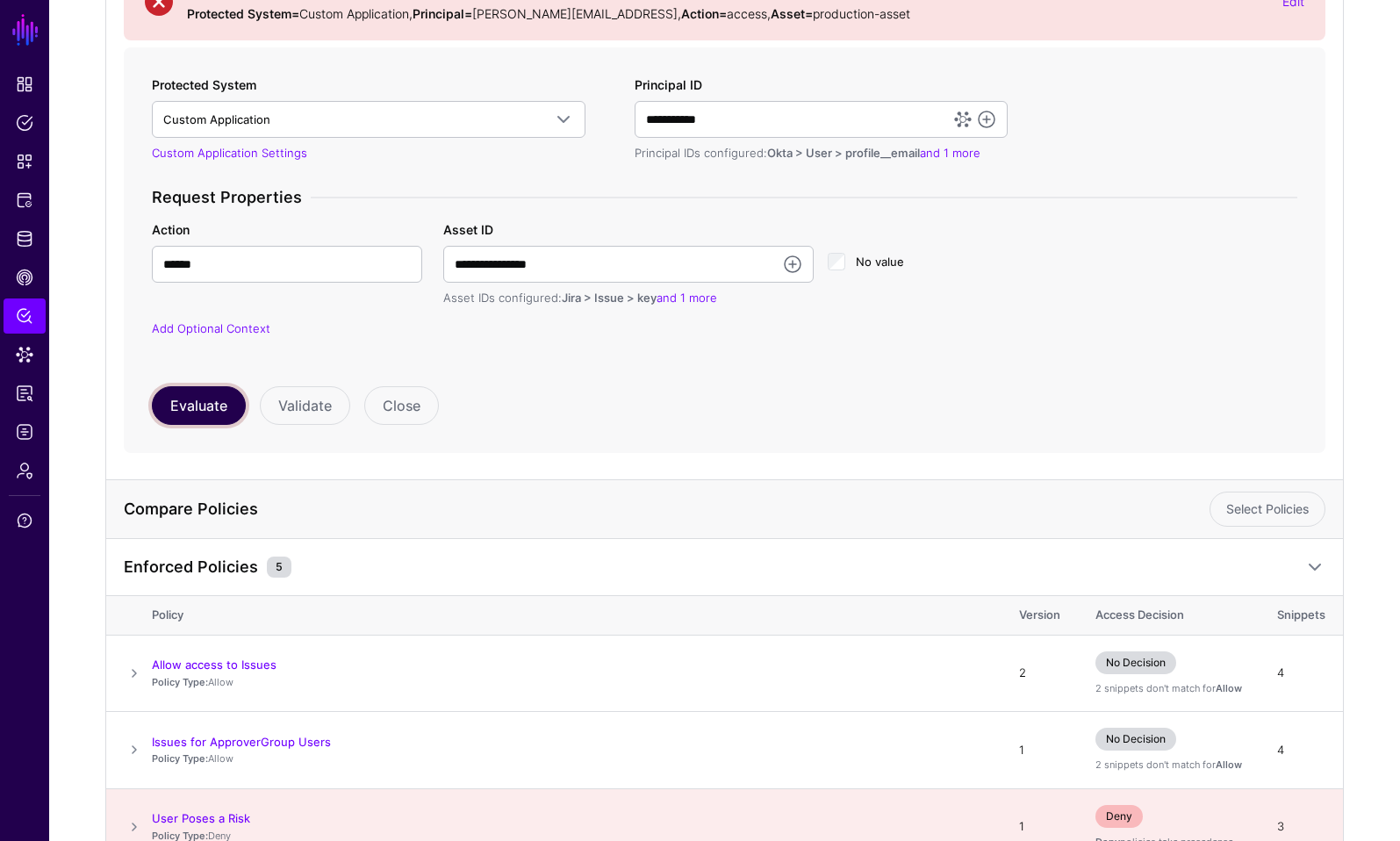
click at [211, 396] on button "Evaluate" at bounding box center [199, 406] width 94 height 39
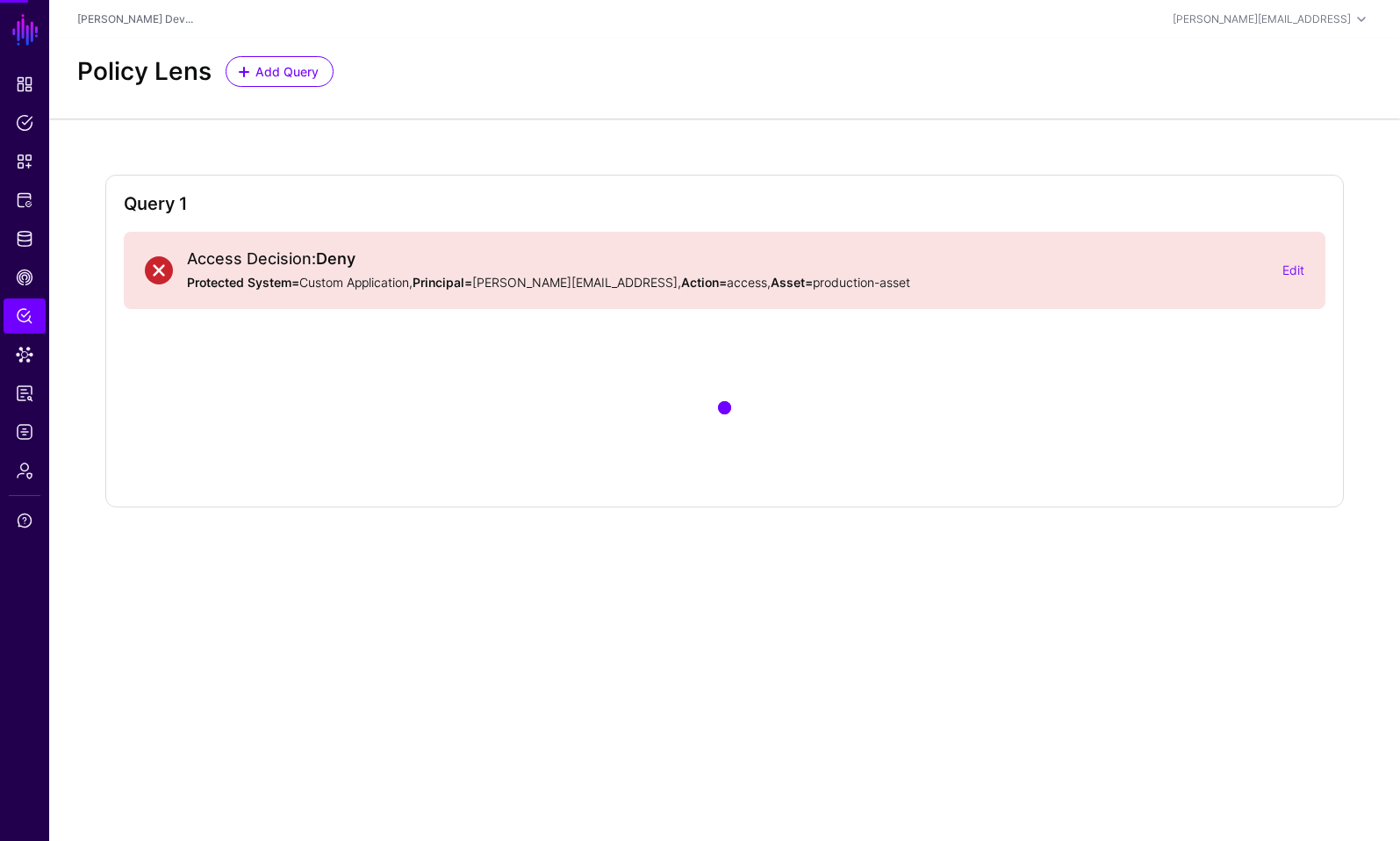
scroll to position [0, 0]
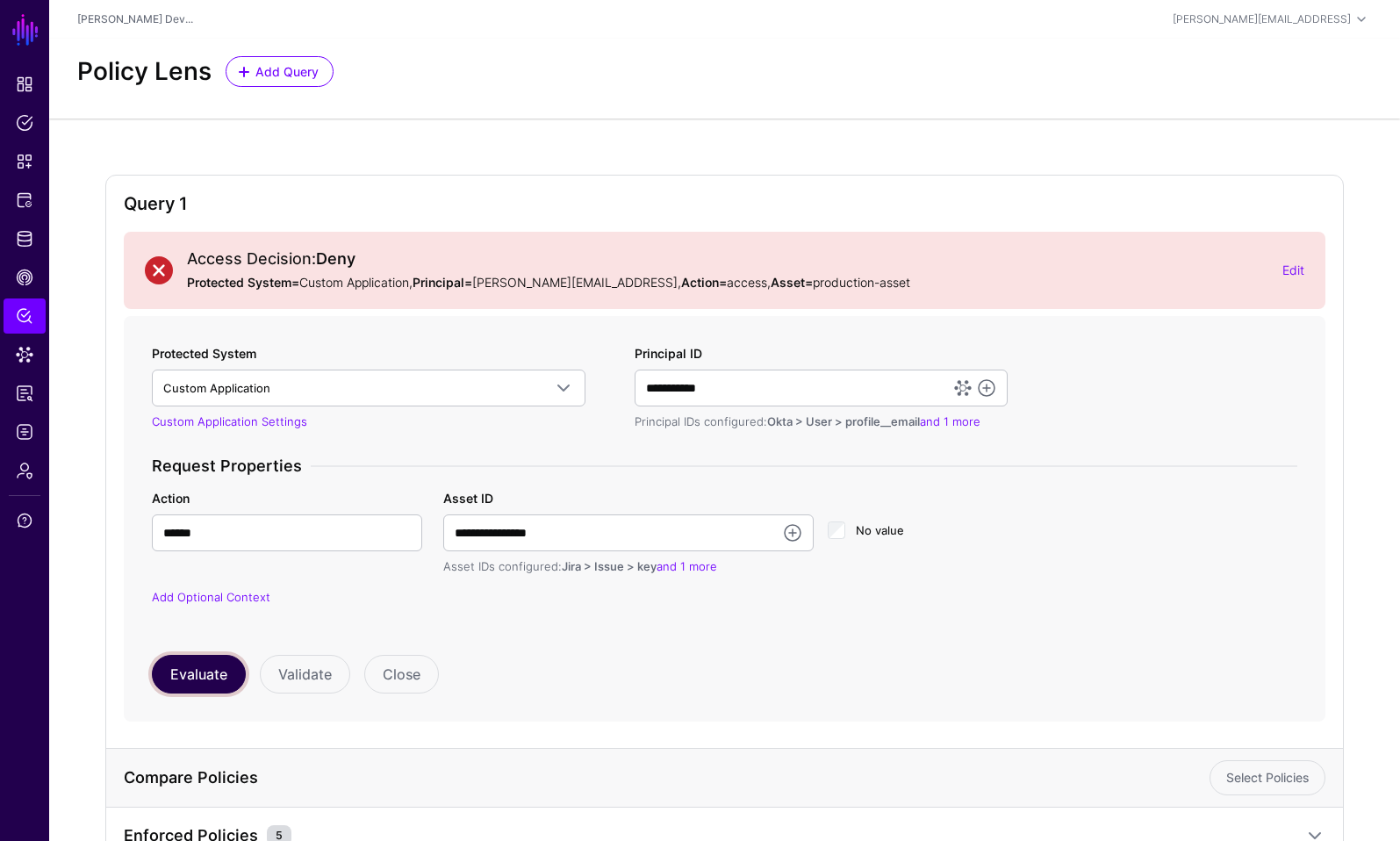
click at [166, 675] on button "Evaluate" at bounding box center [199, 674] width 94 height 39
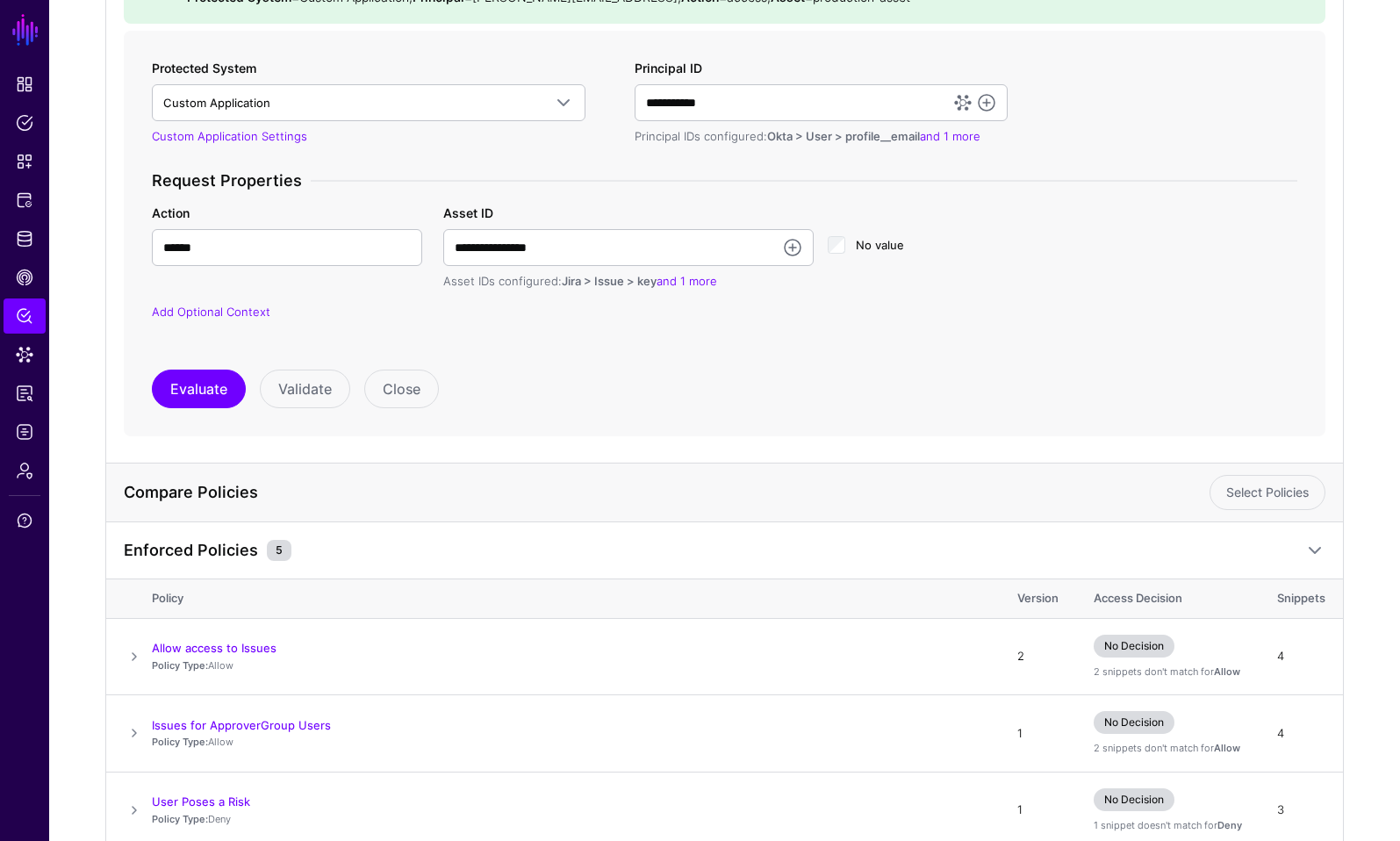
scroll to position [260, 0]
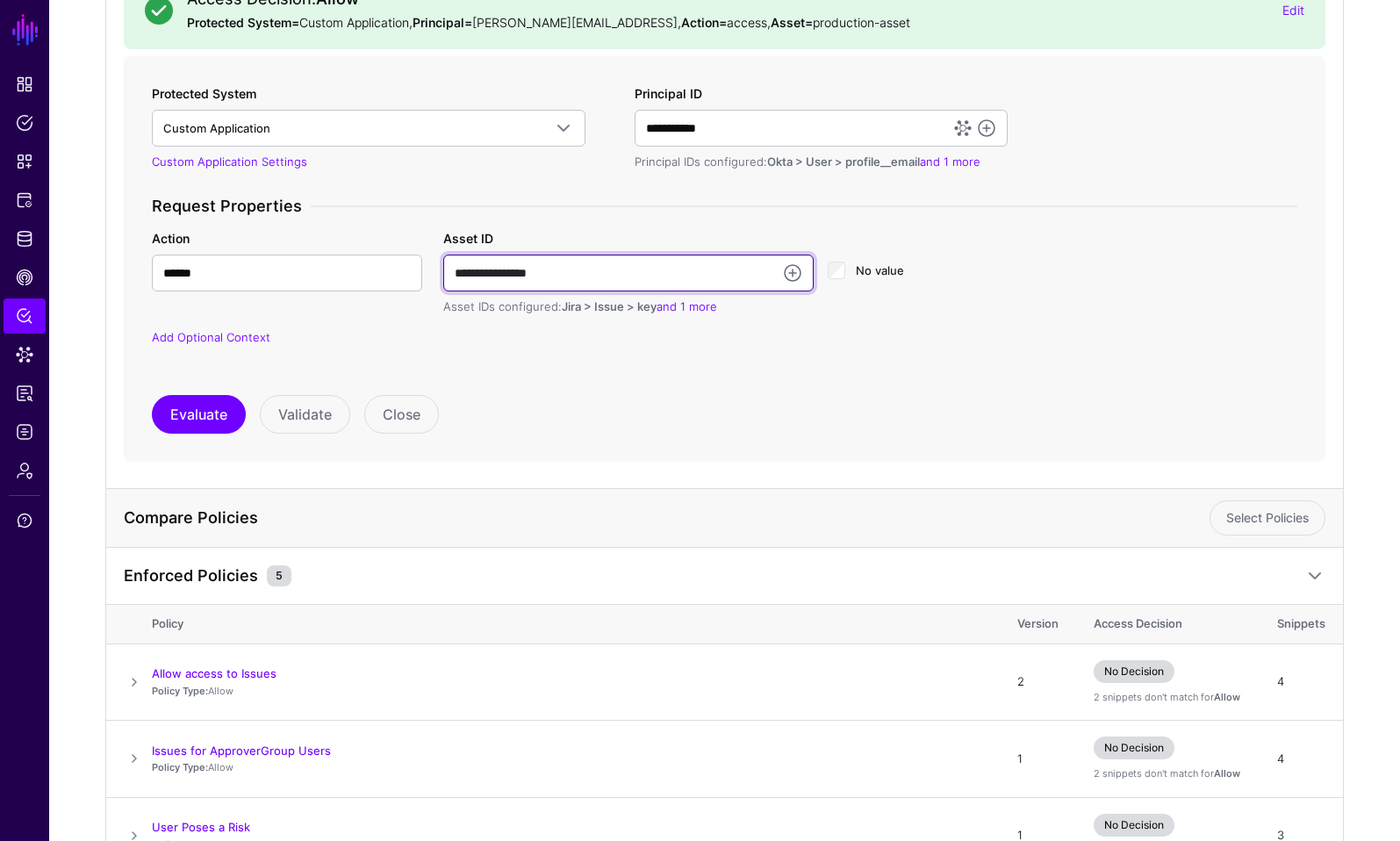
drag, startPoint x: 496, startPoint y: 268, endPoint x: 342, endPoint y: 268, distance: 154.0
click at [342, 268] on div "**********" at bounding box center [725, 273] width 1167 height 87
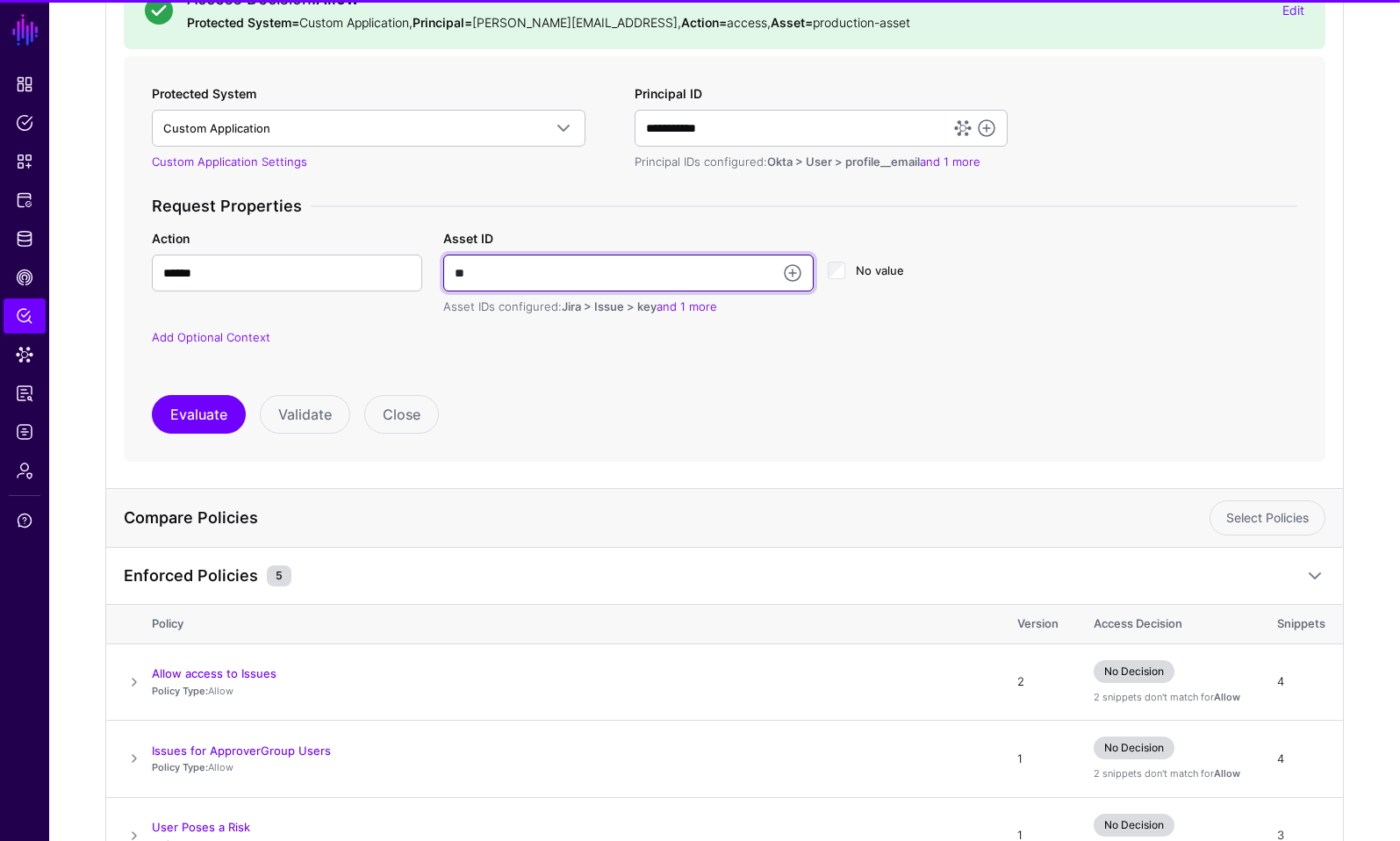
type input "*"
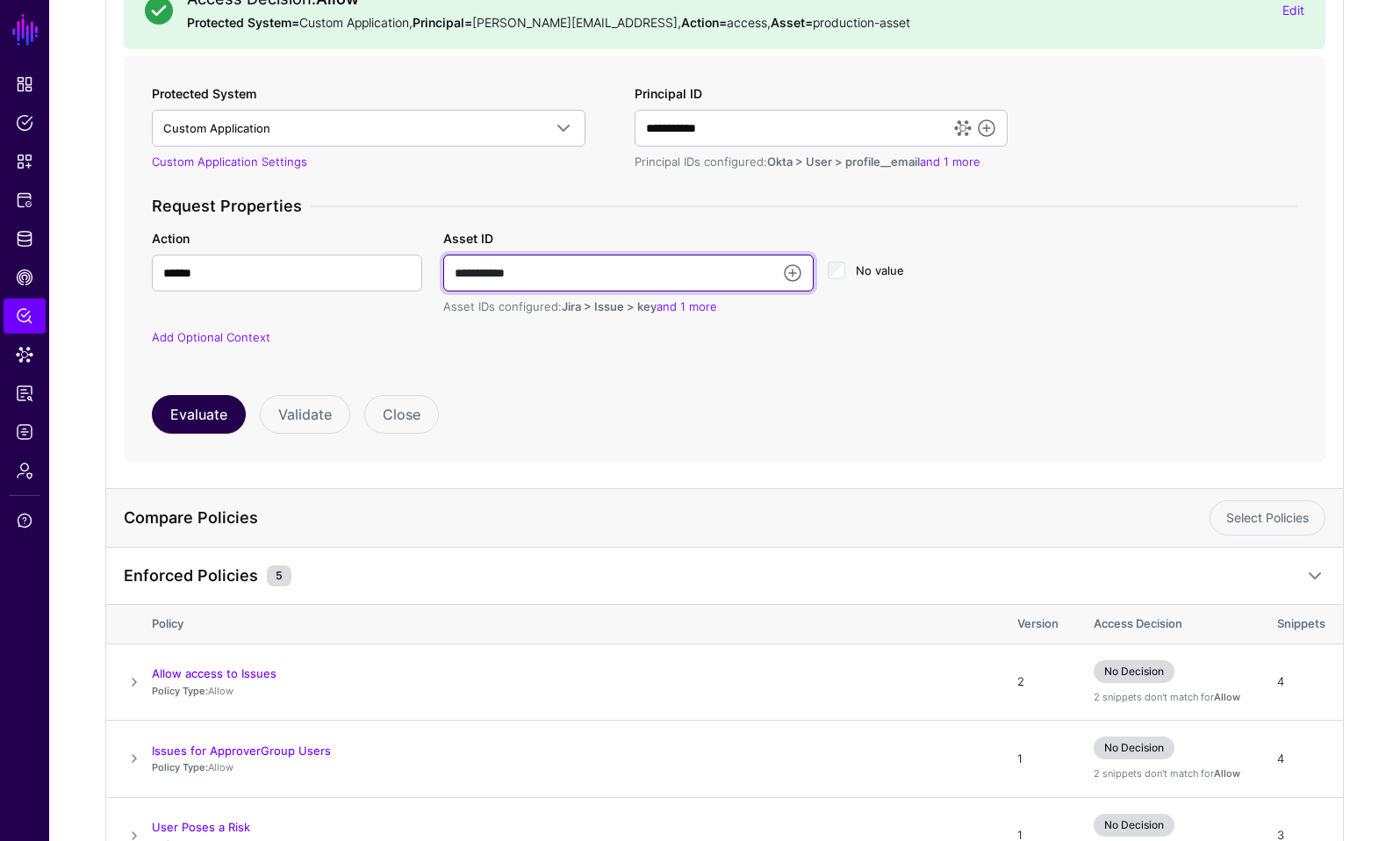
type input "**********"
click at [183, 408] on button "Evaluate" at bounding box center [199, 415] width 94 height 39
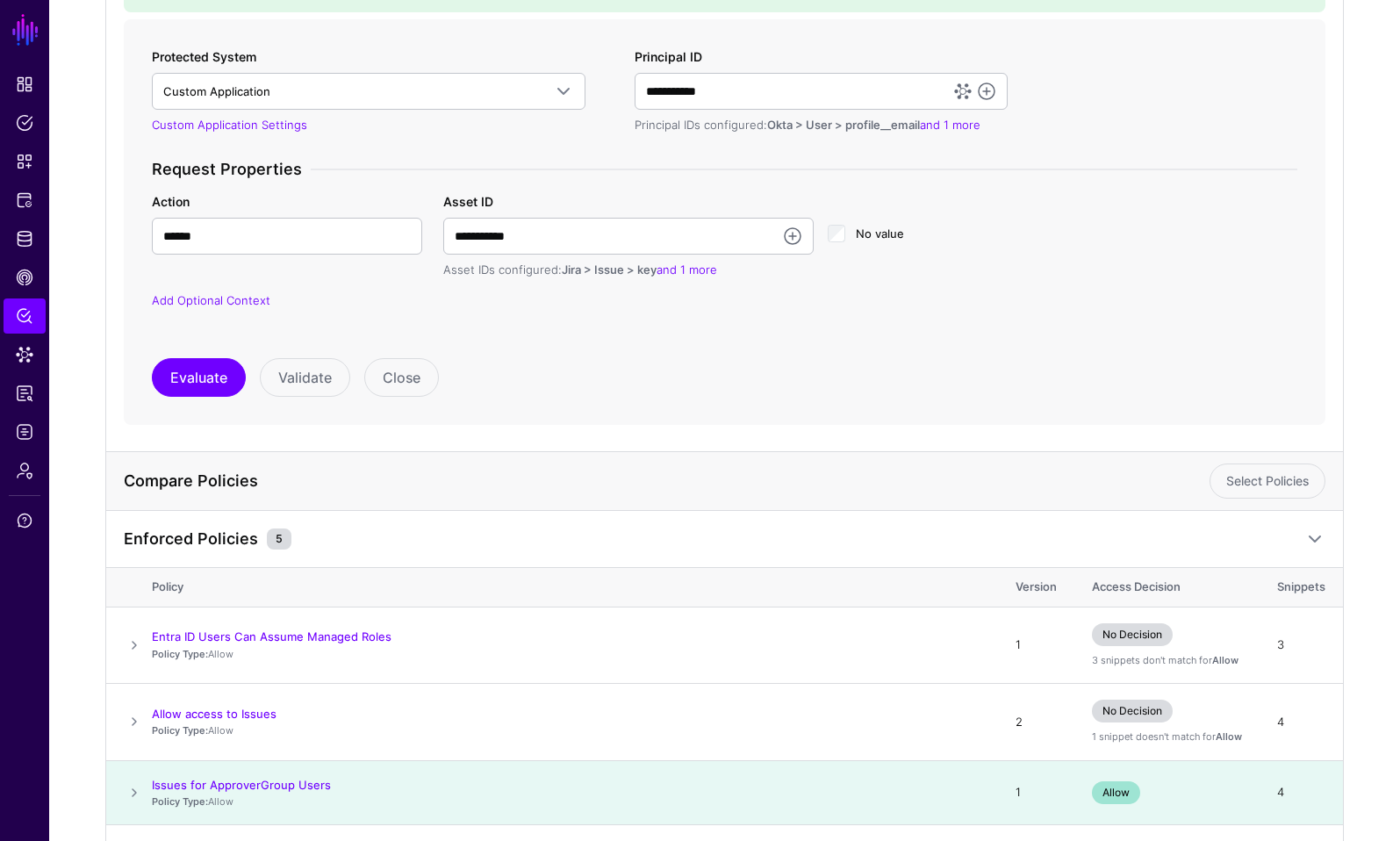
scroll to position [290, 0]
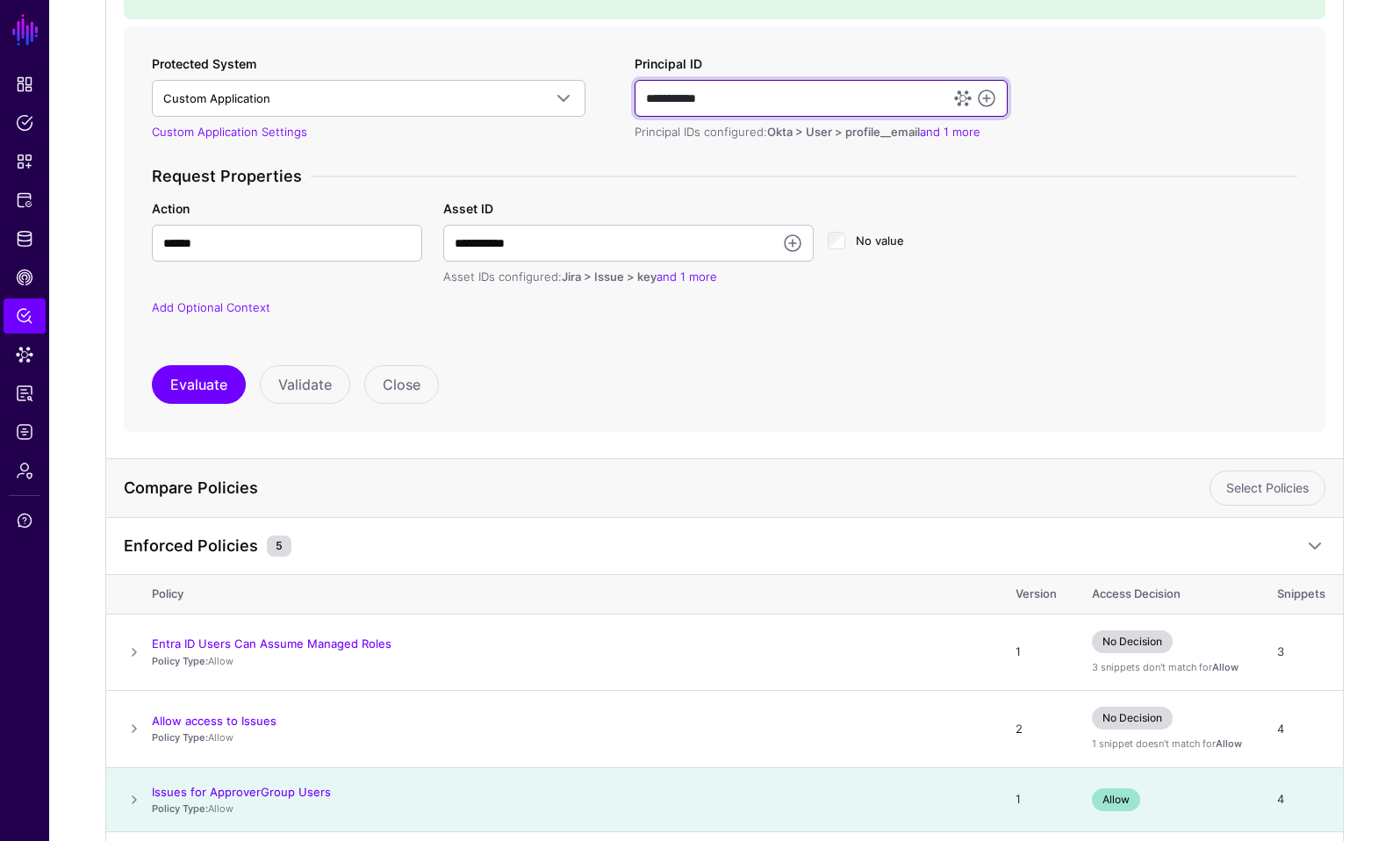
drag, startPoint x: 666, startPoint y: 100, endPoint x: 629, endPoint y: 100, distance: 37.0
click at [629, 100] on div "**********" at bounding box center [821, 98] width 387 height 87
type input "**********"
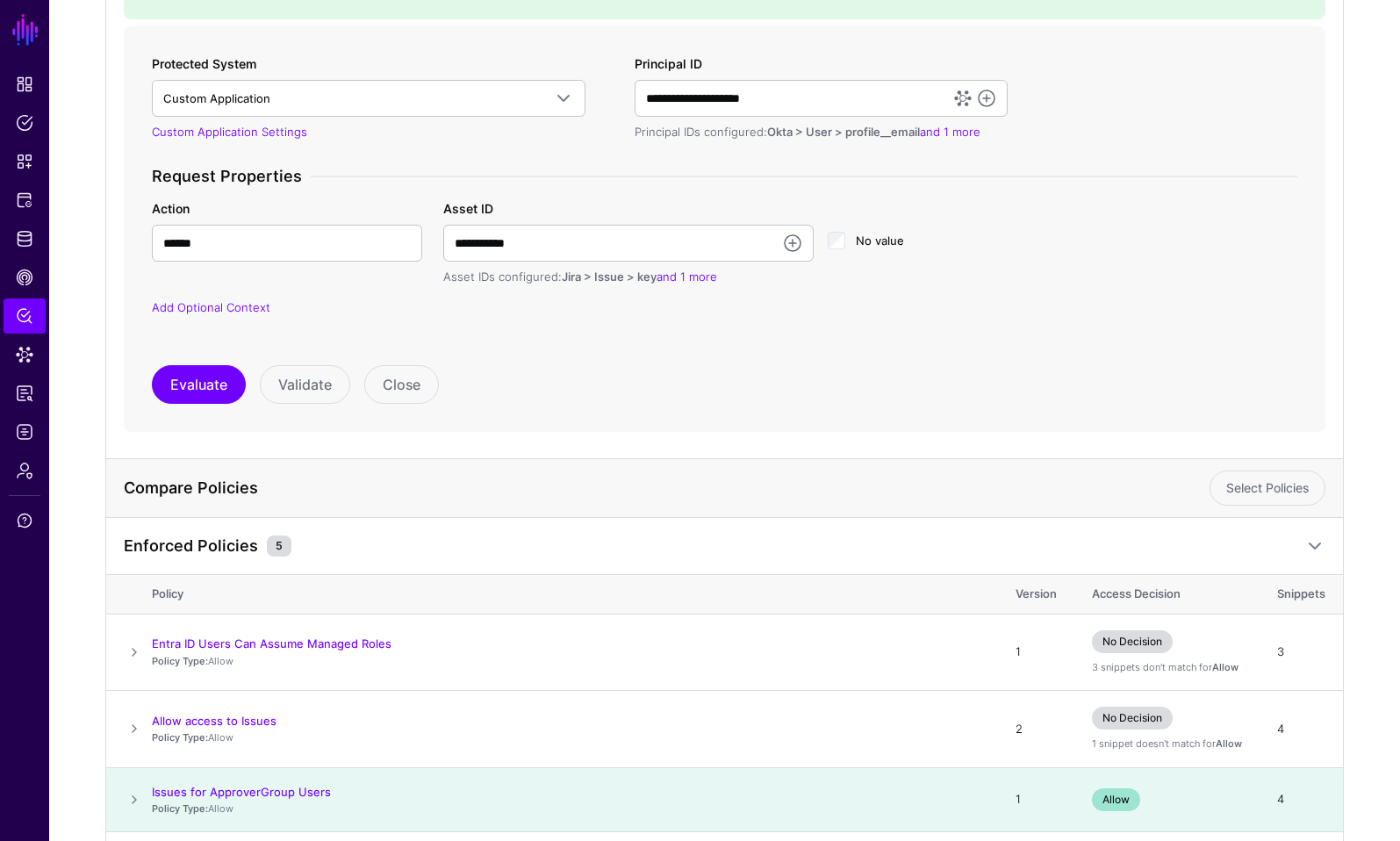
click at [216, 355] on div "**********" at bounding box center [725, 229] width 1146 height 350
click at [199, 378] on button "Evaluate" at bounding box center [199, 385] width 94 height 39
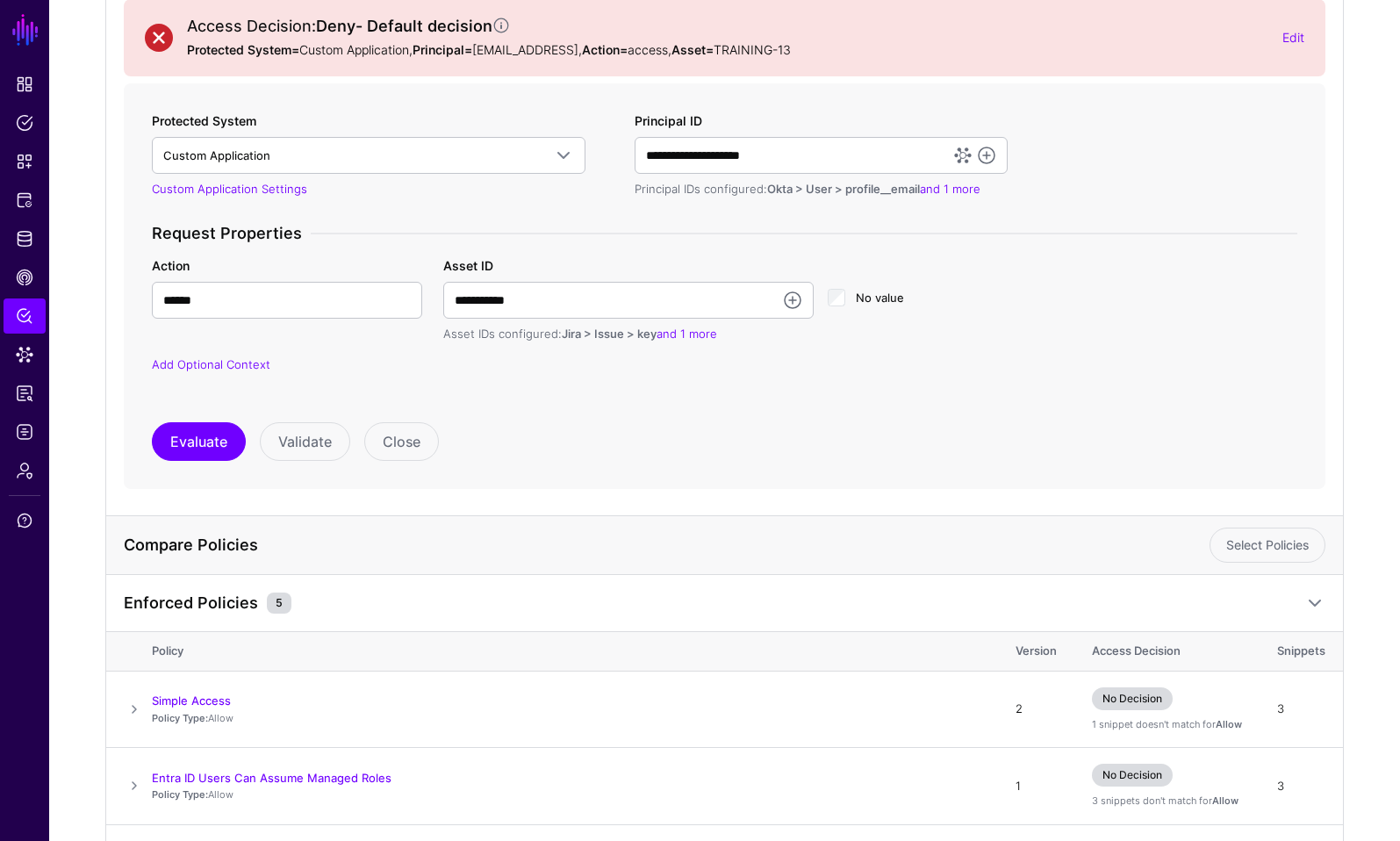
scroll to position [202, 0]
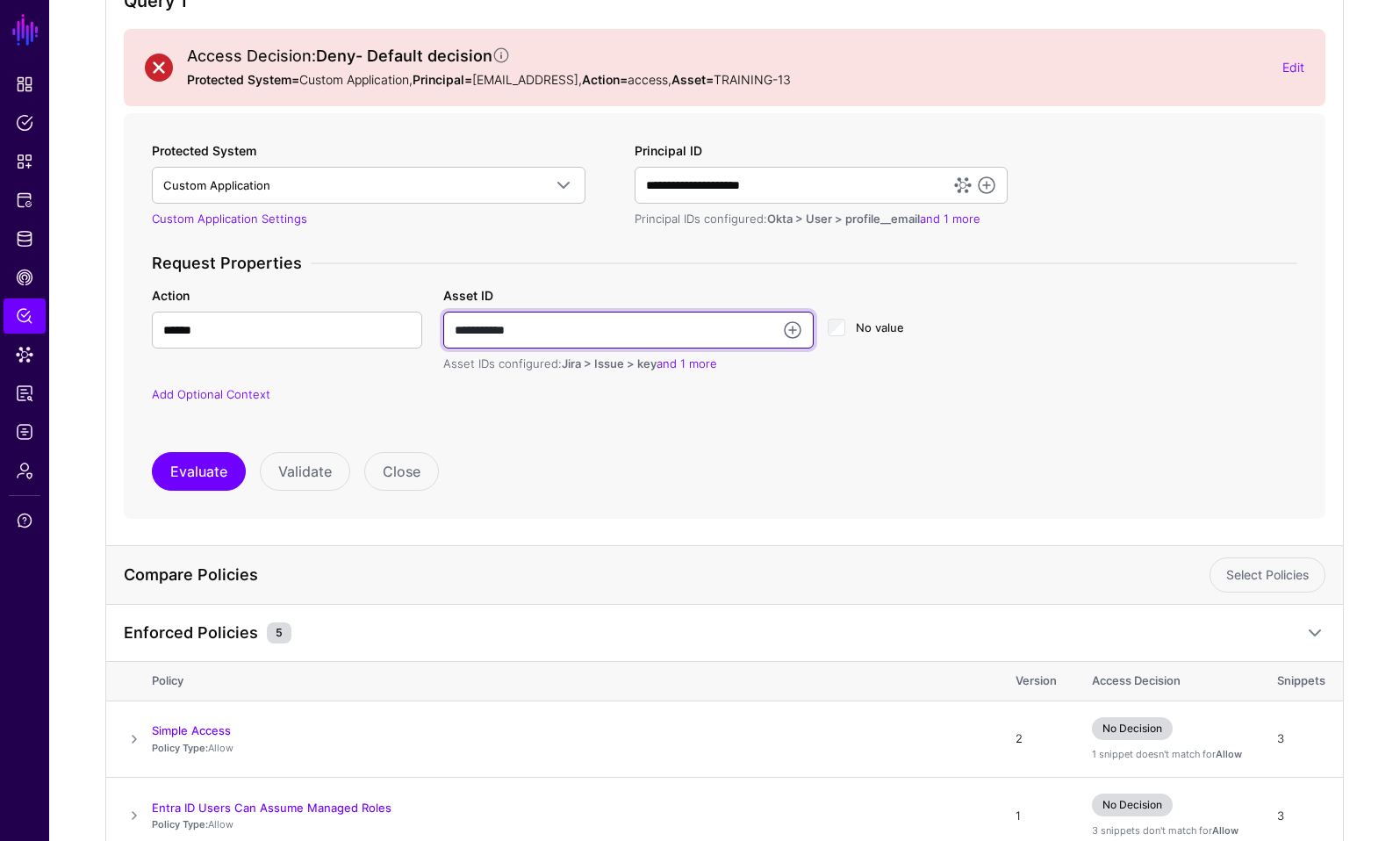
click at [549, 336] on input "**********" at bounding box center [629, 330] width 370 height 37
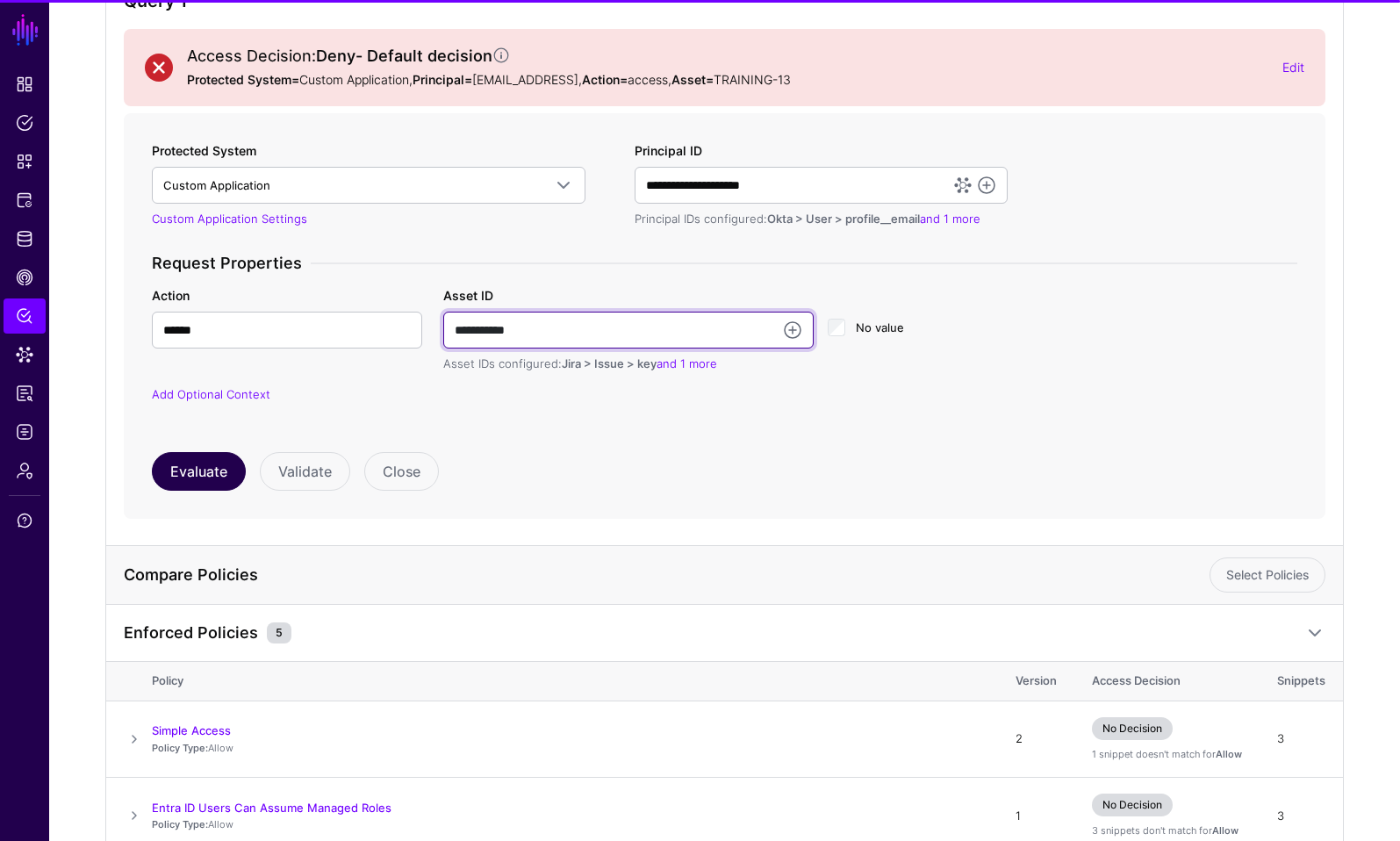
type input "**********"
click at [174, 481] on button "Evaluate" at bounding box center [199, 472] width 94 height 39
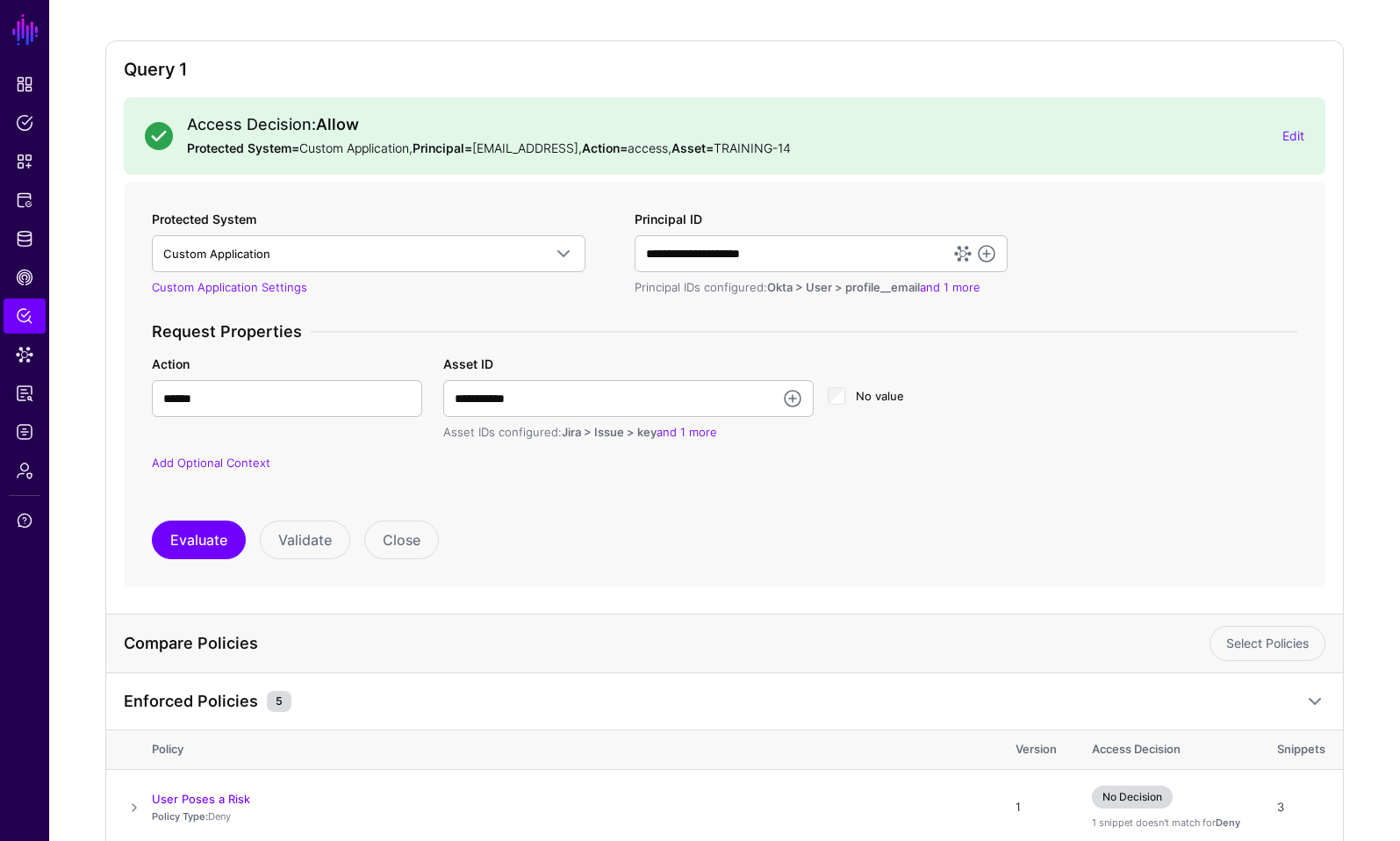
scroll to position [0, 0]
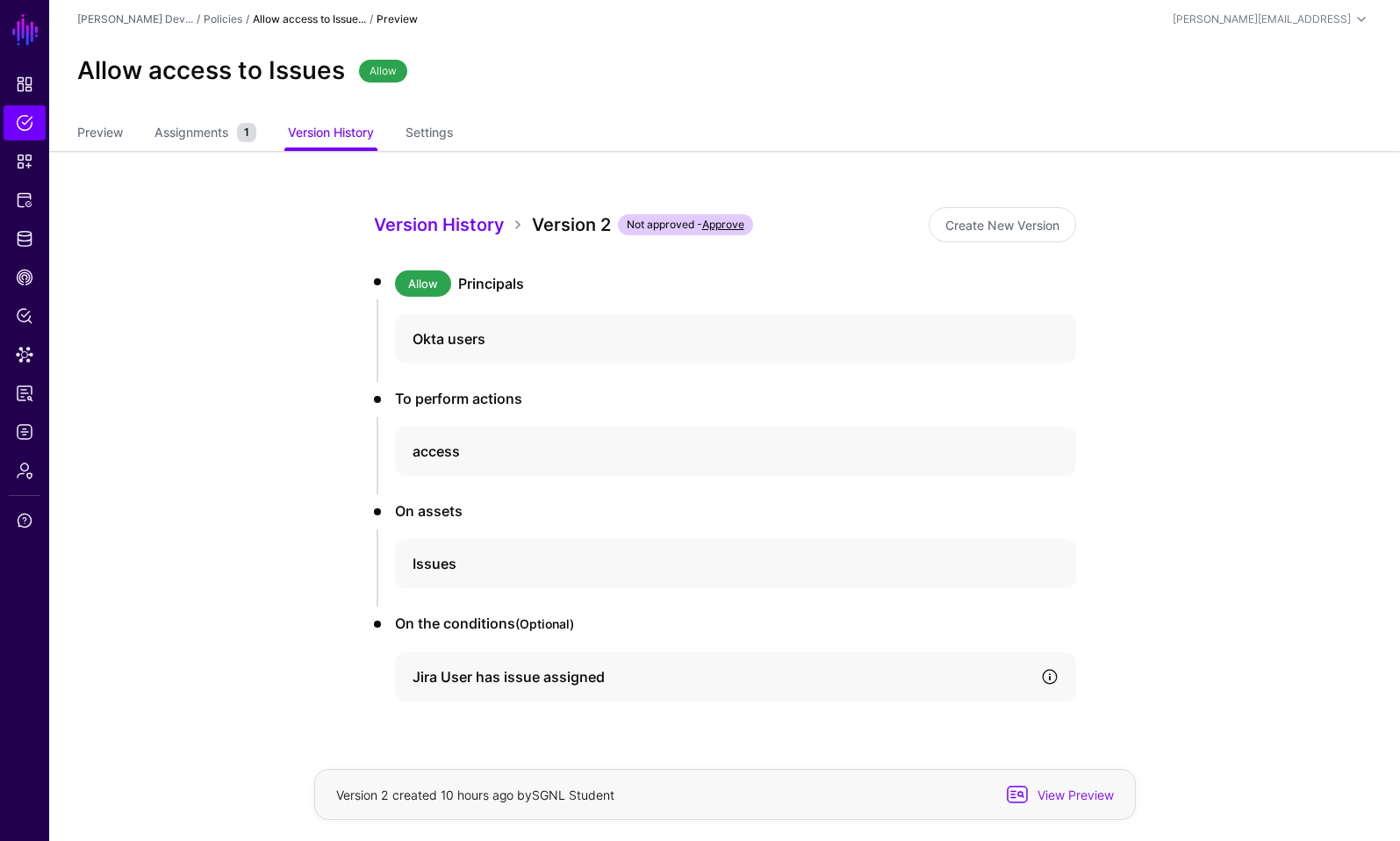
click at [1054, 680] on link at bounding box center [1050, 677] width 17 height 17
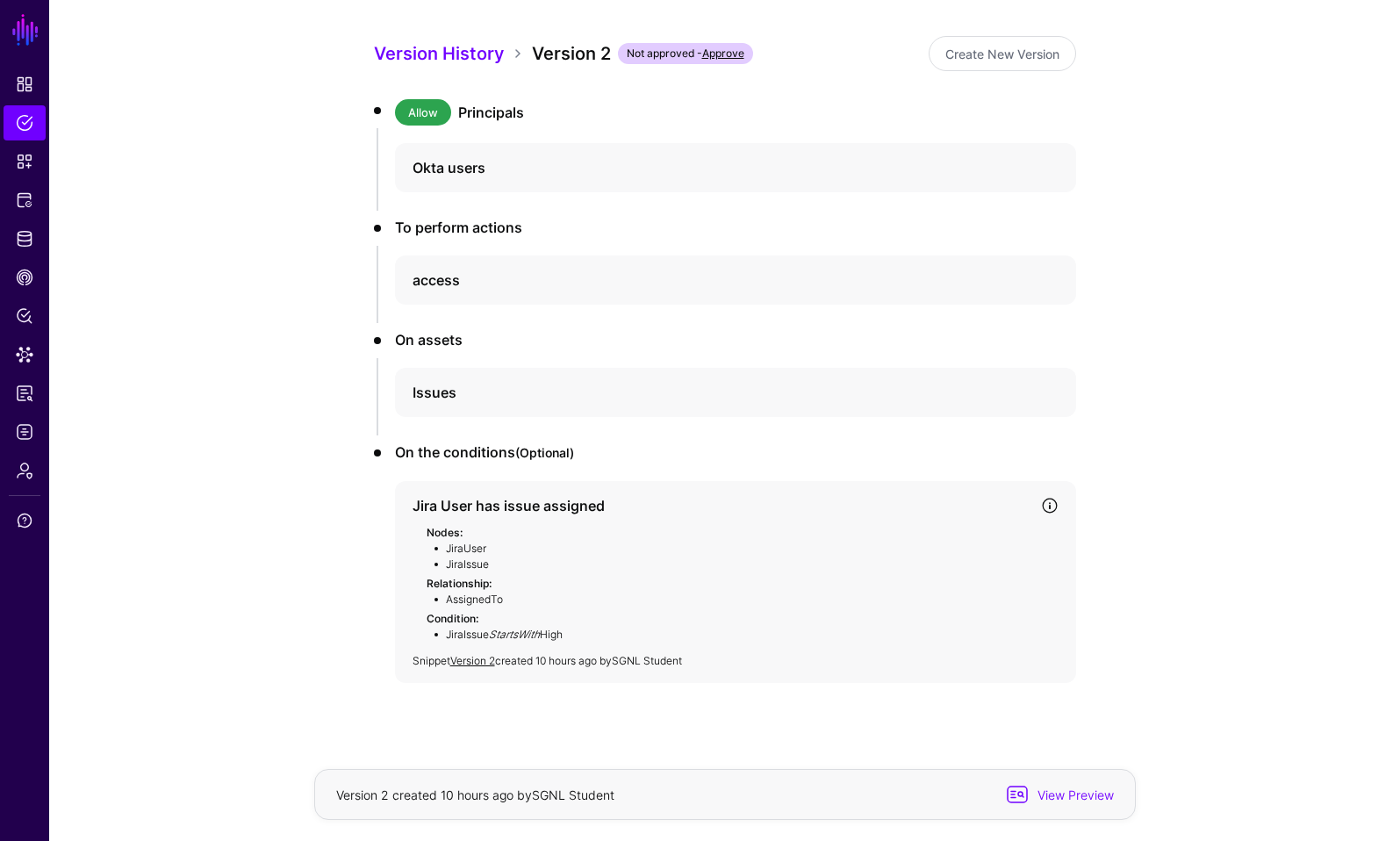
scroll to position [192, 0]
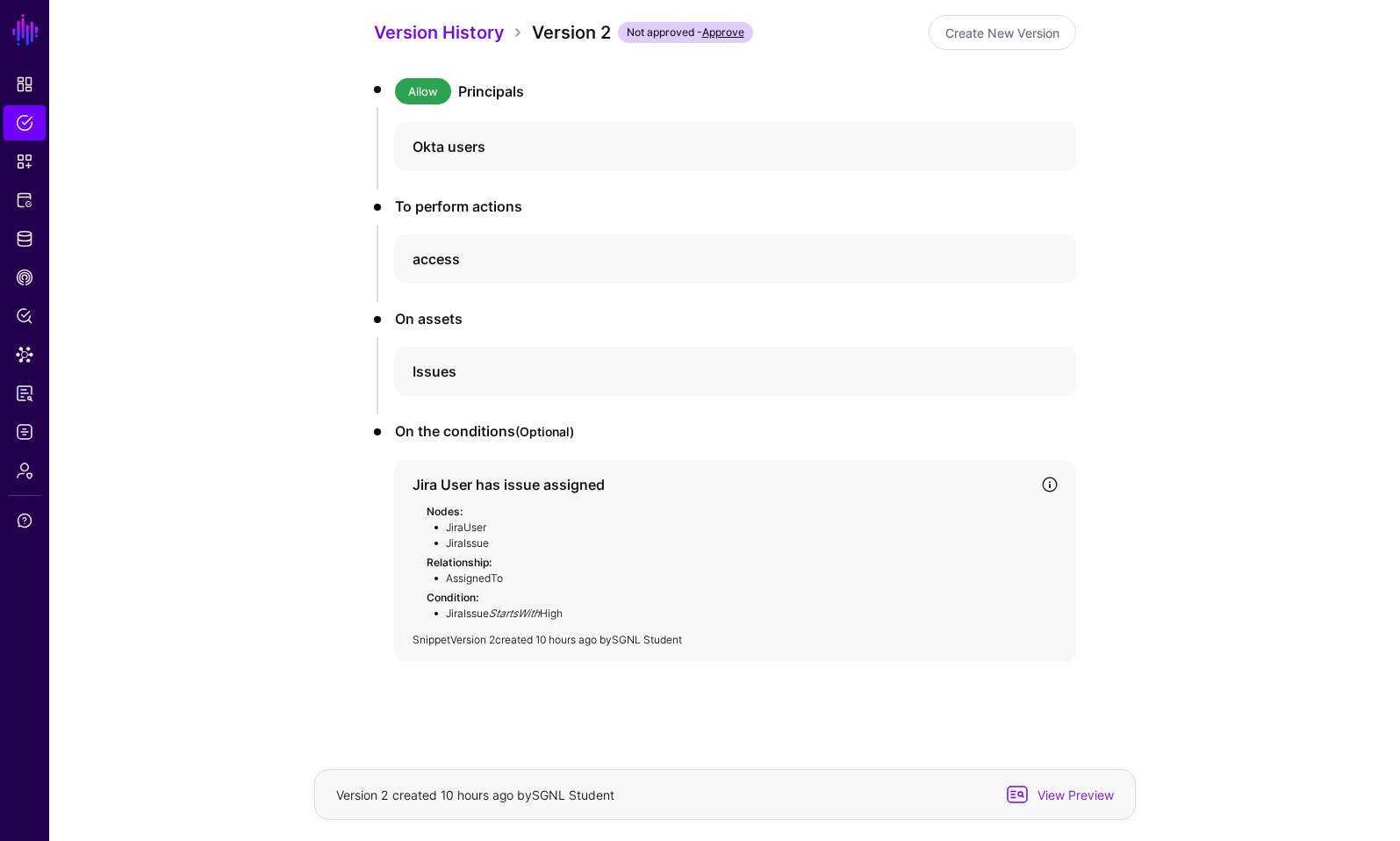
click at [477, 641] on link "Version 2" at bounding box center [473, 639] width 45 height 14
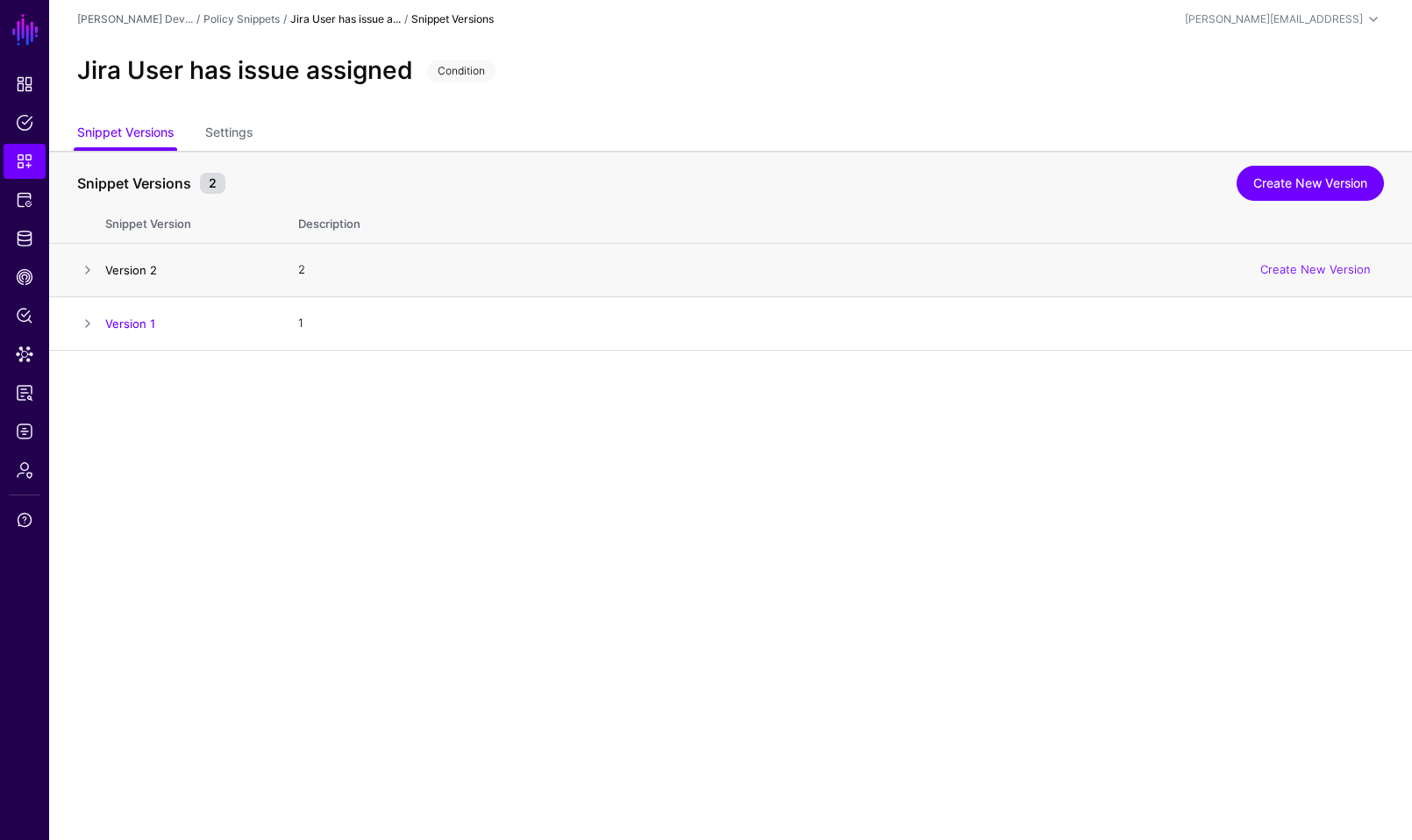
click at [135, 267] on link "Version 2" at bounding box center [131, 270] width 51 height 15
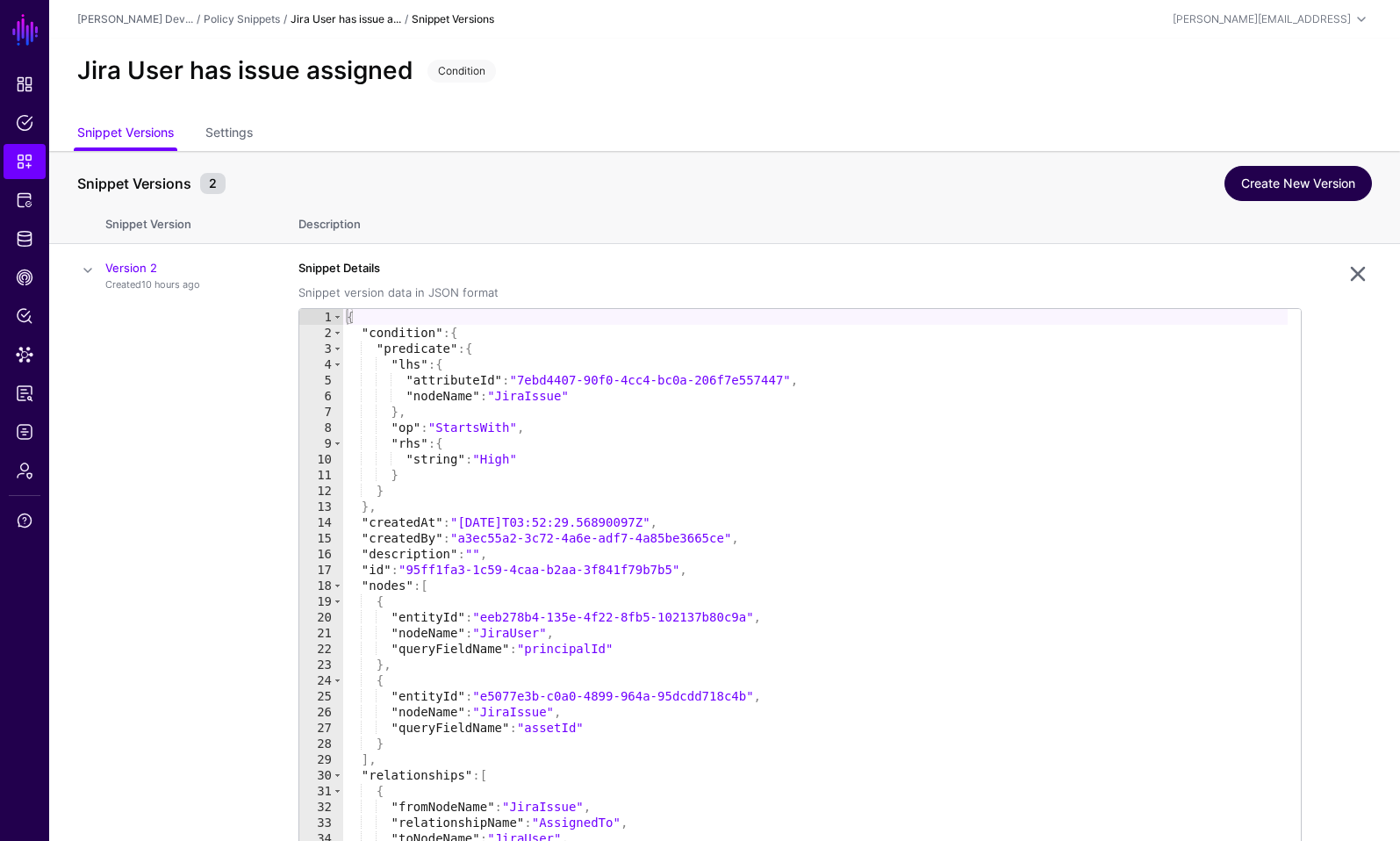
click at [1329, 171] on link "Create New Version" at bounding box center [1298, 183] width 147 height 35
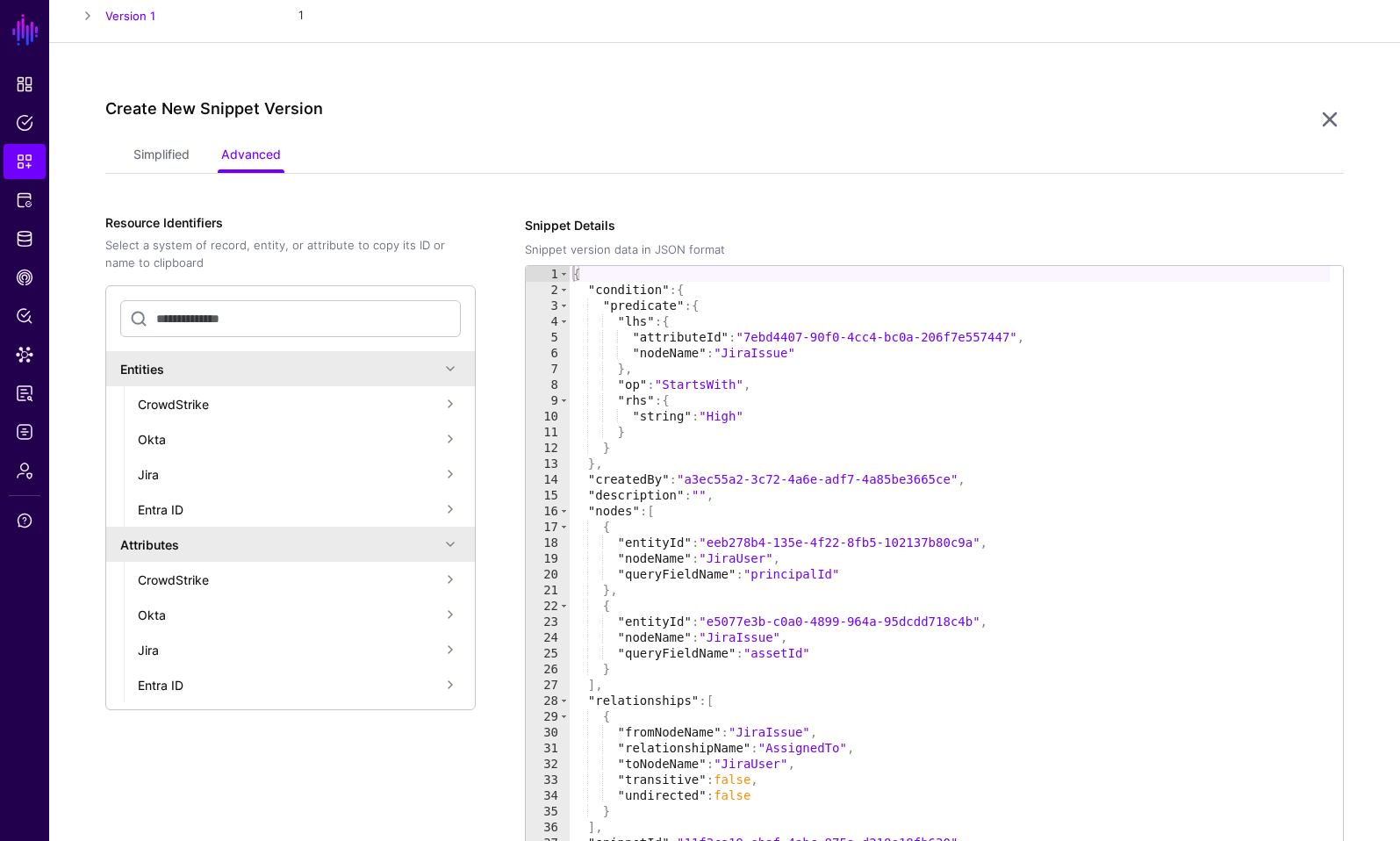
scroll to position [344, 0]
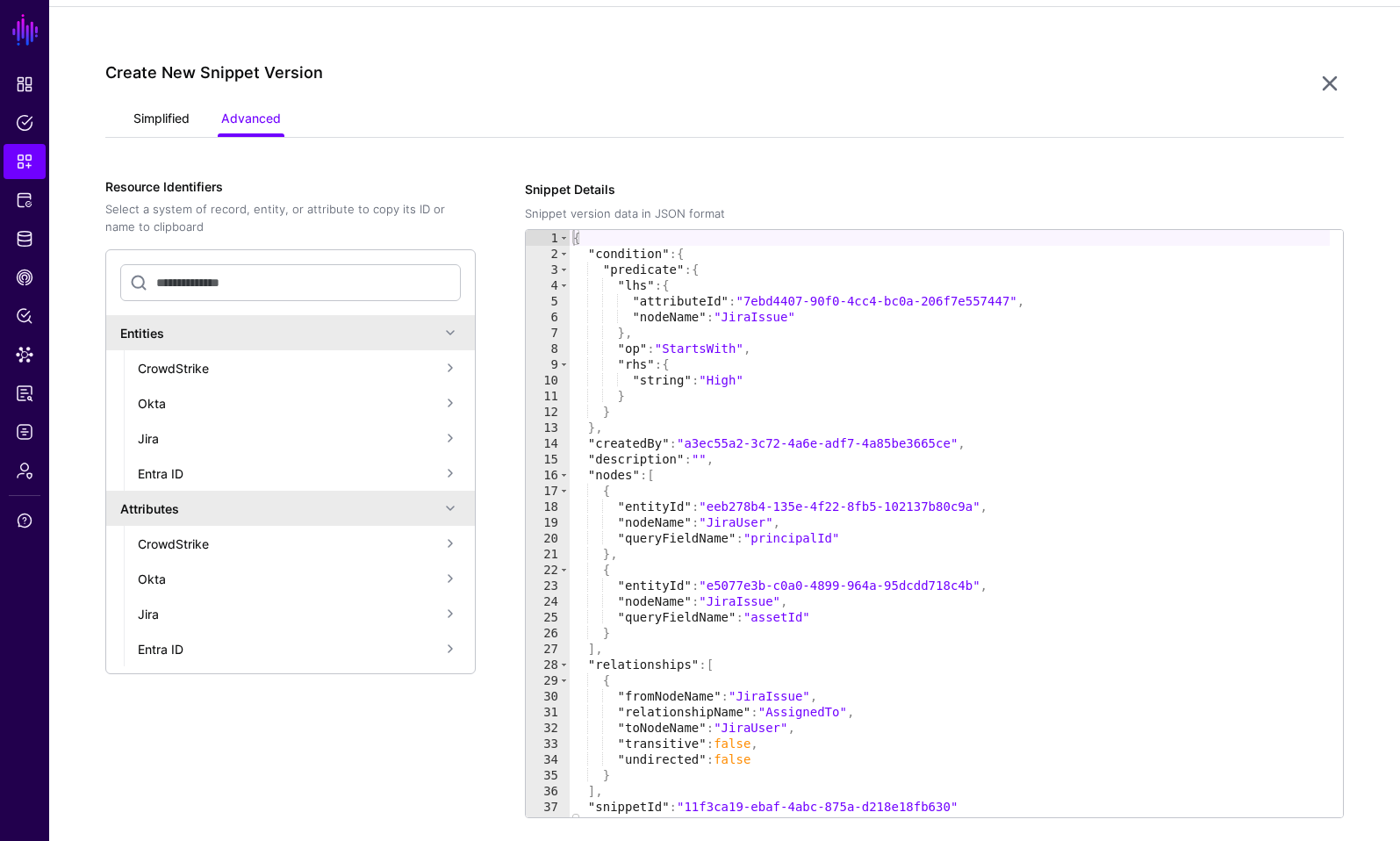
click at [140, 120] on link "Simplified" at bounding box center [162, 120] width 56 height 33
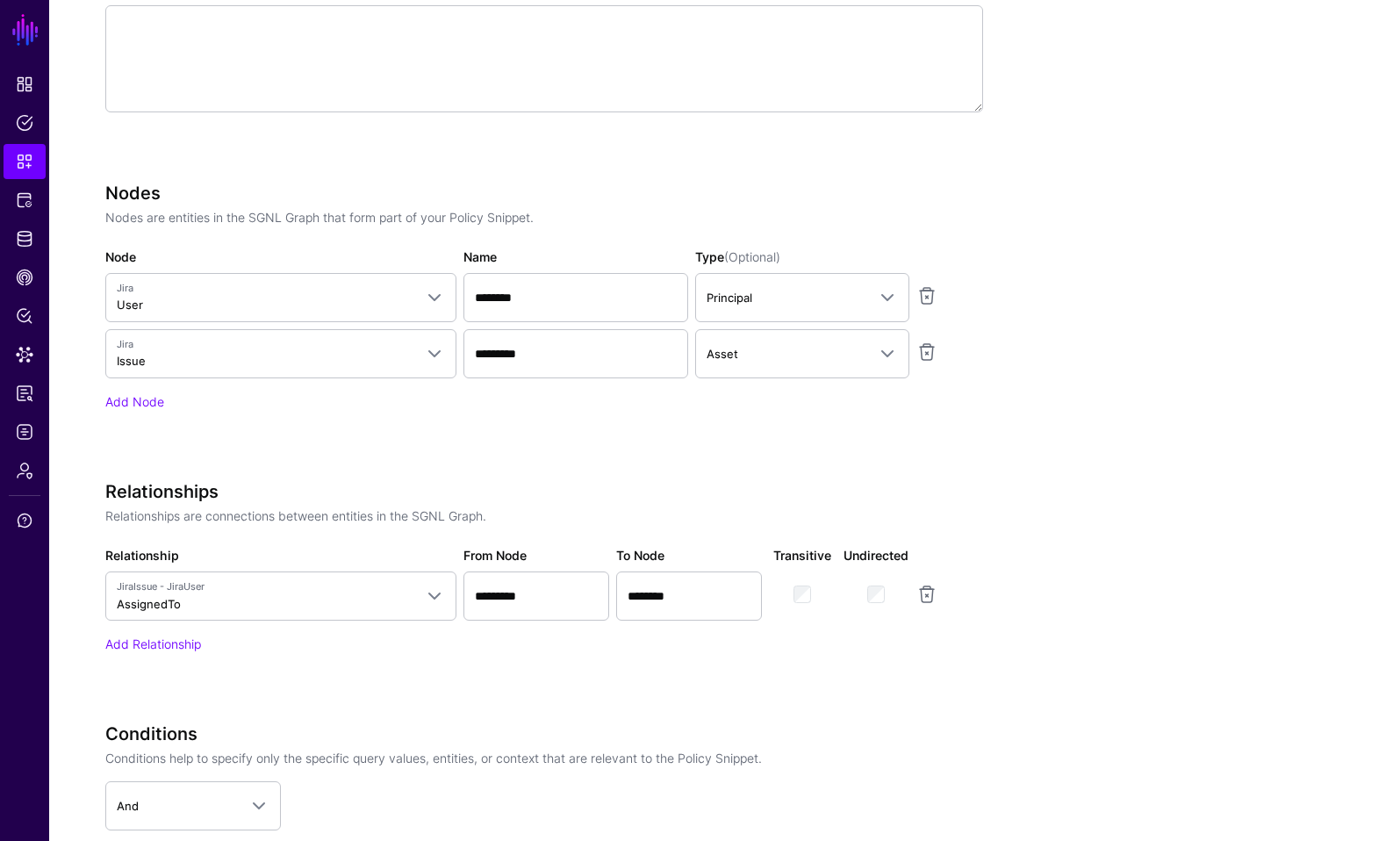
scroll to position [1029, 0]
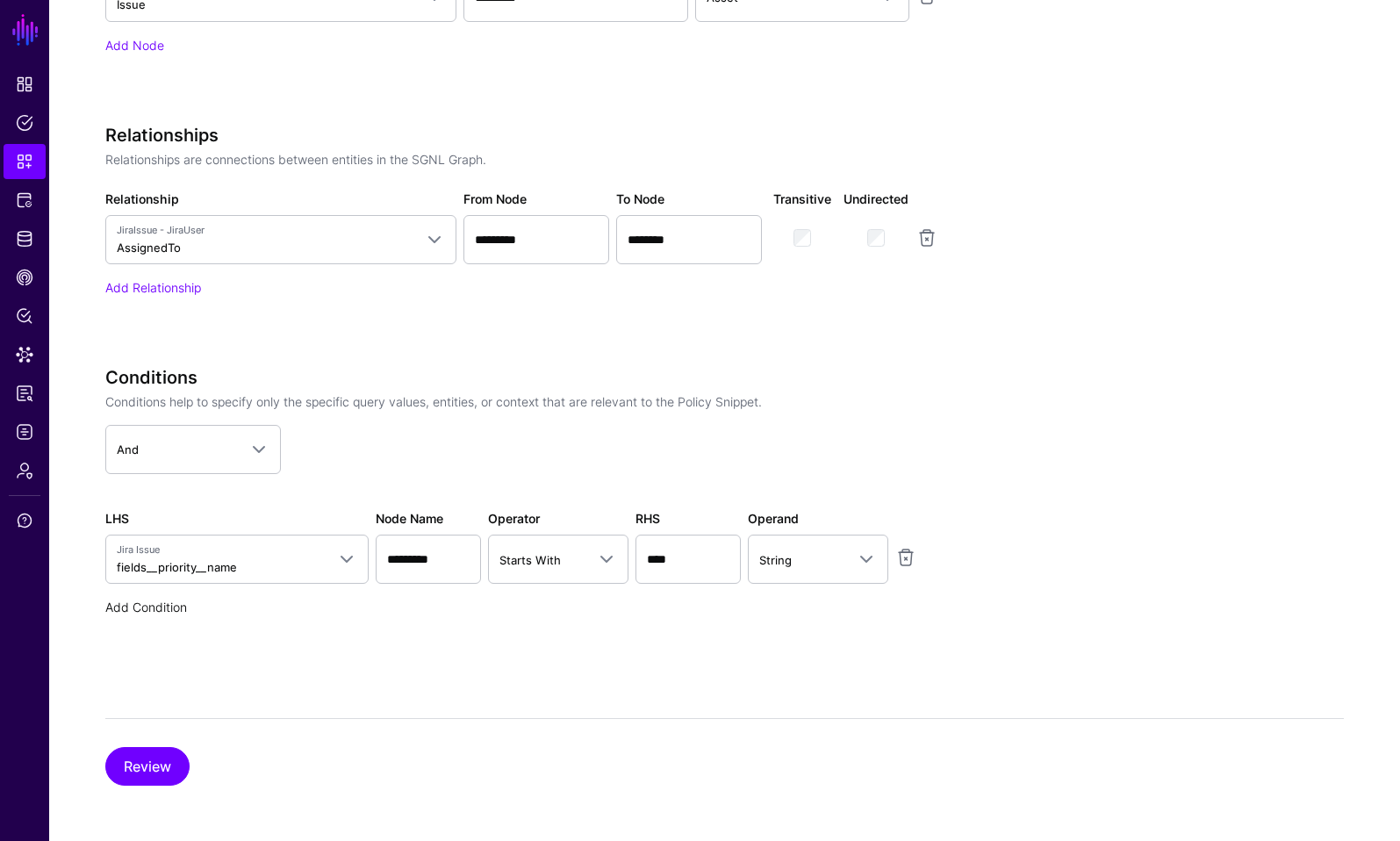
click at [167, 612] on link "Add Condition" at bounding box center [146, 607] width 81 height 15
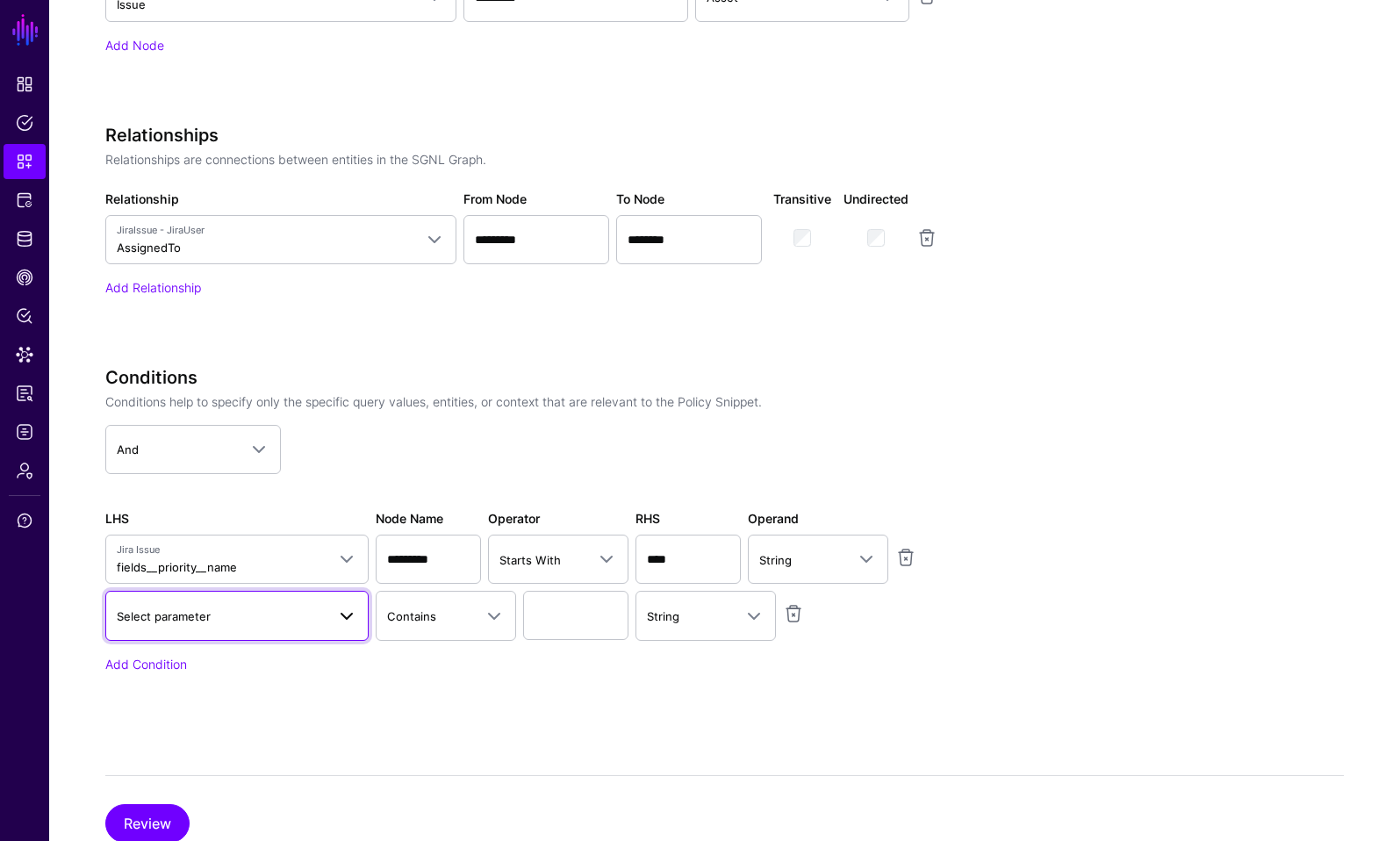
click at [244, 616] on span "Select parameter" at bounding box center [222, 616] width 209 height 19
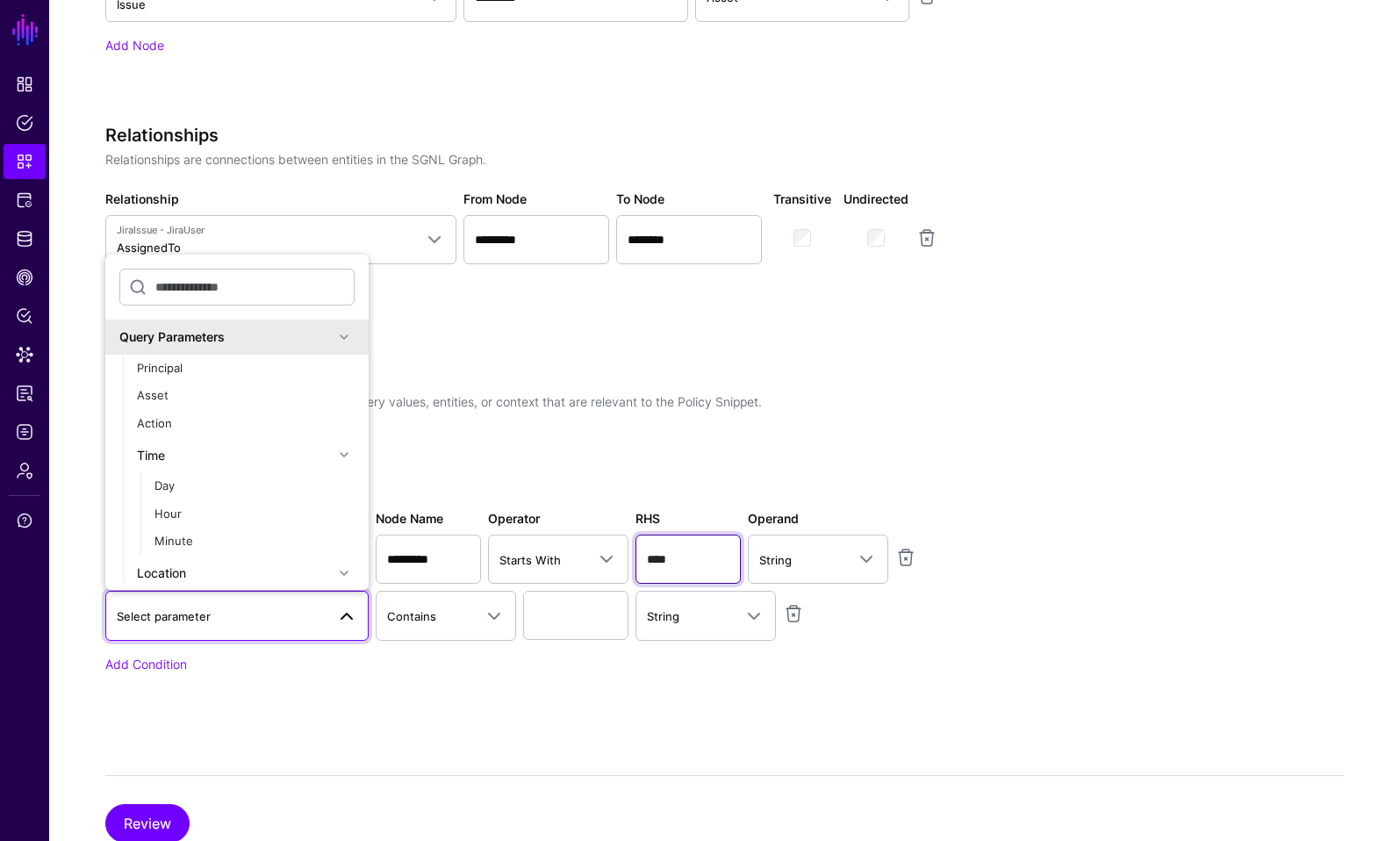
click at [699, 562] on input "****" at bounding box center [688, 559] width 106 height 49
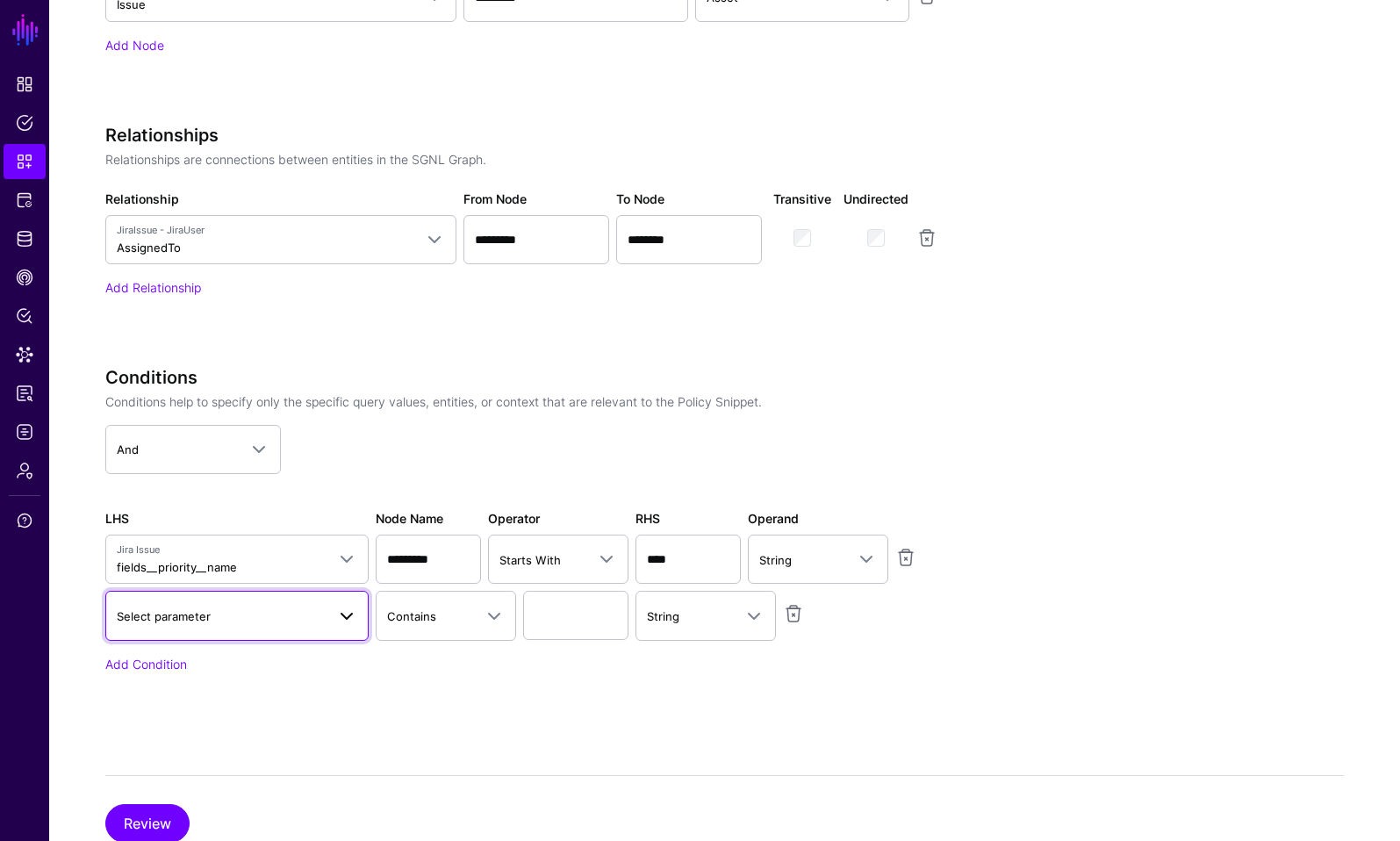
click at [267, 622] on span "Select parameter" at bounding box center [222, 616] width 209 height 19
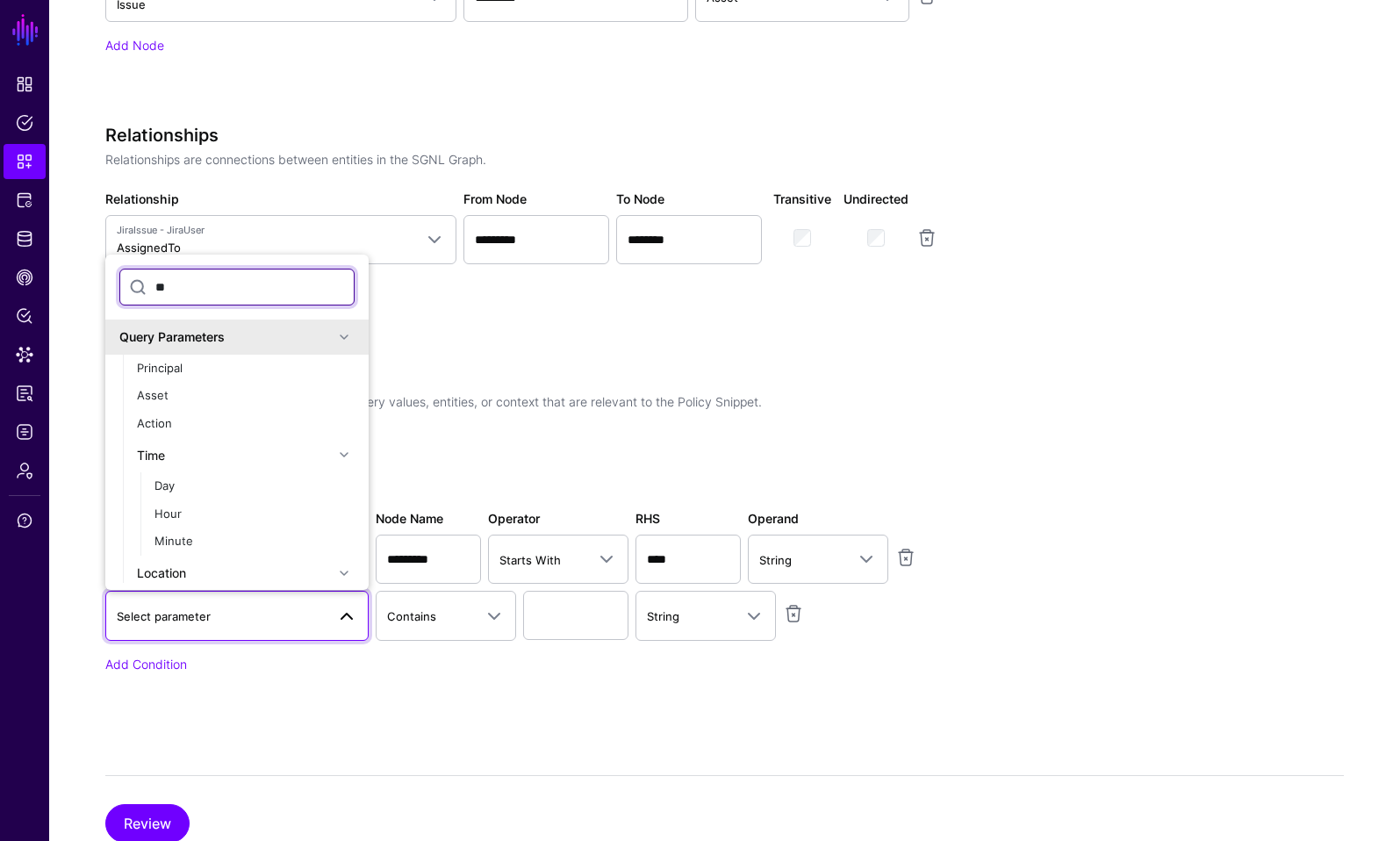
type input "*"
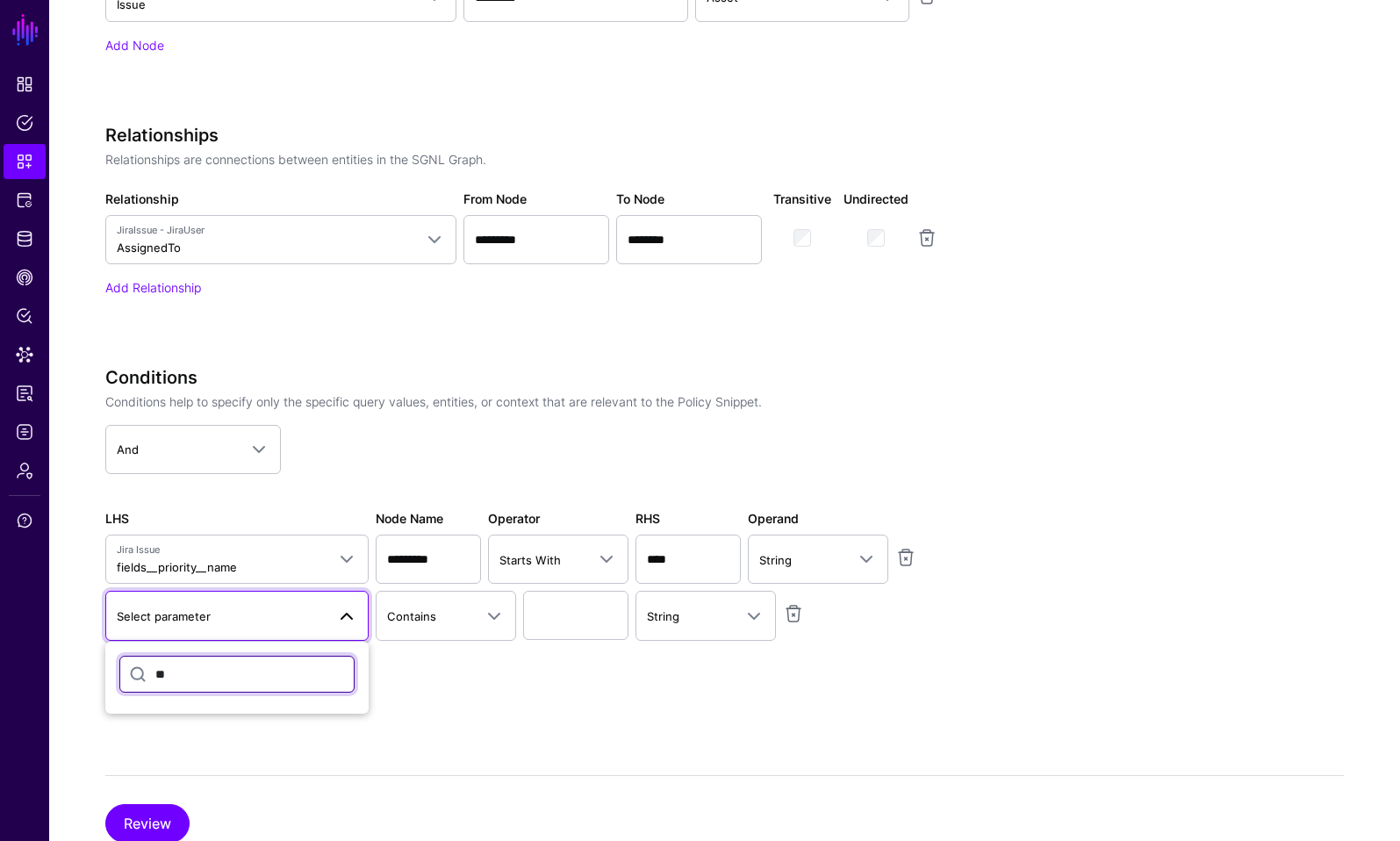
type input "*"
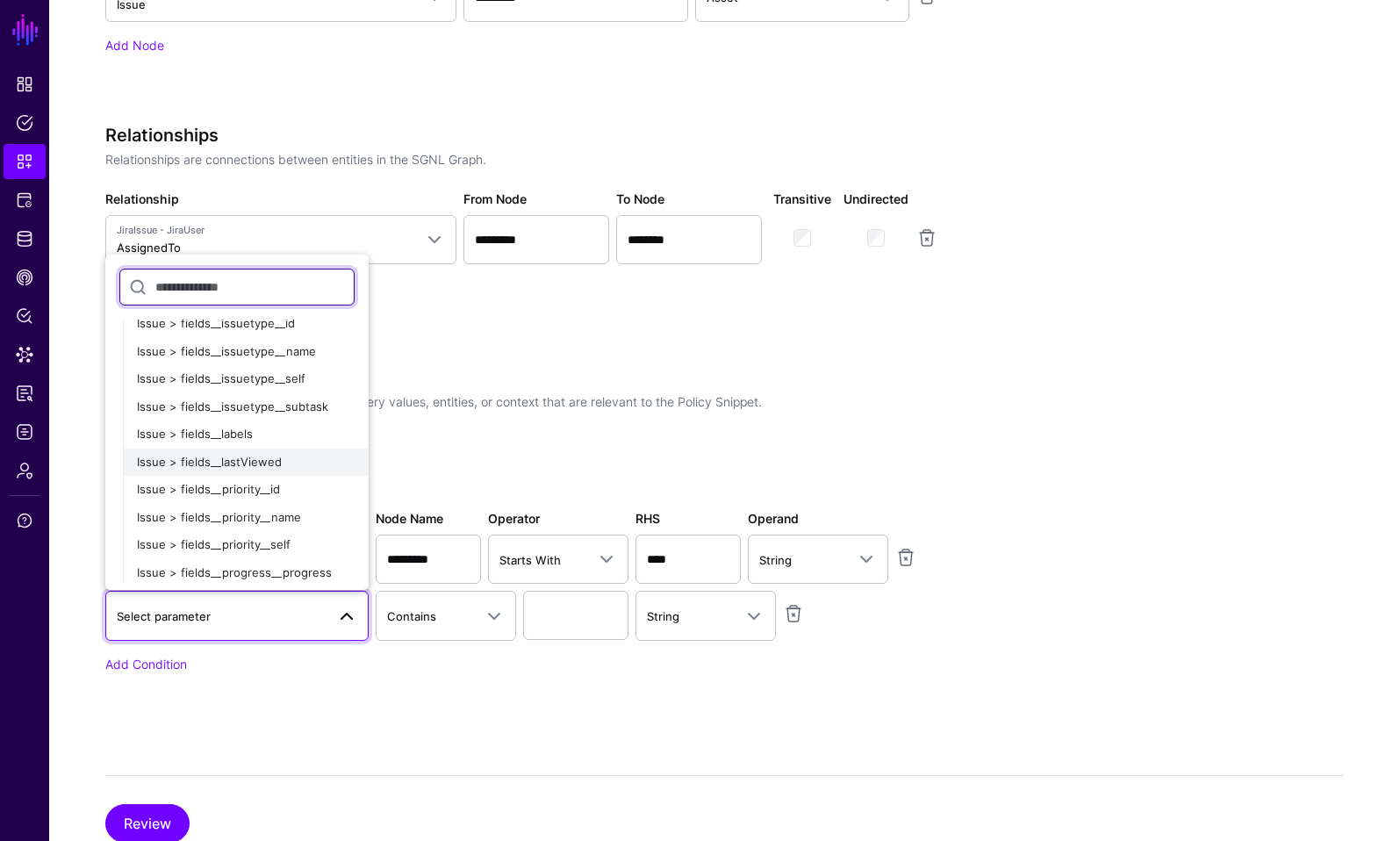
scroll to position [1241, 0]
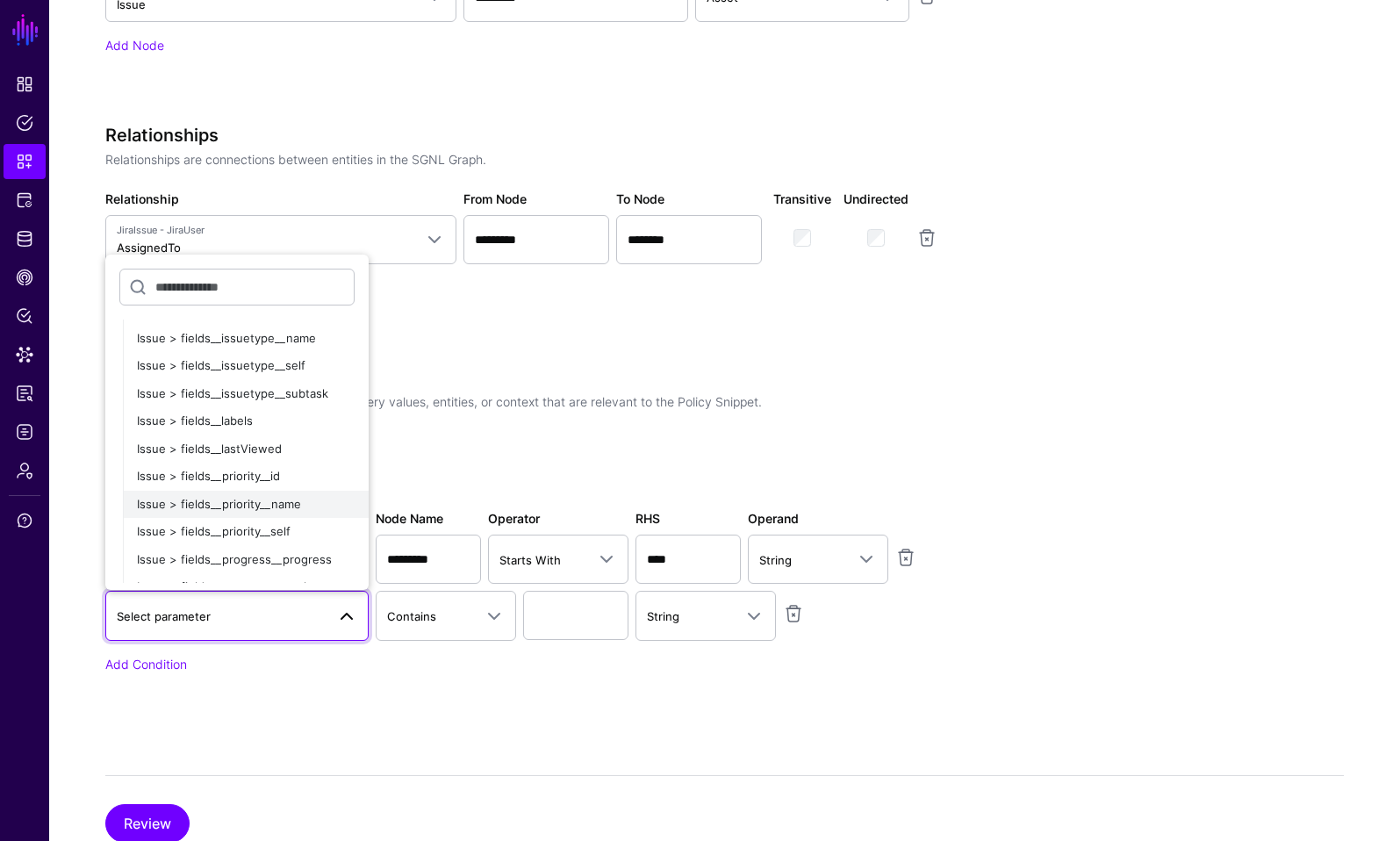
click at [242, 501] on span "Issue > fields__priority__name" at bounding box center [218, 504] width 164 height 15
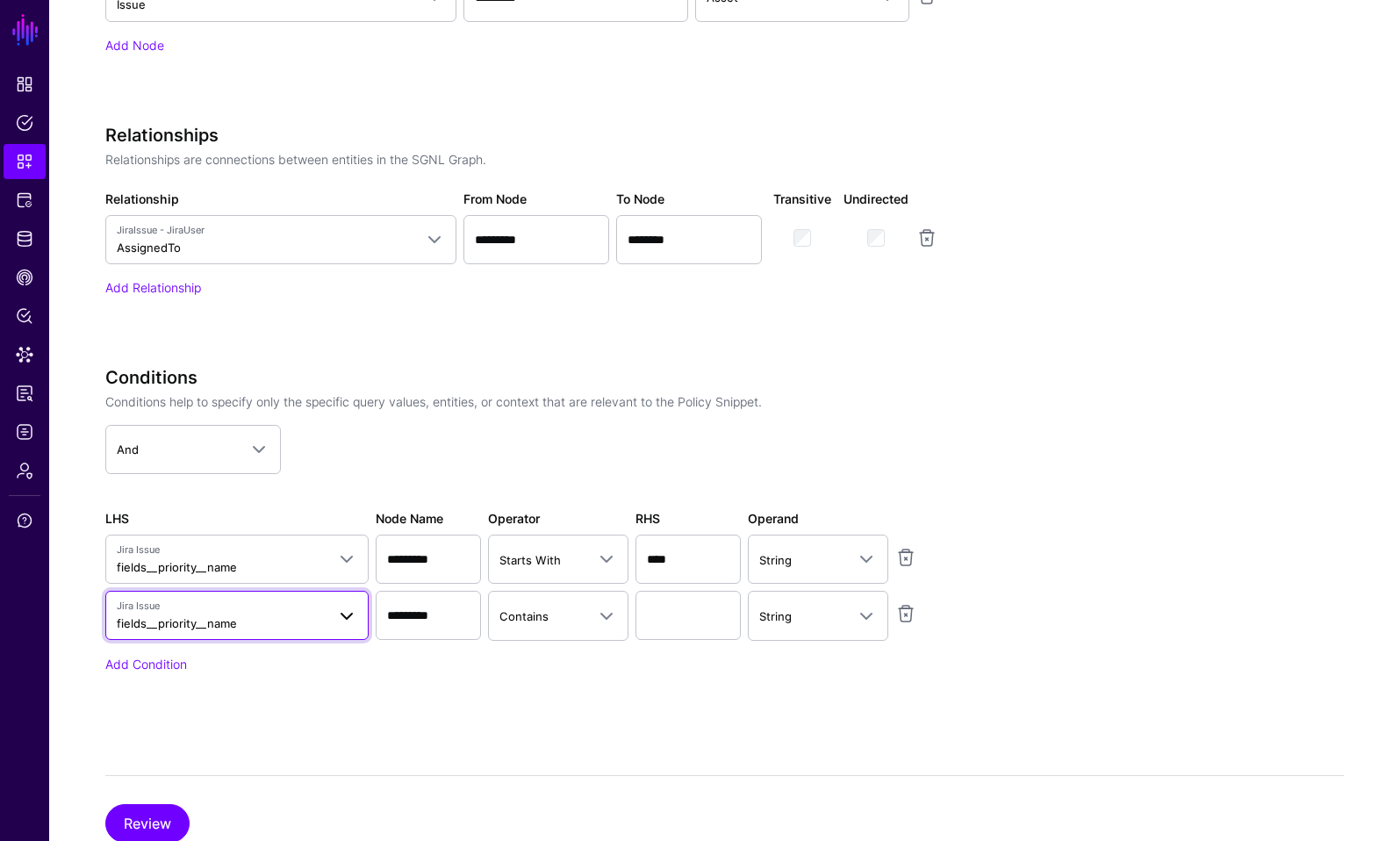
click at [314, 606] on span "Jira Issue" at bounding box center [222, 606] width 209 height 15
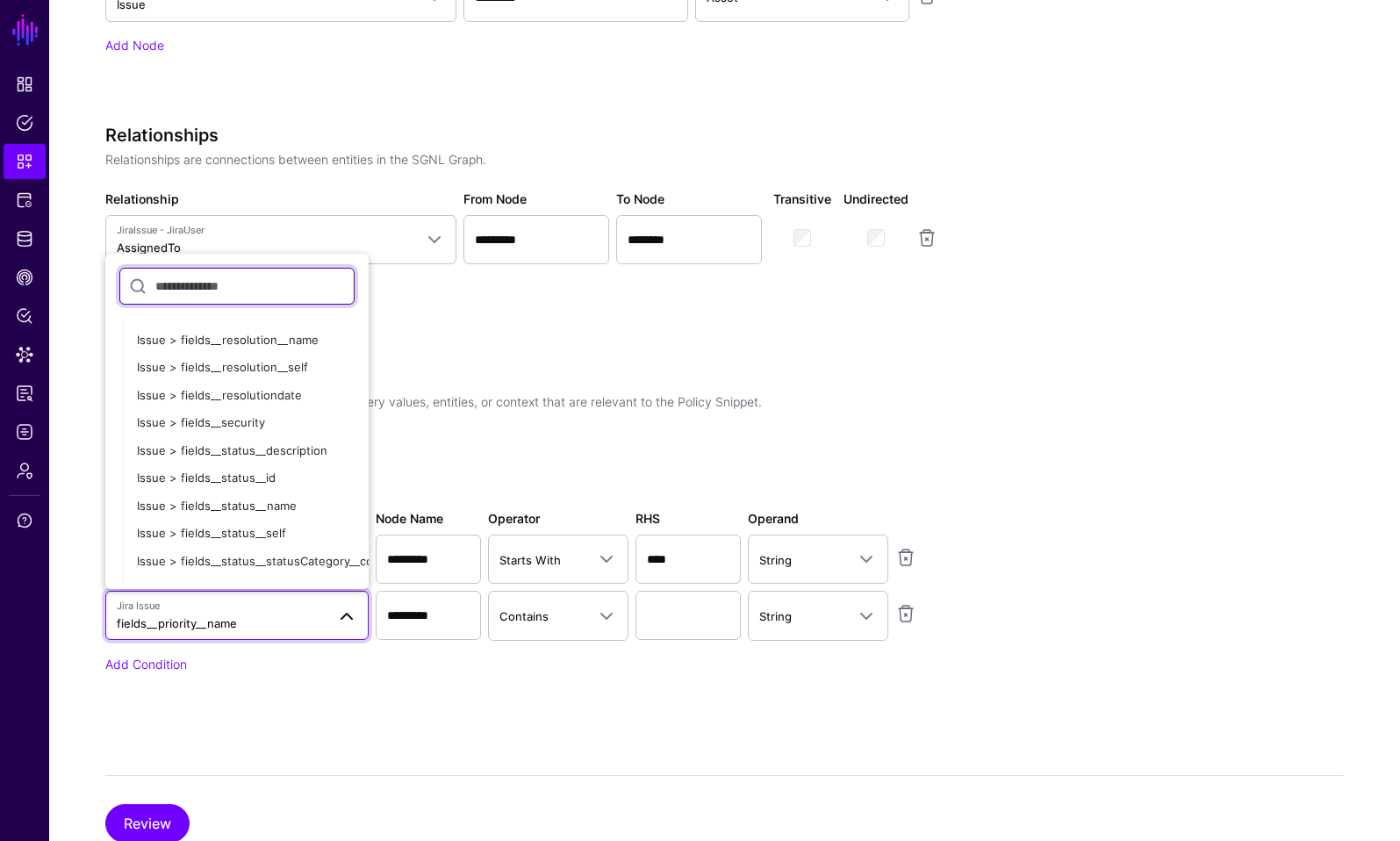
scroll to position [1994, 0]
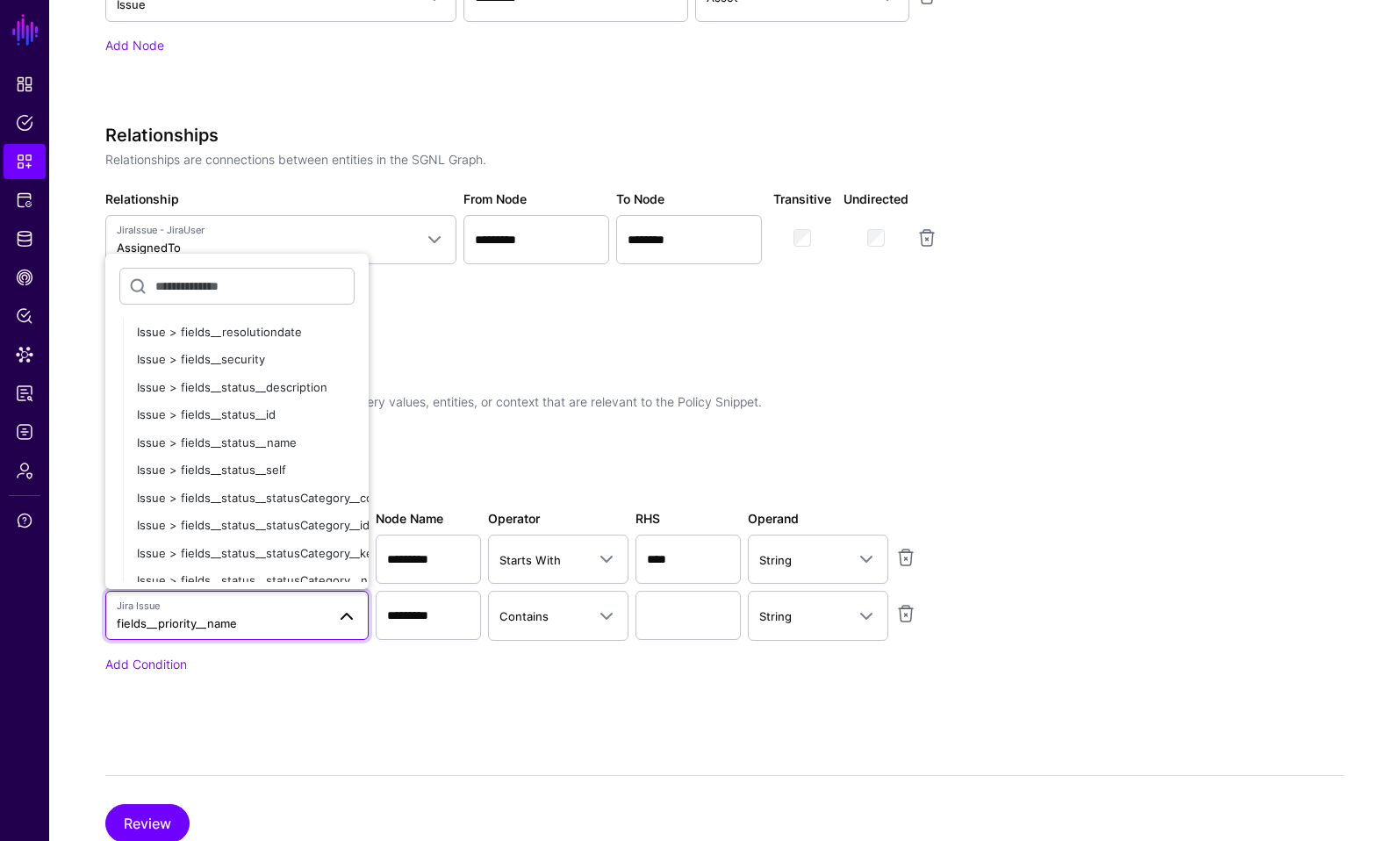
click at [317, 702] on div "Conditions Conditions help to specify only the specific query values, entities,…" at bounding box center [544, 545] width 878 height 356
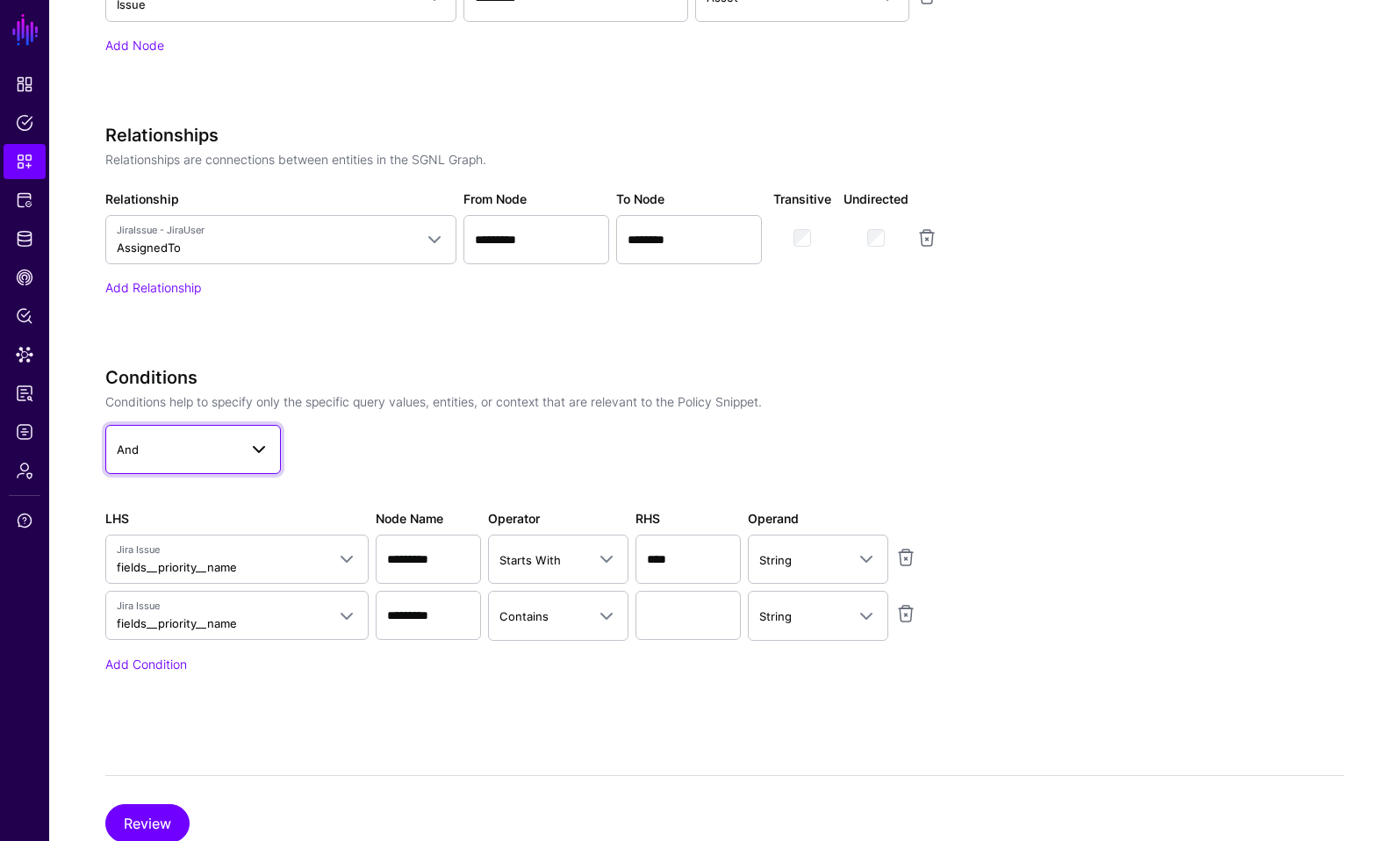
click at [239, 468] on link "And" at bounding box center [193, 450] width 175 height 49
click at [196, 522] on div "Or" at bounding box center [193, 525] width 147 height 17
click at [905, 614] on link at bounding box center [906, 614] width 21 height 21
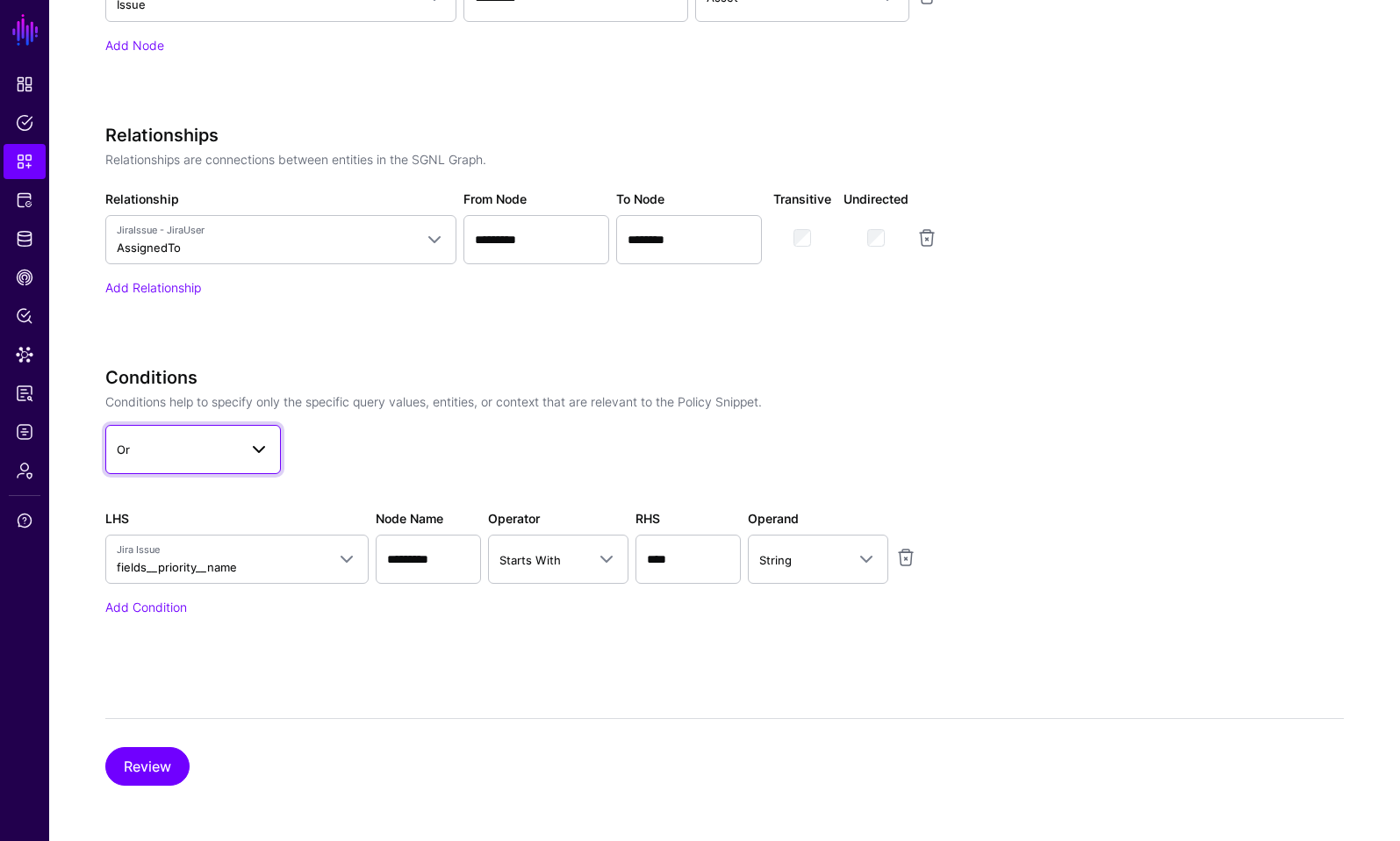
click at [158, 443] on span "Or" at bounding box center [177, 450] width 121 height 19
click at [469, 453] on app-dropdown "Or And Or Not" at bounding box center [544, 450] width 878 height 49
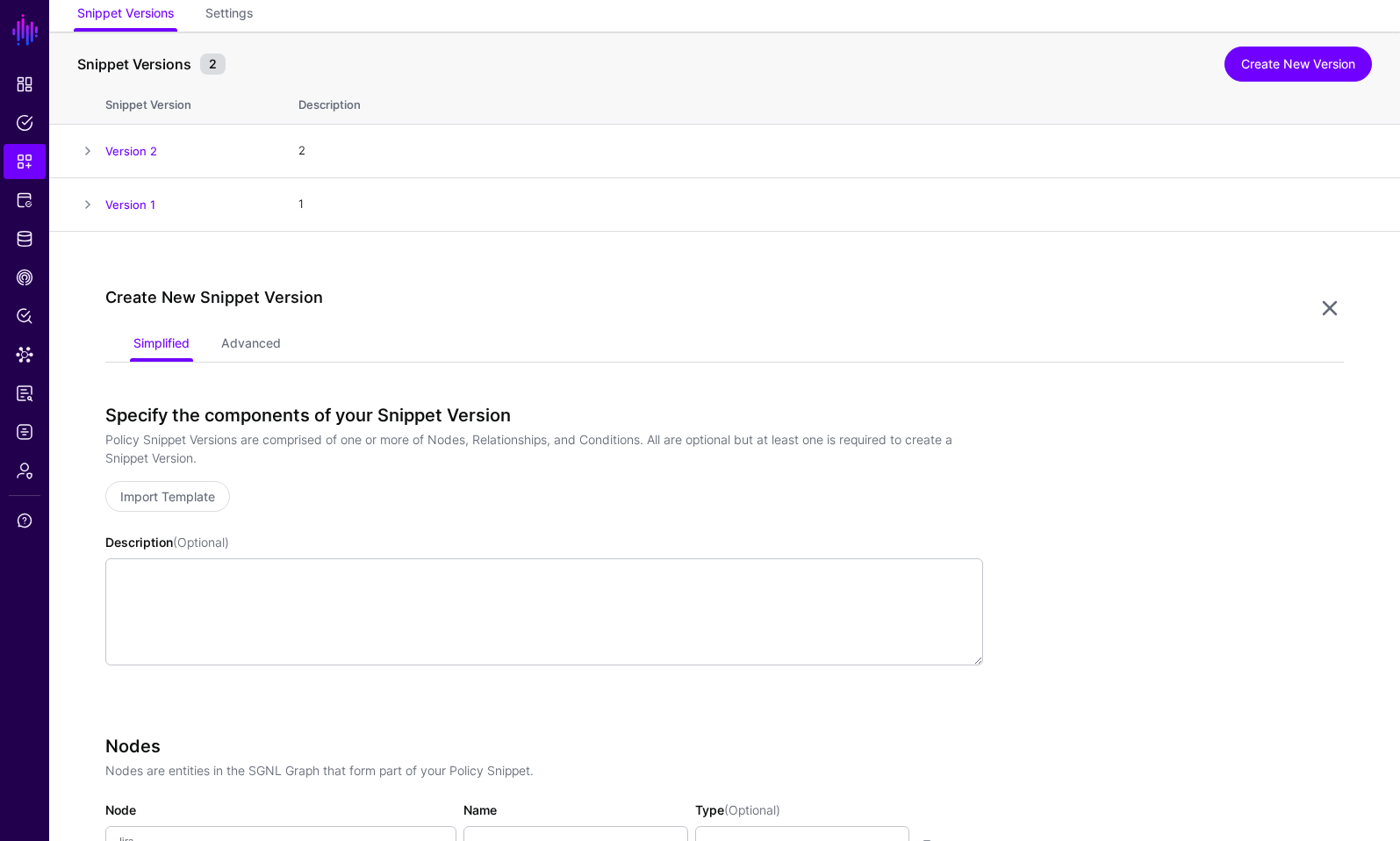
scroll to position [0, 0]
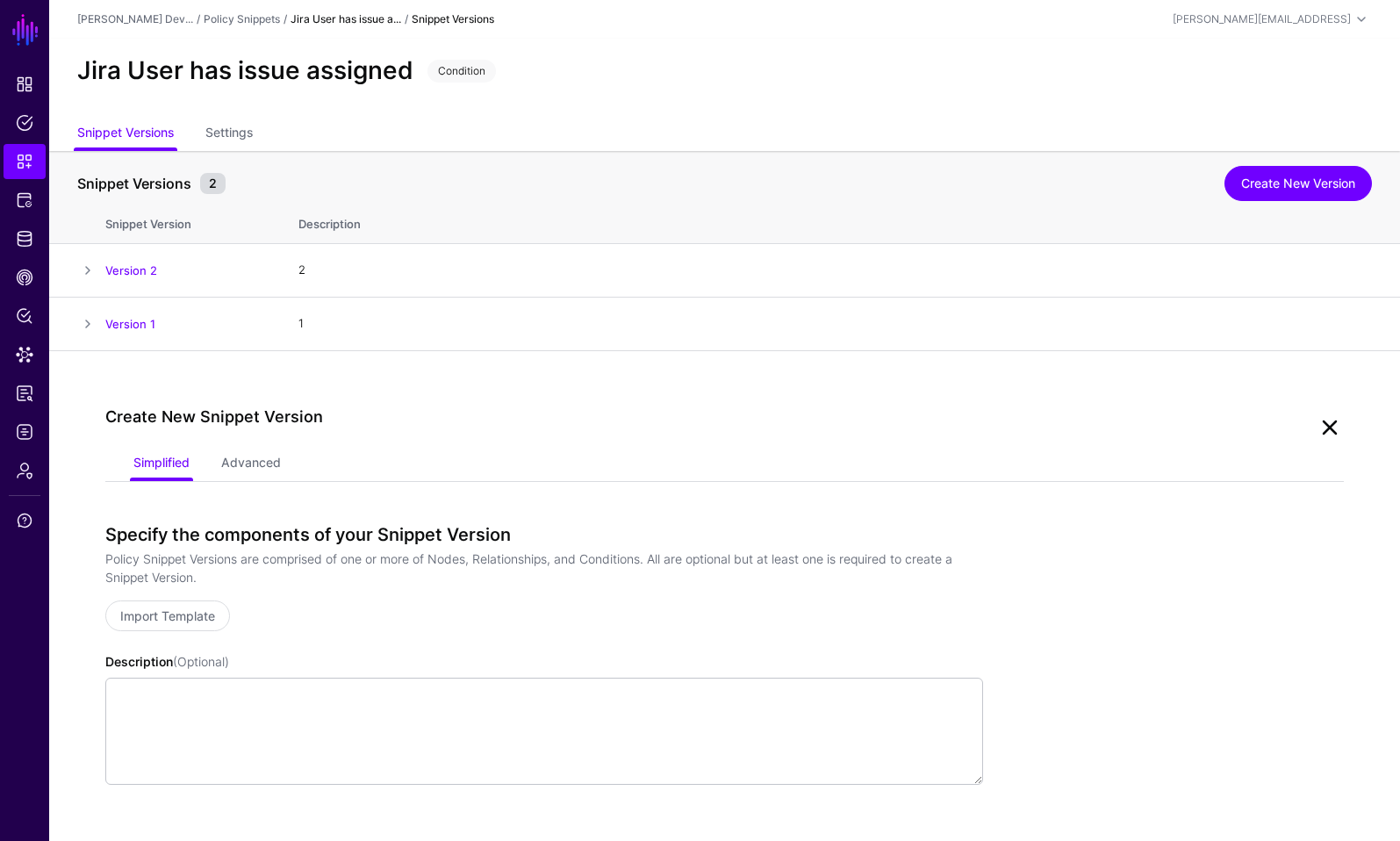
click at [1332, 429] on link at bounding box center [1329, 427] width 28 height 28
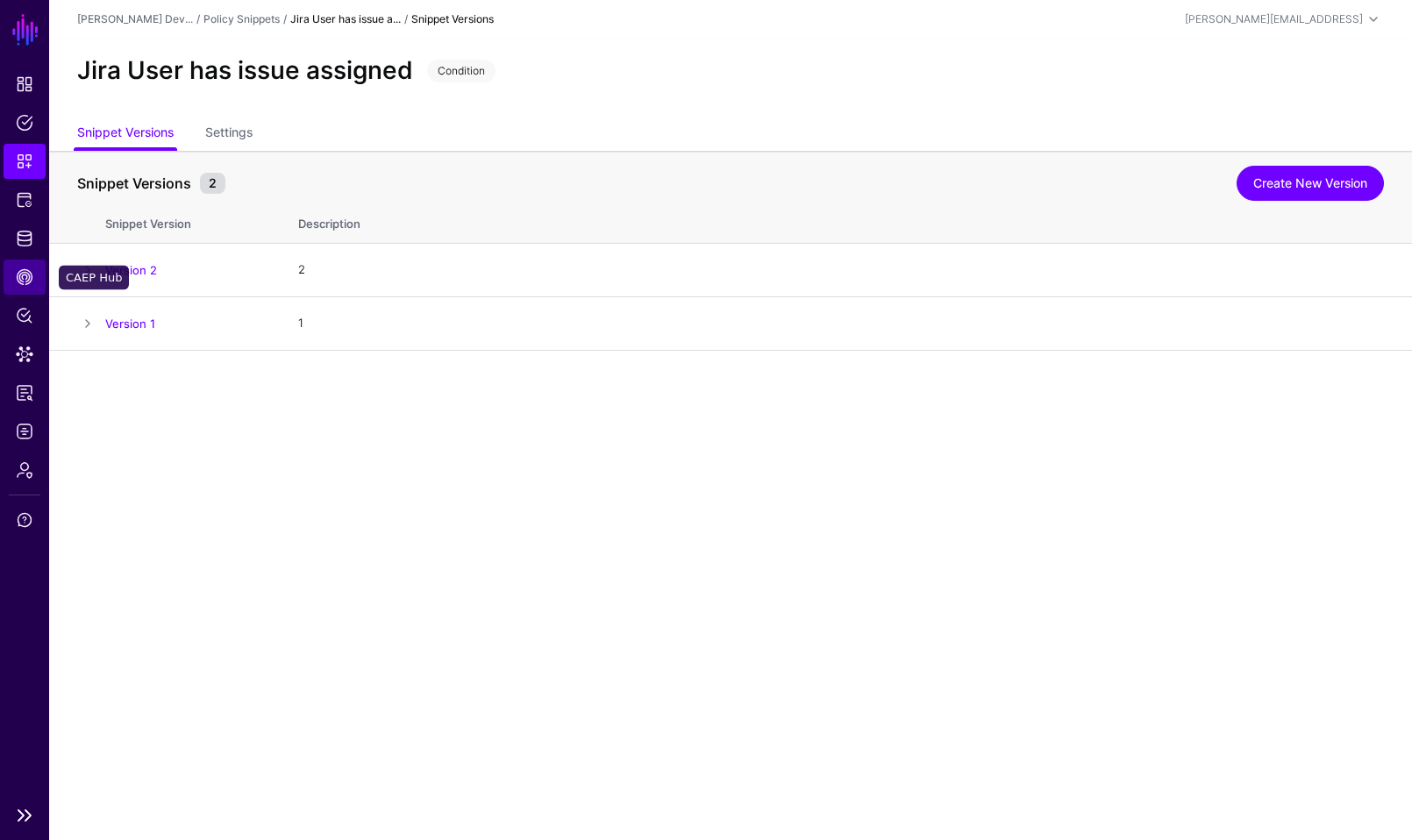
click at [21, 267] on link "CAEP Hub" at bounding box center [25, 277] width 43 height 35
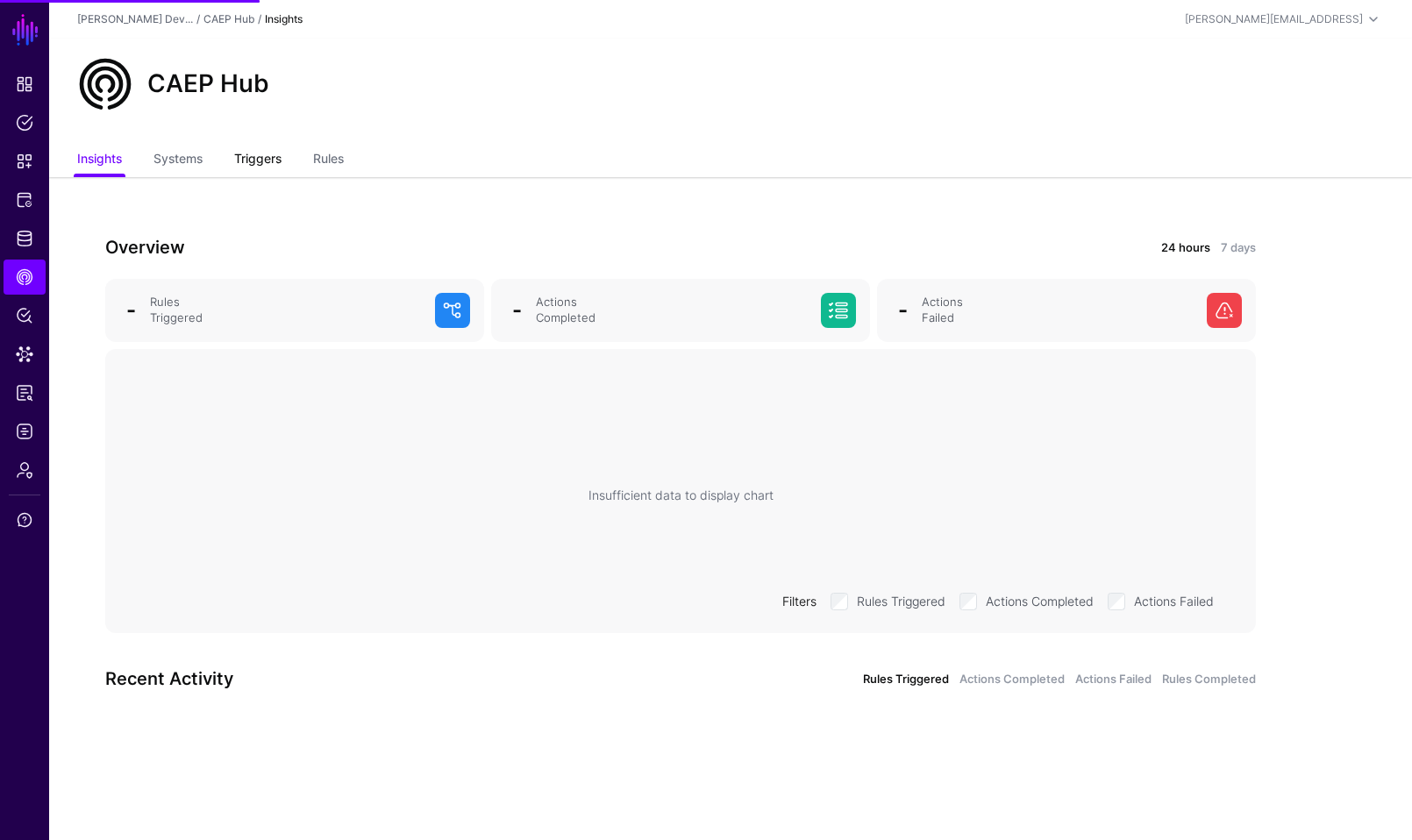
click at [261, 157] on link "Triggers" at bounding box center [257, 161] width 47 height 33
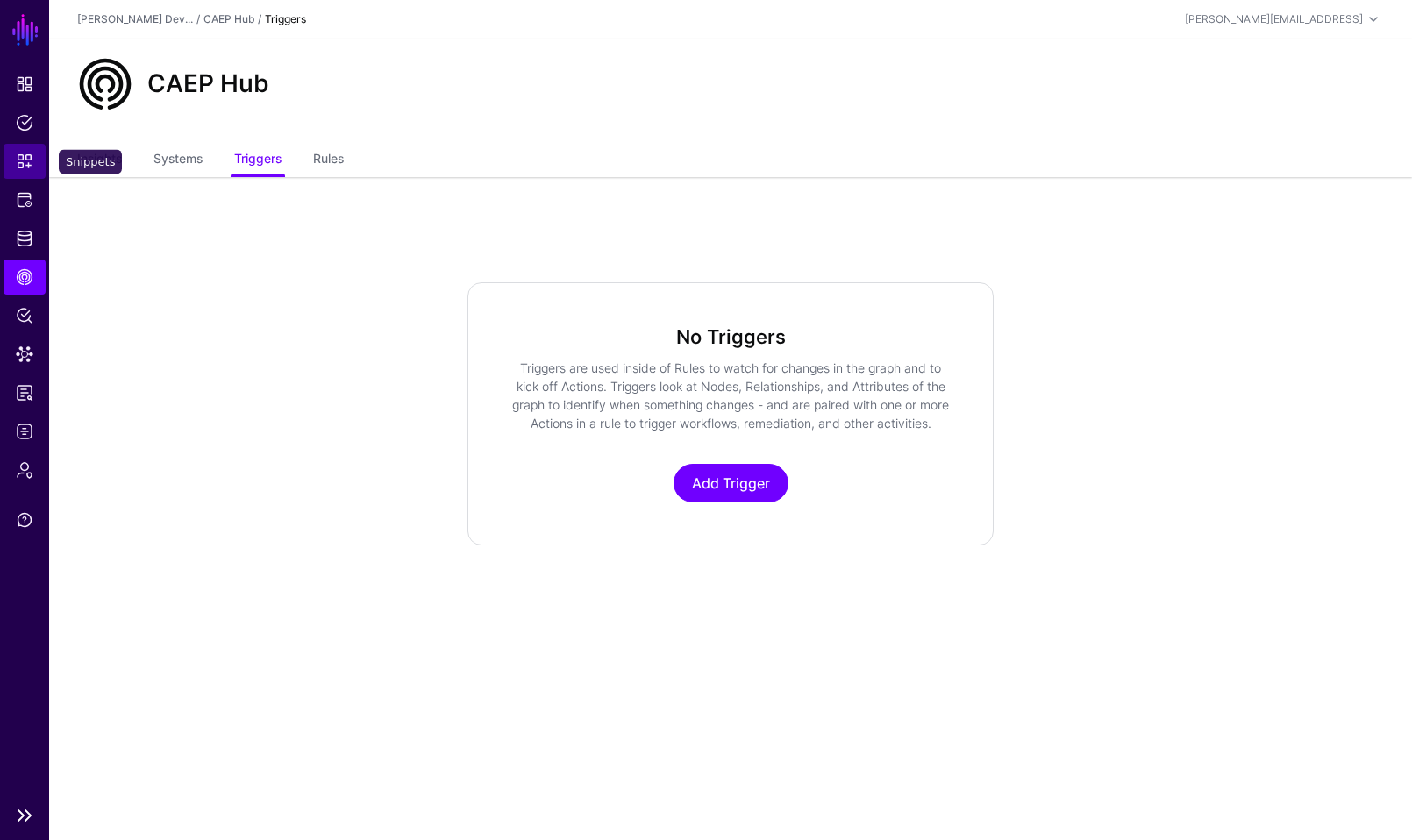
click at [22, 161] on span "Snippets" at bounding box center [24, 162] width 17 height 17
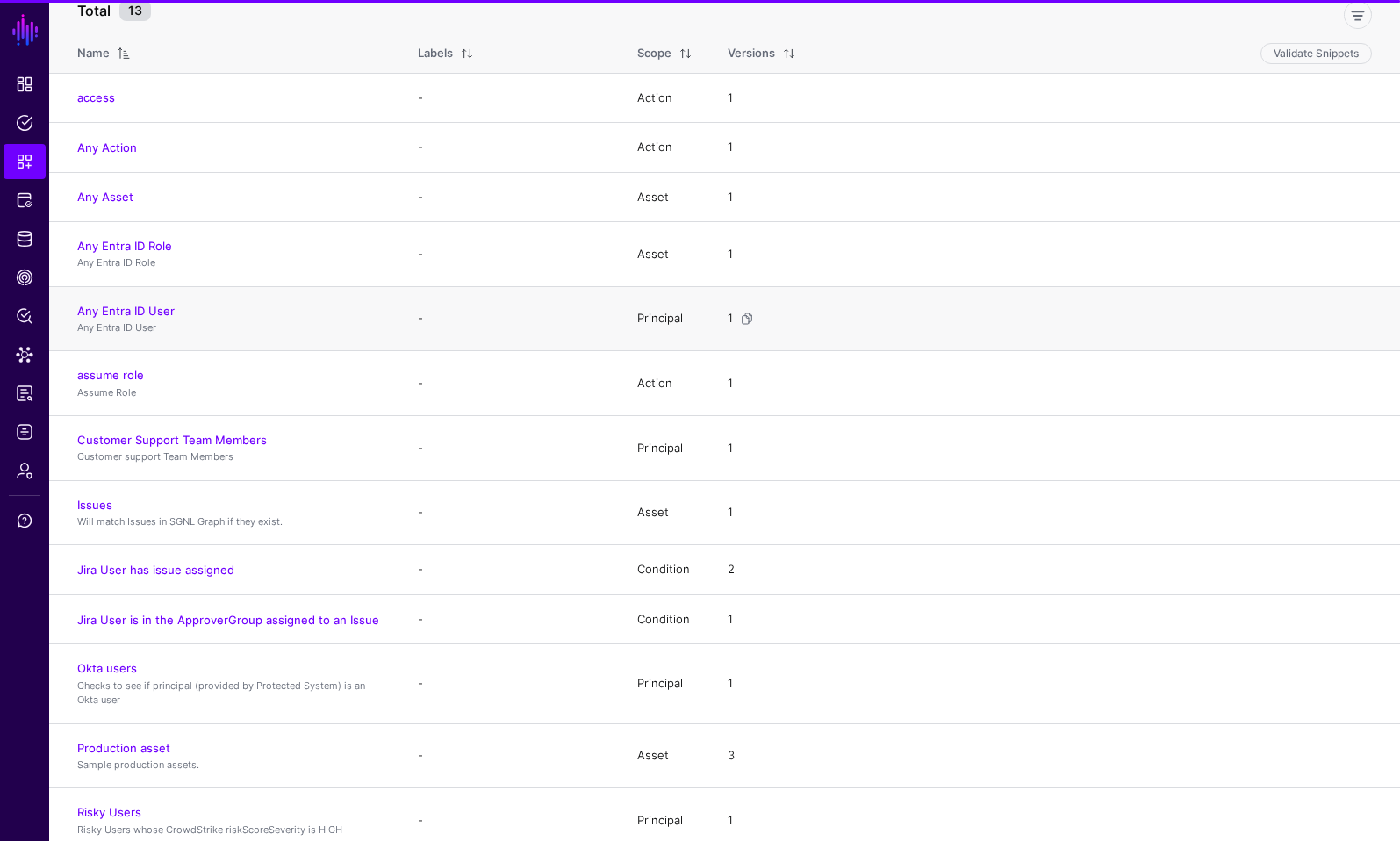
scroll to position [155, 0]
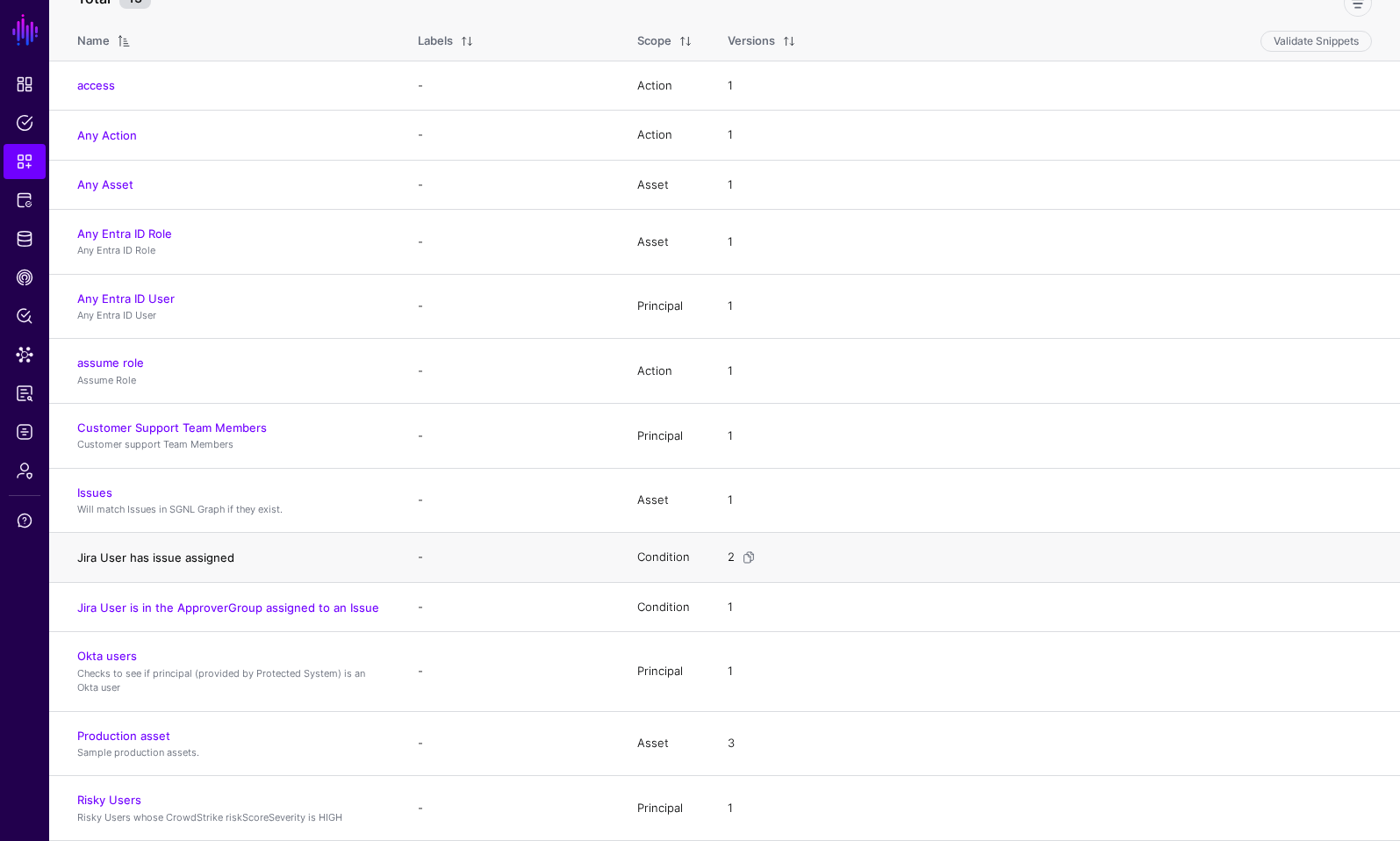
click at [202, 557] on link "Jira User has issue assigned" at bounding box center [156, 557] width 157 height 15
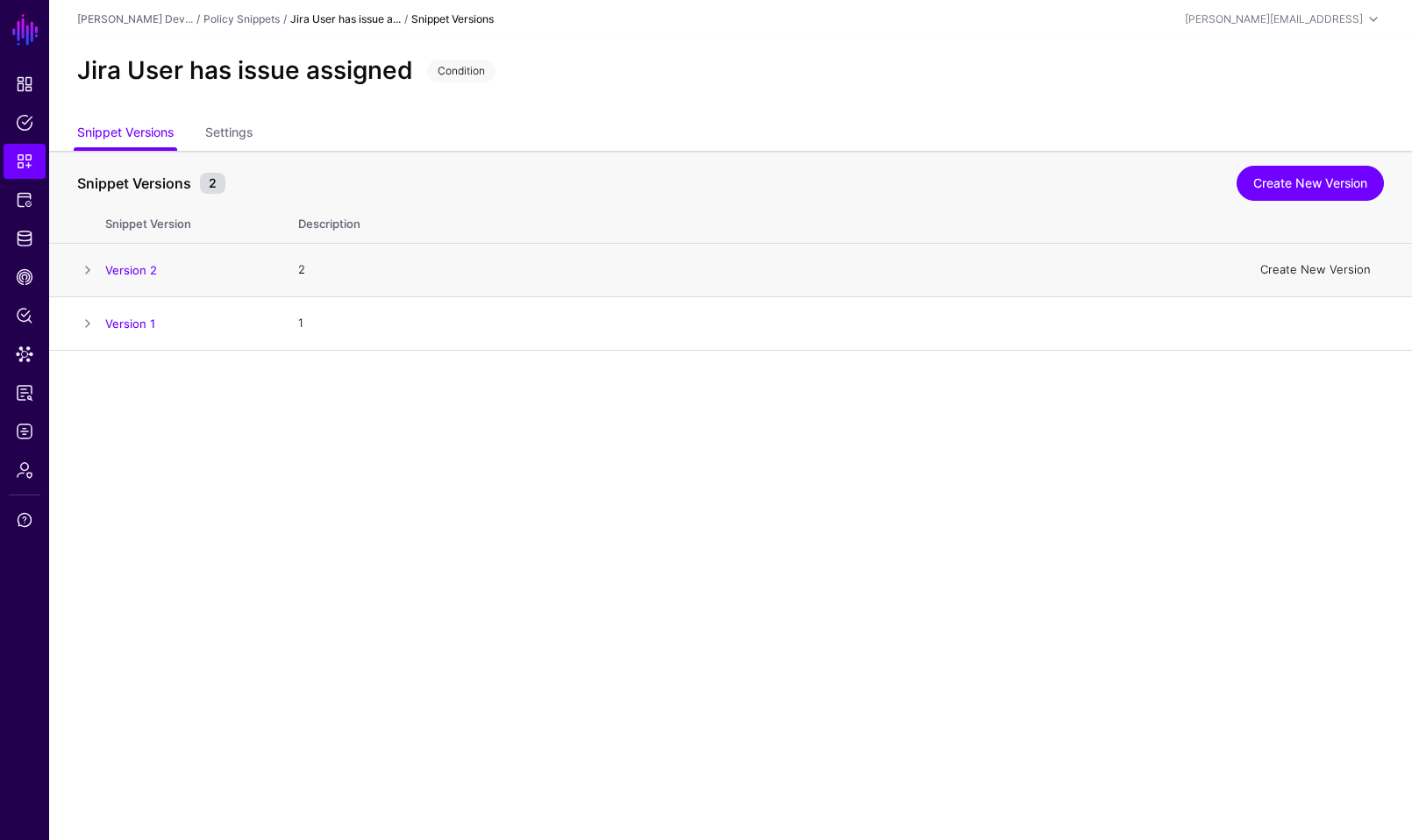
click at [1337, 266] on link "Create New Version" at bounding box center [1315, 269] width 110 height 15
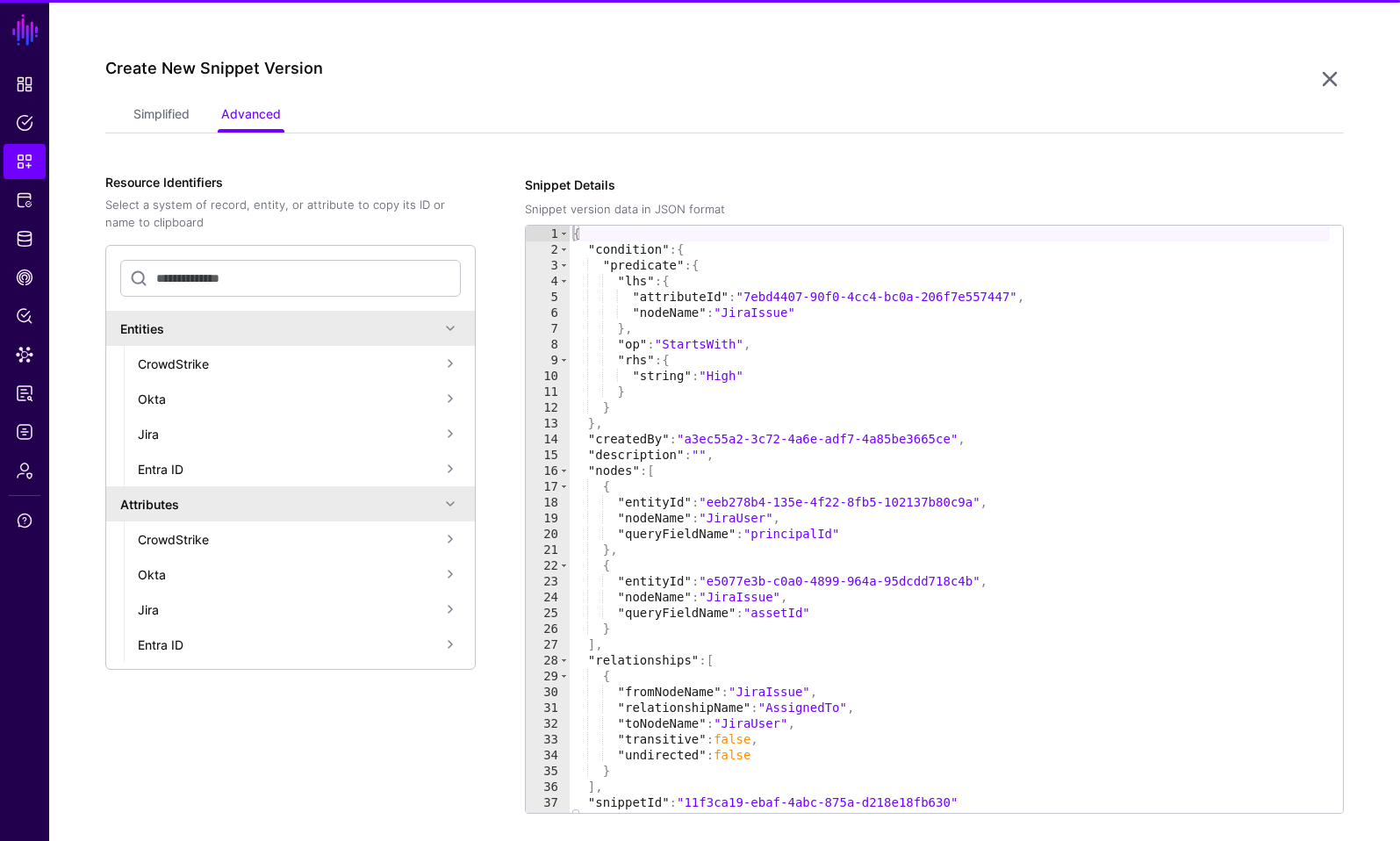
scroll to position [352, 0]
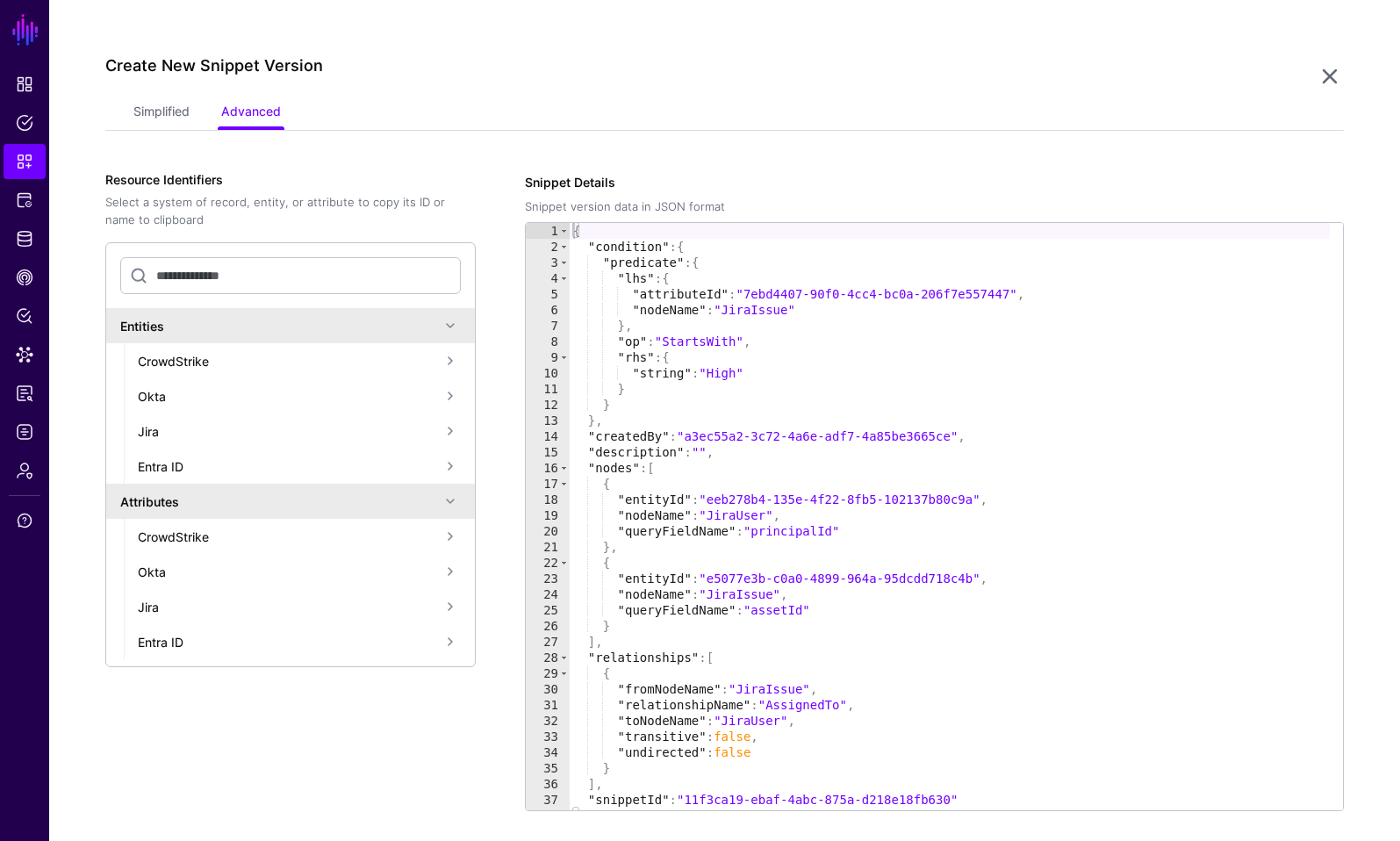
click at [156, 93] on div "Create New Snippet Version" at bounding box center [711, 77] width 1211 height 41
click at [156, 108] on link "Simplified" at bounding box center [162, 113] width 56 height 33
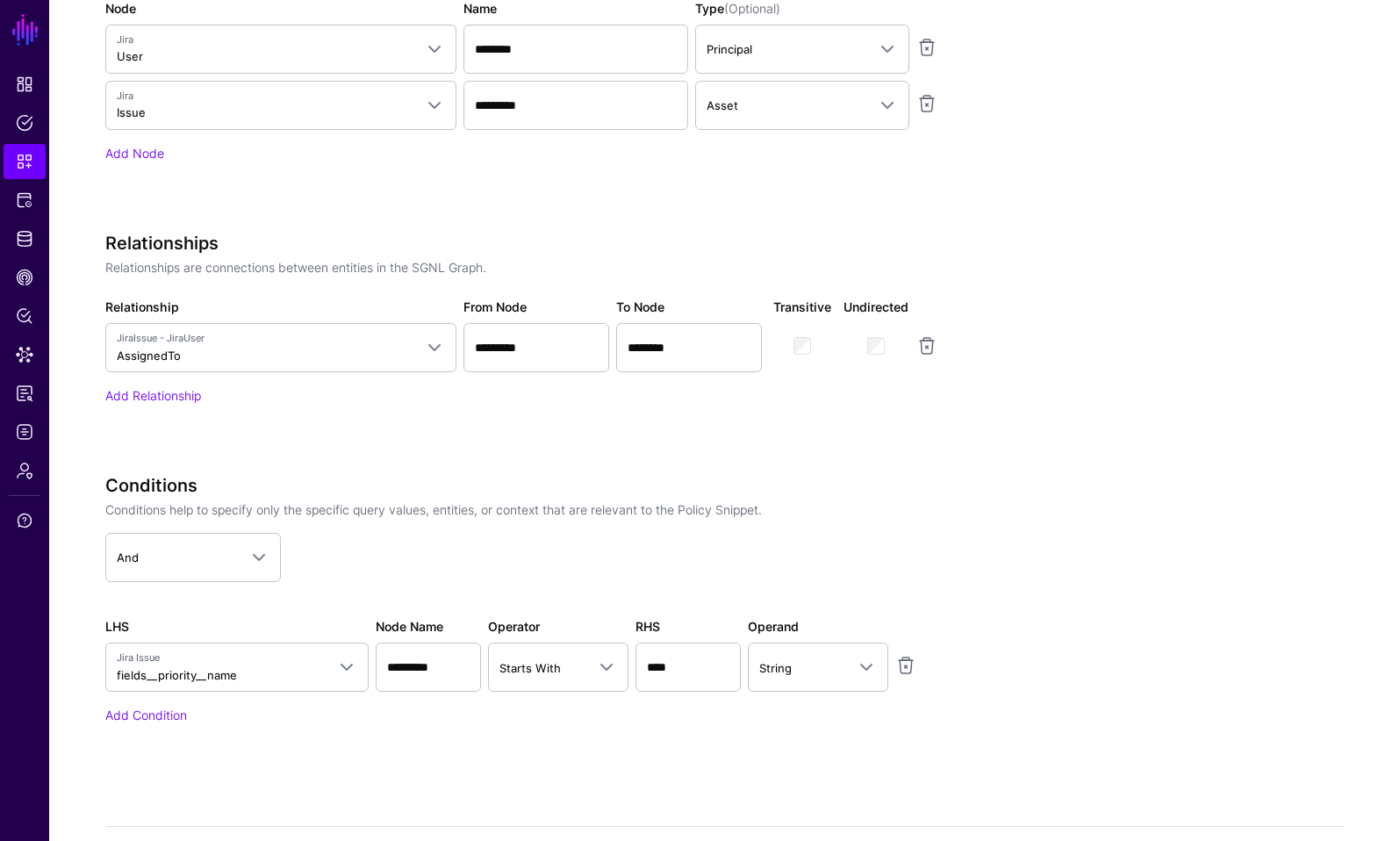
scroll to position [932, 0]
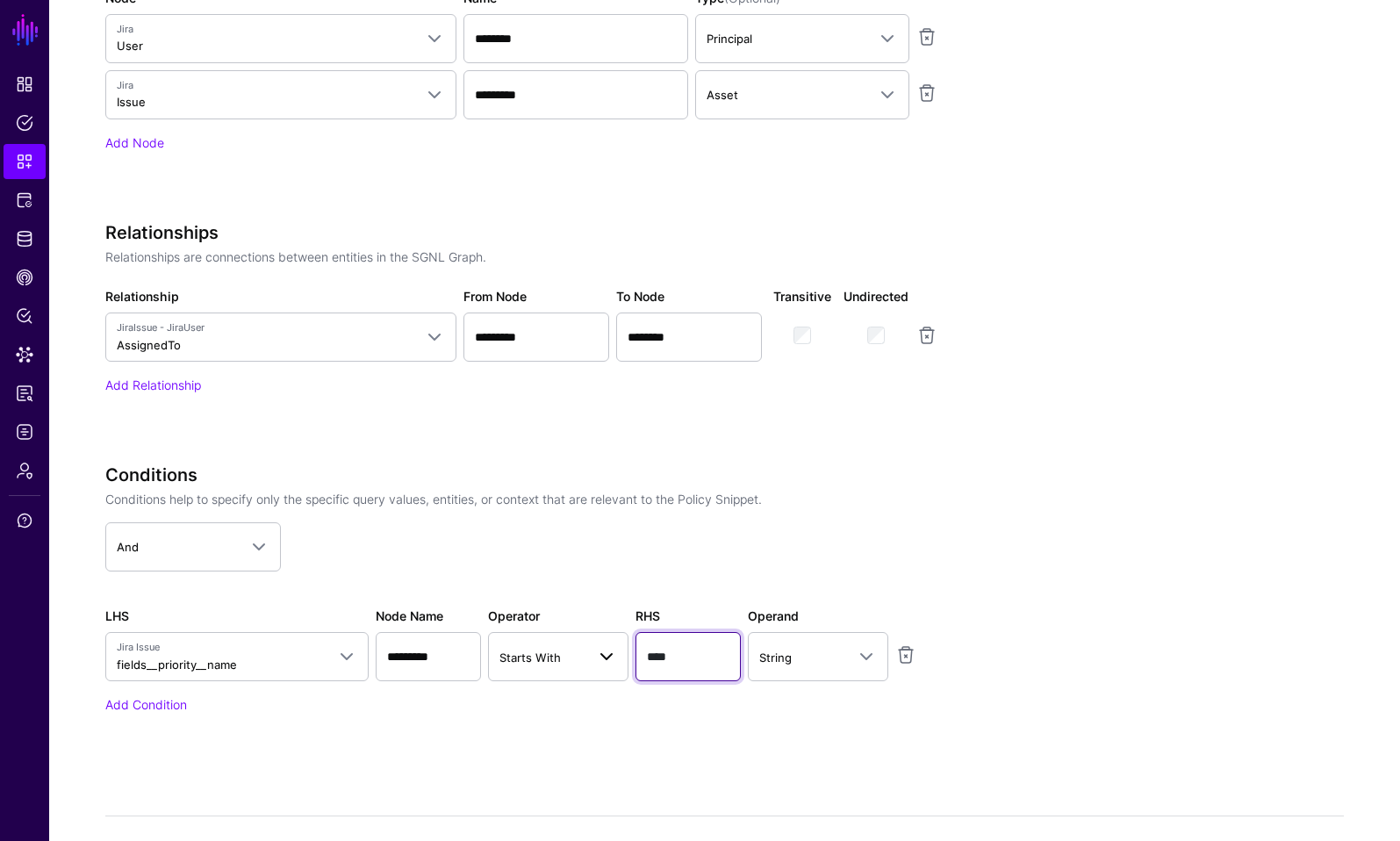
drag, startPoint x: 675, startPoint y: 661, endPoint x: 627, endPoint y: 657, distance: 48.2
click at [627, 659] on div "LHS Jira Issue fields__priority__name Query Parameters Principal Asset Action T…" at bounding box center [544, 643] width 886 height 75
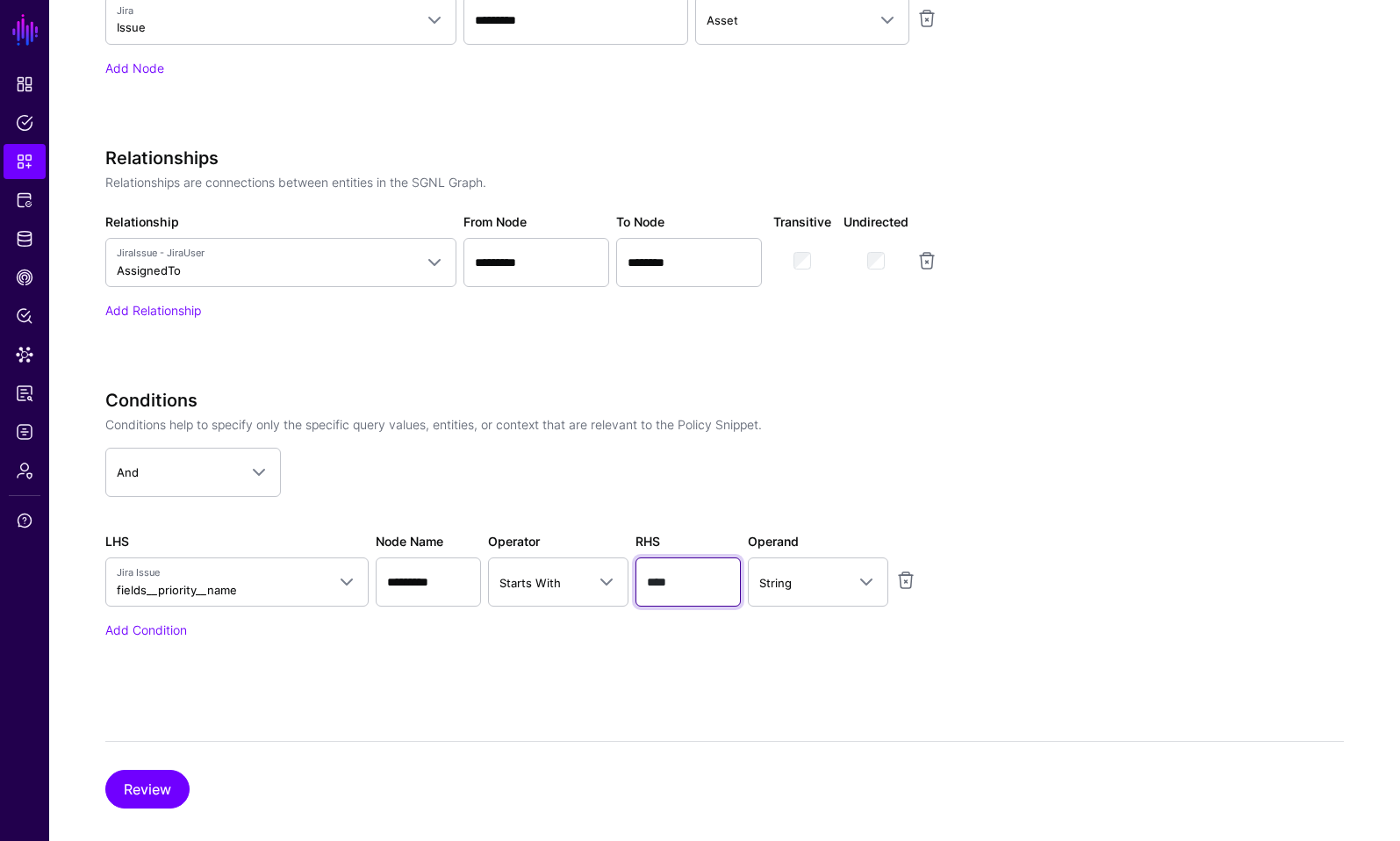
scroll to position [1029, 0]
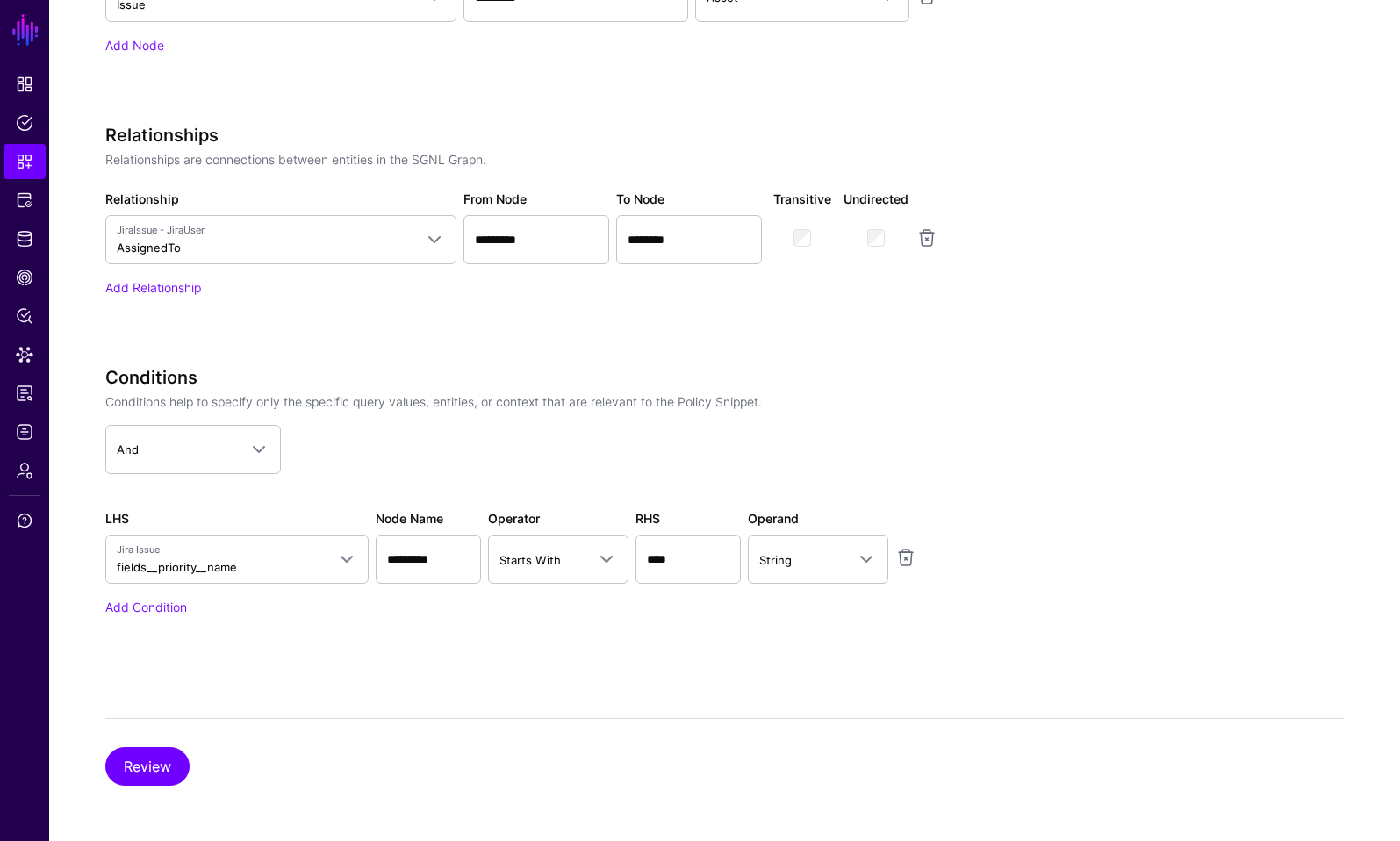
click at [715, 616] on div "Conditions Conditions help to specify only the specific query values, entities,…" at bounding box center [544, 516] width 878 height 298
click at [811, 584] on div "Conditions Conditions help to specify only the specific query values, entities,…" at bounding box center [544, 491] width 878 height 249
click at [812, 565] on span "String" at bounding box center [802, 560] width 86 height 19
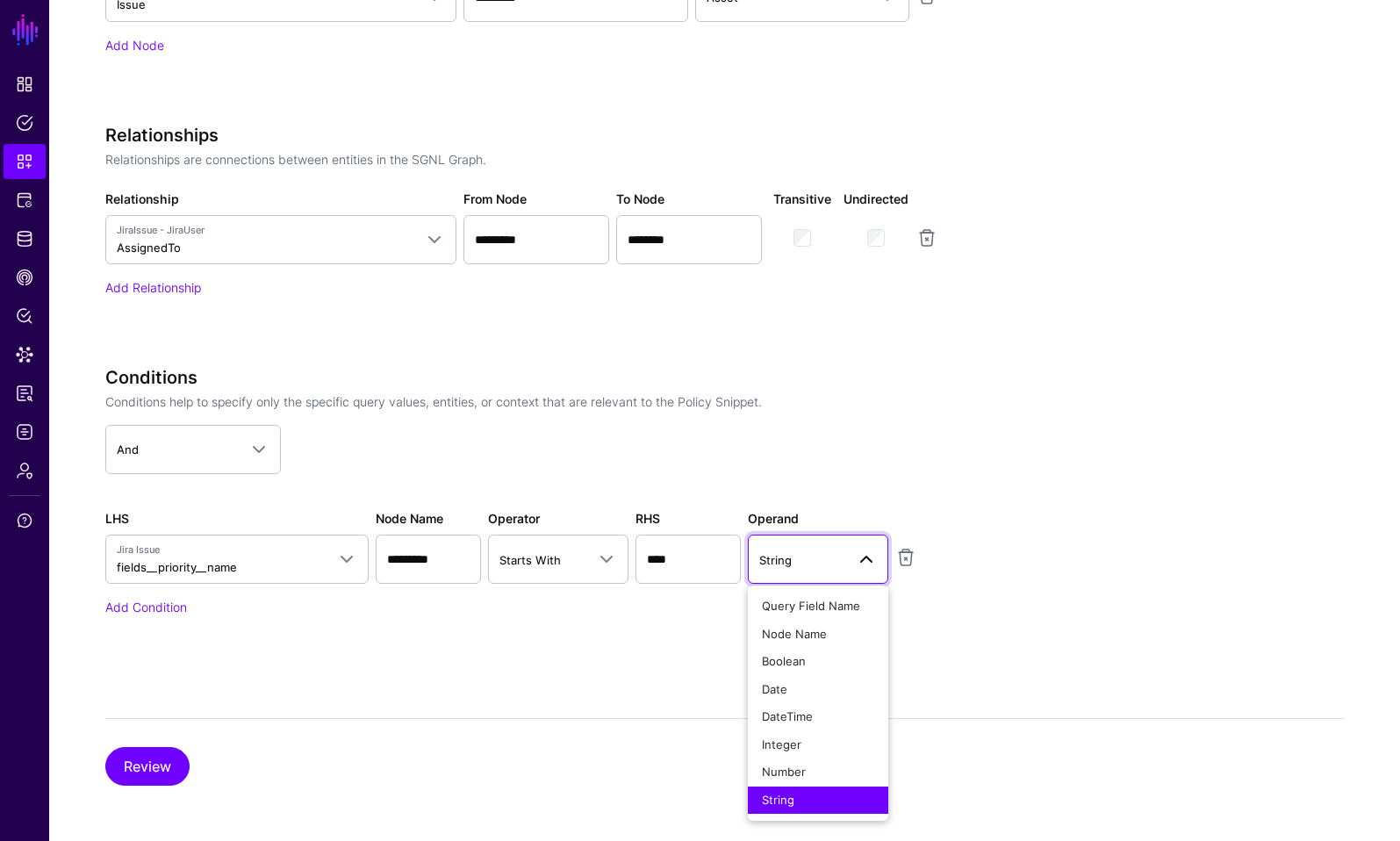
click at [682, 594] on div "Conditions Conditions help to specify only the specific query values, entities,…" at bounding box center [544, 491] width 878 height 249
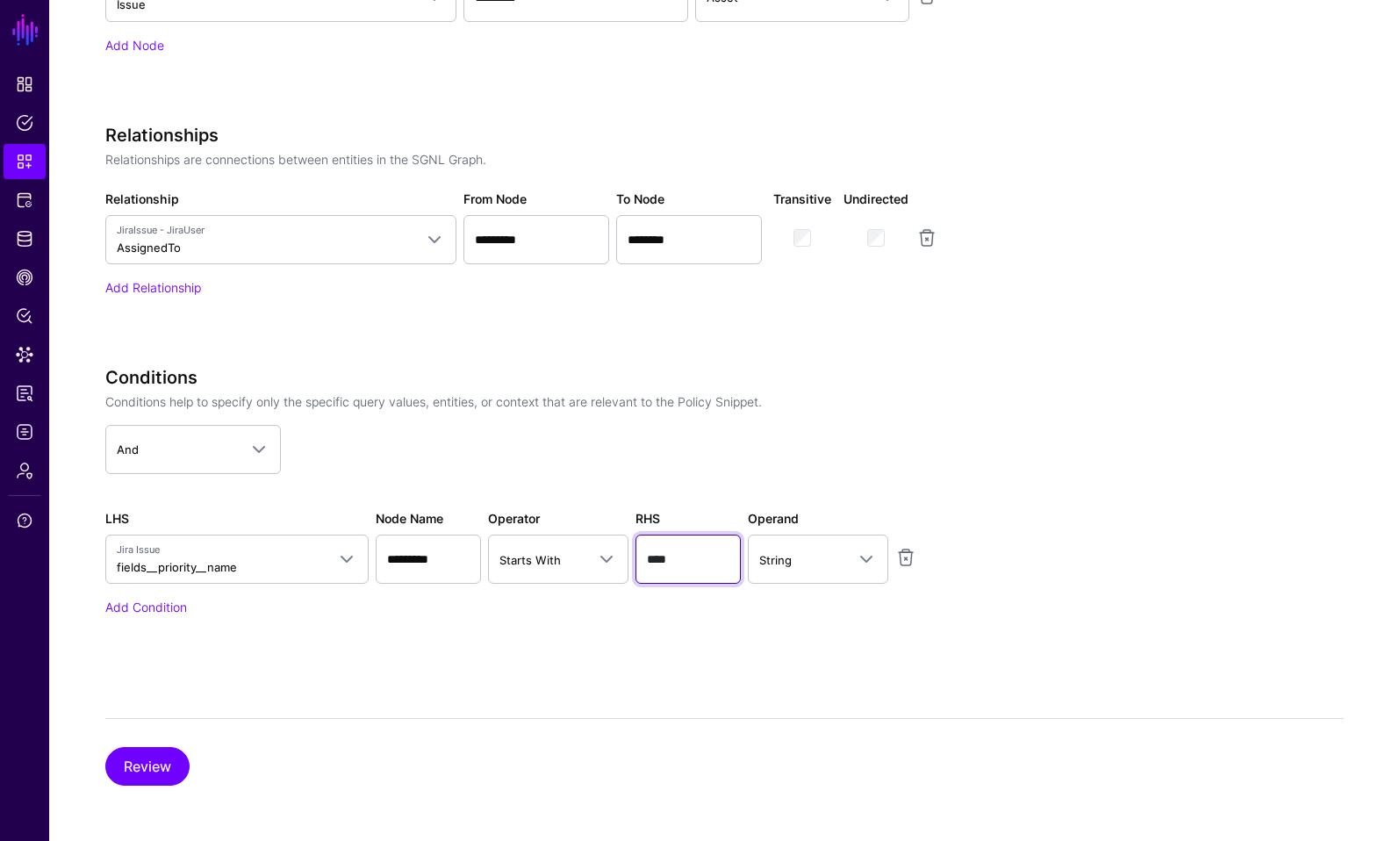
click at [685, 557] on input "****" at bounding box center [688, 559] width 106 height 49
click at [840, 564] on span "String" at bounding box center [802, 560] width 86 height 19
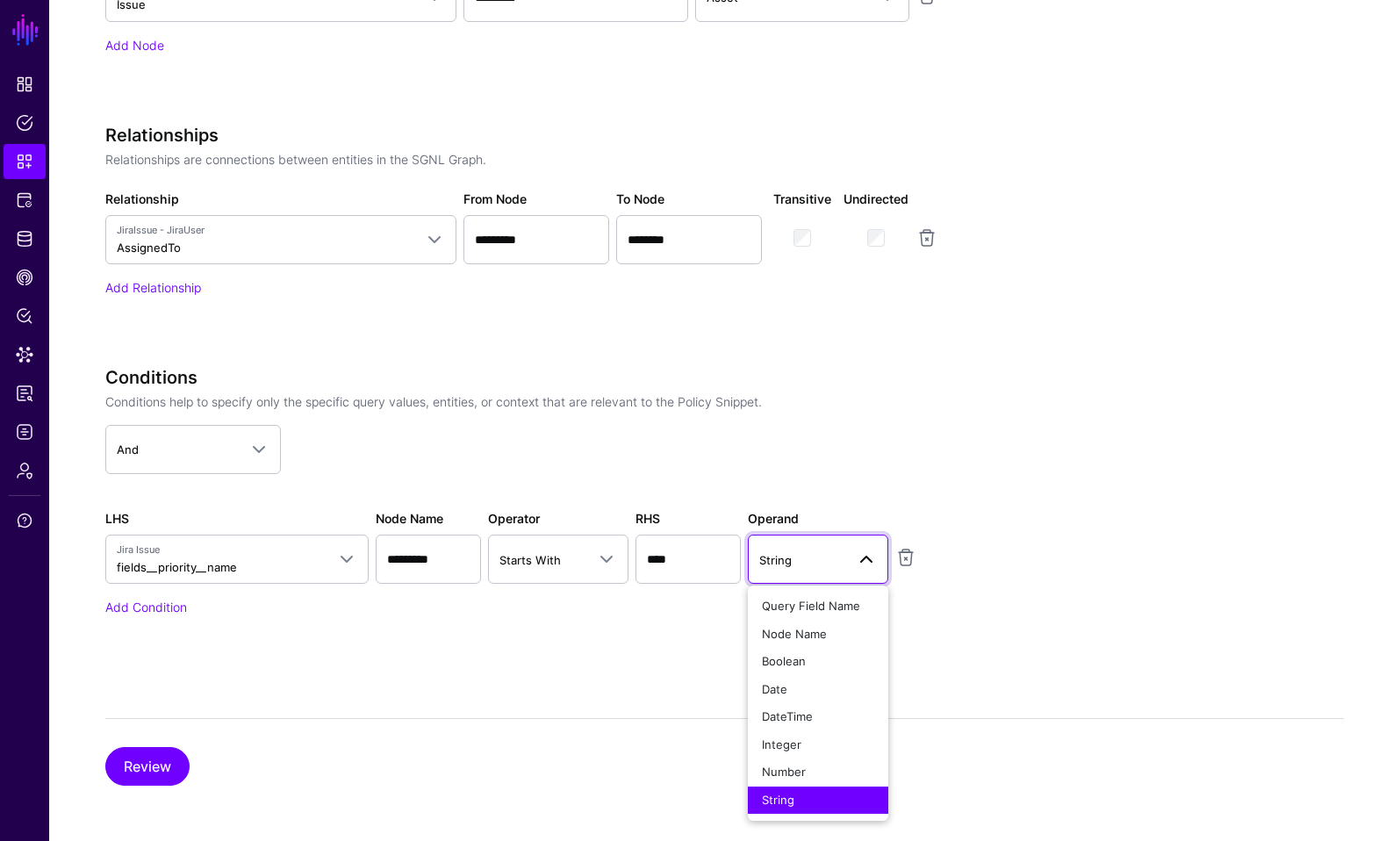
click at [1002, 523] on app-snippets-creator "Specify the components of your Snippet Version Policy Snippet Versions are comp…" at bounding box center [725, 80] width 1239 height 1171
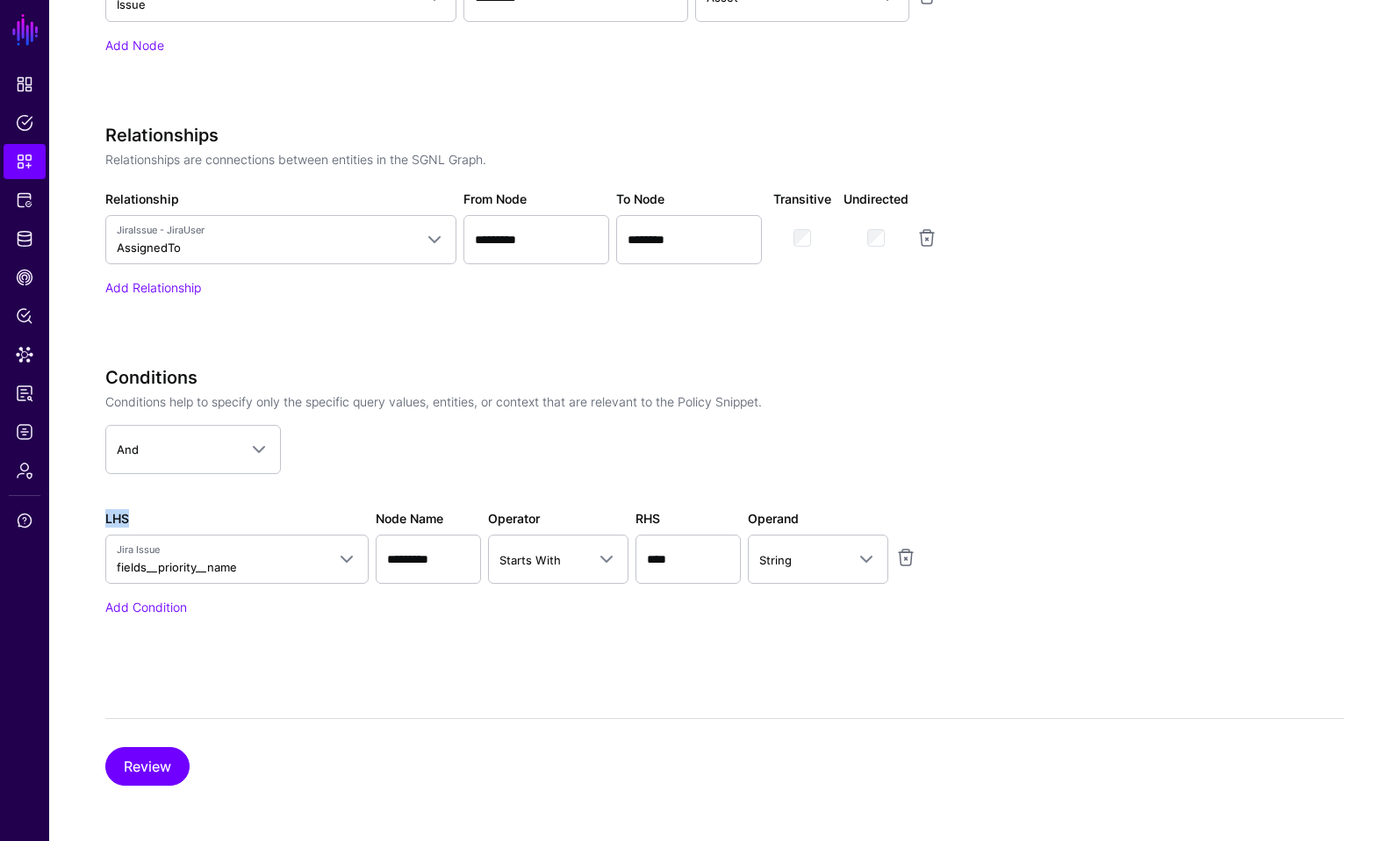
drag, startPoint x: 143, startPoint y: 516, endPoint x: 97, endPoint y: 516, distance: 46.0
click at [97, 516] on div "Create New Snippet Version Simplified Advanced Specify the components of your S…" at bounding box center [725, 81] width 1352 height 1520
drag, startPoint x: 669, startPoint y: 520, endPoint x: 638, endPoint y: 520, distance: 31.0
click at [638, 520] on div "RHS ****" at bounding box center [689, 546] width 112 height 75
click at [638, 691] on div "Specify the components of your Snippet Version Policy Snippet Versions are comp…" at bounding box center [725, 140] width 1239 height 1292
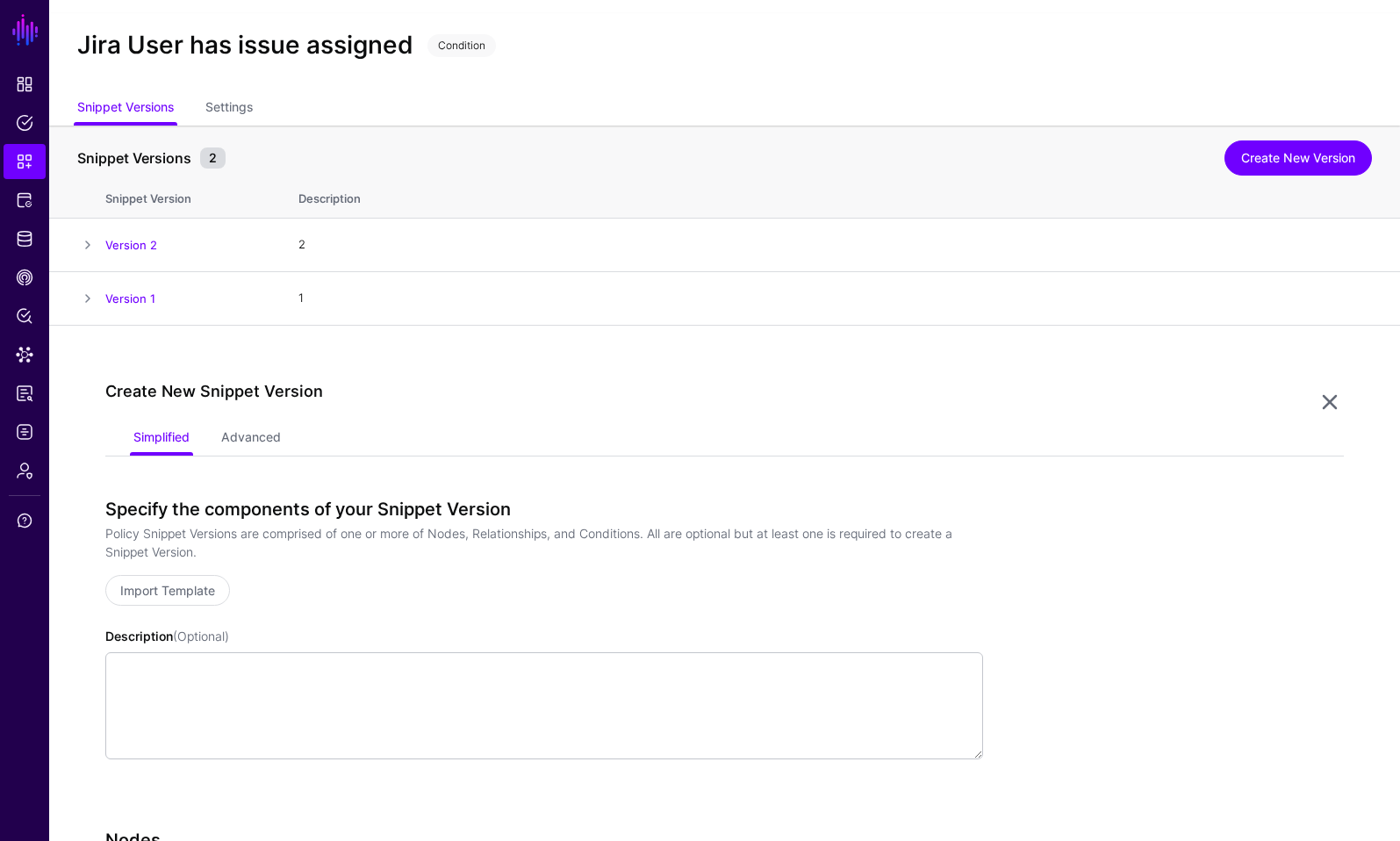
scroll to position [0, 0]
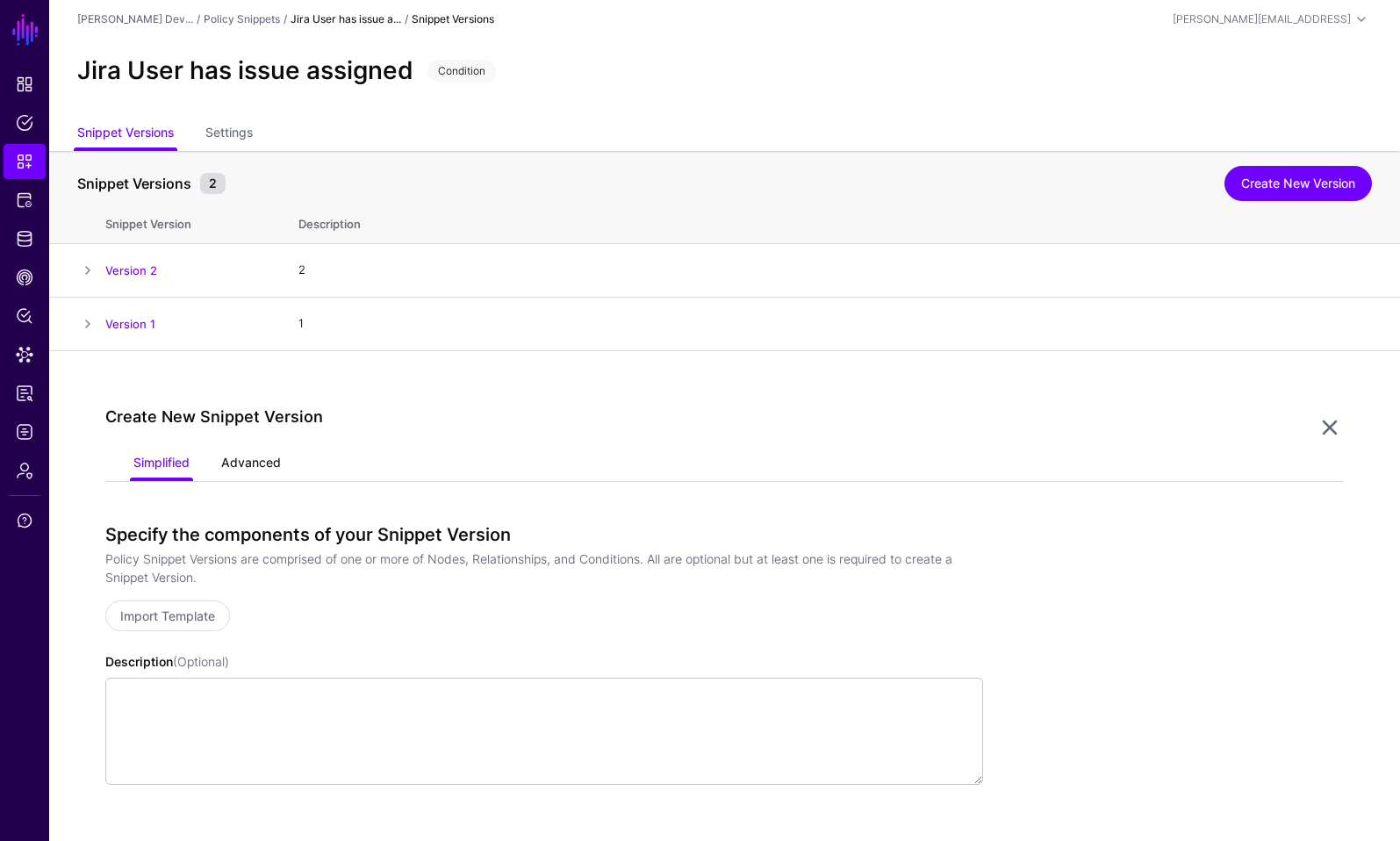
click at [266, 461] on link "Advanced" at bounding box center [251, 464] width 60 height 33
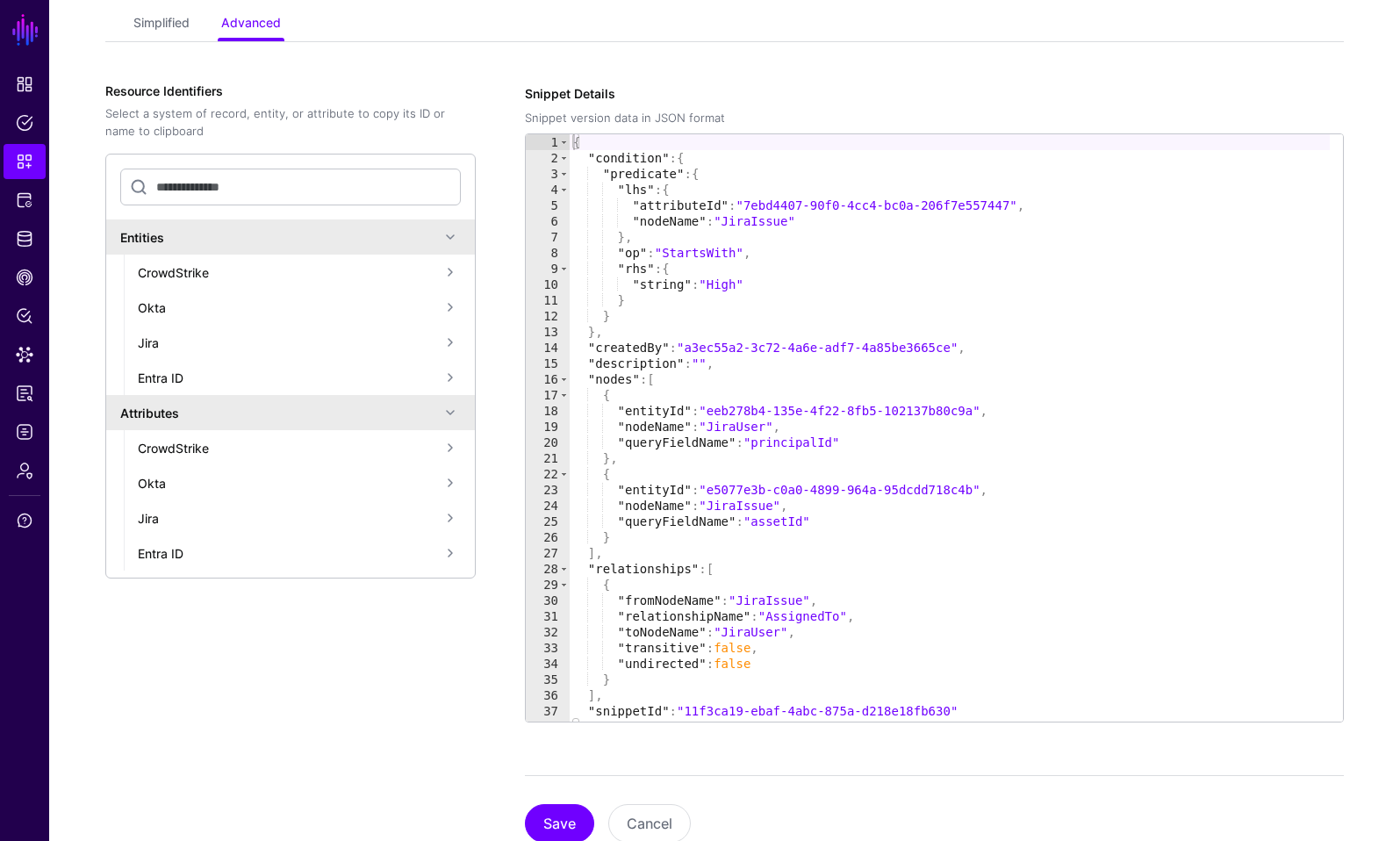
scroll to position [431, 0]
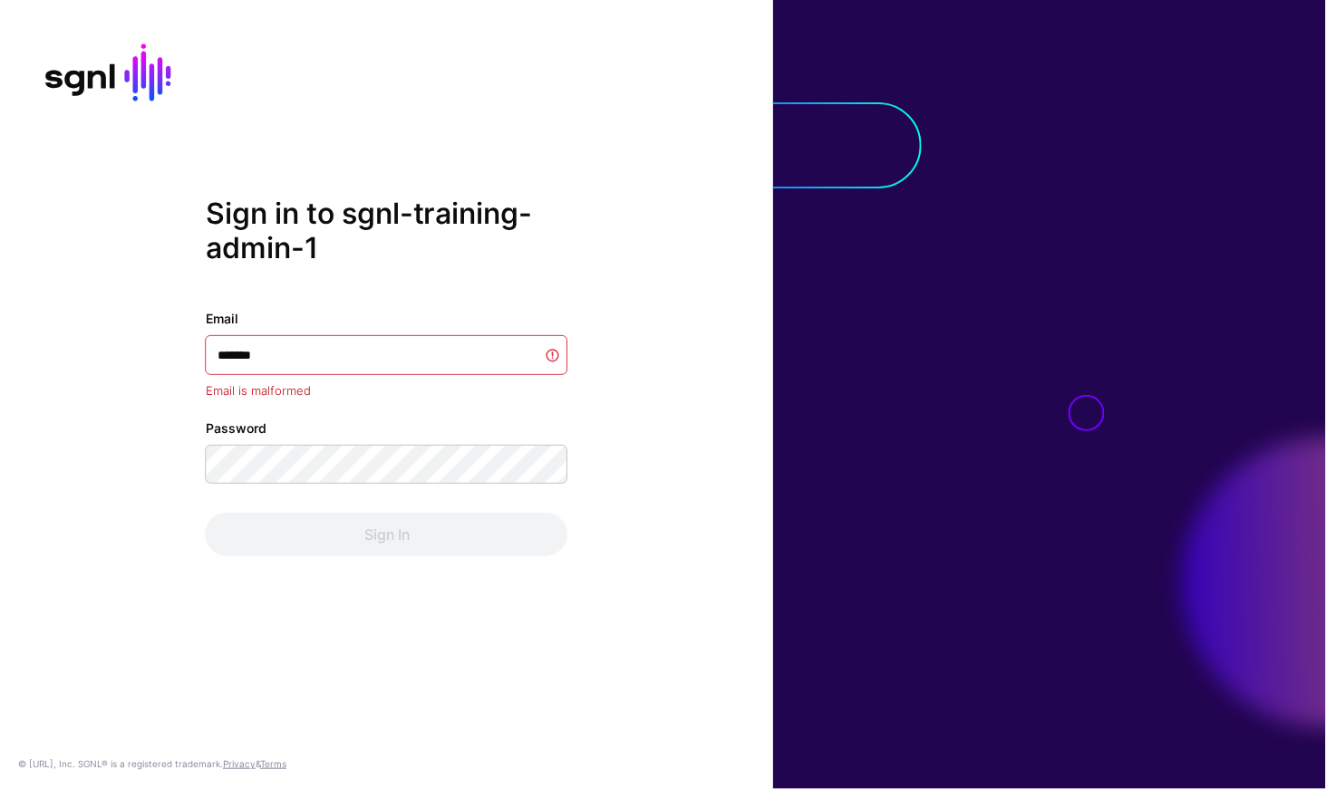
type input "********"
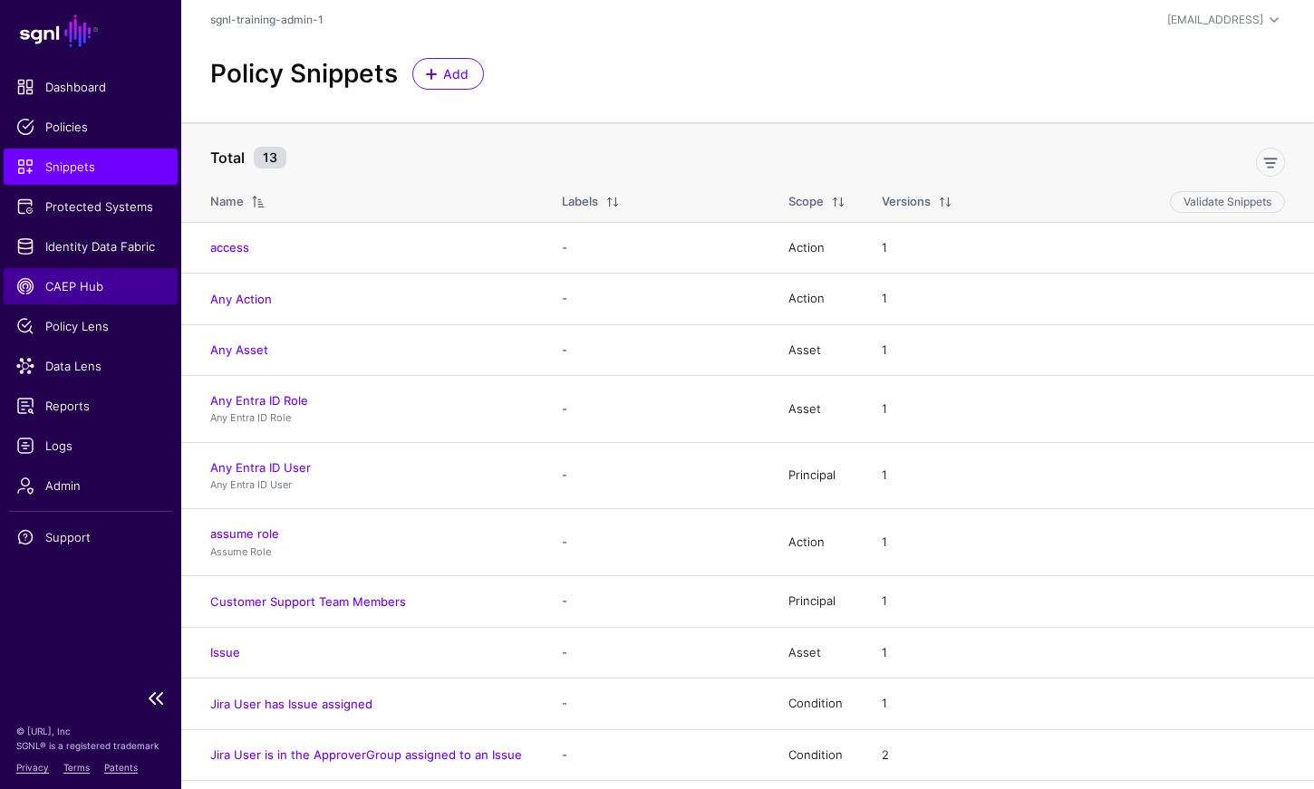
click at [65, 285] on span "CAEP Hub" at bounding box center [90, 286] width 149 height 18
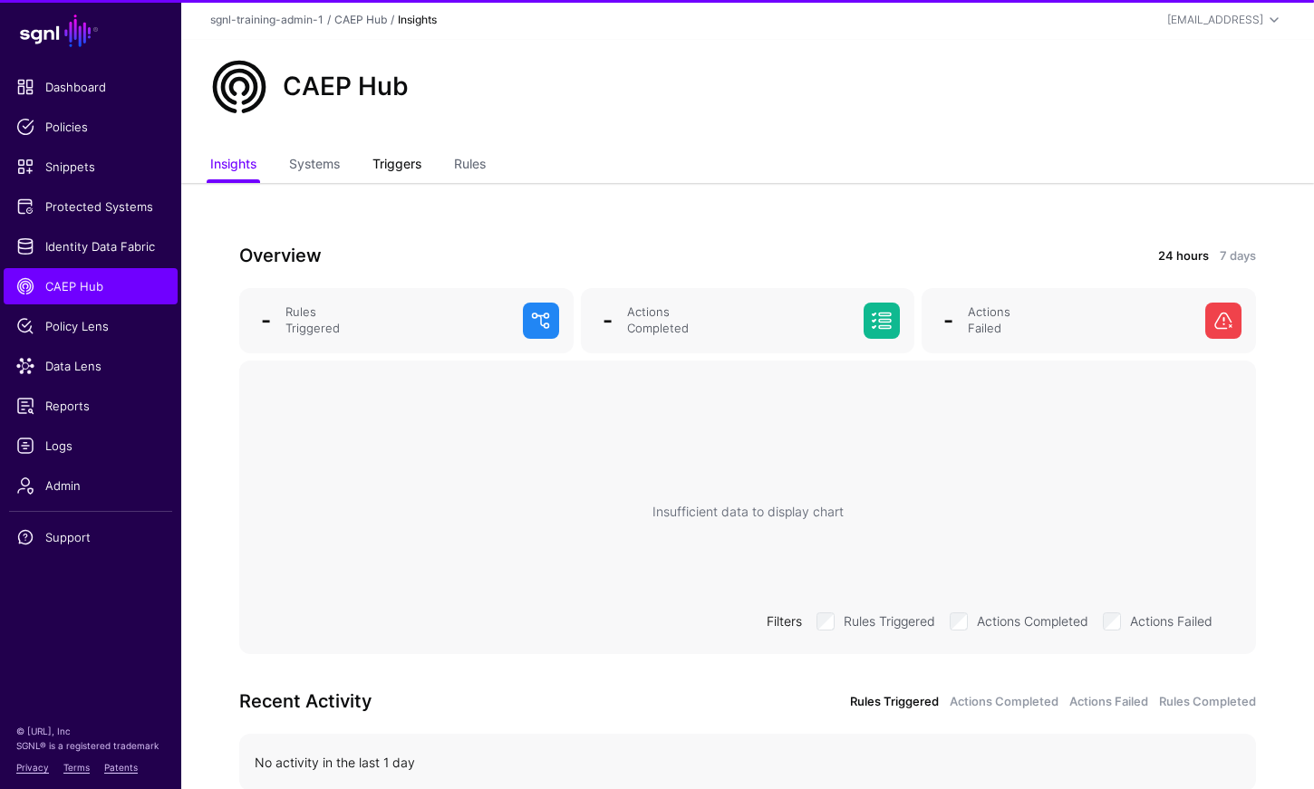
click at [410, 170] on link "Triggers" at bounding box center [396, 166] width 49 height 34
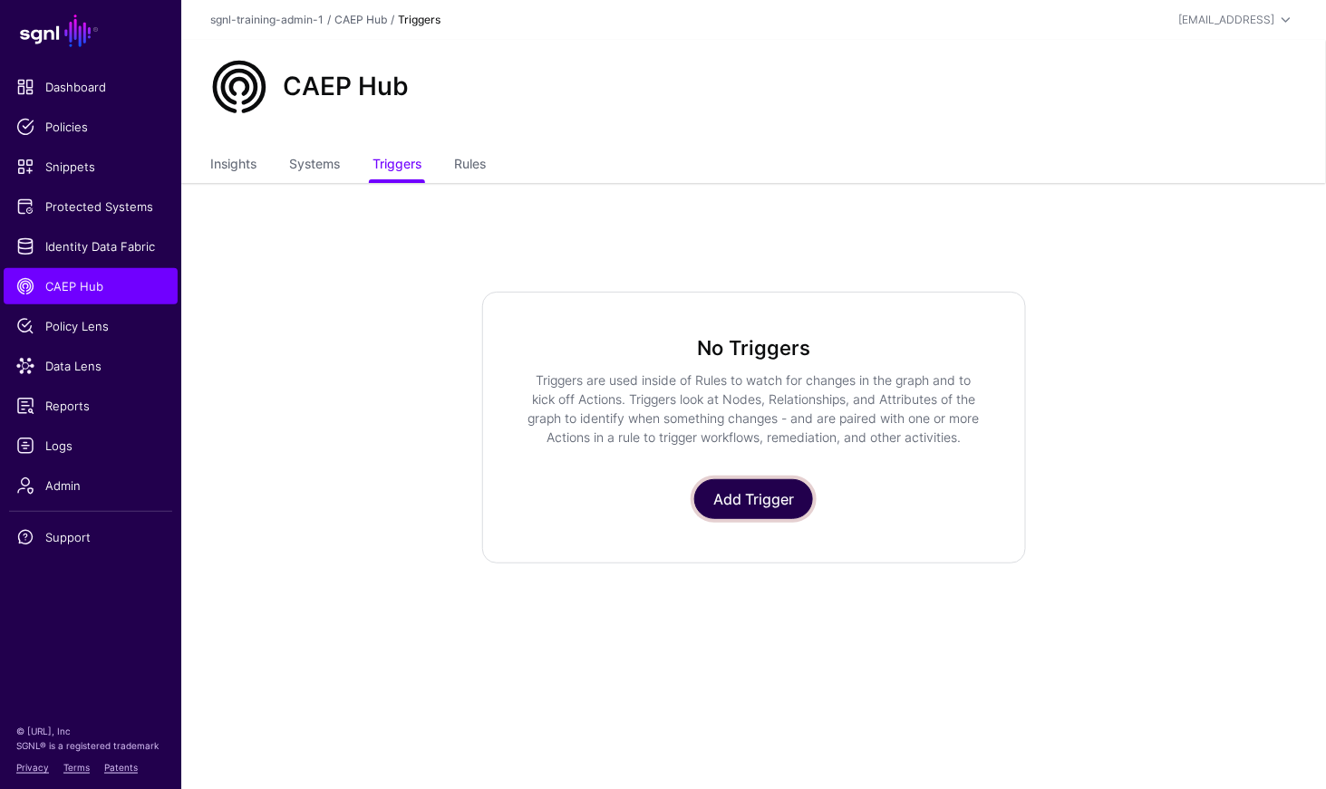
click at [805, 509] on link "Add Trigger" at bounding box center [753, 499] width 119 height 40
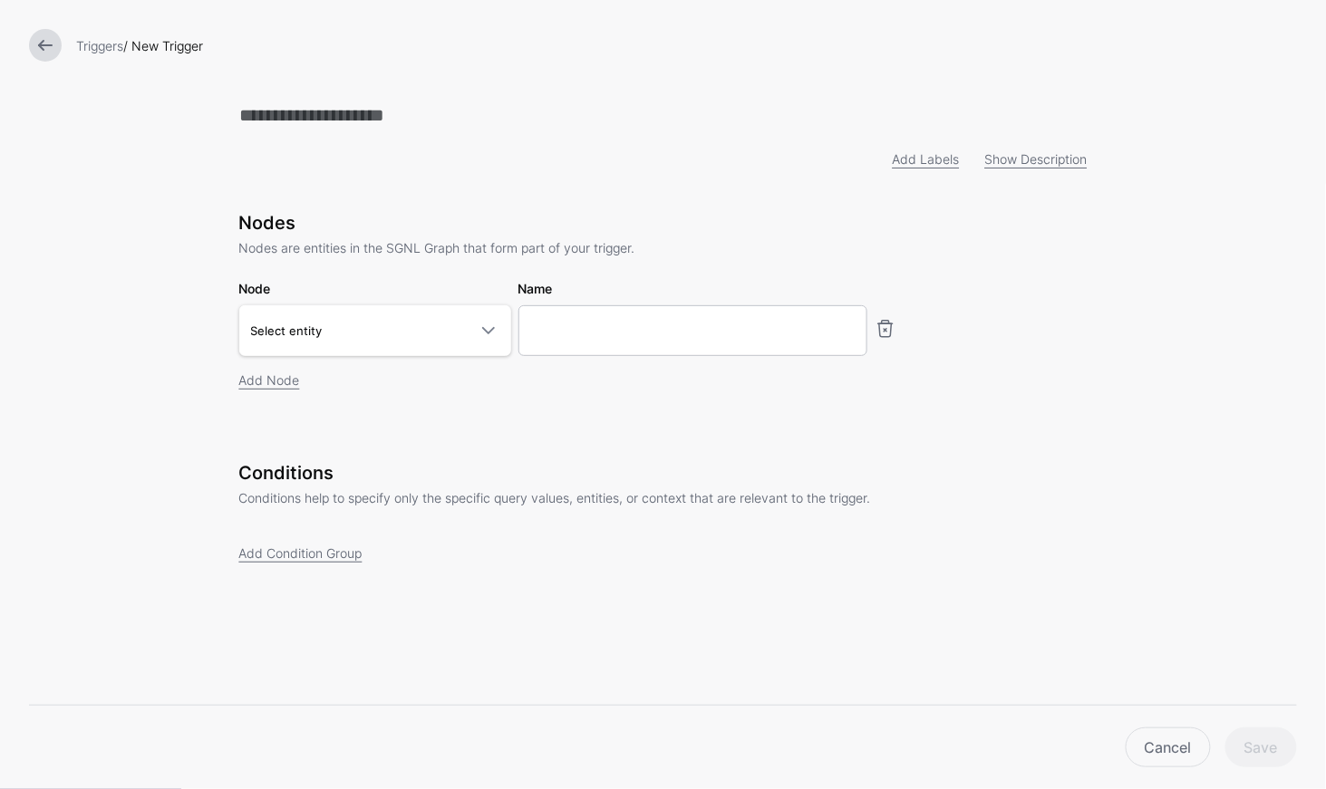
click at [776, 203] on div "Add Labels Show Description Nodes Nodes are entities in the SGNL Graph that for…" at bounding box center [663, 360] width 906 height 720
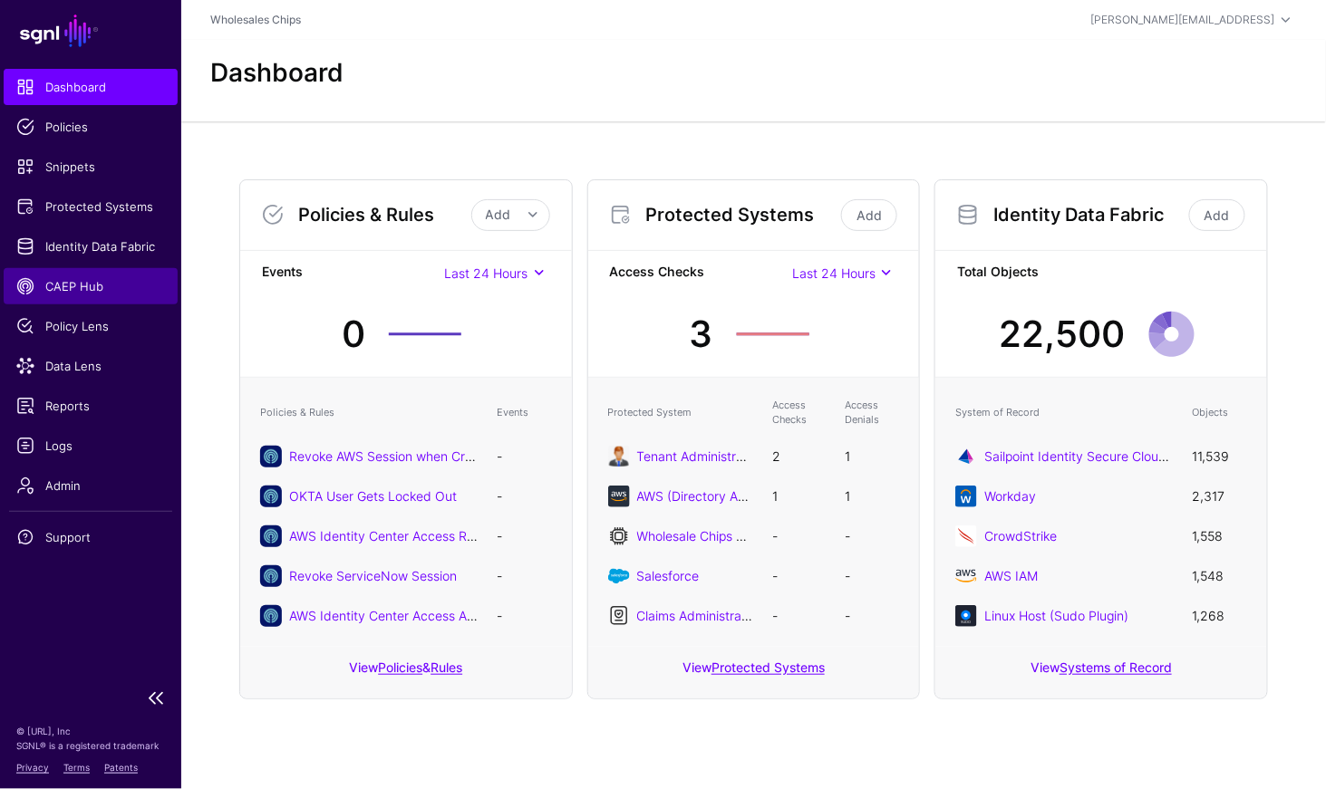
click at [89, 294] on span "CAEP Hub" at bounding box center [90, 286] width 149 height 18
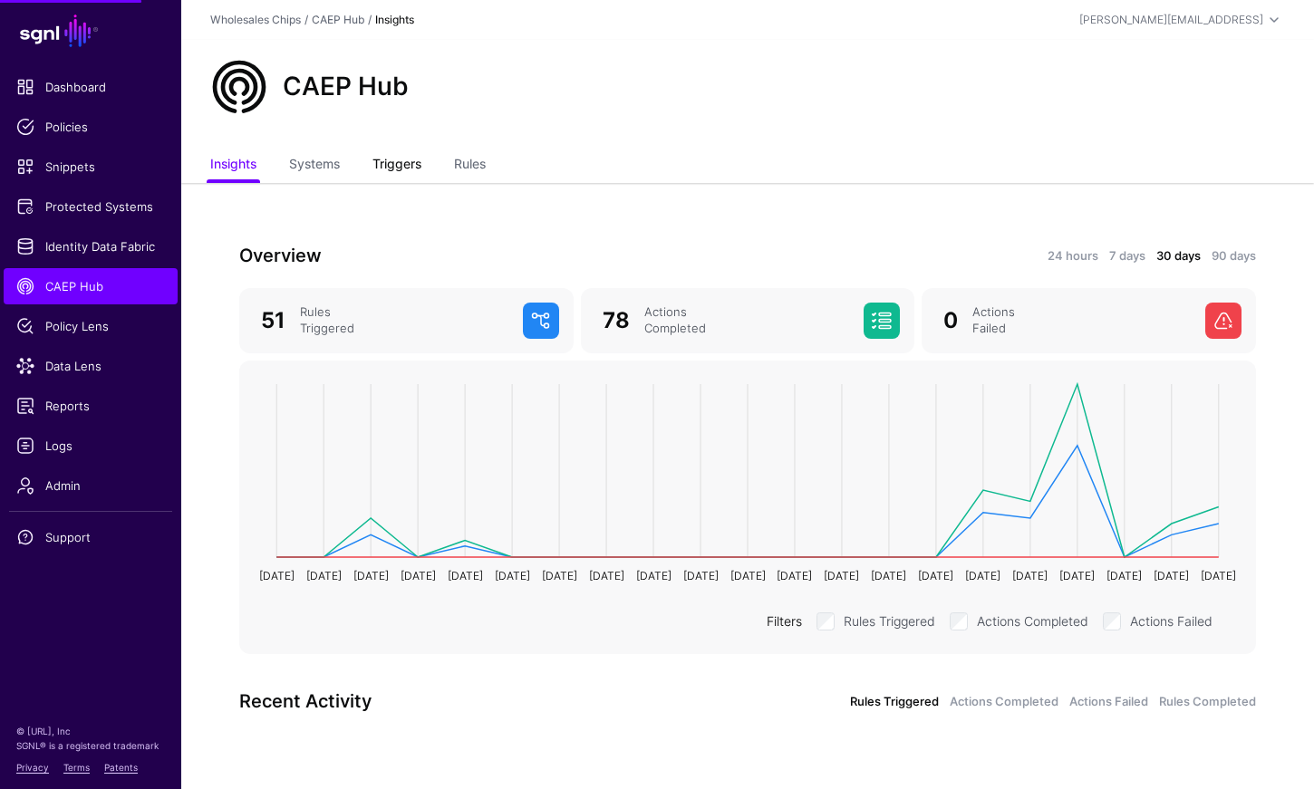
click at [383, 151] on link "Triggers" at bounding box center [396, 166] width 49 height 34
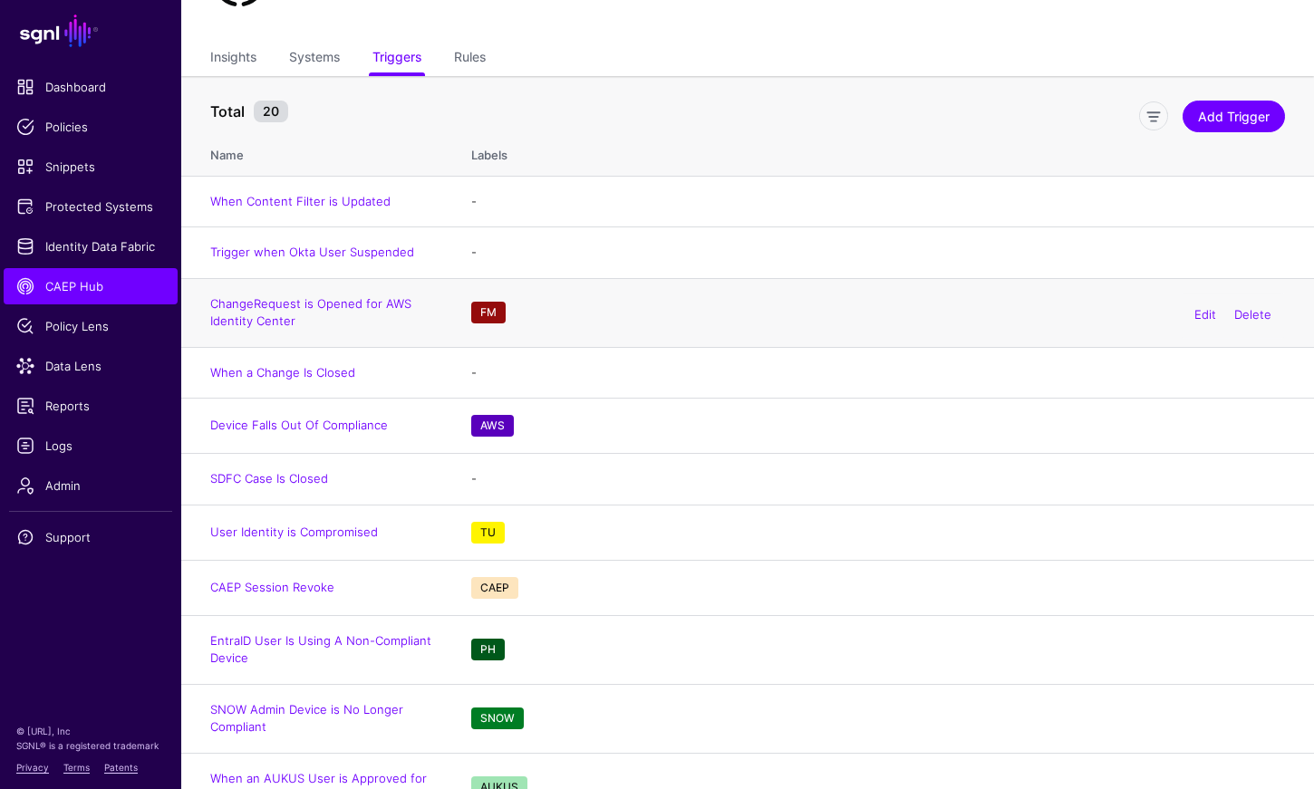
scroll to position [110, 0]
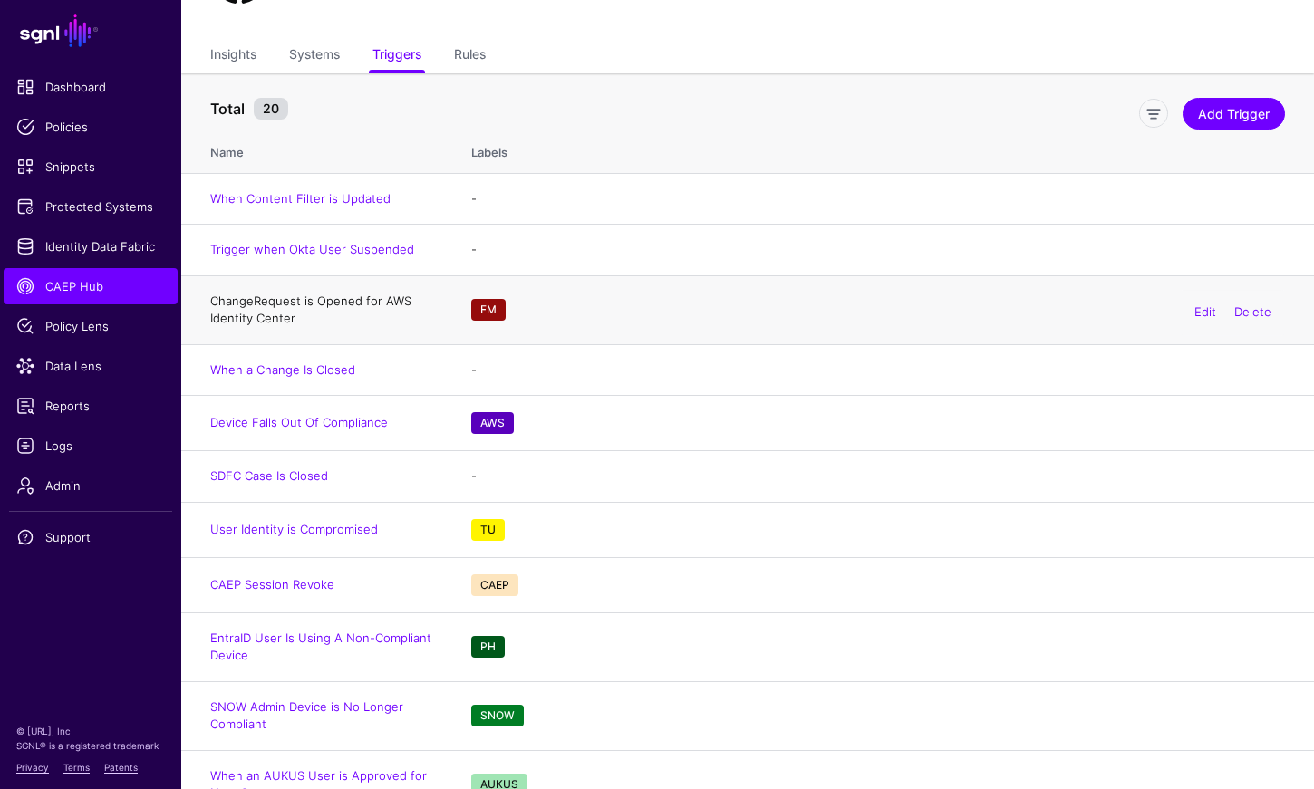
click at [380, 299] on link "ChangeRequest is Opened for AWS Identity Center" at bounding box center [310, 310] width 201 height 33
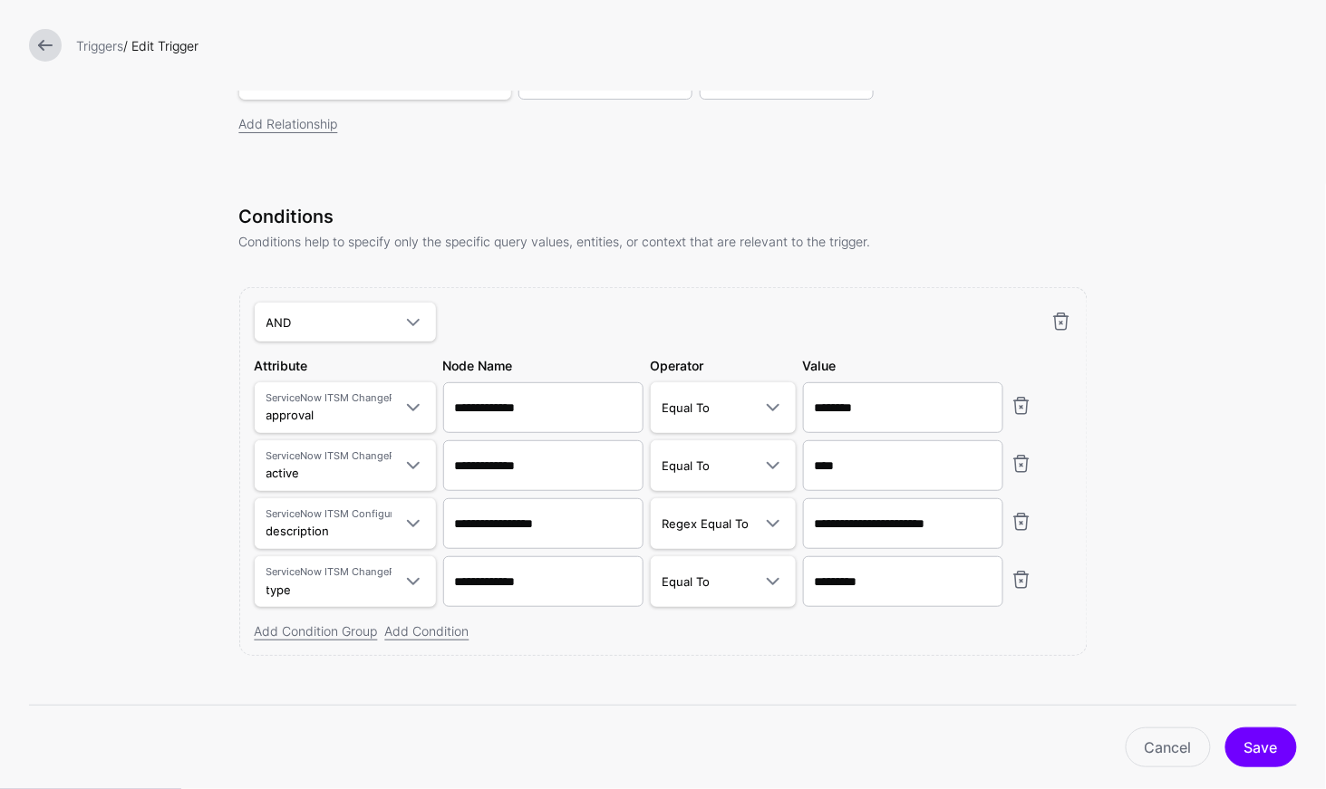
scroll to position [821, 0]
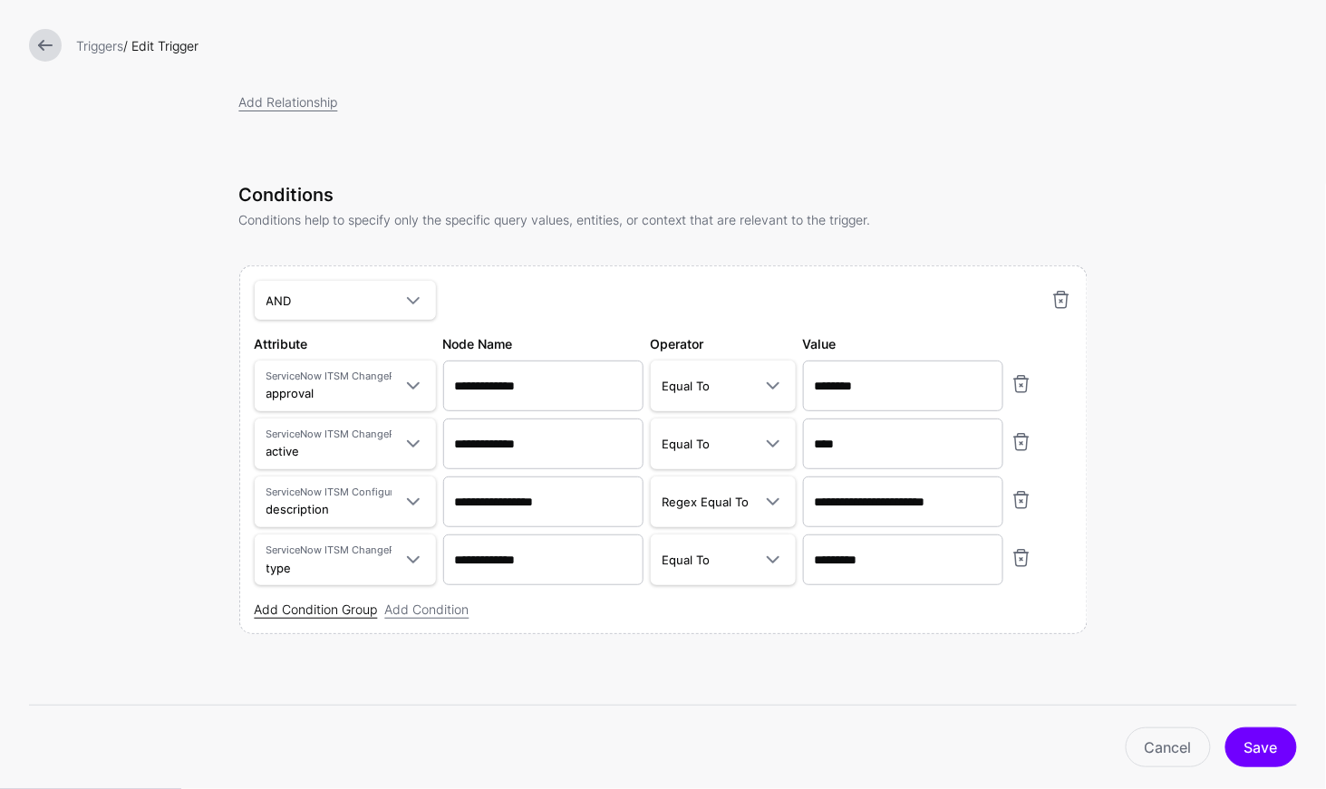
click at [313, 610] on link "Add Condition Group" at bounding box center [316, 609] width 123 height 15
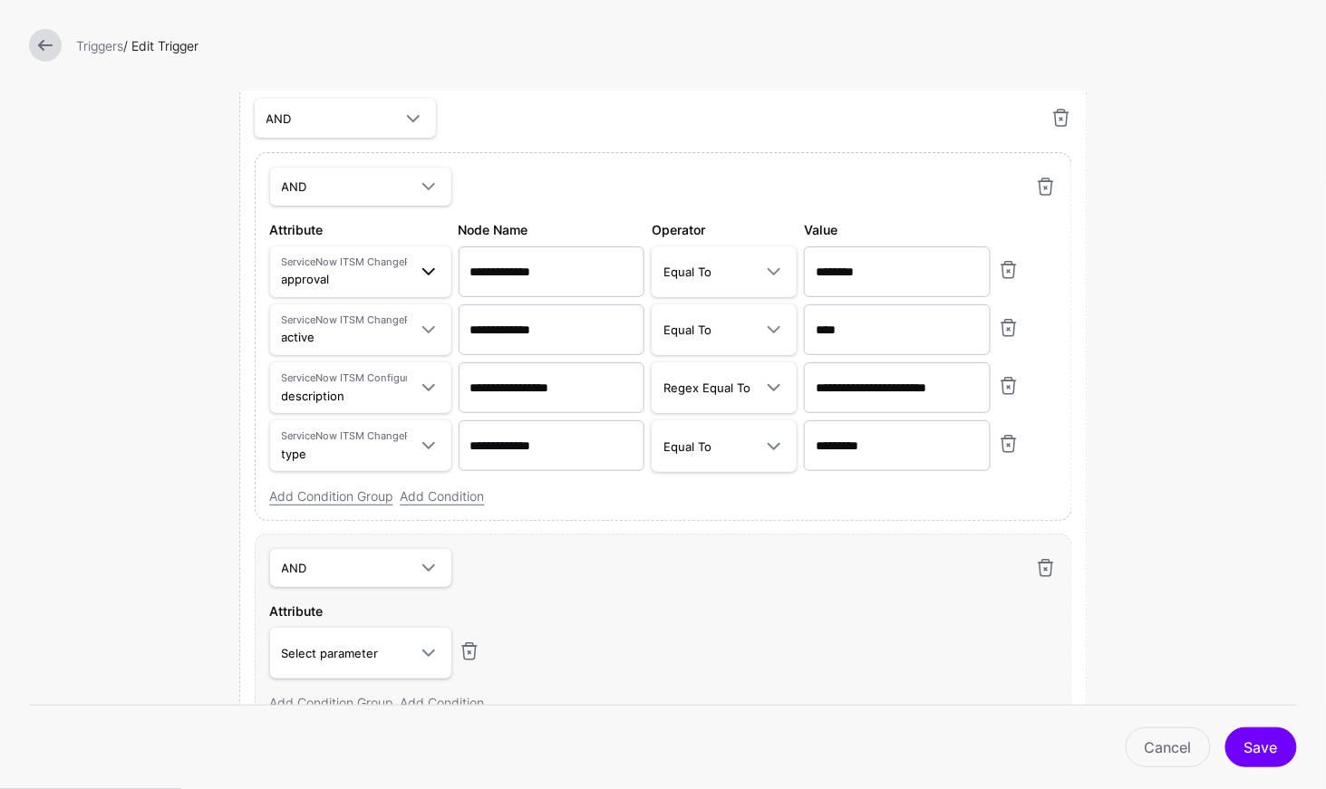
scroll to position [1001, 0]
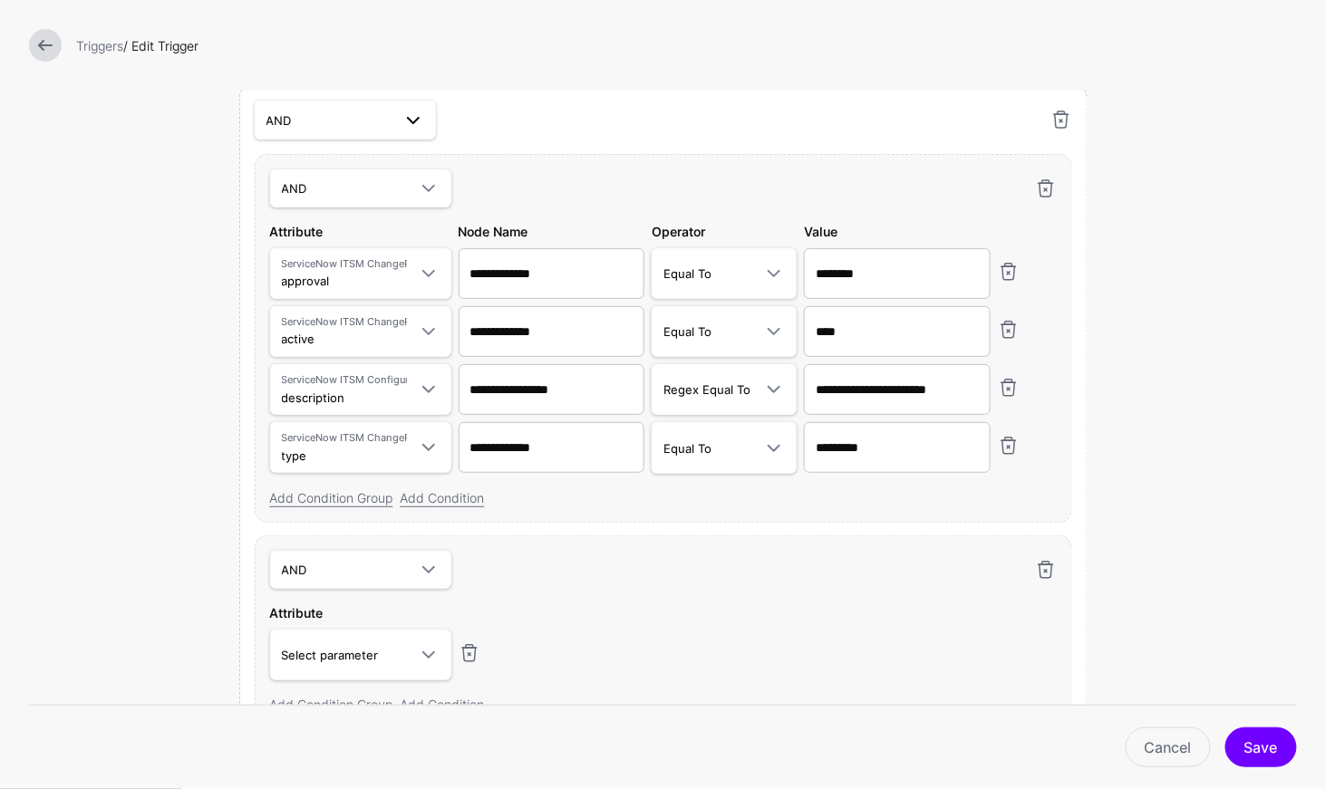
click at [339, 114] on span "AND" at bounding box center [328, 121] width 125 height 20
click at [295, 215] on div "OR" at bounding box center [345, 219] width 152 height 18
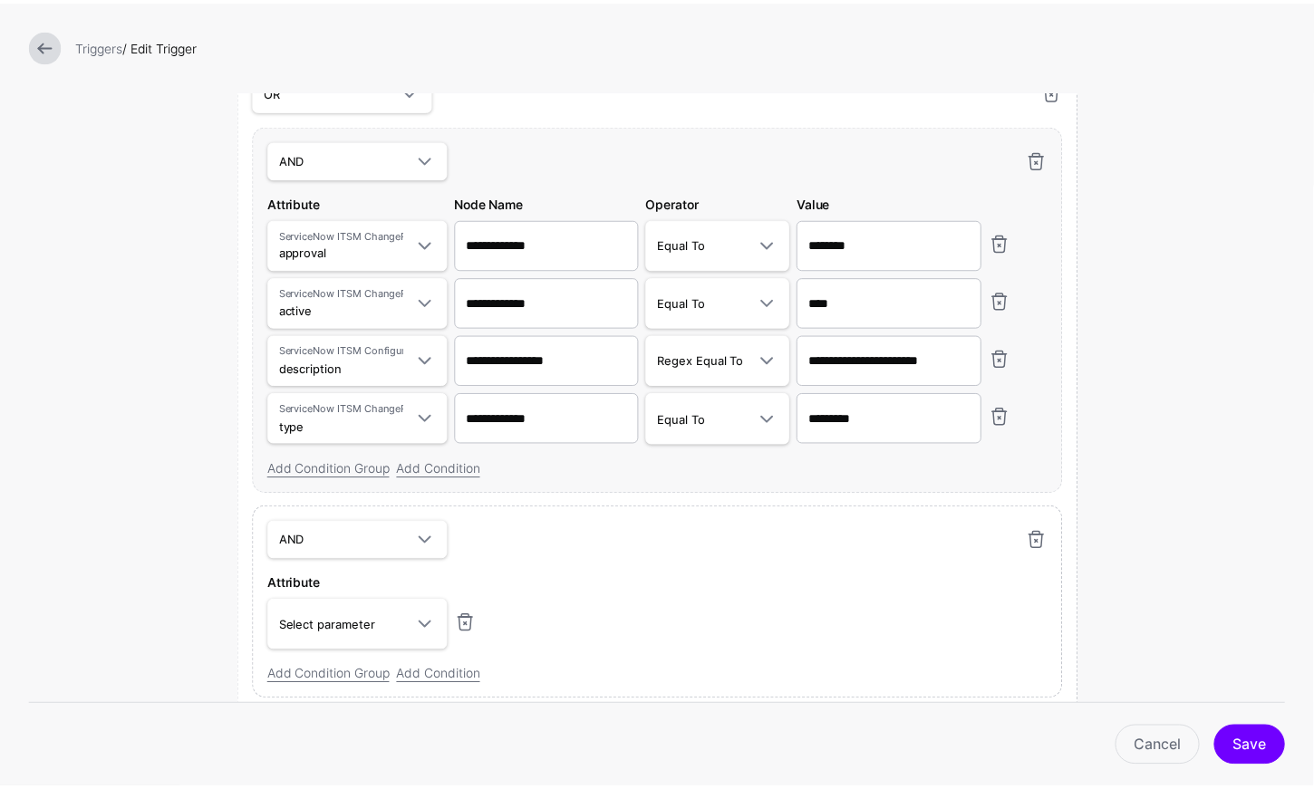
scroll to position [1030, 0]
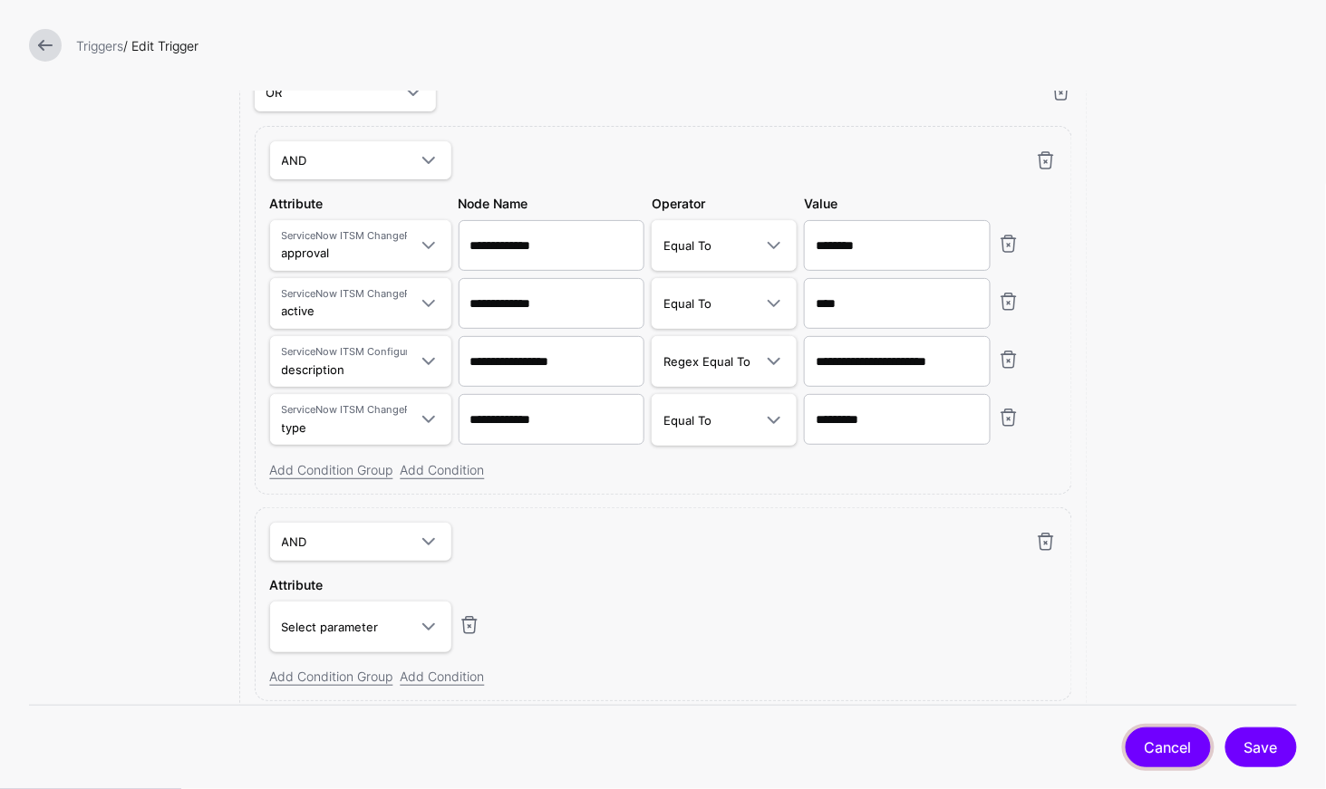
click at [1145, 749] on link "Cancel" at bounding box center [1168, 748] width 85 height 40
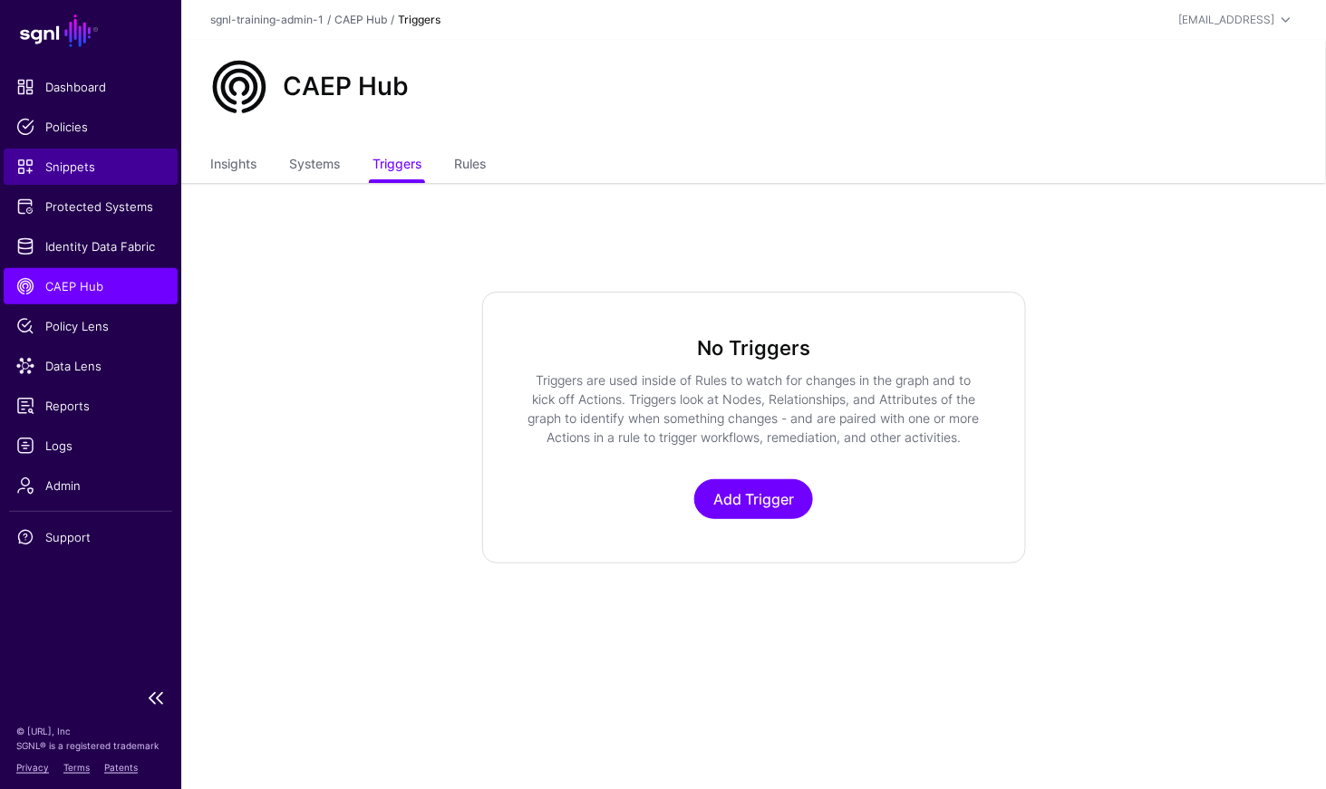
click at [96, 160] on span "Snippets" at bounding box center [90, 167] width 149 height 18
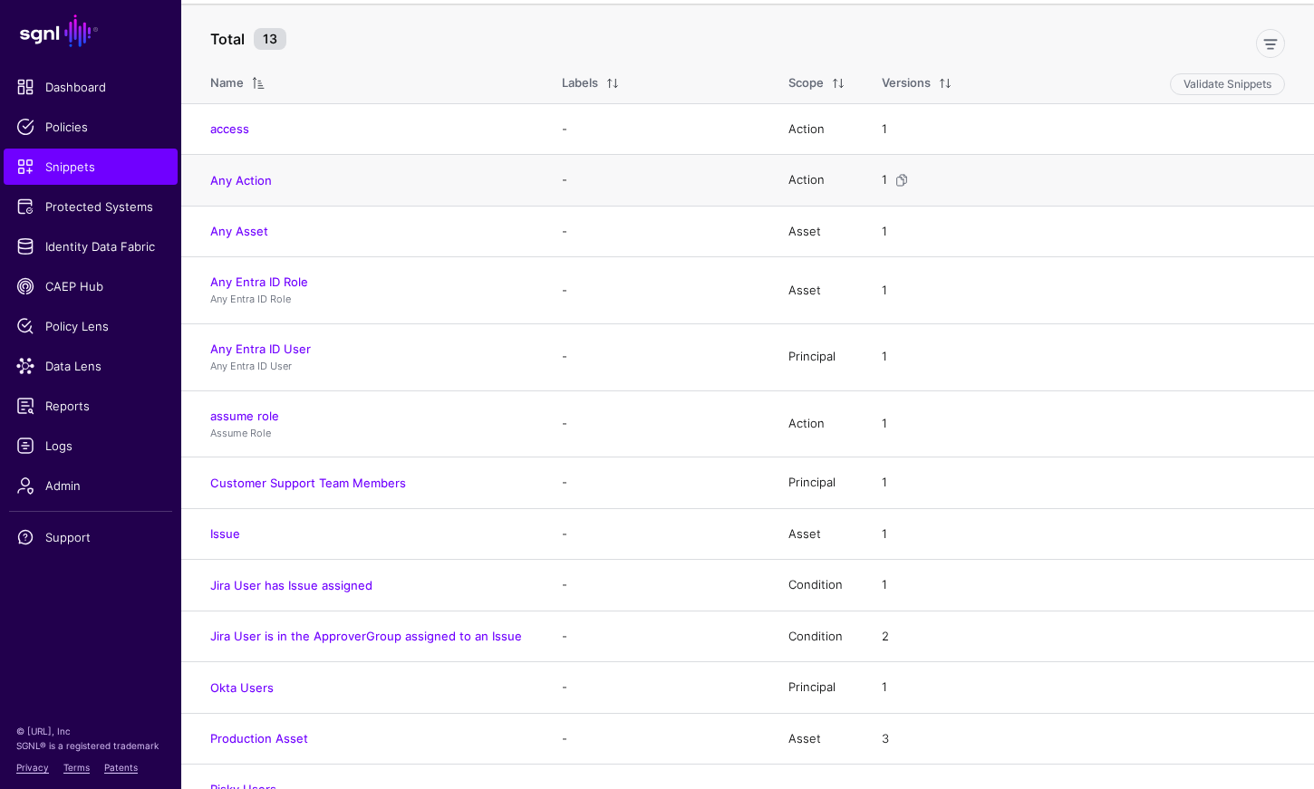
scroll to position [162, 0]
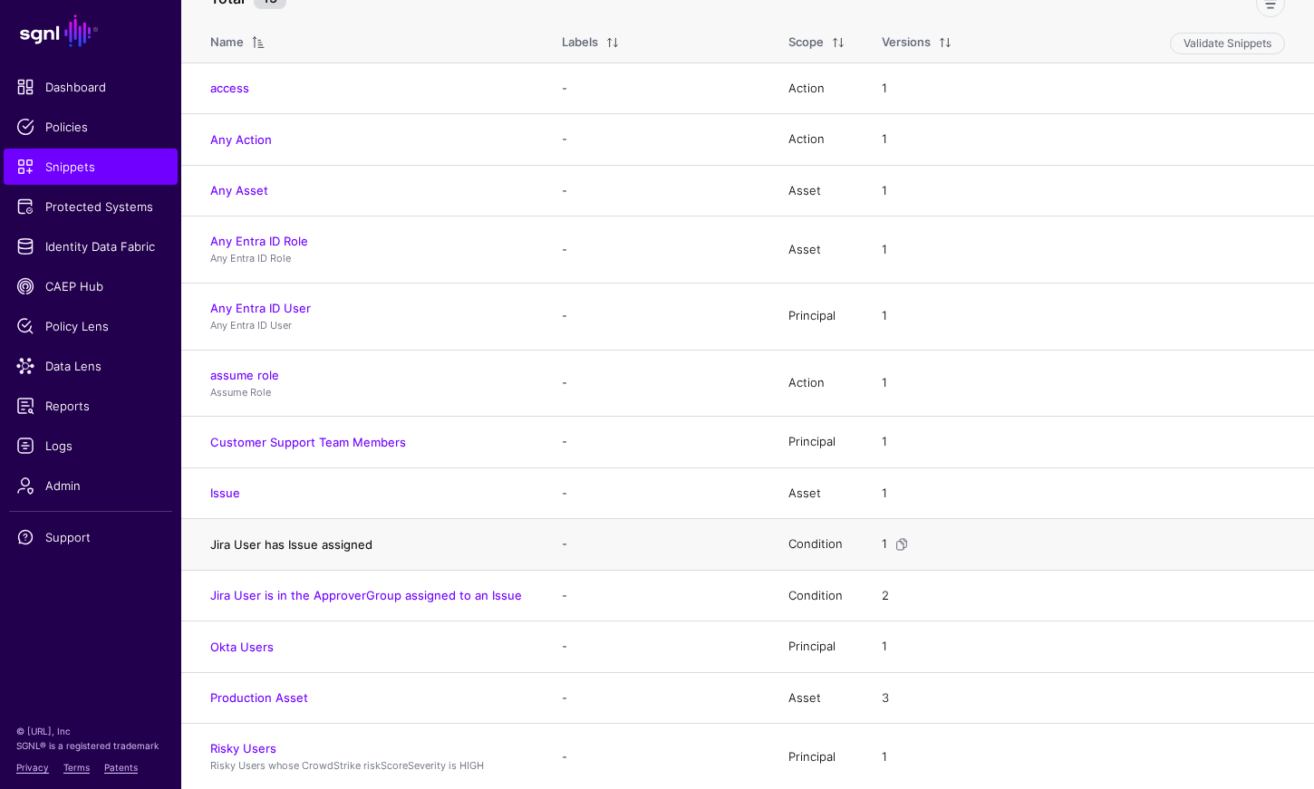
click at [312, 537] on link "Jira User has Issue assigned" at bounding box center [291, 544] width 162 height 15
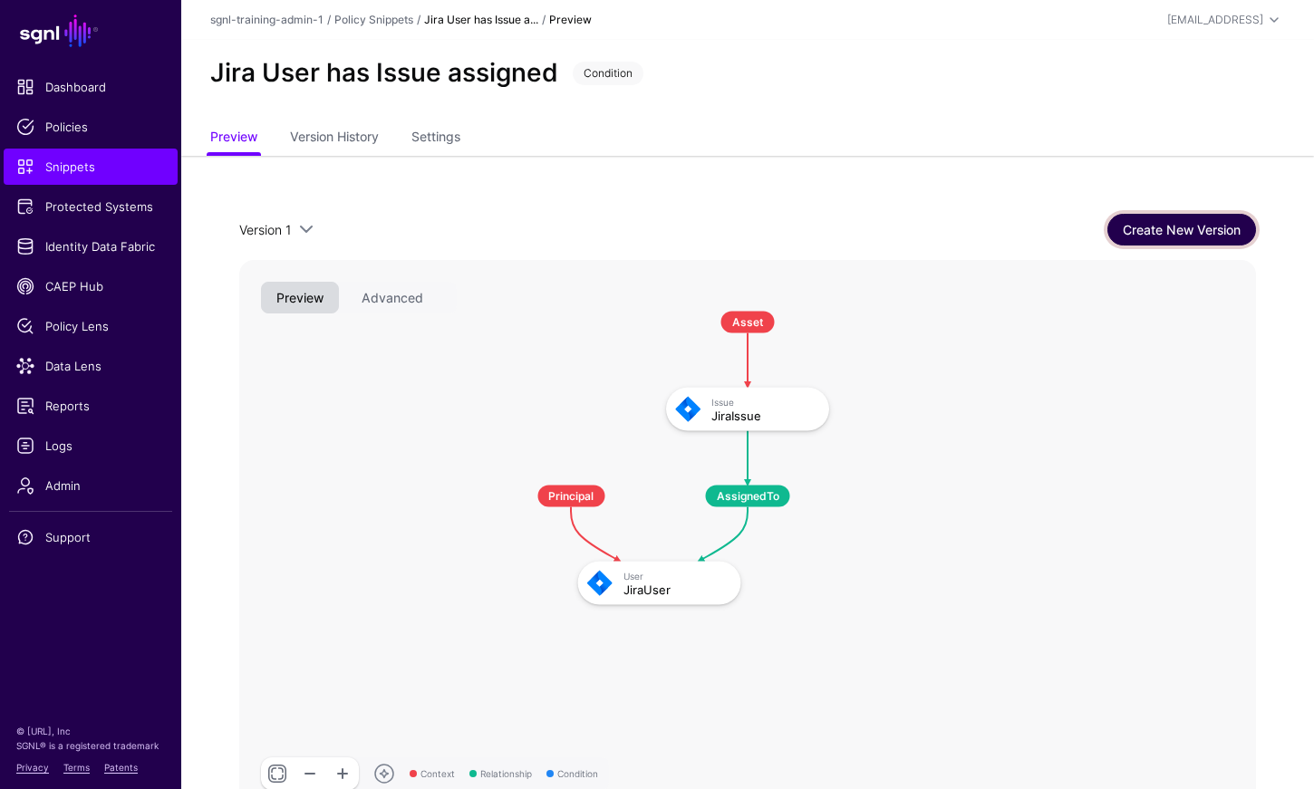
click at [1157, 234] on link "Create New Version" at bounding box center [1181, 230] width 149 height 32
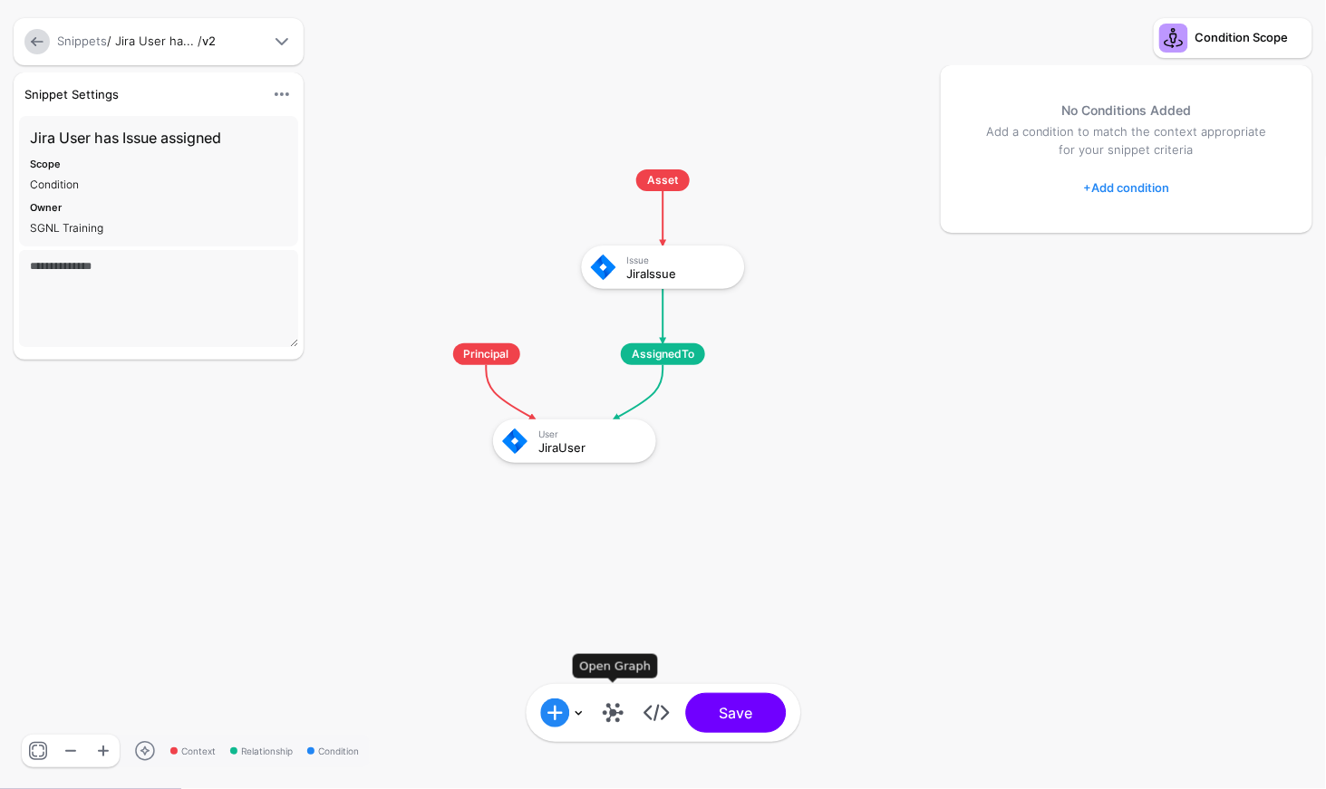
click at [615, 714] on link at bounding box center [612, 713] width 29 height 29
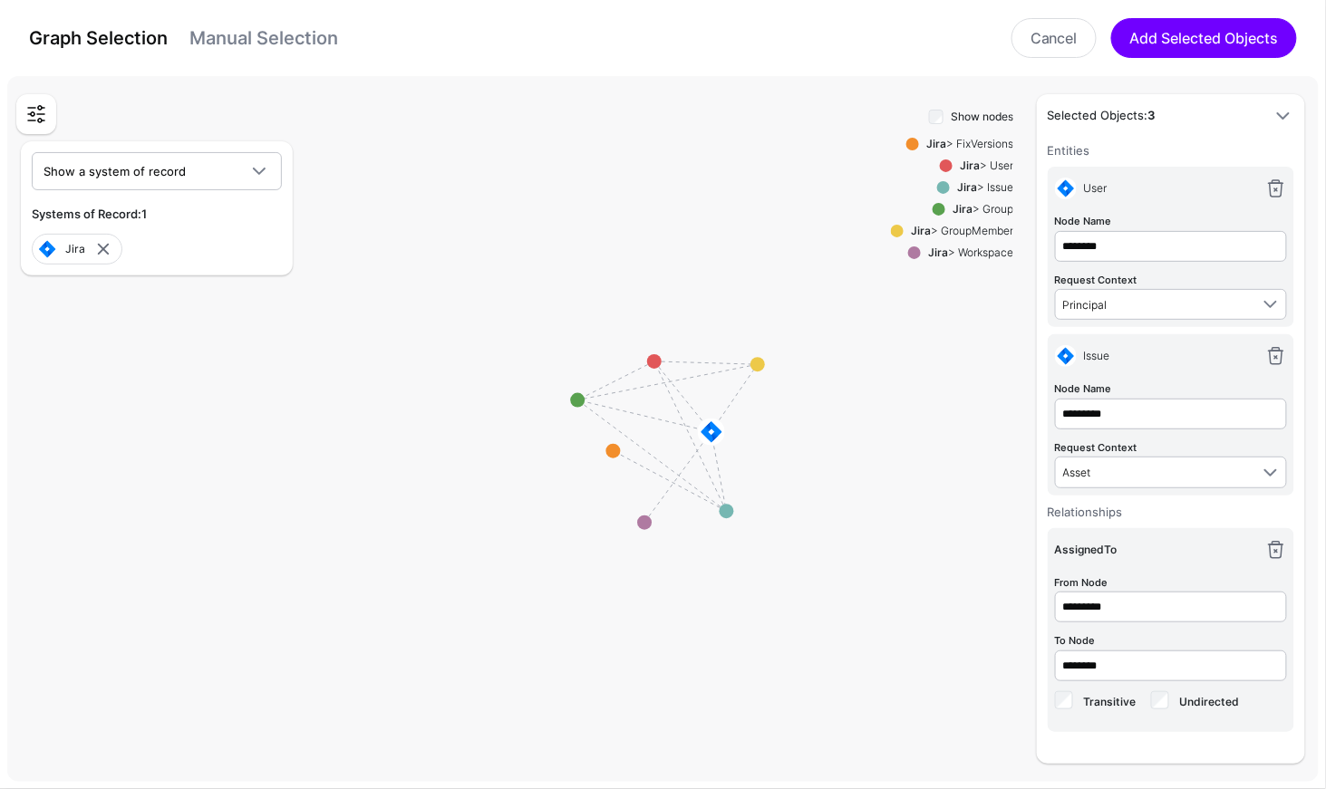
click at [308, 19] on div "Graph Selection Manual Selection Cancel Add Selected Objects" at bounding box center [663, 38] width 1290 height 40
click at [297, 43] on link "Manual Selection" at bounding box center [263, 38] width 149 height 22
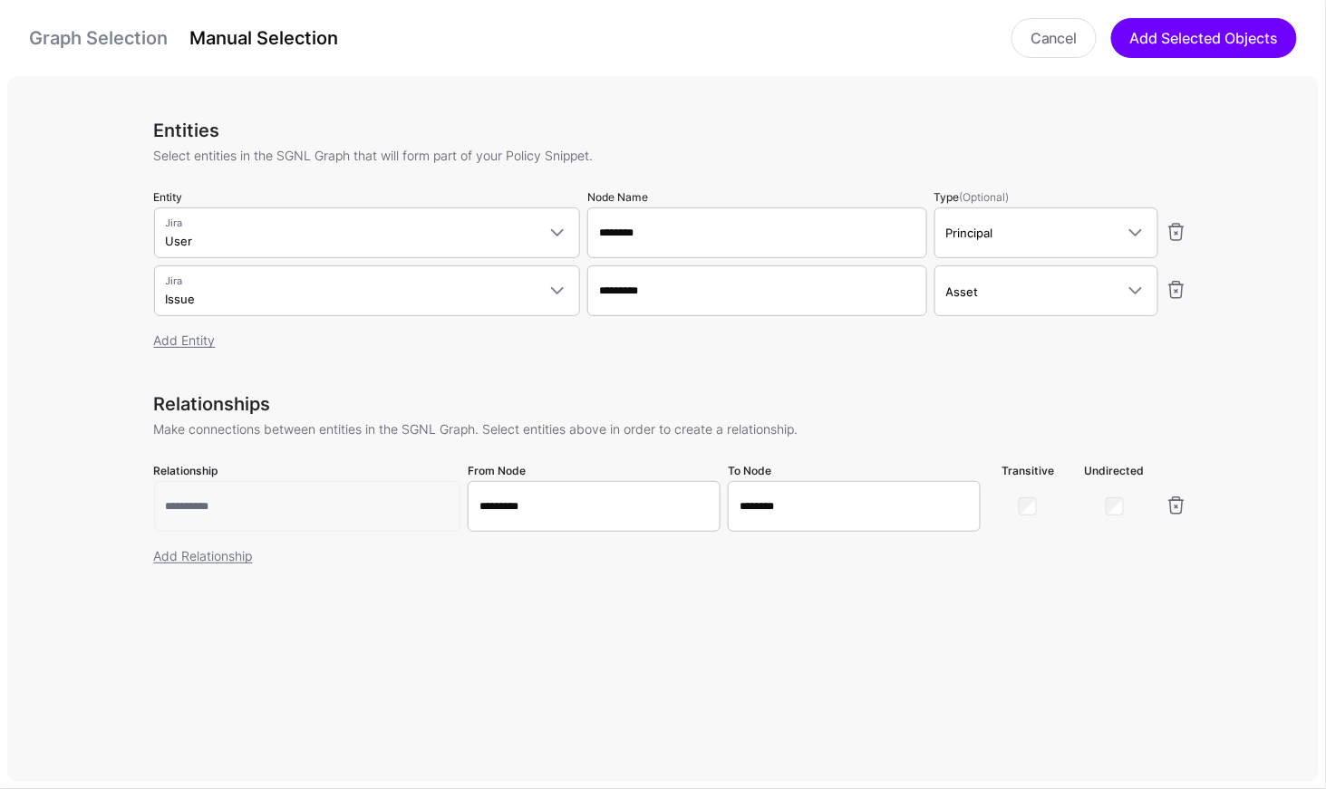
click at [120, 44] on link "Graph Selection" at bounding box center [98, 38] width 139 height 22
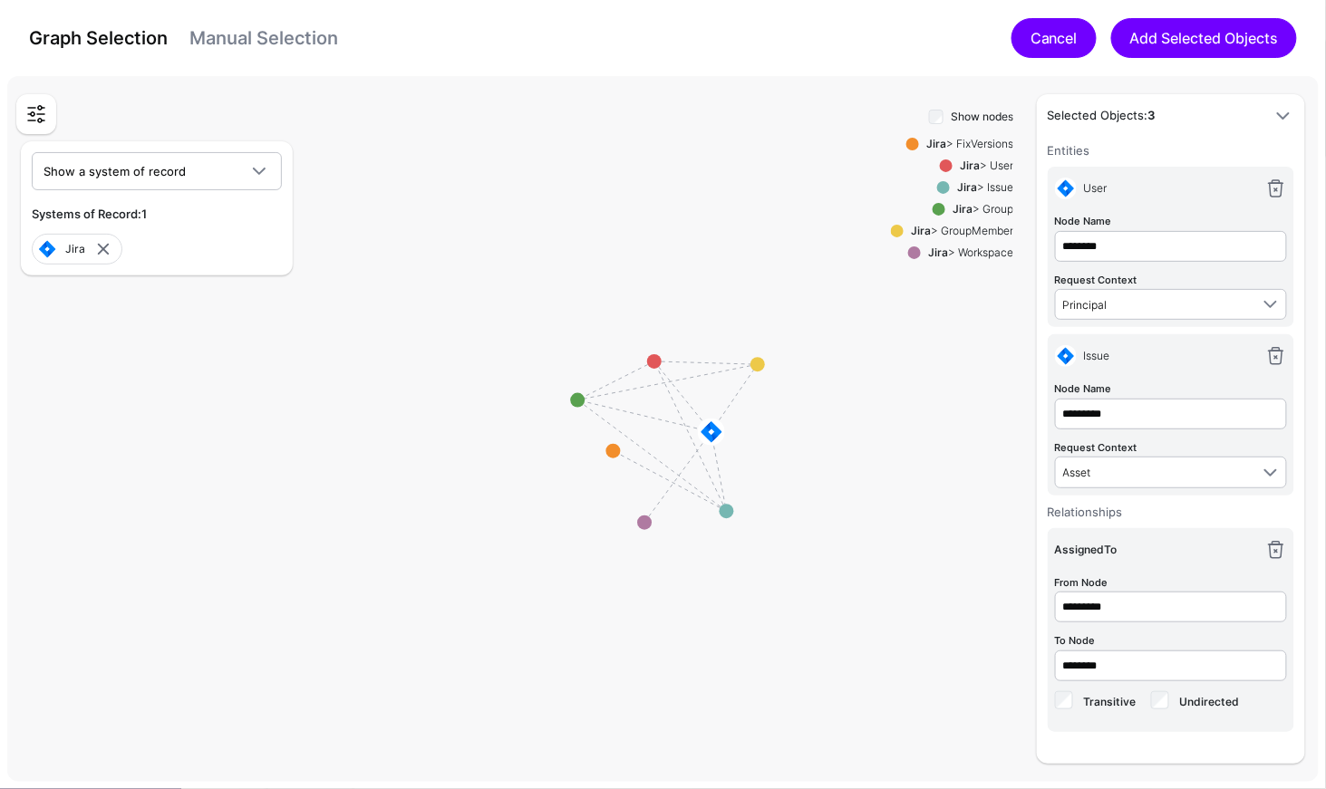
click at [1030, 42] on link "Cancel" at bounding box center [1053, 38] width 85 height 40
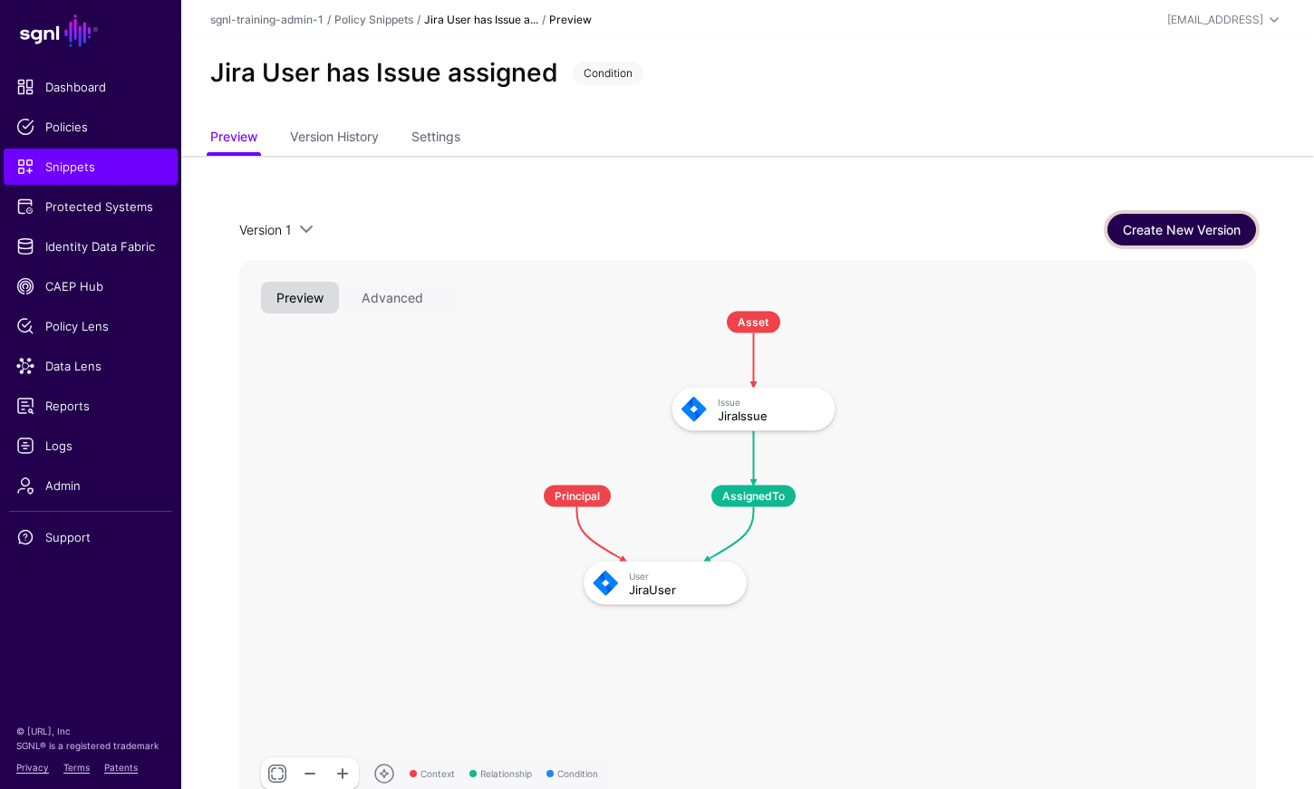
click at [1162, 226] on link "Create New Version" at bounding box center [1181, 230] width 149 height 32
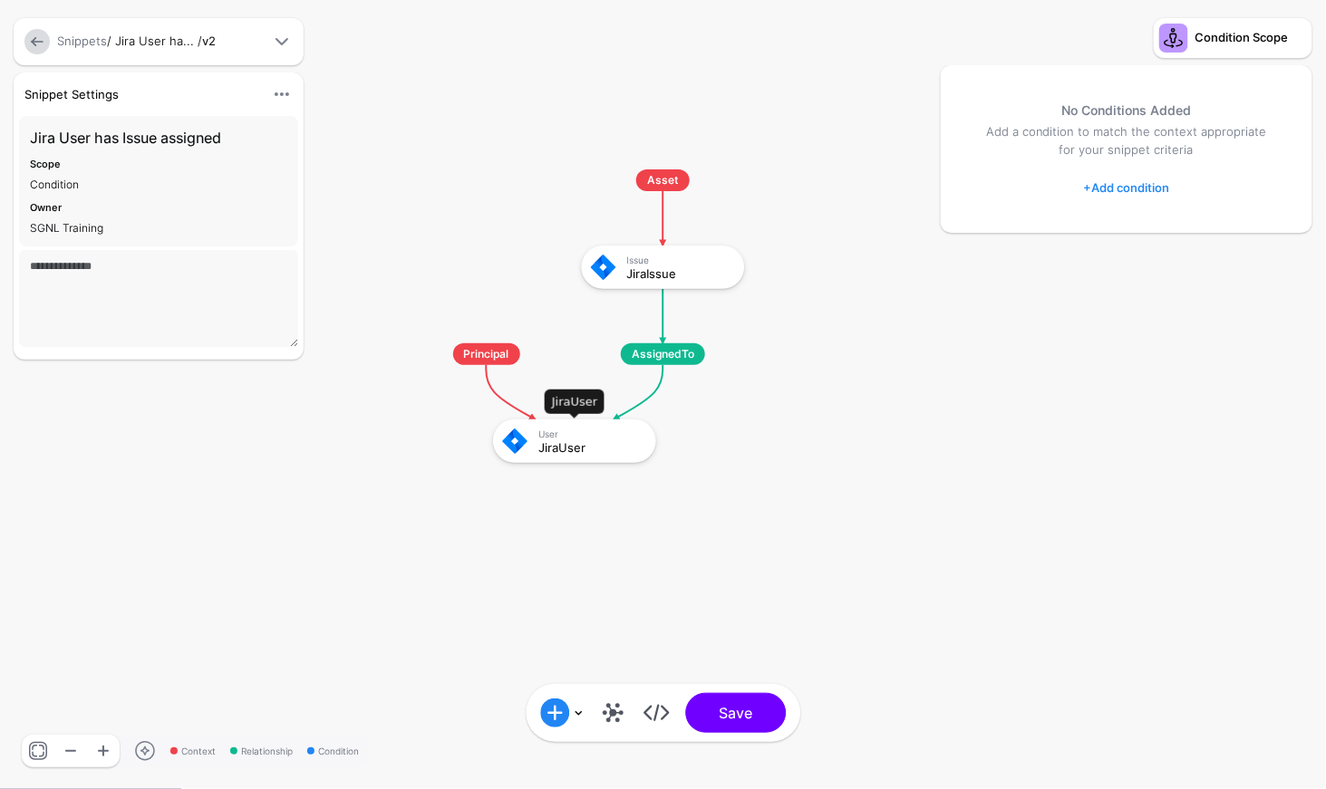
click at [566, 450] on div "JiraUser" at bounding box center [590, 447] width 105 height 13
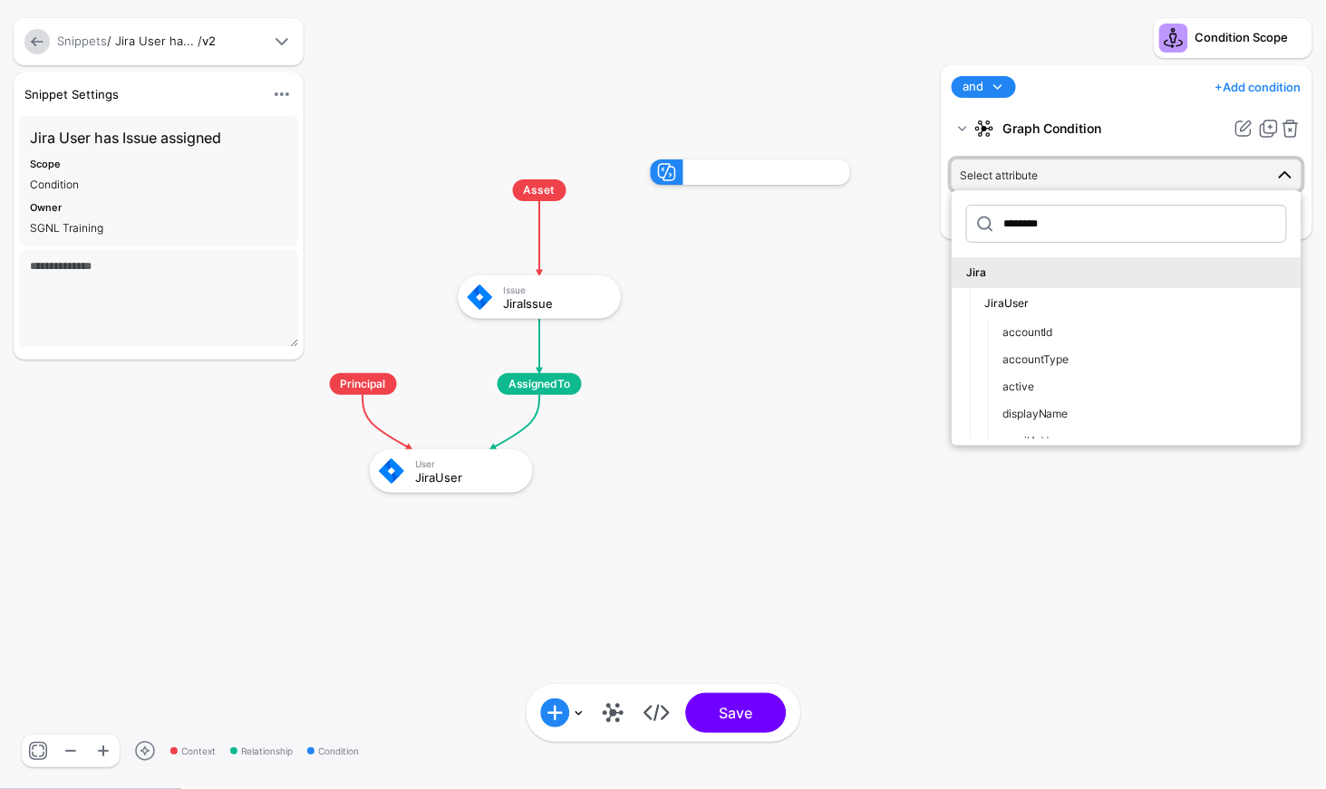
click at [711, 466] on rect at bounding box center [279, 141] width 132585 height 78844
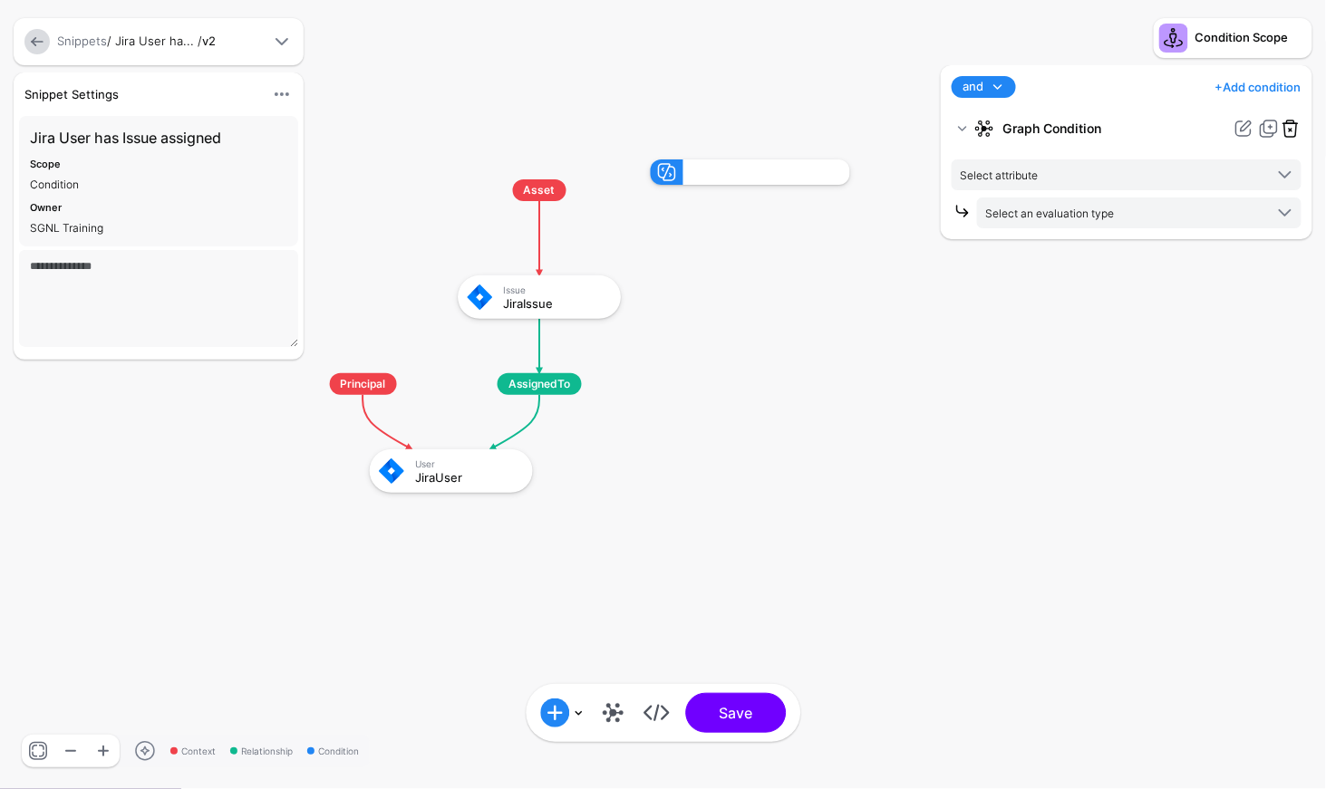
click at [1291, 124] on link at bounding box center [1291, 129] width 22 height 22
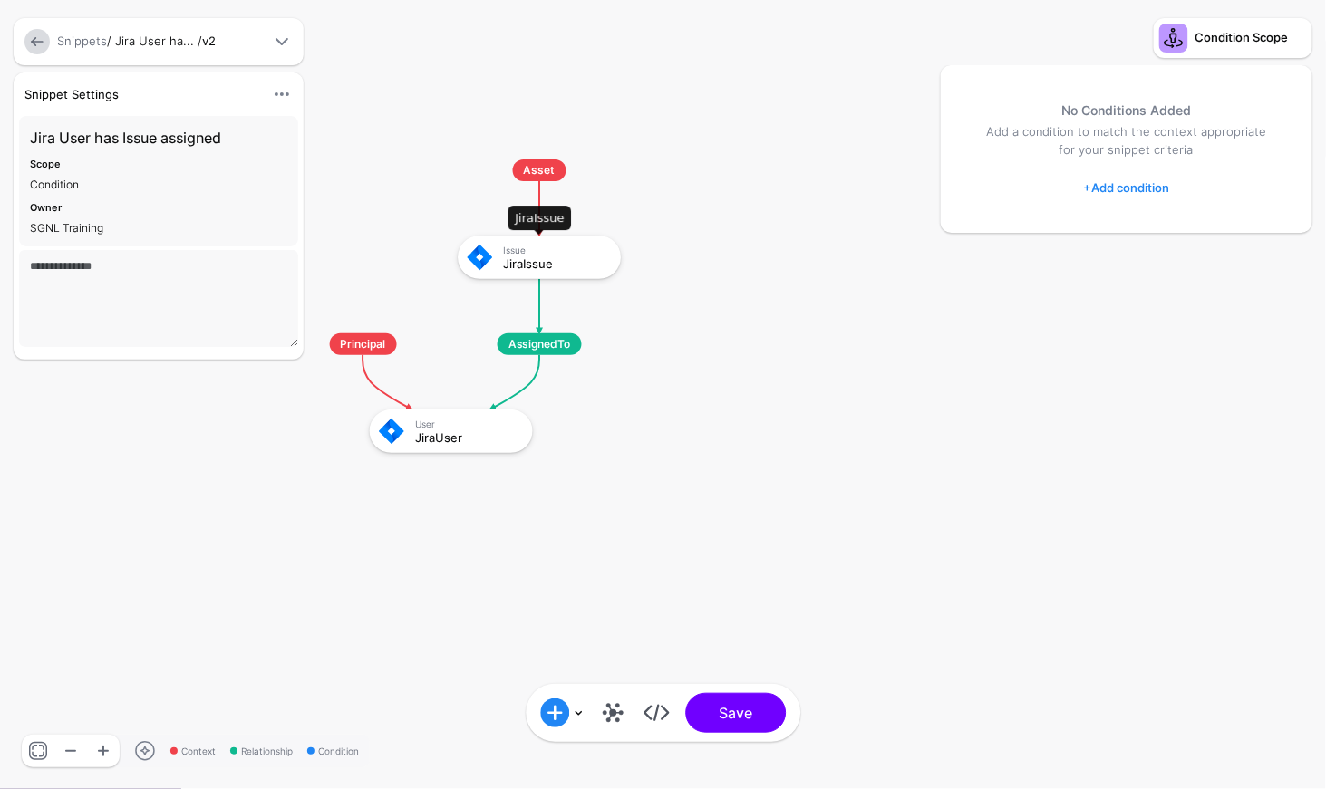
click at [567, 256] on div "Issue JiraIssue" at bounding box center [559, 257] width 112 height 25
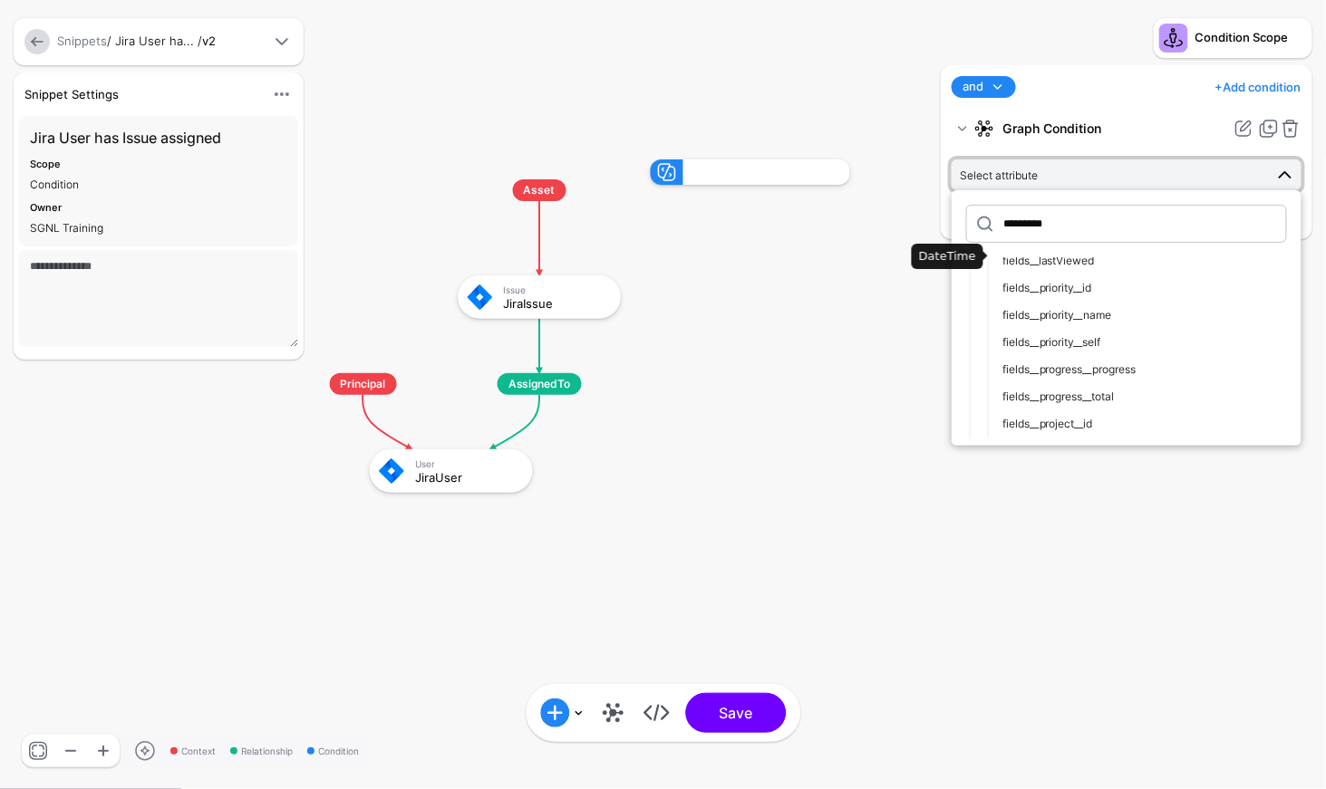
scroll to position [995, 0]
click at [1076, 324] on button "fields__priority__name" at bounding box center [1145, 316] width 314 height 27
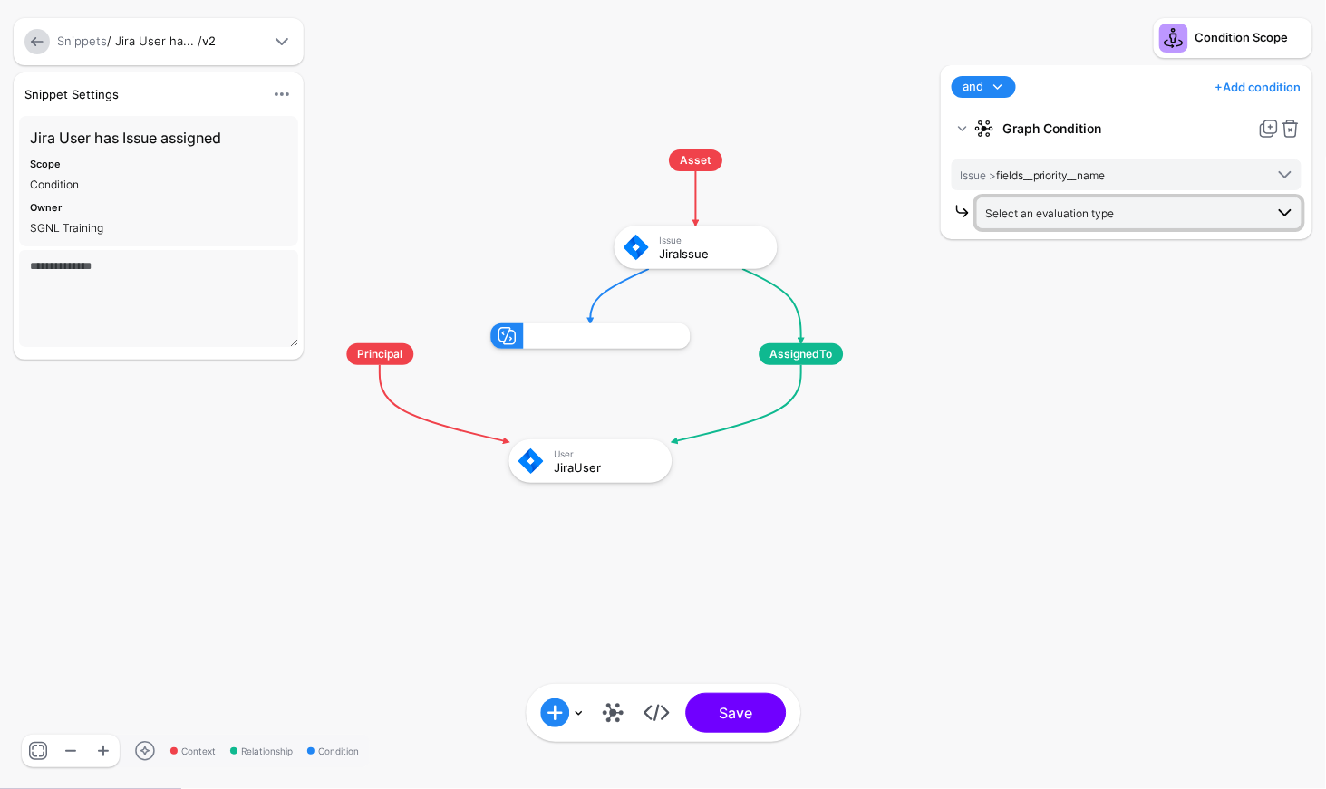
click at [1154, 214] on span "Select an evaluation type" at bounding box center [1124, 213] width 278 height 20
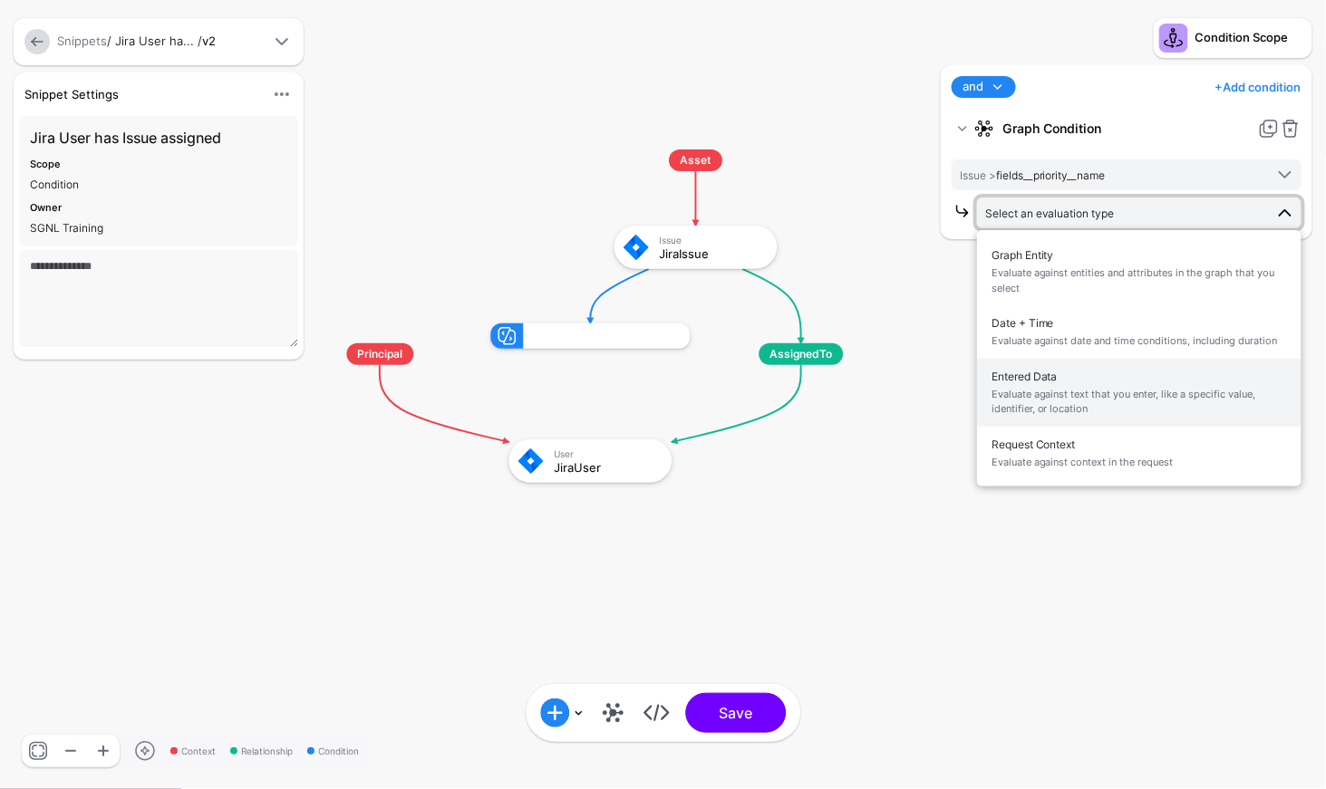
click at [1053, 390] on span "Evaluate against text that you enter, like a specific value, identifier, or loc…" at bounding box center [1138, 402] width 295 height 30
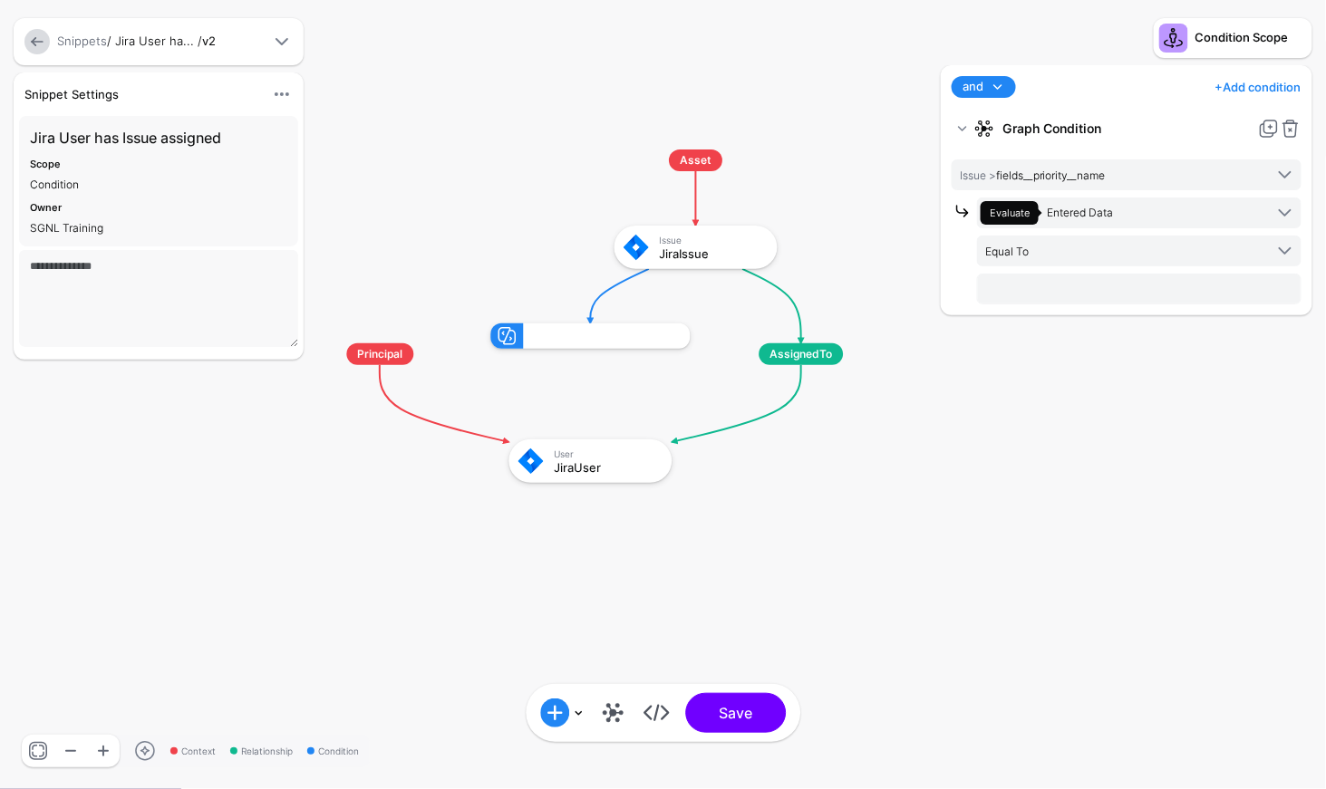
click at [1063, 271] on div "Evaluate Entered Data Graph Entity Evaluate against entities and attributes in …" at bounding box center [1139, 251] width 324 height 107
click at [1058, 290] on input "text" at bounding box center [1139, 289] width 324 height 31
click at [1063, 261] on link "Equal To" at bounding box center [1139, 251] width 324 height 31
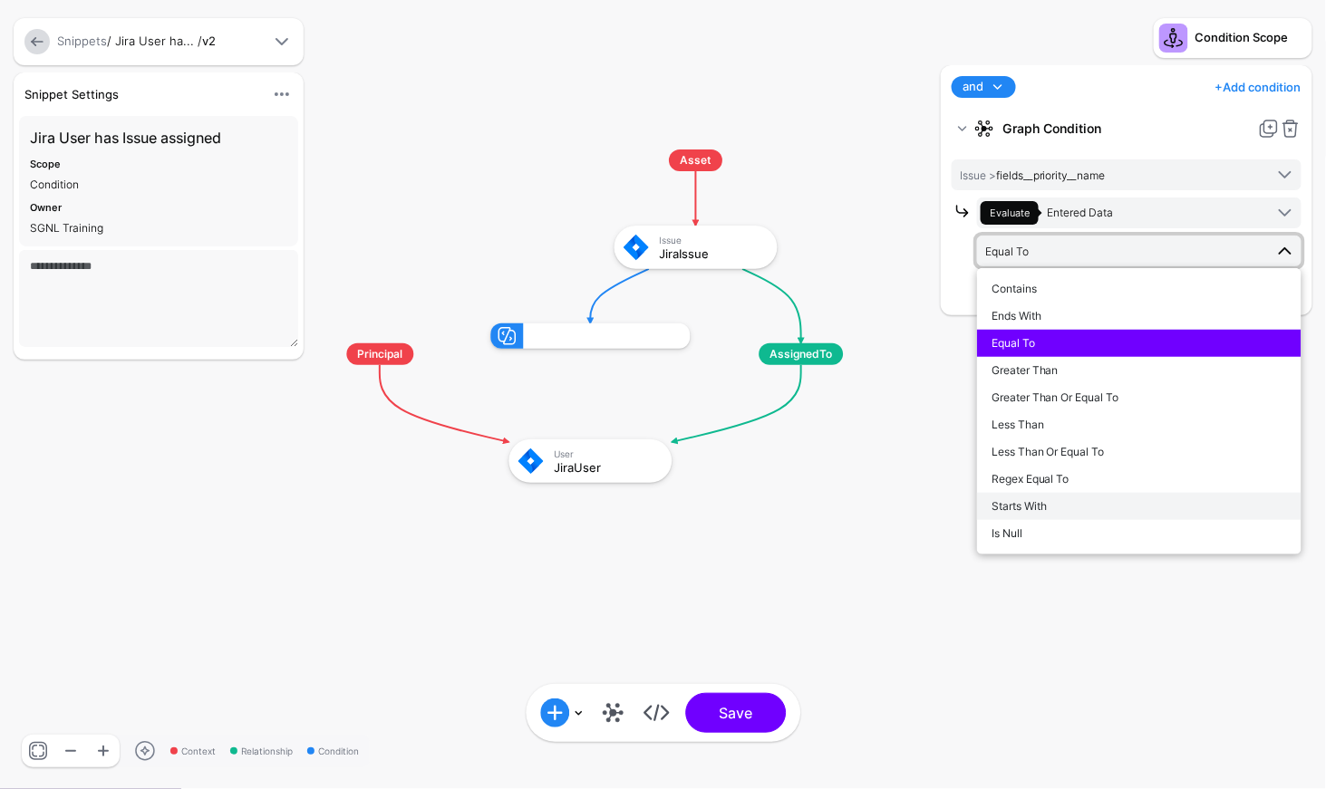
click at [1038, 511] on span "Starts With" at bounding box center [1018, 506] width 55 height 14
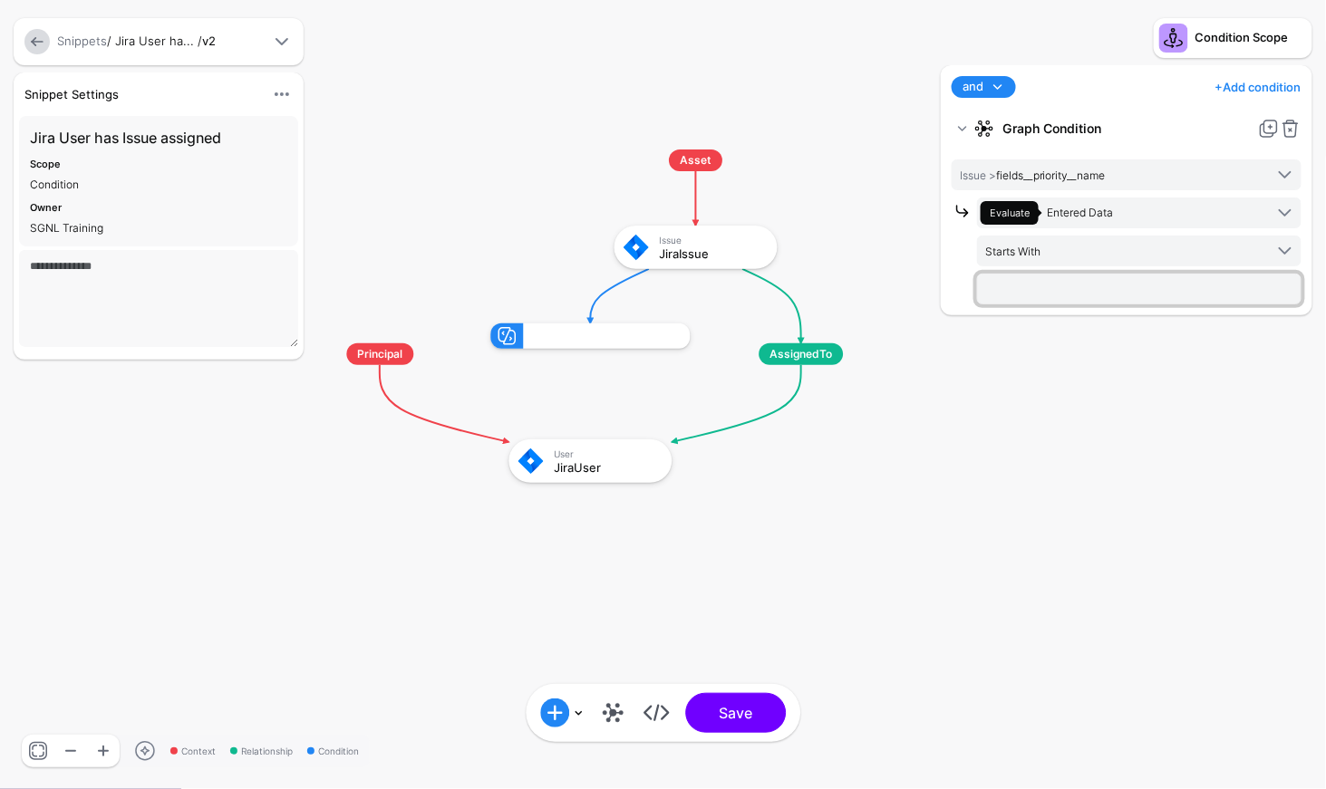
click at [1028, 303] on input "text" at bounding box center [1139, 289] width 324 height 31
type input "****"
click at [1217, 389] on div "and and not or + Add condition Add Condition Graph Condition Time Condition Loc…" at bounding box center [1126, 418] width 381 height 706
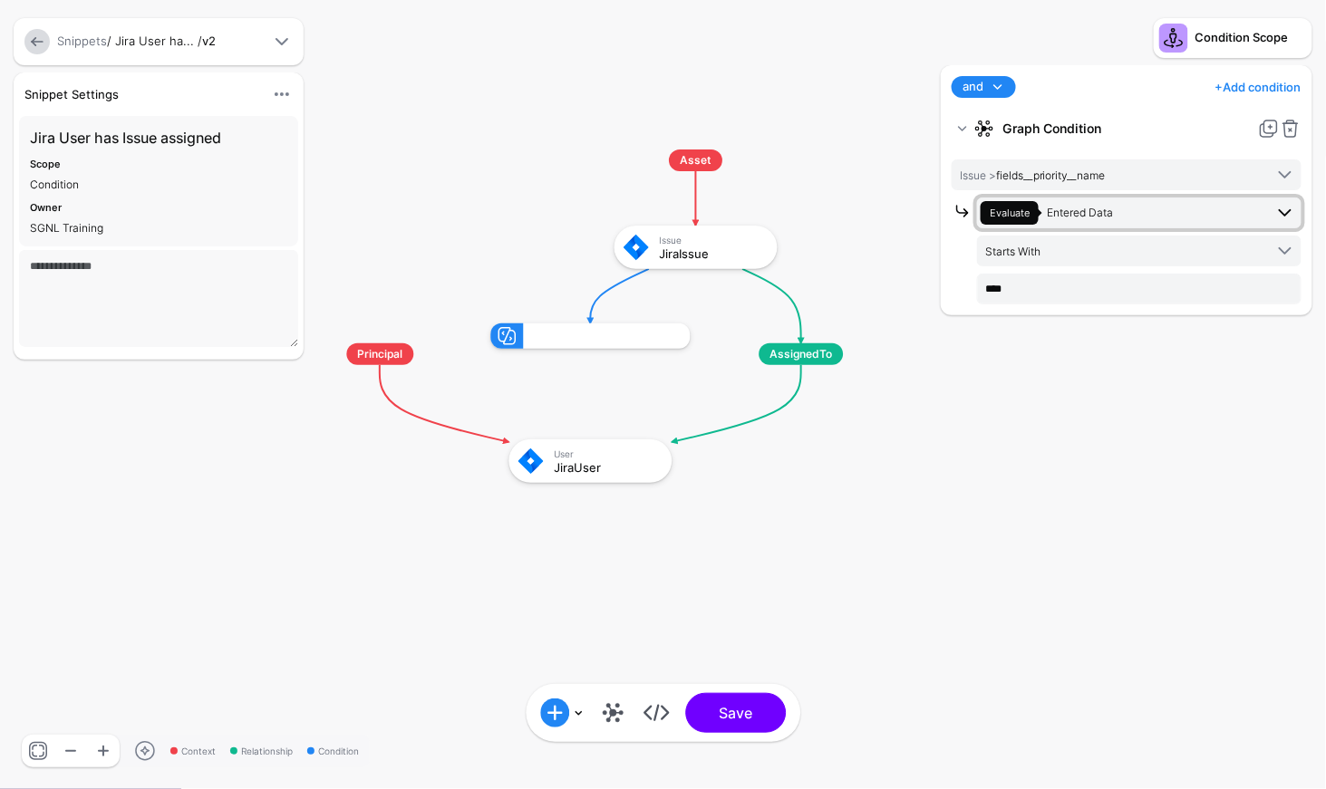
click at [1246, 209] on span "Evaluate Entered Data" at bounding box center [1122, 213] width 283 height 24
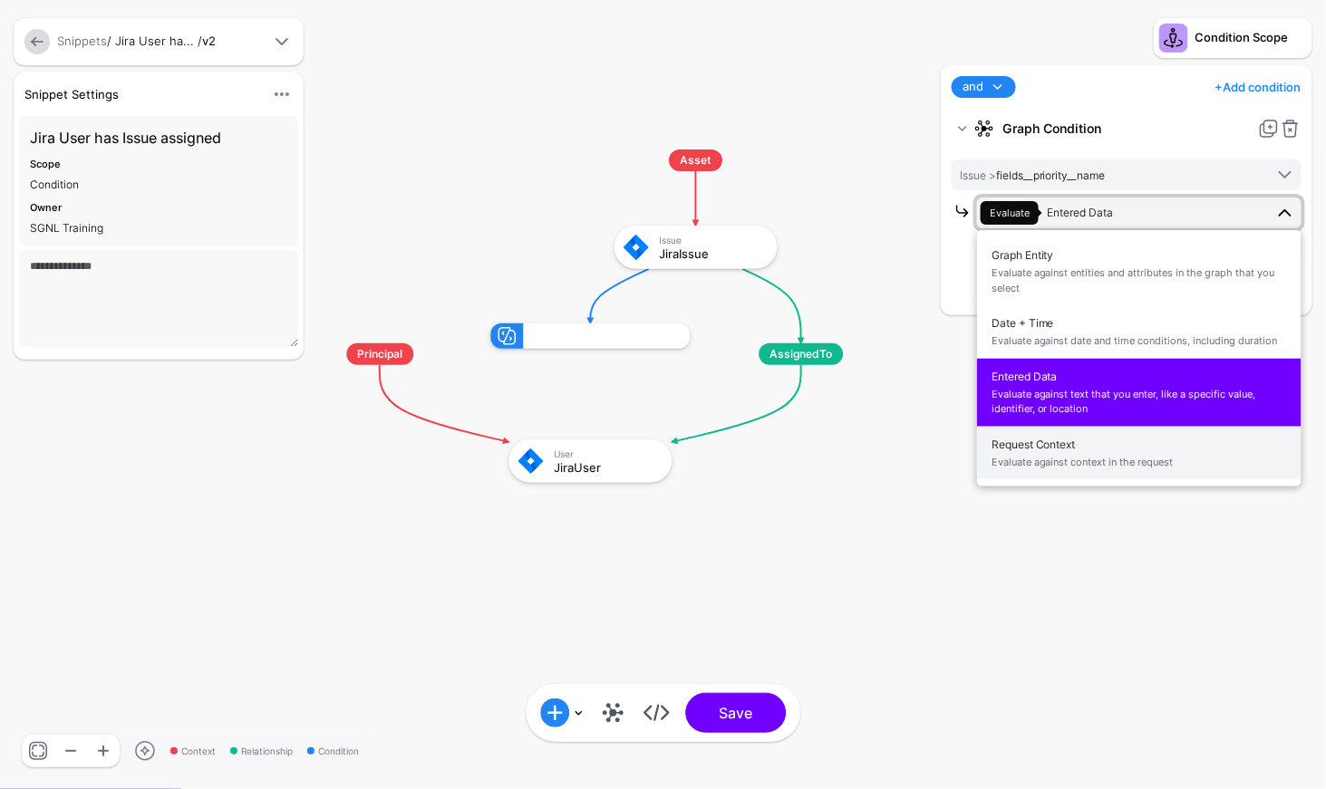
click at [1183, 465] on span "Evaluate against context in the request" at bounding box center [1138, 462] width 295 height 15
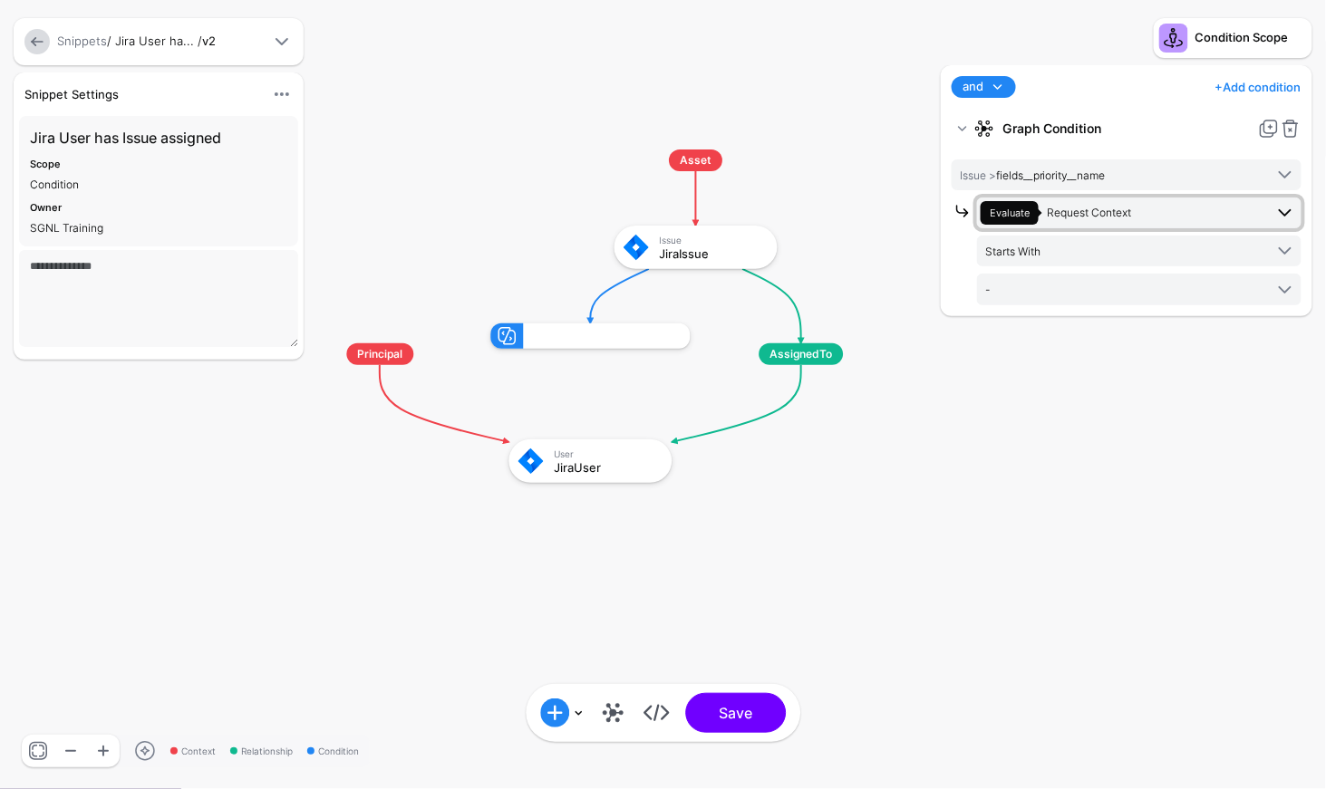
click at [1108, 215] on span "Request Context" at bounding box center [1090, 213] width 84 height 14
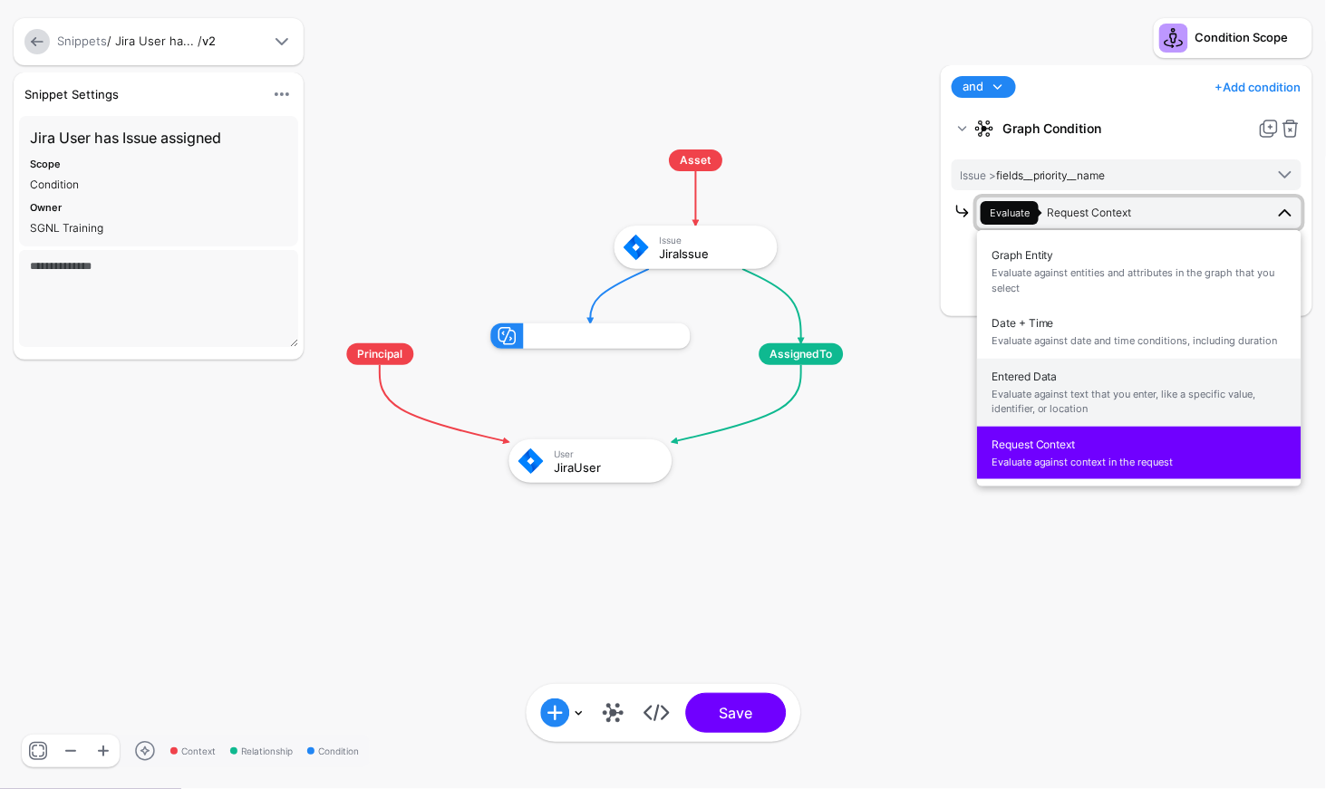
click at [1084, 381] on span "Entered Data Evaluate against text that you enter, like a specific value, ident…" at bounding box center [1138, 392] width 295 height 57
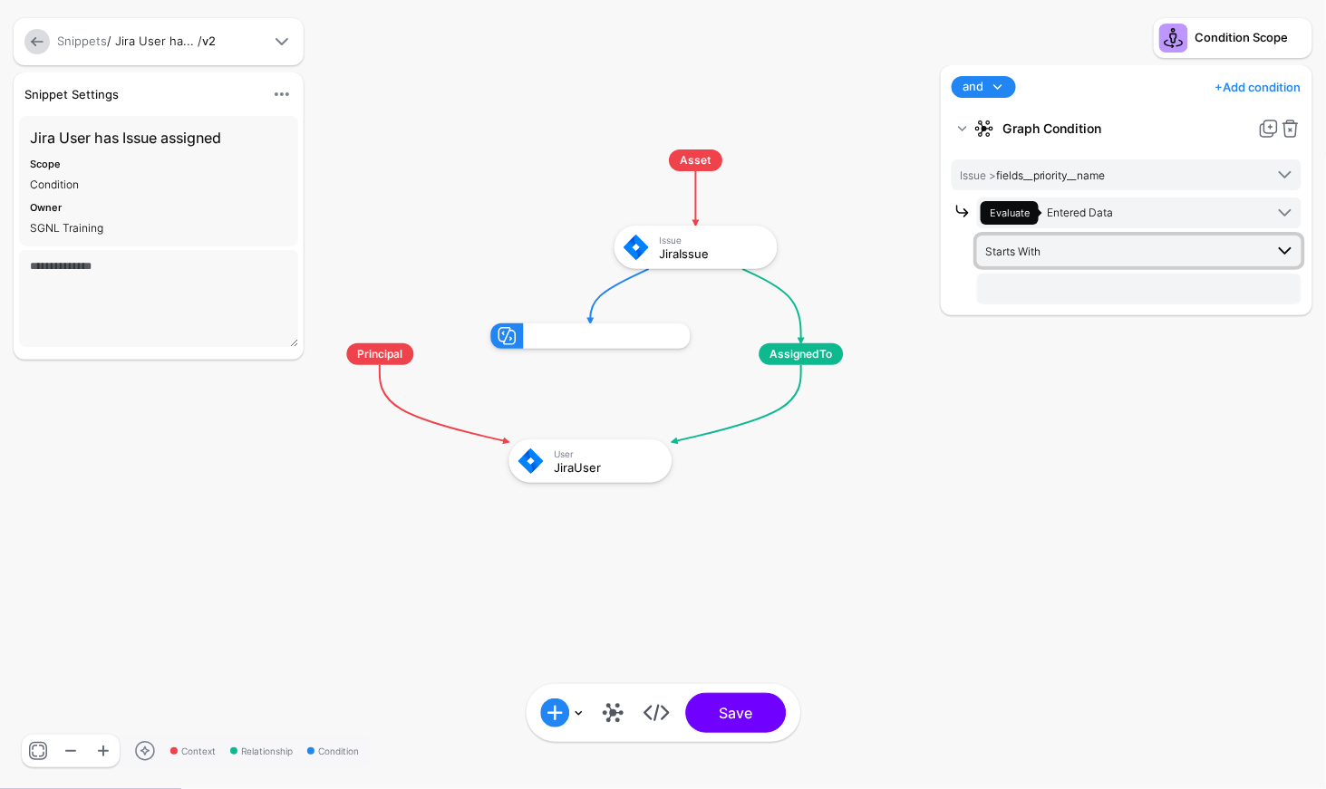
click at [1069, 245] on span "Starts With" at bounding box center [1124, 251] width 278 height 20
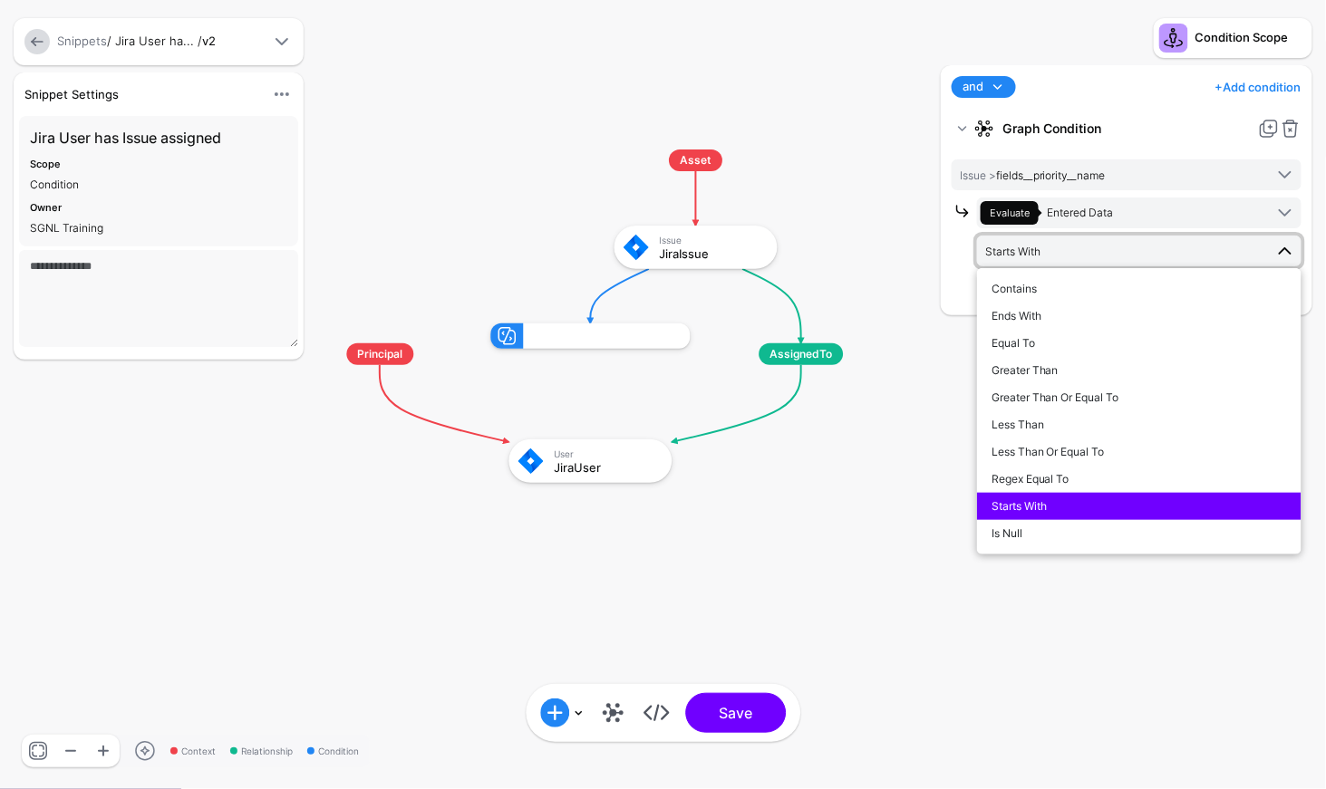
click at [939, 268] on div "and and not or + Add condition Add Condition Graph Condition Time Condition Loc…" at bounding box center [1126, 193] width 381 height 257
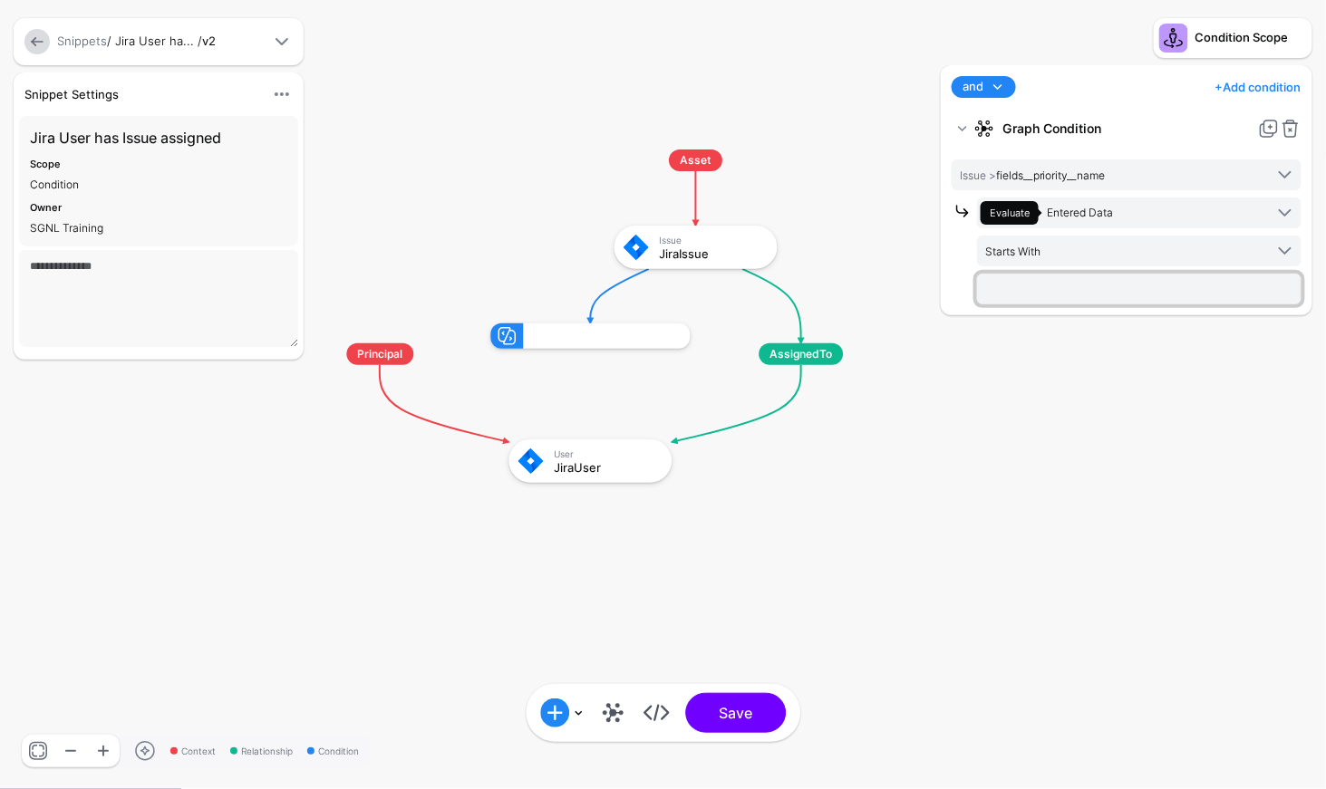
click at [1040, 289] on input "text" at bounding box center [1139, 289] width 324 height 31
type input "****"
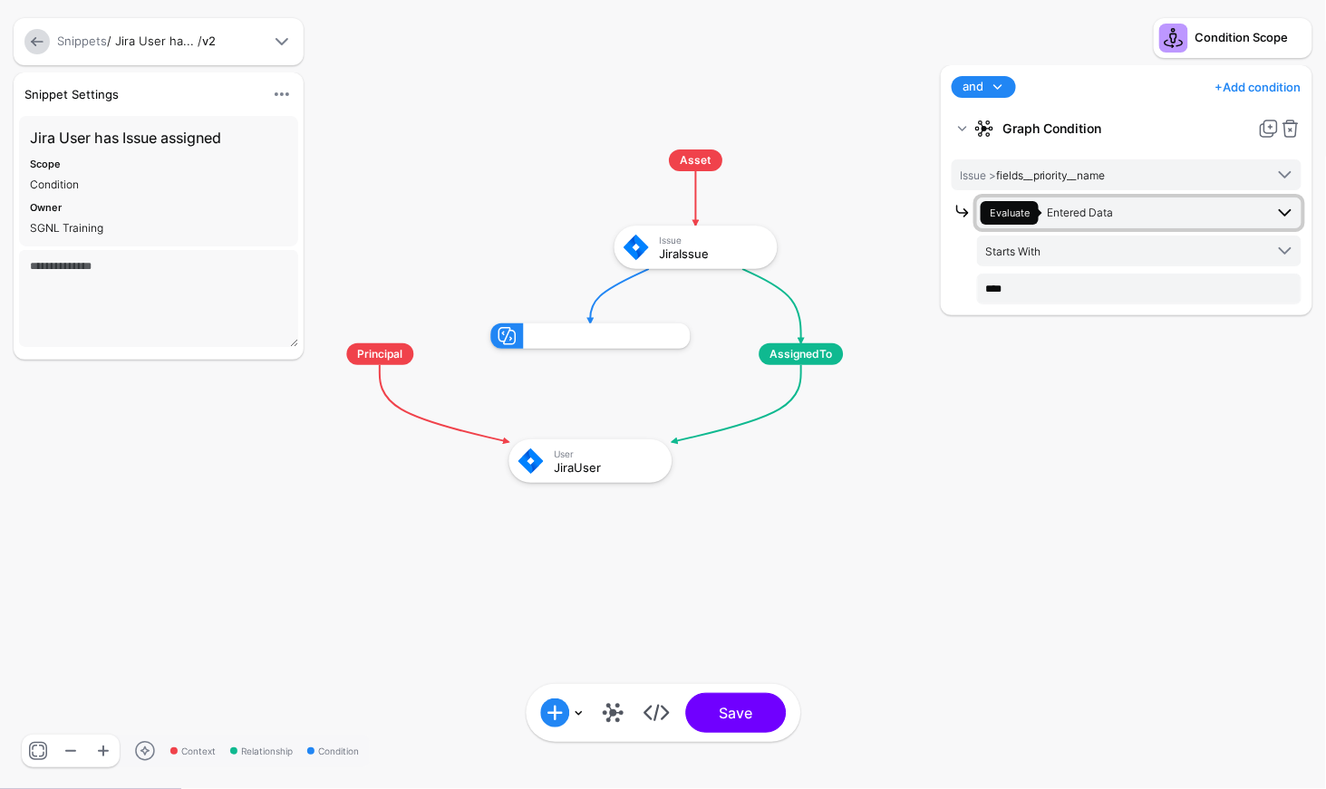
click at [1104, 207] on span "Entered Data" at bounding box center [1081, 213] width 66 height 14
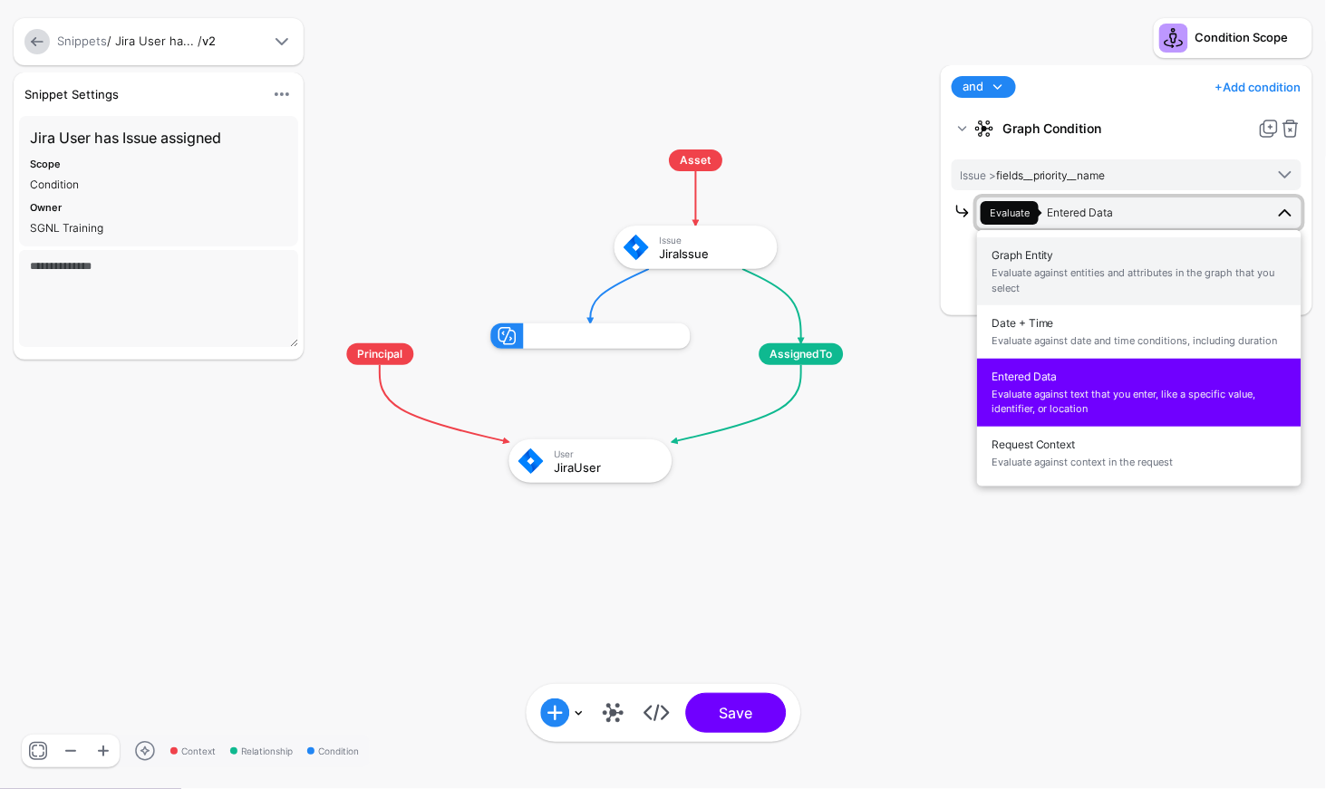
click at [1060, 255] on span "Graph Entity Evaluate against entities and attributes in the graph that you sel…" at bounding box center [1138, 271] width 295 height 57
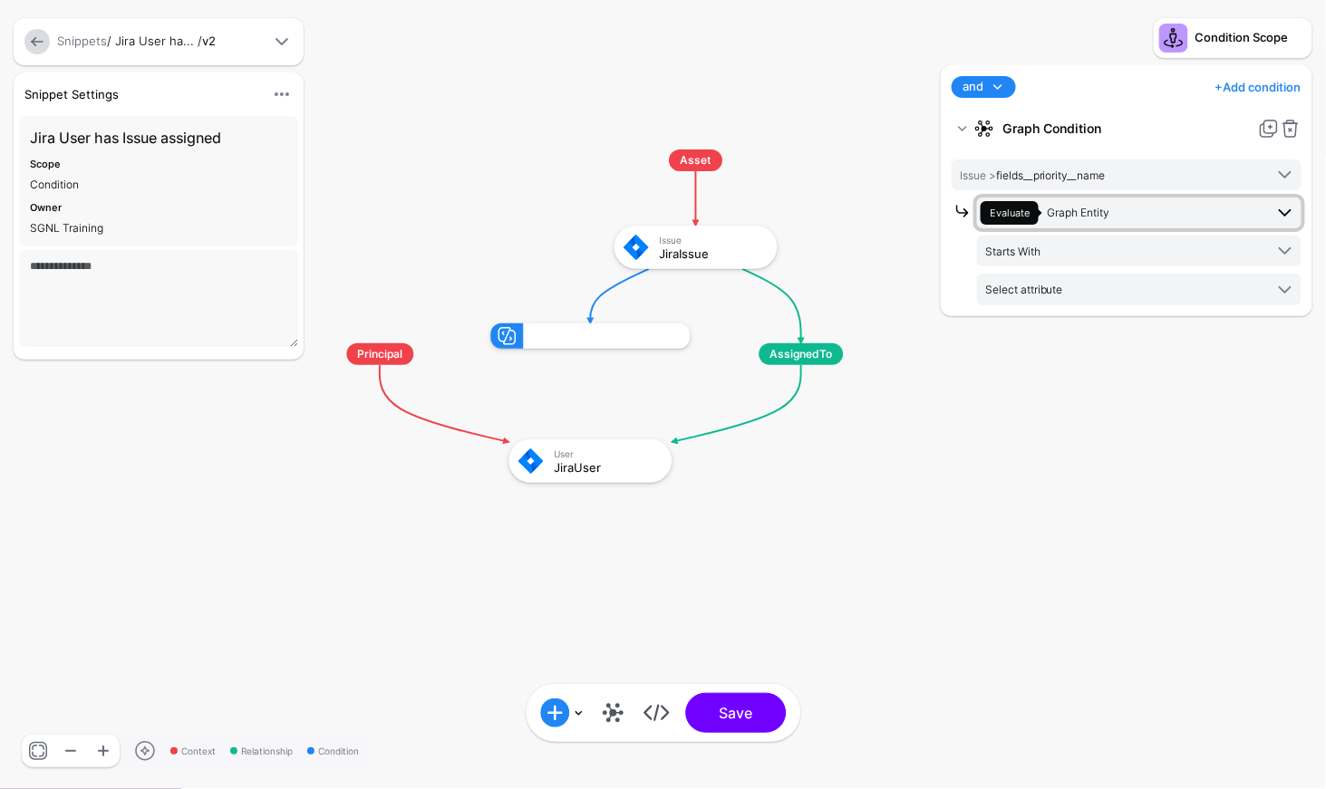
click at [1099, 218] on span "Evaluate Graph Entity" at bounding box center [1122, 213] width 283 height 24
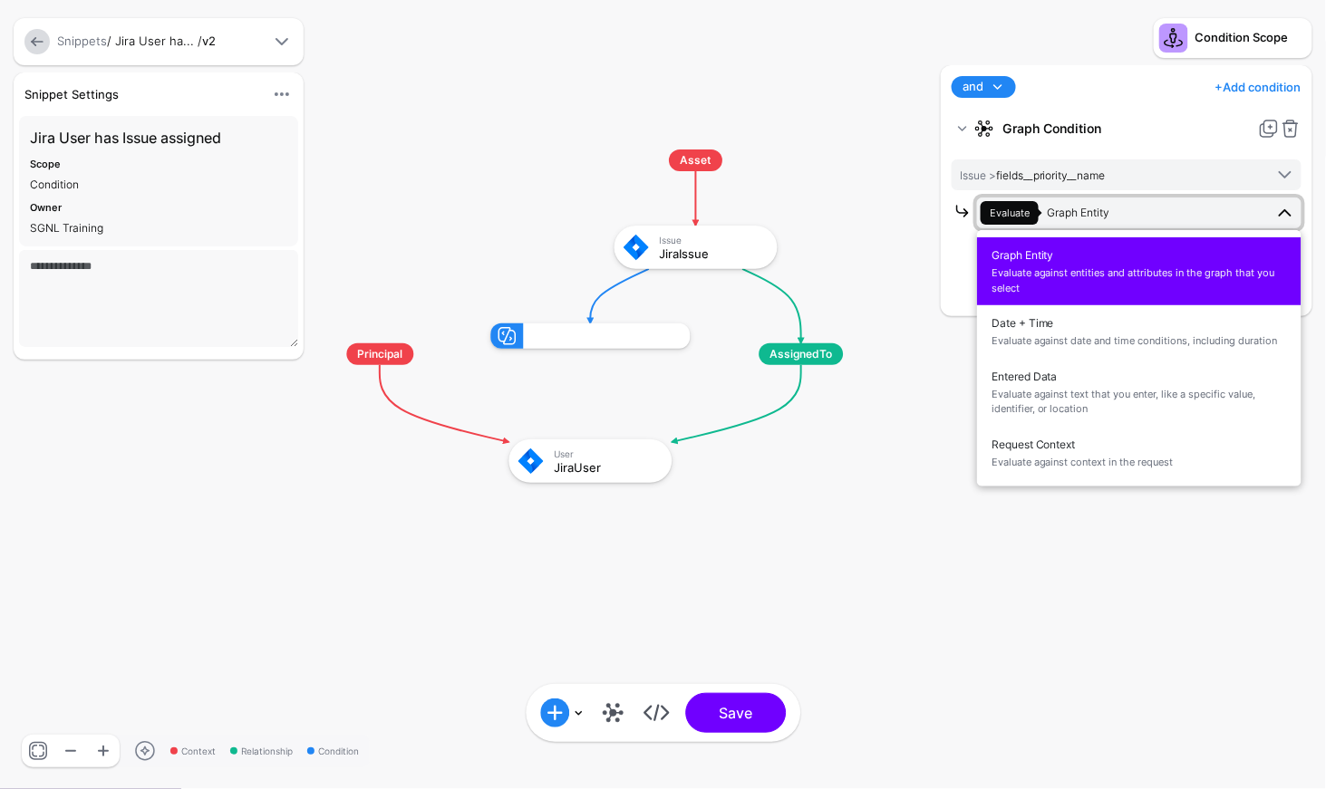
click at [1084, 258] on span "Graph Entity Evaluate against entities and attributes in the graph that you sel…" at bounding box center [1138, 271] width 295 height 57
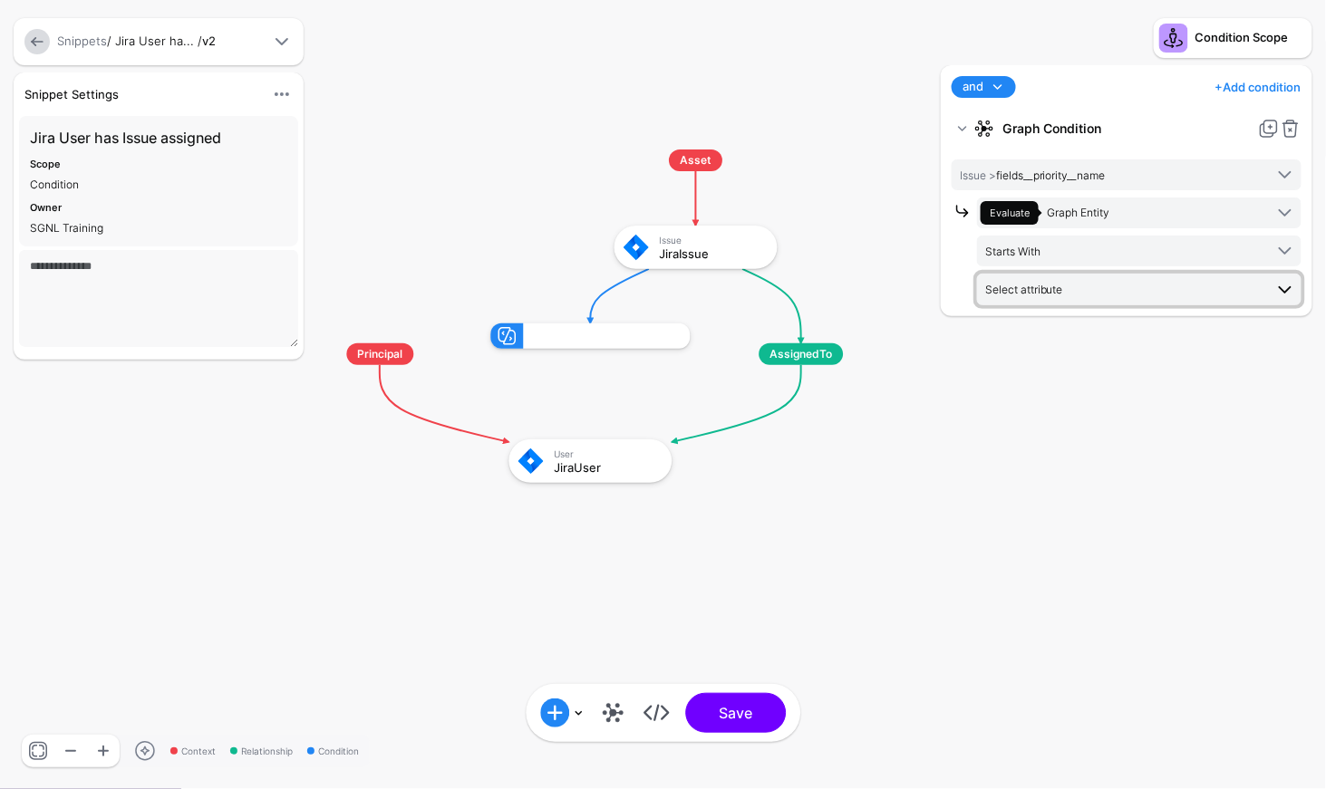
click at [1131, 289] on span "Select attribute" at bounding box center [1124, 289] width 278 height 20
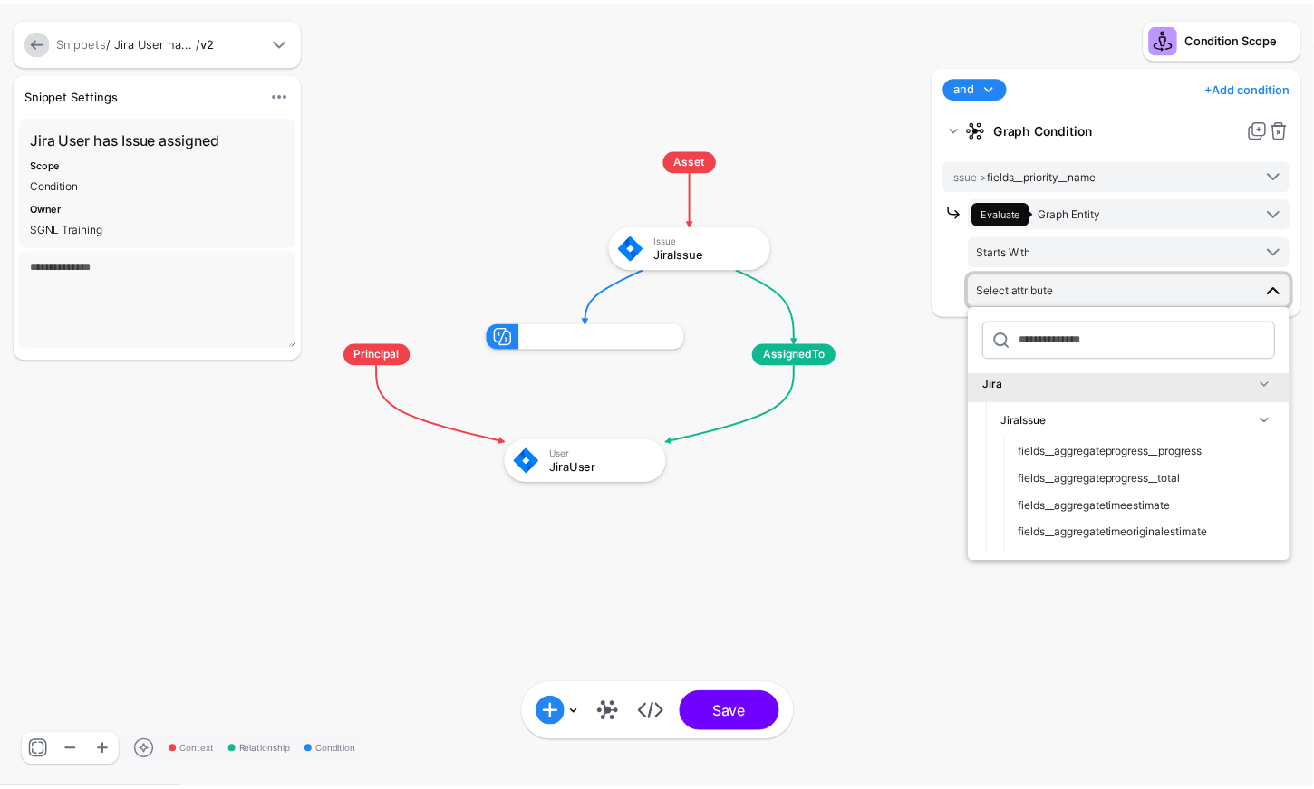
scroll to position [0, 0]
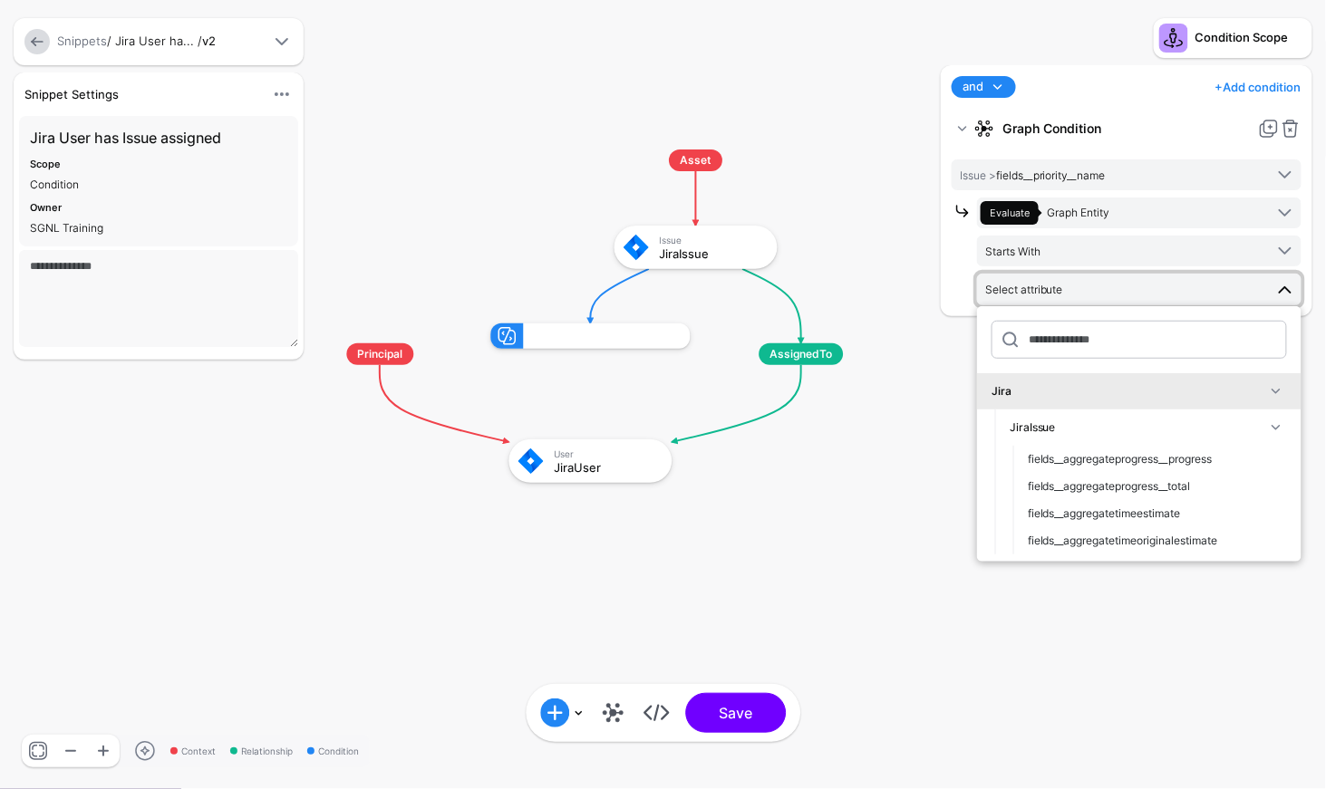
click at [1265, 418] on span at bounding box center [1276, 428] width 22 height 22
click at [1265, 454] on span at bounding box center [1276, 464] width 22 height 22
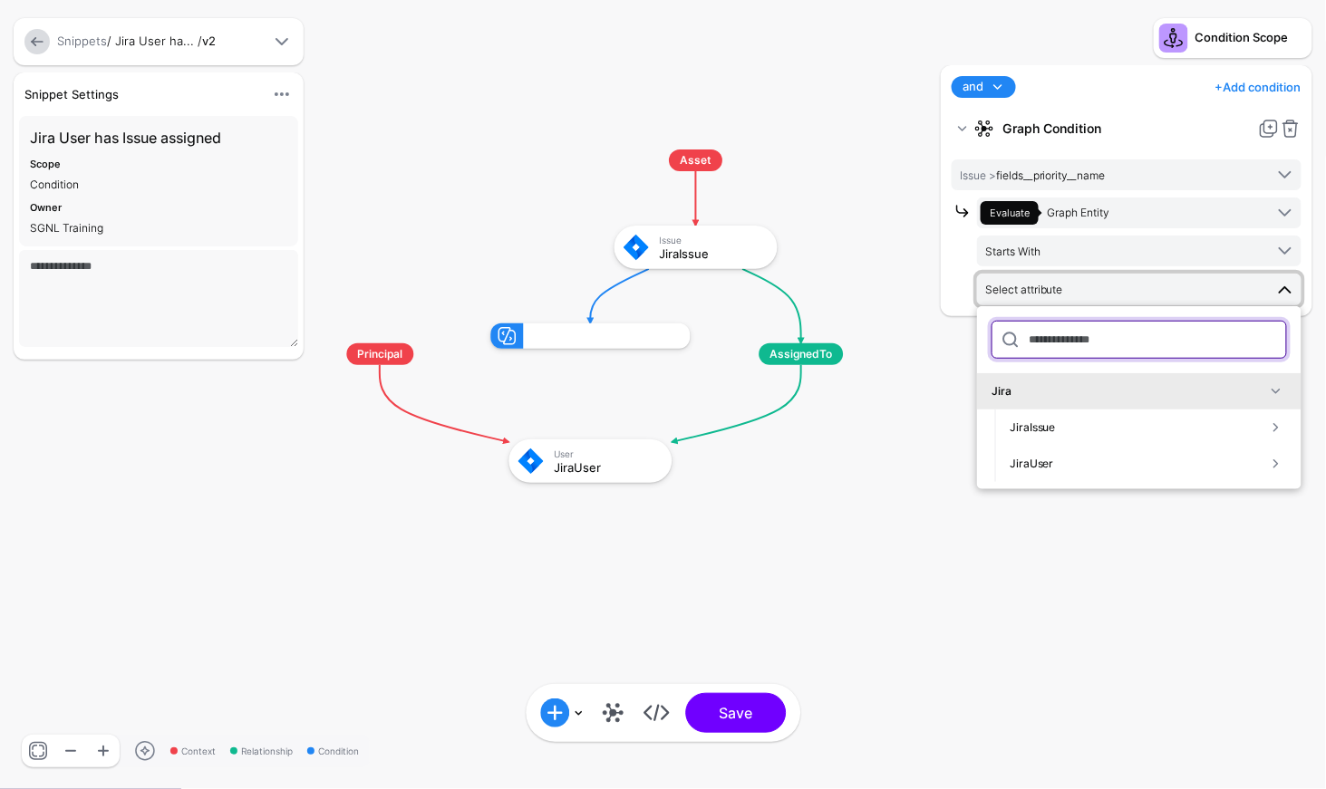
click at [1173, 331] on input "text" at bounding box center [1138, 340] width 295 height 38
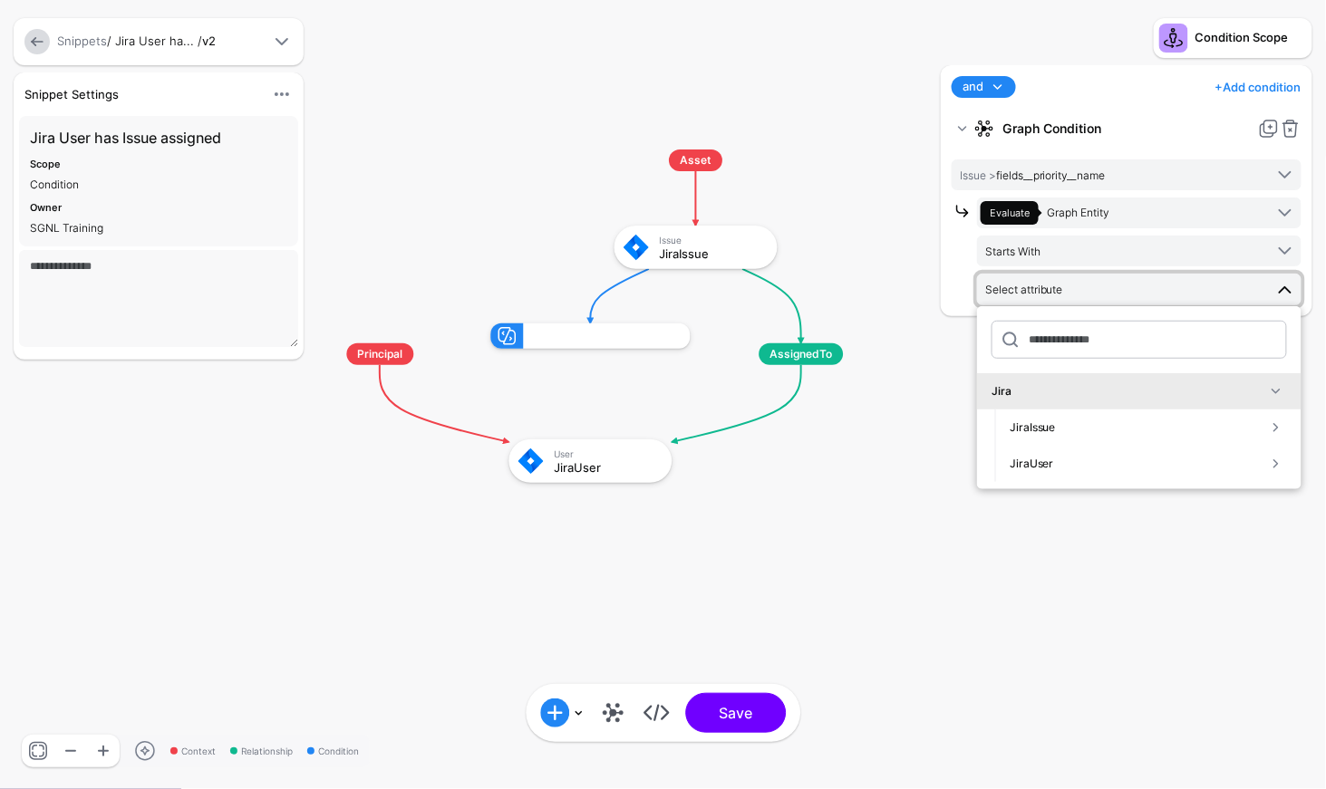
click at [927, 366] on div "Condition Scope and and not or + Add condition Add Condition Graph Condition Ti…" at bounding box center [1126, 394] width 399 height 789
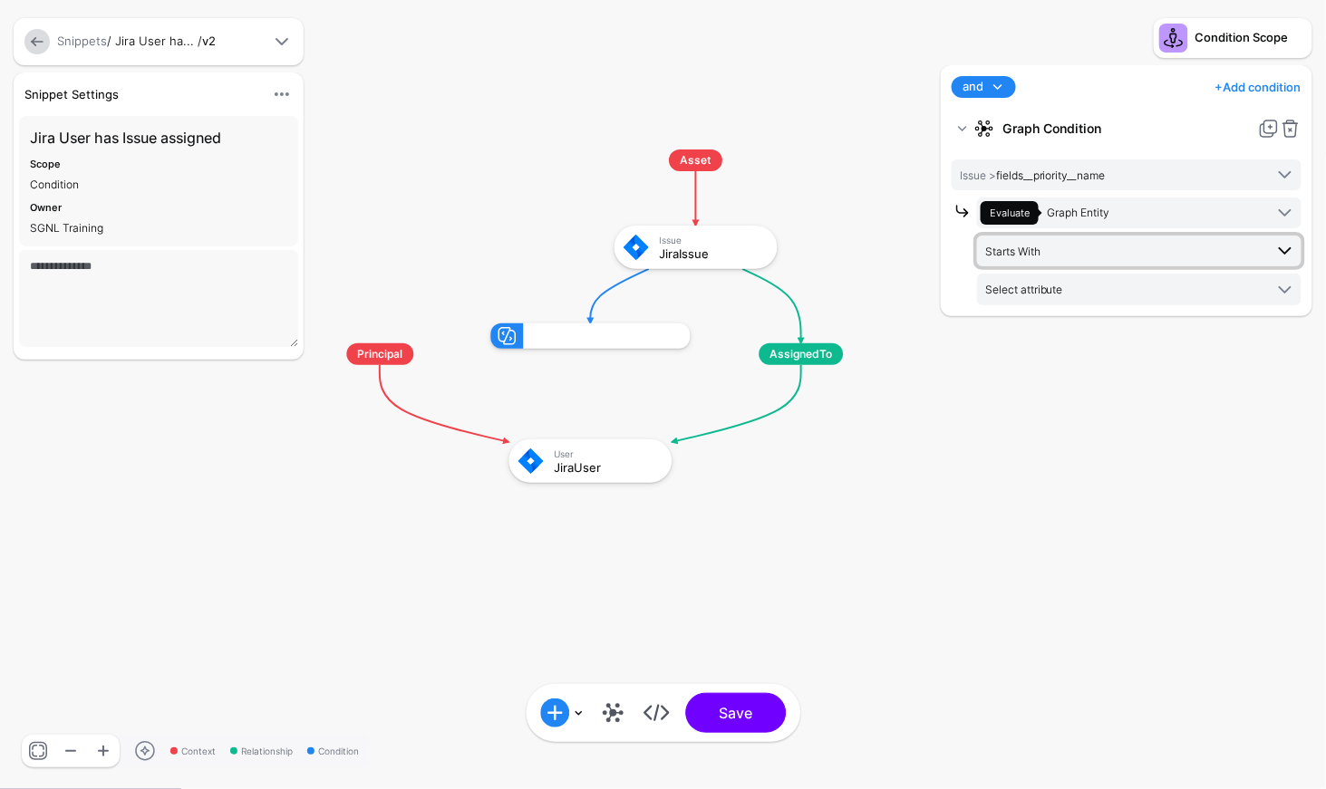
click at [1121, 257] on span "Starts With" at bounding box center [1124, 251] width 278 height 20
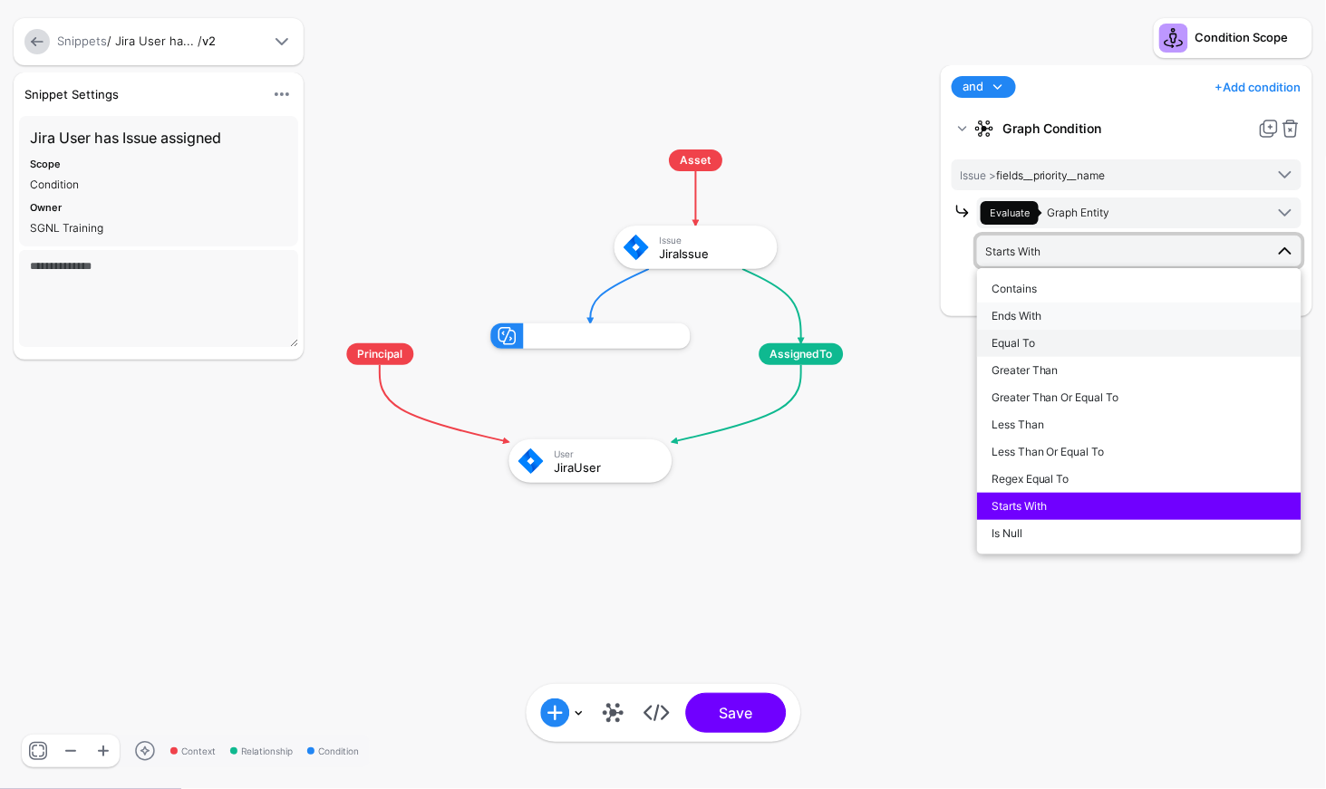
drag, startPoint x: 1035, startPoint y: 321, endPoint x: 1030, endPoint y: 344, distance: 24.2
click at [1030, 344] on ul "Contains Ends With Equal To Greater Than Greater Than Or Equal To Less Than Les…" at bounding box center [1139, 412] width 324 height 272
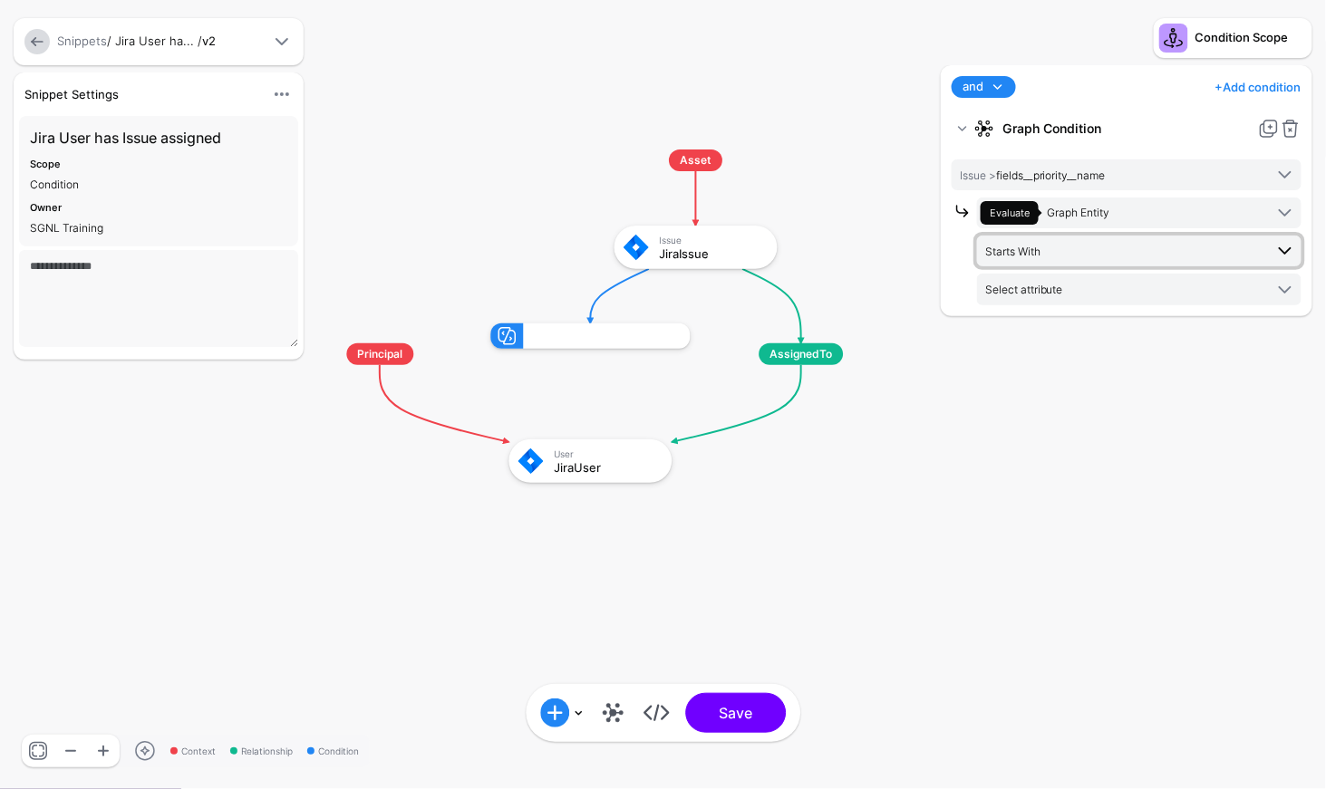
click at [1061, 244] on span "Starts With" at bounding box center [1124, 251] width 278 height 20
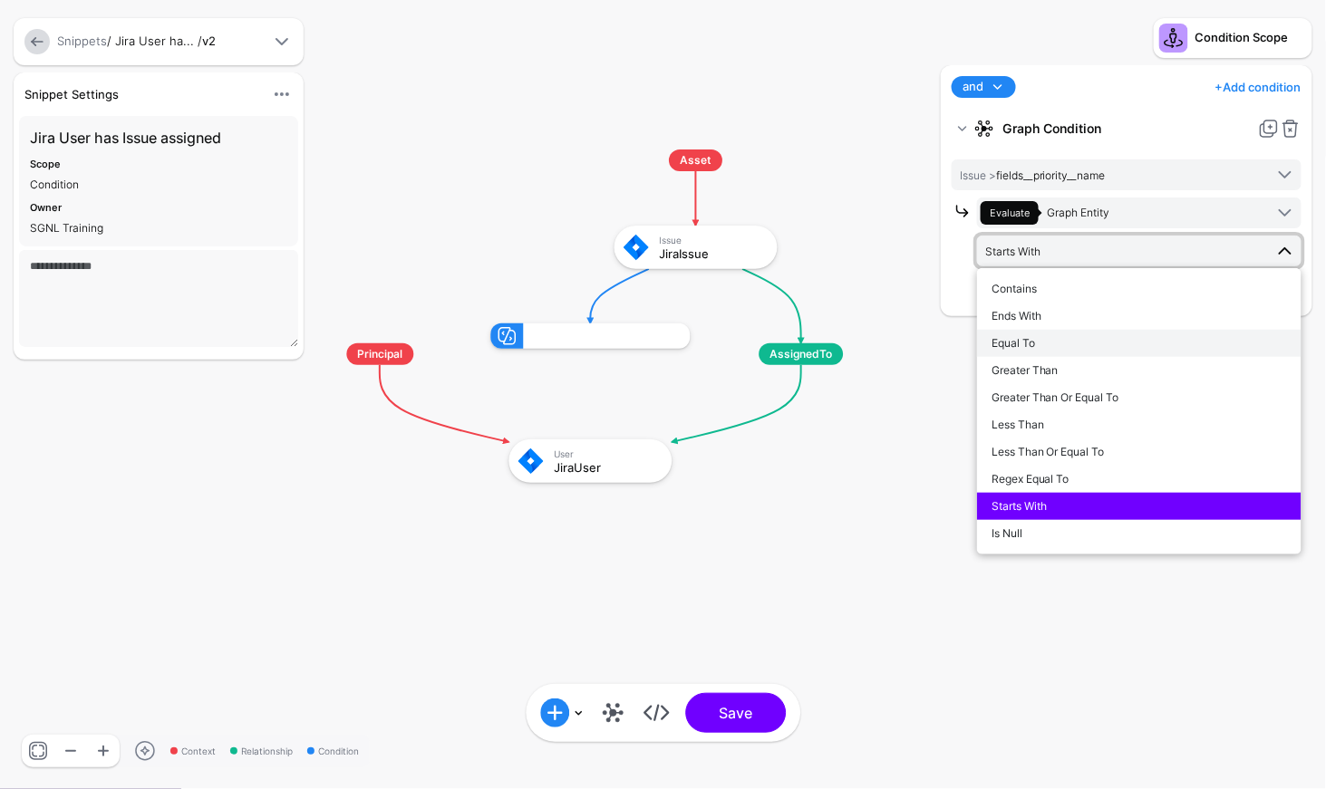
click at [1038, 348] on div "Equal To" at bounding box center [1138, 343] width 295 height 16
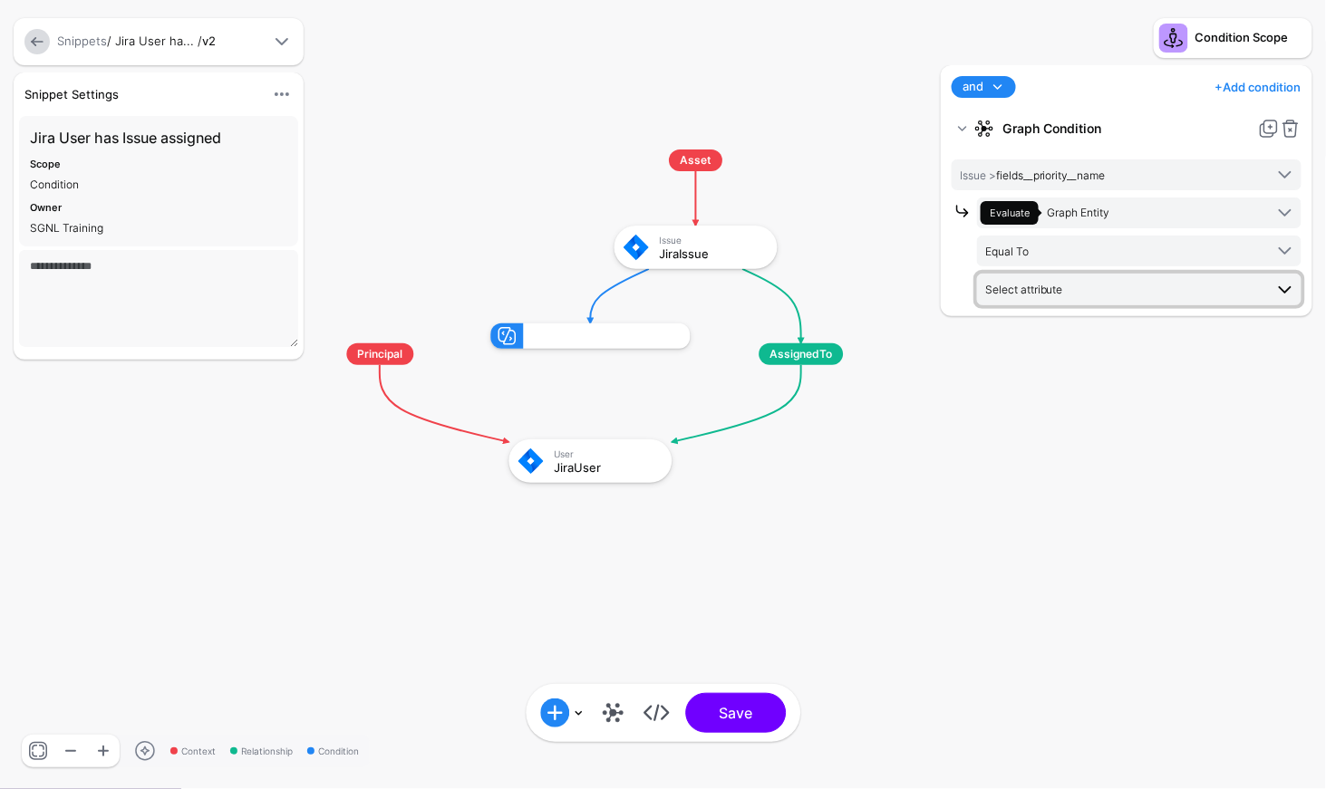
click at [1038, 285] on span "Select attribute" at bounding box center [1024, 290] width 78 height 14
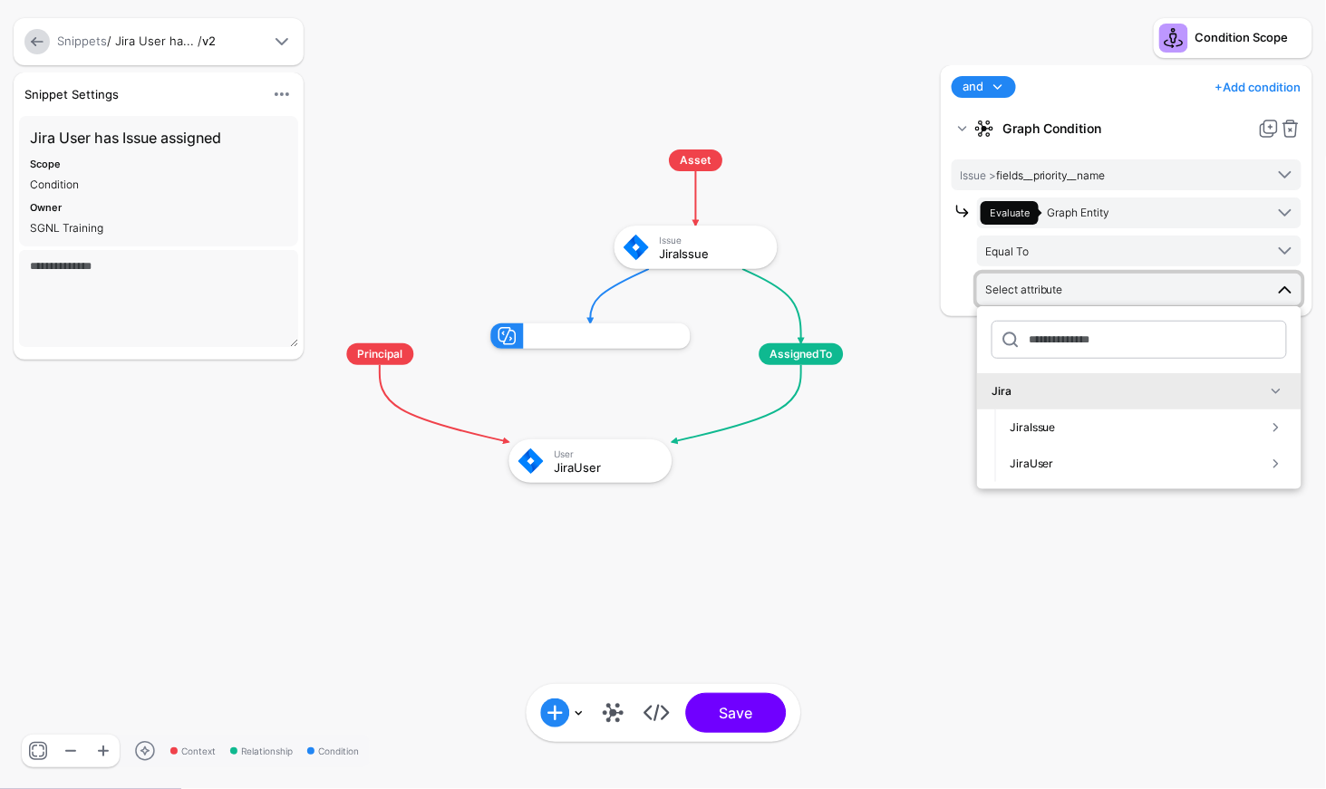
click at [1072, 457] on div "JiraUser" at bounding box center [1138, 464] width 256 height 16
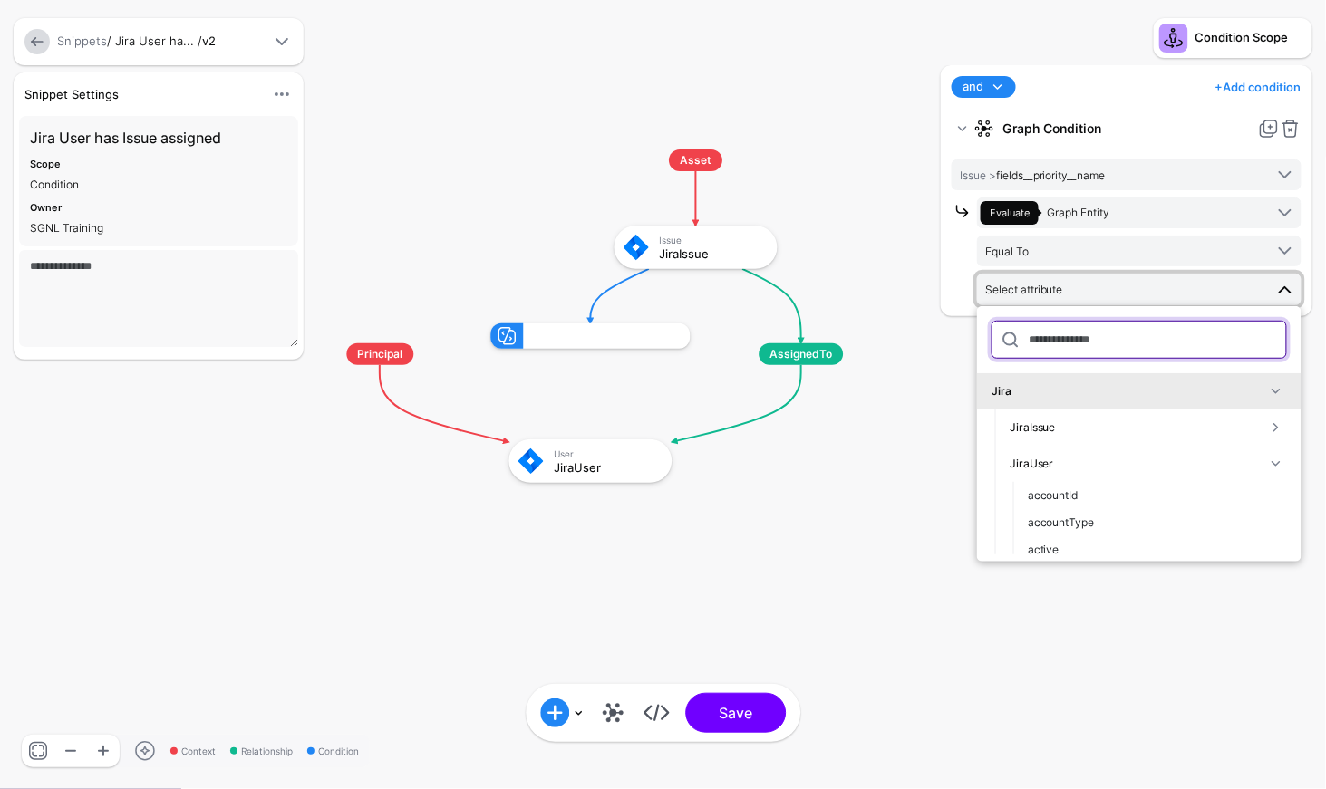
click at [1102, 330] on input "text" at bounding box center [1138, 340] width 295 height 38
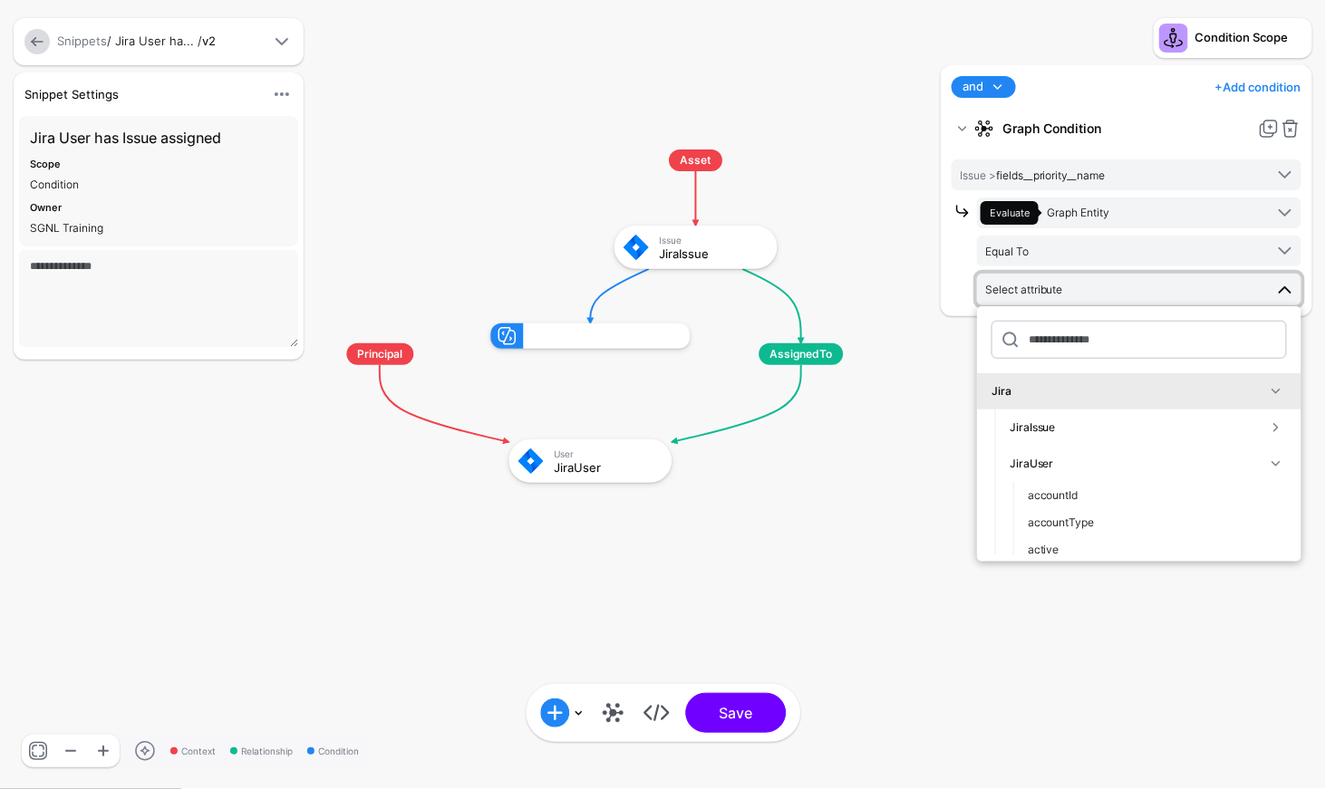
click at [881, 340] on rect at bounding box center [296, 131] width 132585 height 78844
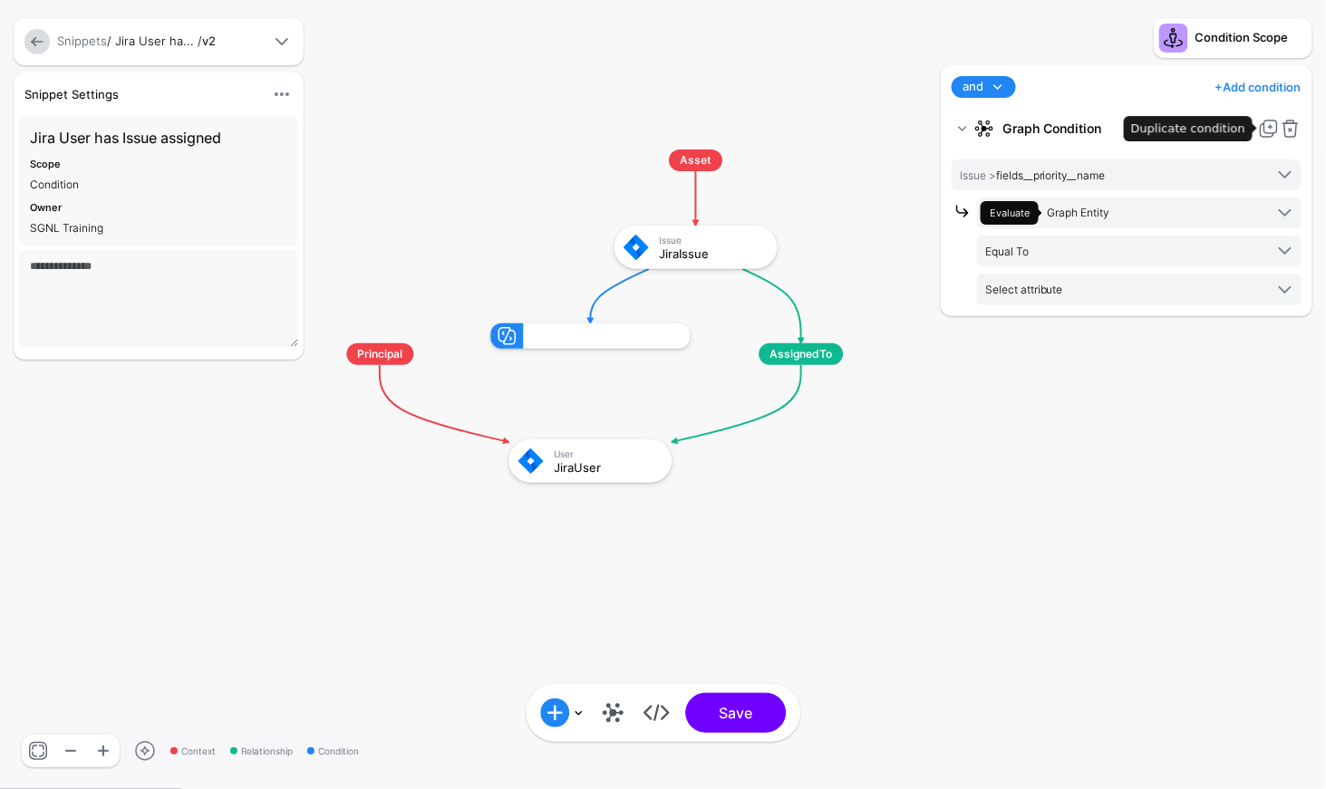
click at [1265, 131] on link at bounding box center [1269, 129] width 22 height 22
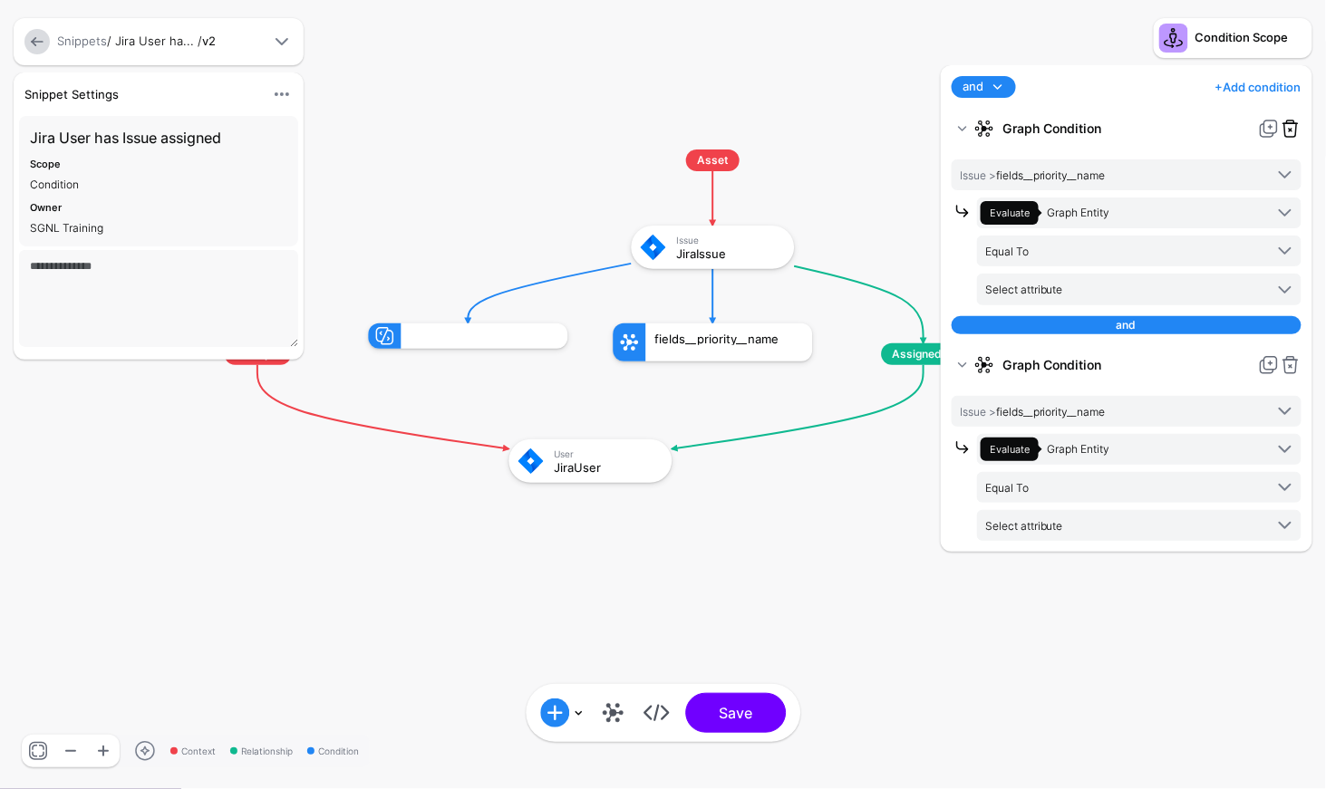
click at [1289, 120] on link at bounding box center [1291, 129] width 22 height 22
